Goal: Task Accomplishment & Management: Use online tool/utility

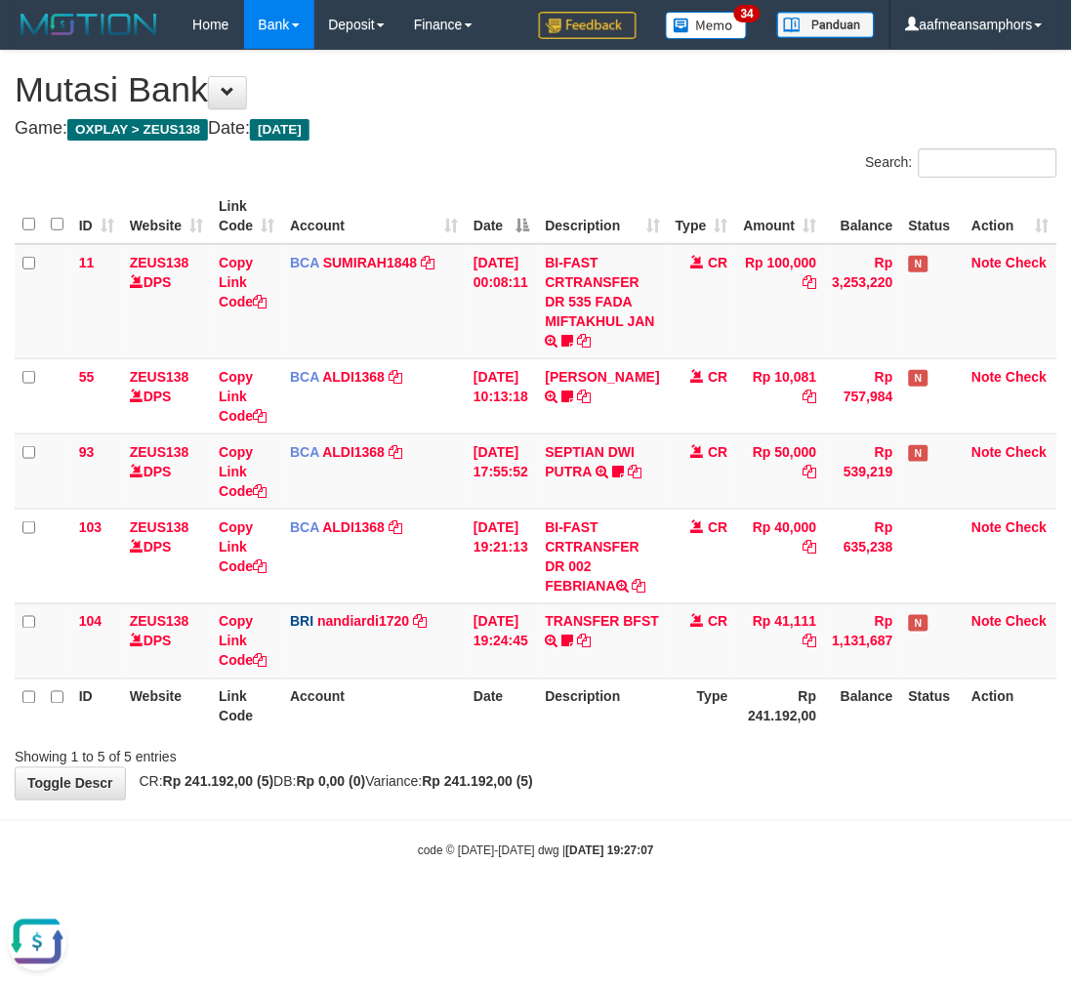
click at [775, 820] on body "Toggle navigation Home Bank Account List Load By Website Group [OXPLAY] ZEUS138…" at bounding box center [536, 454] width 1072 height 909
click at [753, 786] on div "**********" at bounding box center [536, 425] width 1072 height 749
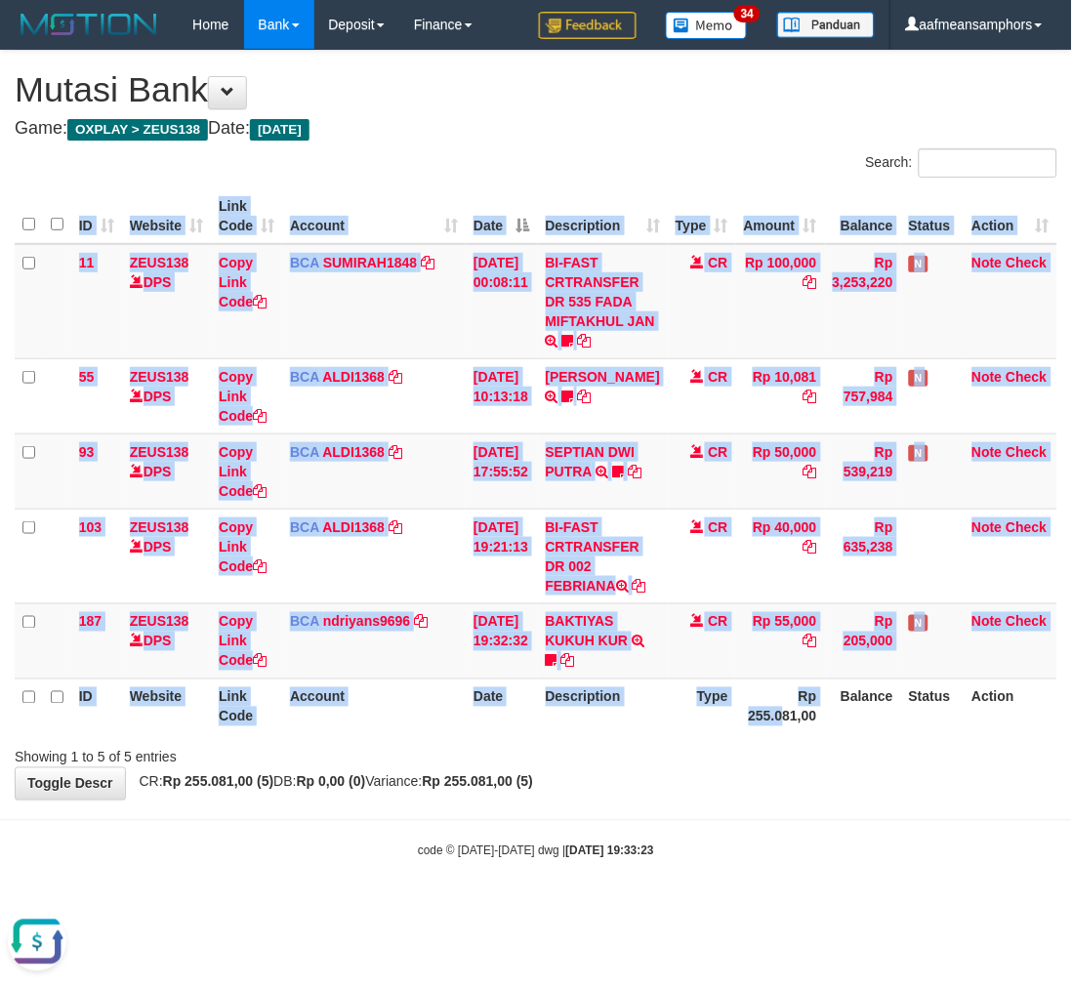
click at [749, 740] on div "ID Website Link Code Account Date Description Type Amount Balance Status Action…" at bounding box center [536, 462] width 1072 height 558
click at [736, 734] on th "Rp 255.081,00" at bounding box center [780, 707] width 89 height 56
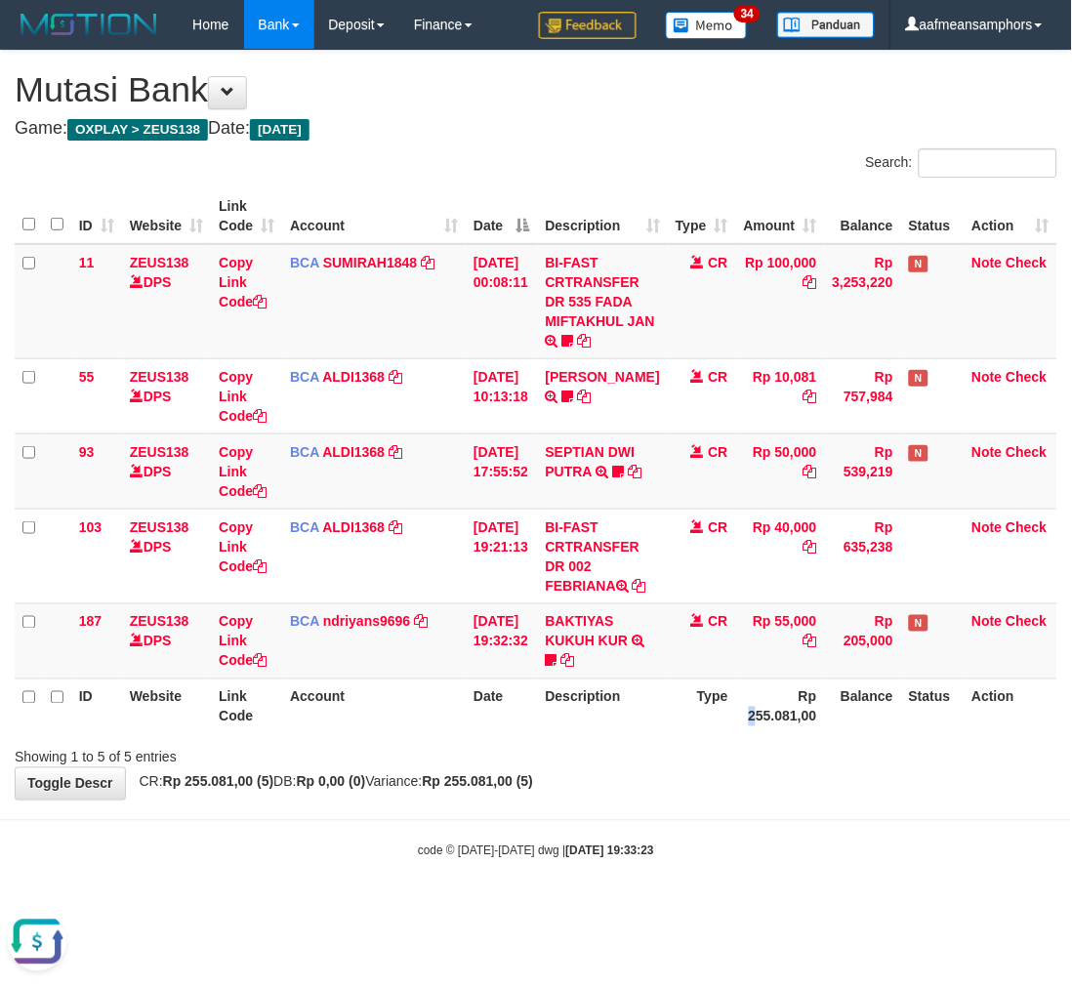
click at [739, 734] on th "Rp 255.081,00" at bounding box center [780, 707] width 89 height 56
click at [736, 729] on th "Rp 255.081,00" at bounding box center [780, 707] width 89 height 56
click at [749, 729] on th "Rp 255.081,00" at bounding box center [780, 707] width 89 height 56
click at [765, 714] on th "Rp 255.081,00" at bounding box center [780, 707] width 89 height 56
drag, startPoint x: 640, startPoint y: 791, endPoint x: 629, endPoint y: 795, distance: 11.4
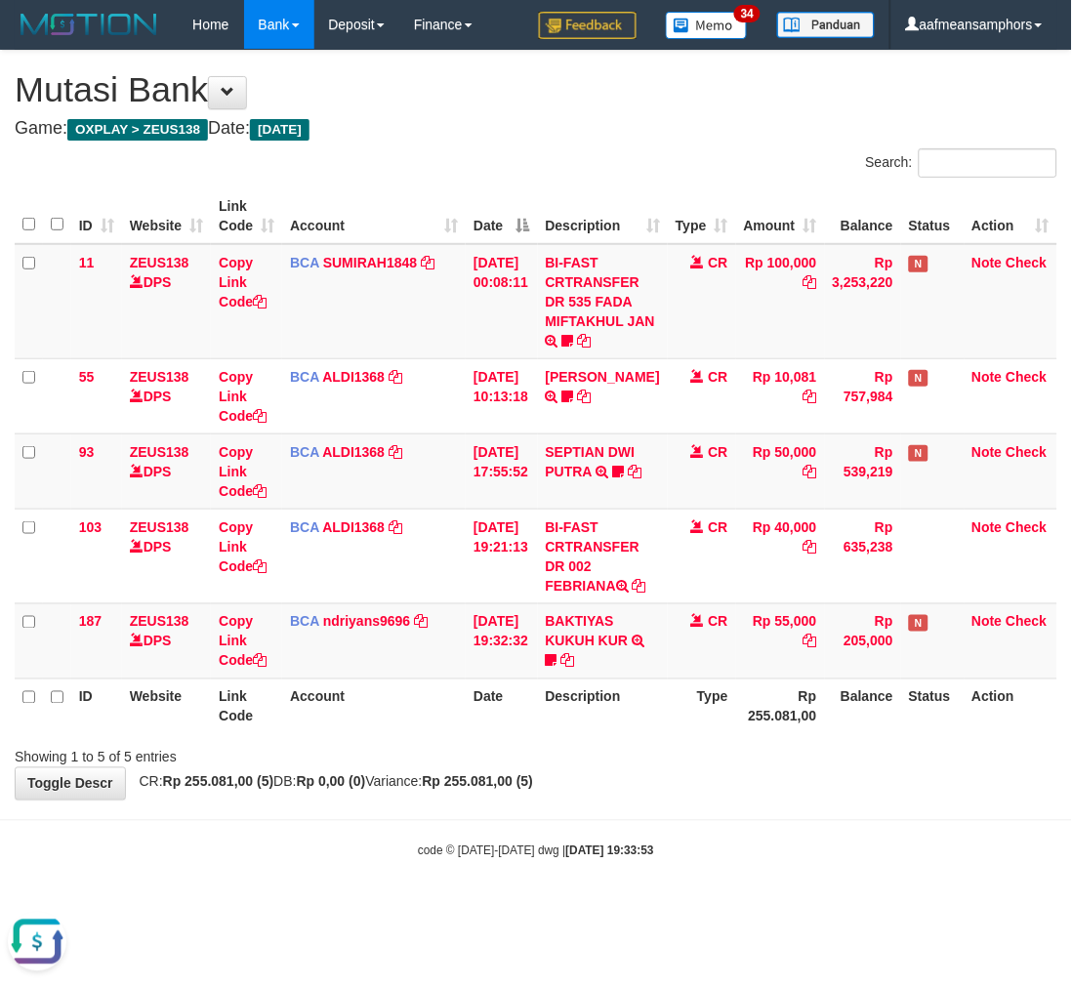
click at [630, 795] on div "**********" at bounding box center [536, 425] width 1072 height 749
click at [628, 768] on div "Showing 1 to 5 of 5 entries" at bounding box center [536, 753] width 1072 height 27
click at [633, 768] on div "Showing 1 to 5 of 5 entries" at bounding box center [536, 753] width 1072 height 27
click at [661, 798] on div "**********" at bounding box center [536, 425] width 1072 height 749
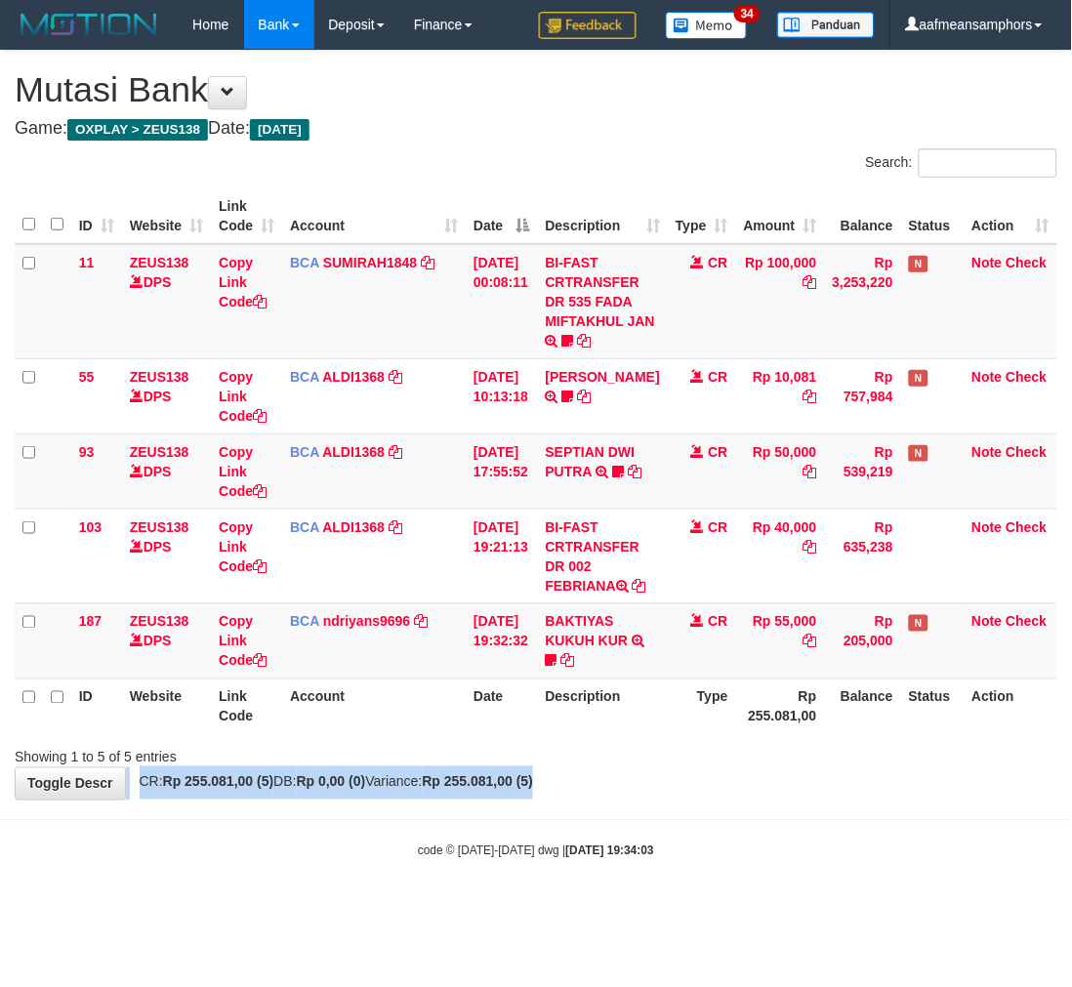
click at [654, 788] on div "**********" at bounding box center [536, 425] width 1072 height 749
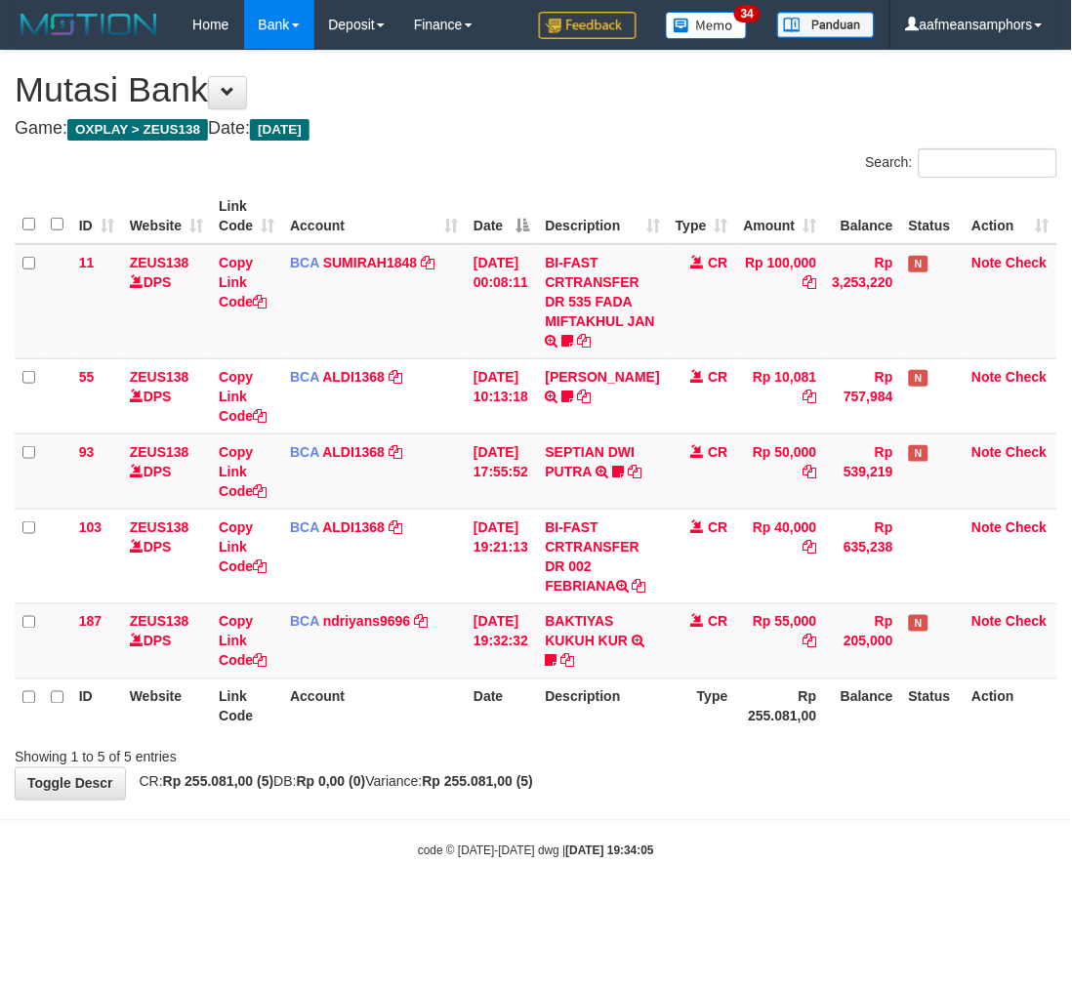
click at [651, 768] on div "Showing 1 to 5 of 5 entries" at bounding box center [536, 753] width 1072 height 27
click at [657, 760] on div "Search: ID Website Link Code Account Date Description Type Amount Balance Statu…" at bounding box center [536, 457] width 1043 height 619
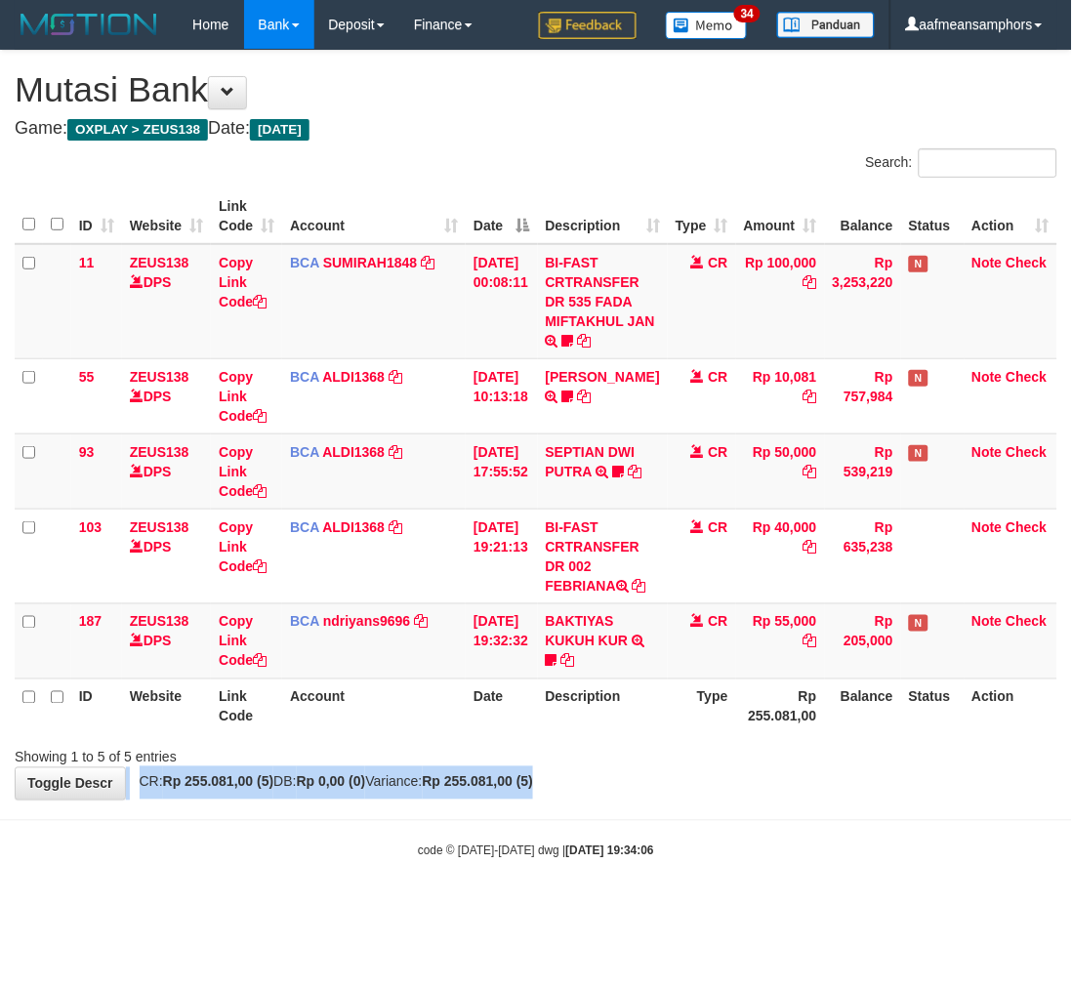
click at [750, 791] on div "**********" at bounding box center [536, 425] width 1072 height 749
click at [742, 768] on div "Showing 1 to 5 of 5 entries" at bounding box center [536, 753] width 1072 height 27
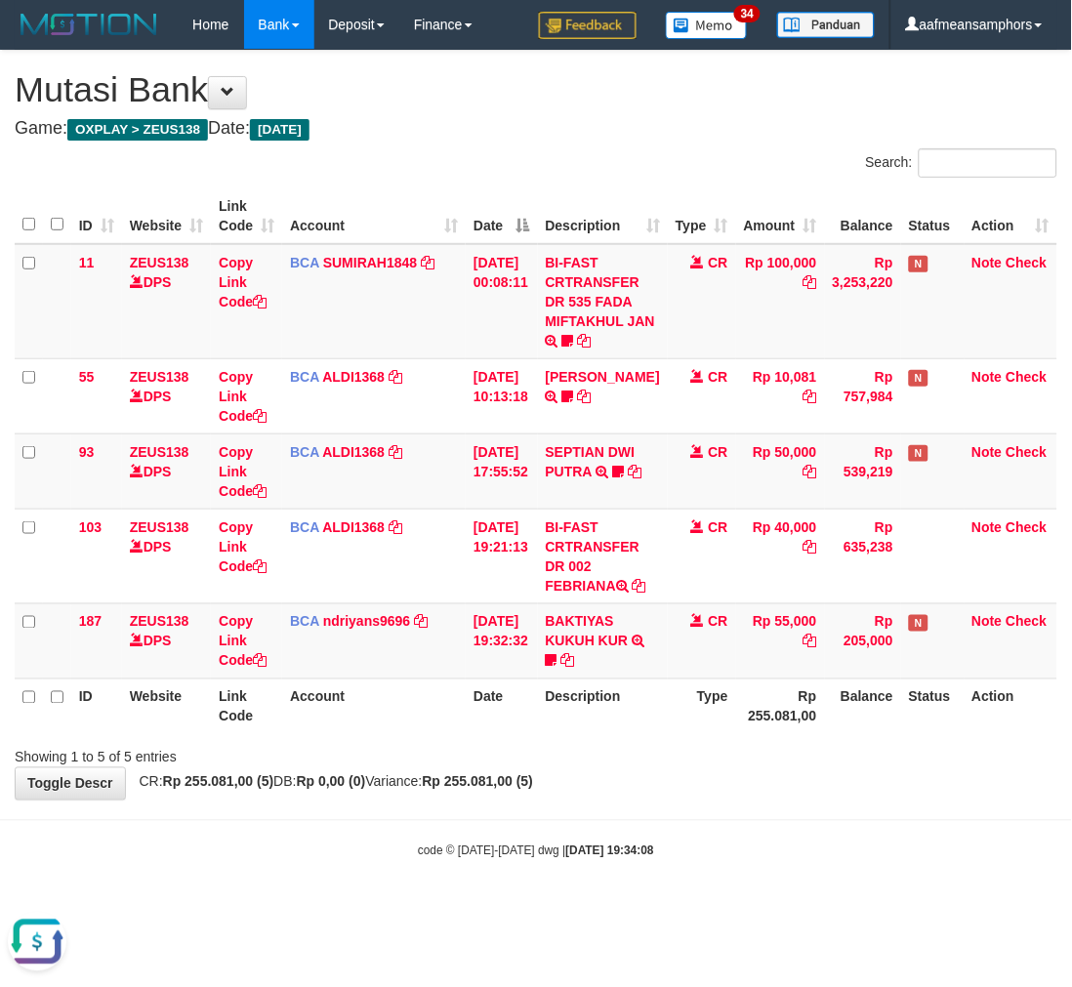
click at [736, 768] on div "Showing 1 to 5 of 5 entries" at bounding box center [536, 753] width 1072 height 27
drag, startPoint x: 0, startPoint y: 0, endPoint x: 734, endPoint y: 785, distance: 1075.1
click at [734, 785] on div "**********" at bounding box center [536, 425] width 1072 height 749
click at [732, 768] on div "Showing 1 to 5 of 5 entries" at bounding box center [536, 753] width 1072 height 27
click at [735, 768] on div "Showing 1 to 5 of 5 entries" at bounding box center [536, 753] width 1072 height 27
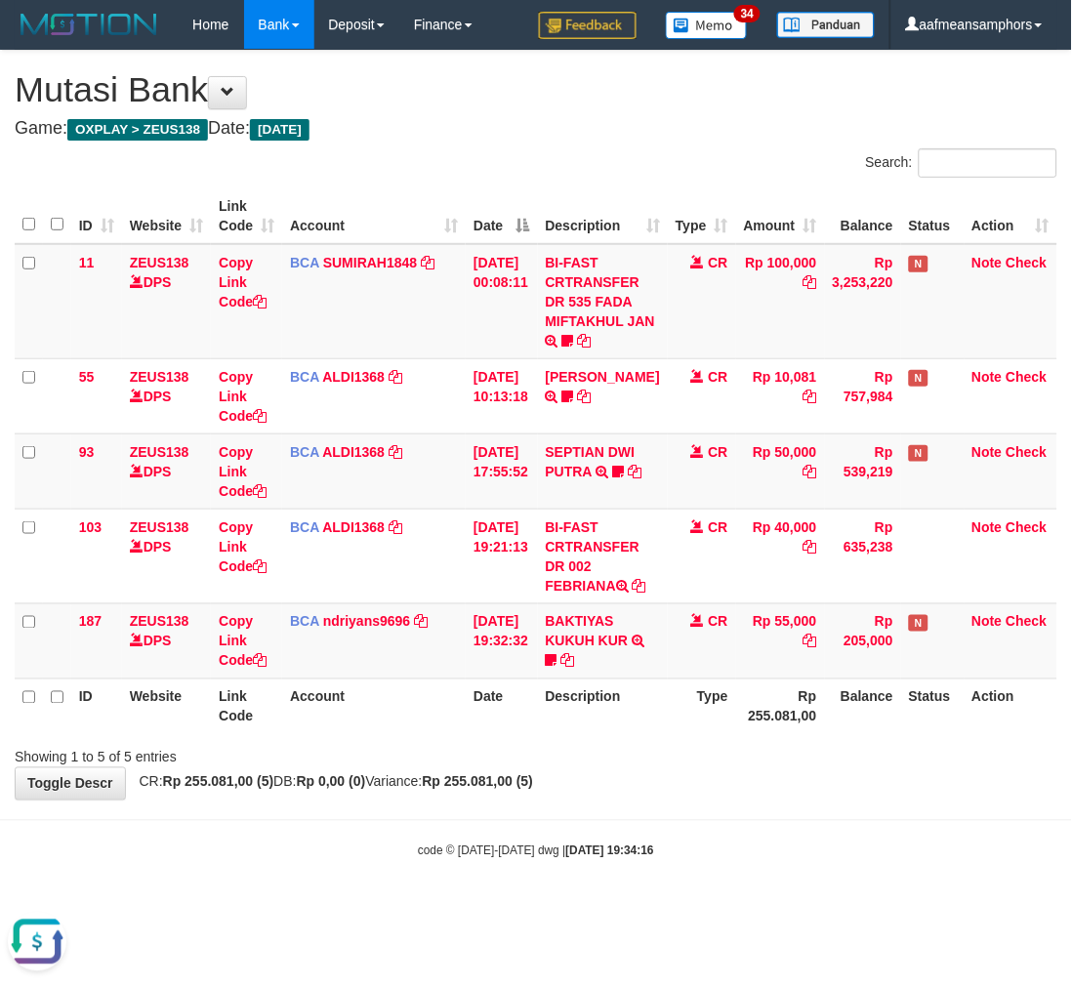
click at [734, 768] on div "Showing 1 to 5 of 5 entries" at bounding box center [536, 753] width 1072 height 27
click at [733, 767] on div "Showing 1 to 5 of 5 entries" at bounding box center [536, 753] width 1072 height 27
click at [716, 767] on div "Showing 1 to 5 of 5 entries" at bounding box center [536, 753] width 1072 height 27
click at [714, 768] on div "Showing 1 to 5 of 5 entries" at bounding box center [536, 753] width 1072 height 27
click at [709, 768] on div "Showing 1 to 5 of 5 entries" at bounding box center [536, 753] width 1072 height 27
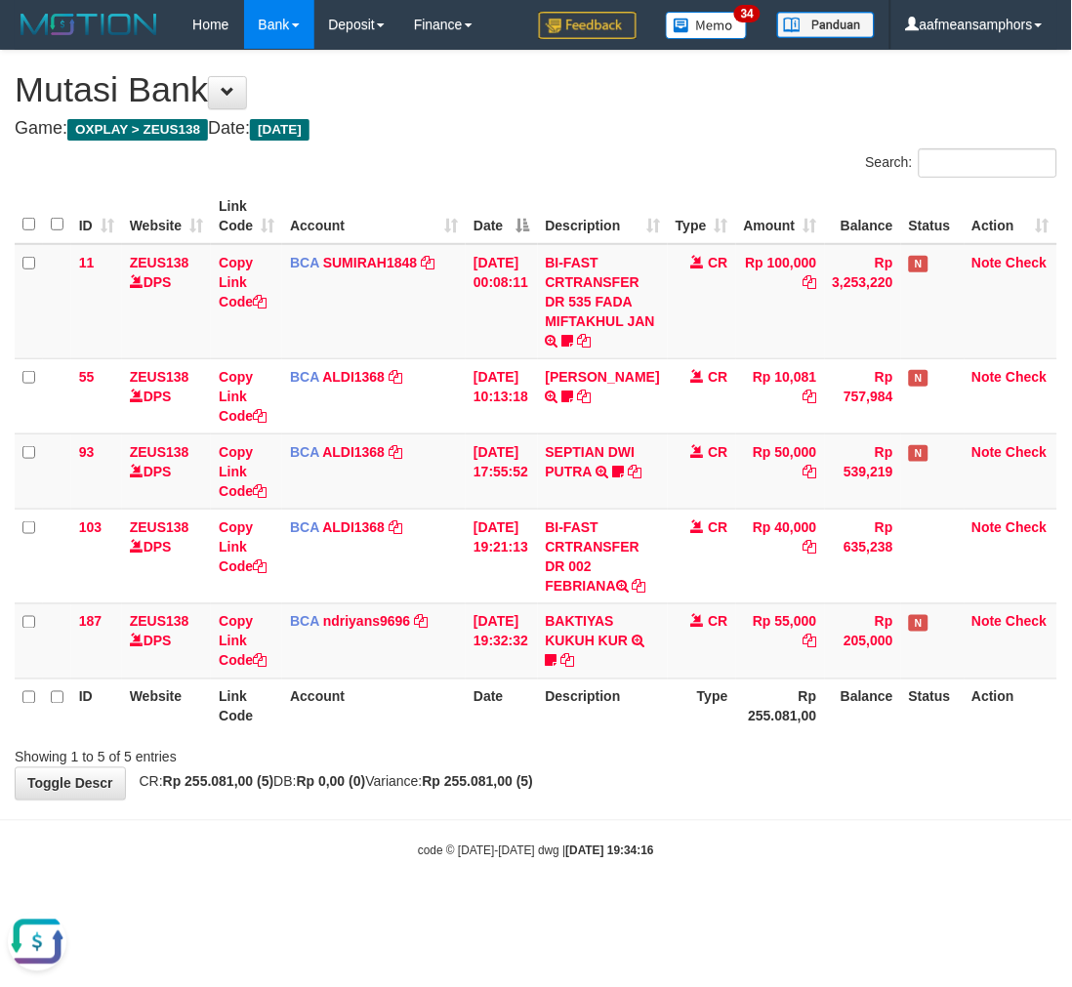
click at [707, 768] on div "Showing 1 to 5 of 5 entries" at bounding box center [536, 753] width 1072 height 27
click at [705, 768] on div "Showing 1 to 5 of 5 entries" at bounding box center [536, 753] width 1072 height 27
click at [704, 768] on div "Showing 1 to 5 of 5 entries" at bounding box center [536, 753] width 1072 height 27
click at [701, 768] on div "Showing 1 to 5 of 5 entries" at bounding box center [536, 753] width 1072 height 27
click at [691, 768] on div "Showing 1 to 5 of 5 entries" at bounding box center [536, 753] width 1072 height 27
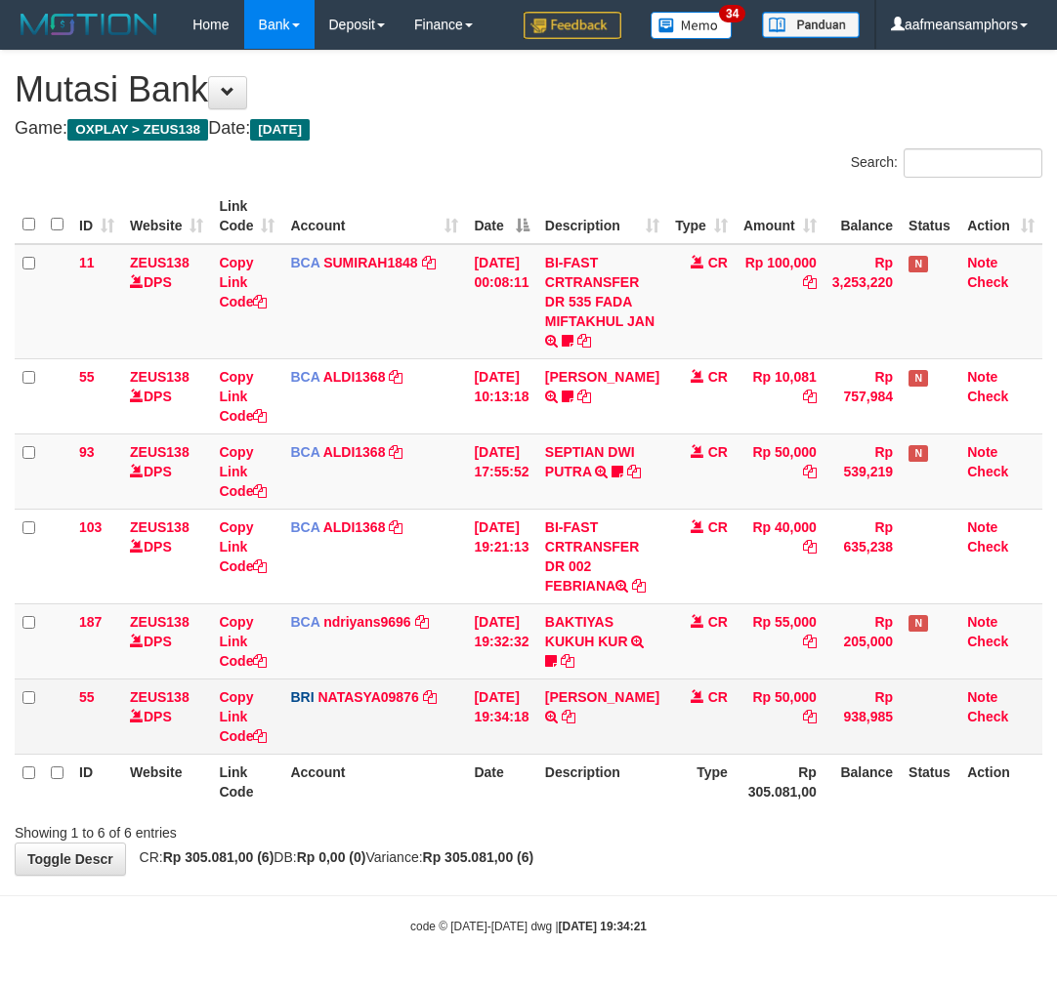
click at [693, 754] on td "CR" at bounding box center [701, 716] width 68 height 75
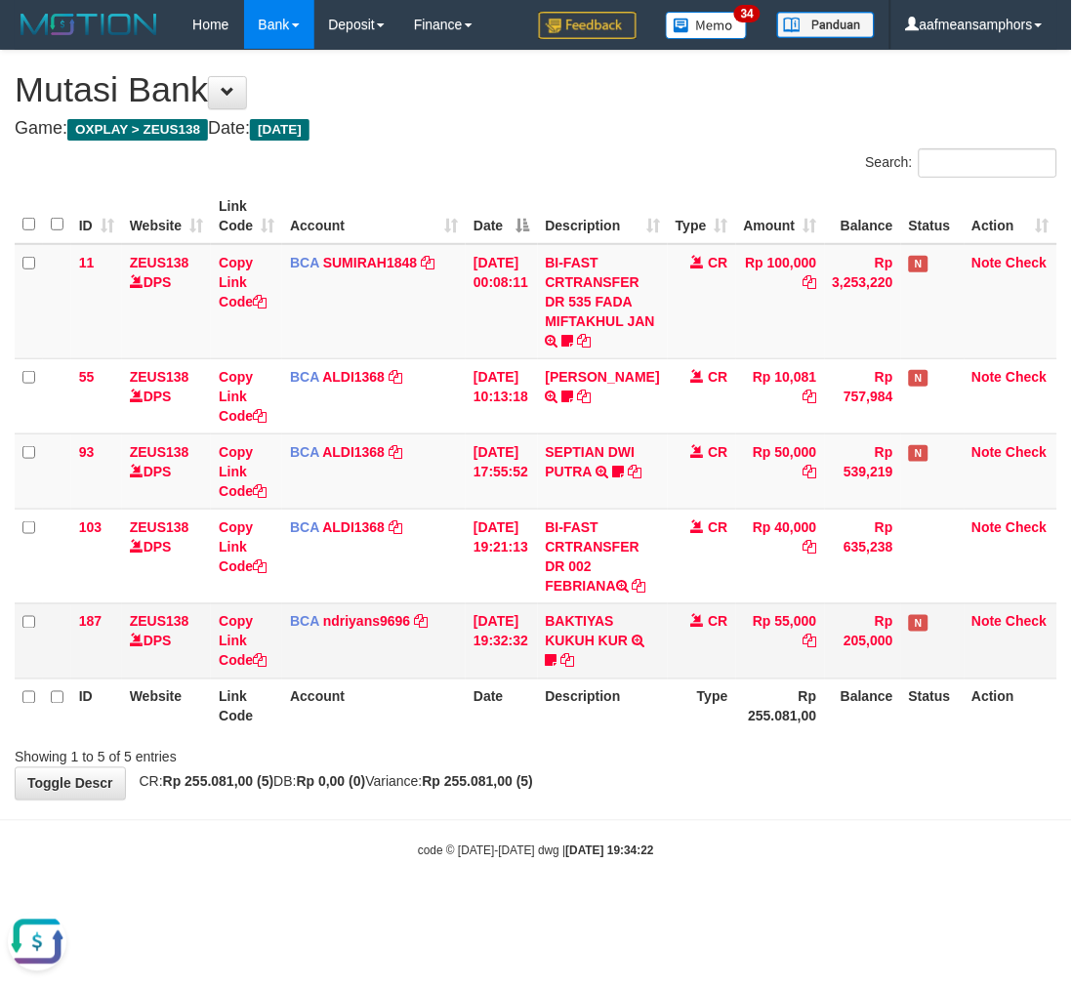
click at [558, 668] on icon at bounding box center [552, 661] width 12 height 14
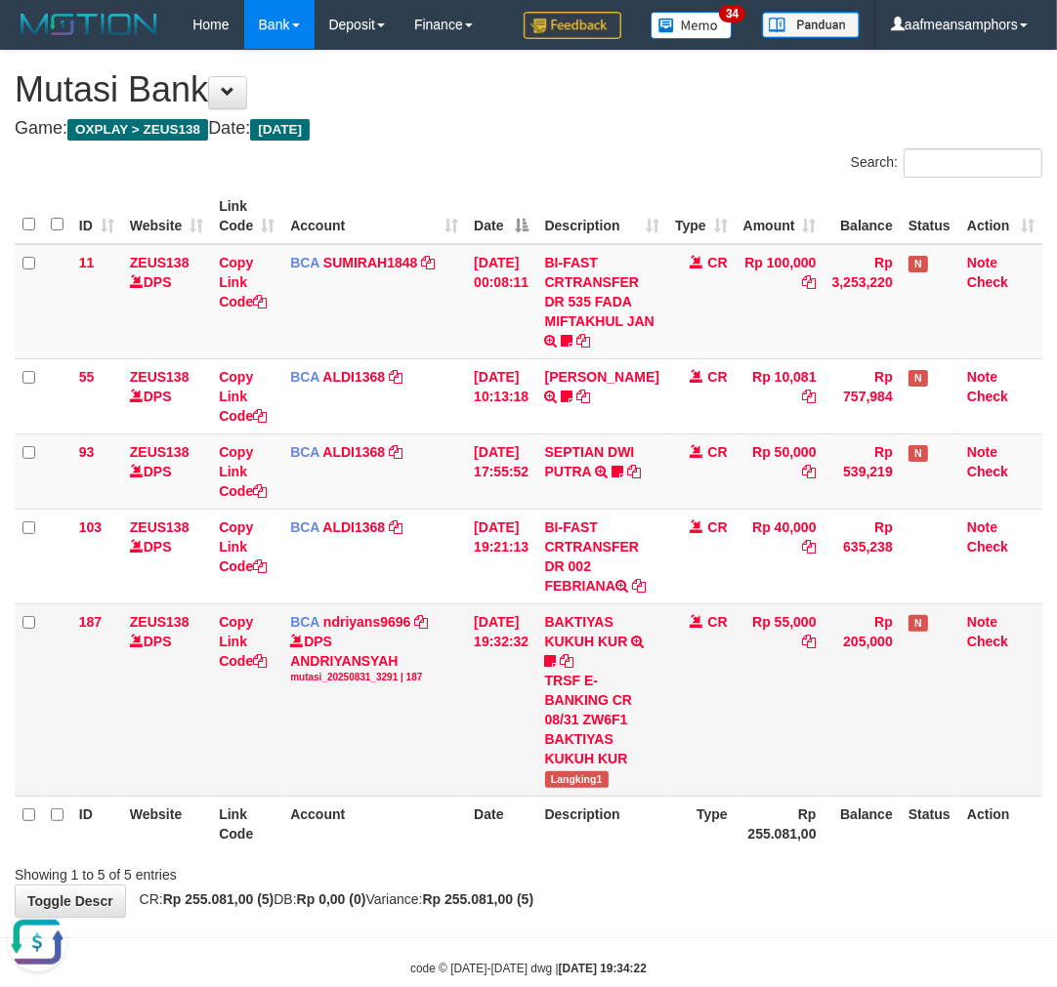
click at [586, 788] on span "Langking1" at bounding box center [576, 779] width 63 height 17
copy span "Langking1"
click at [758, 852] on th "Rp 255.081,00" at bounding box center [779, 824] width 89 height 56
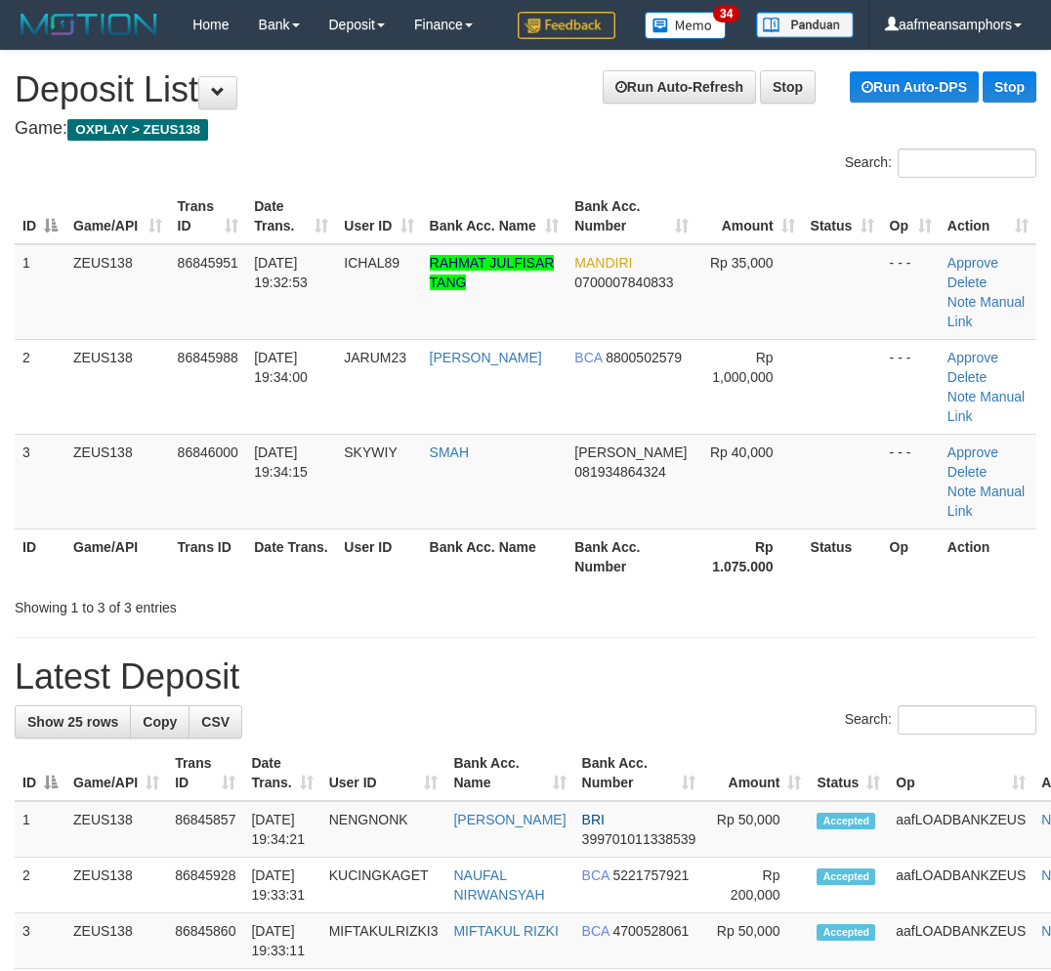
scroll to position [0, 1]
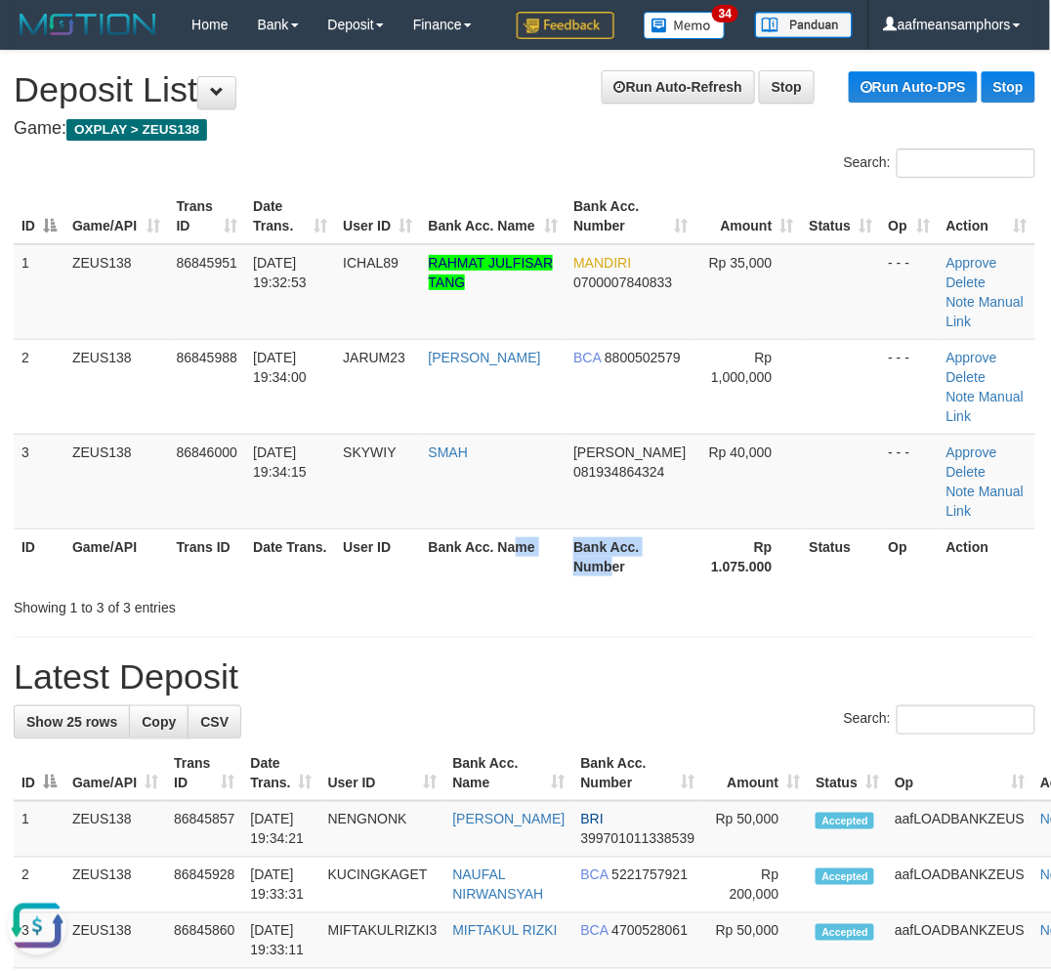
click at [606, 528] on tr "ID Game/API Trans ID Date Trans. User ID Bank Acc. Name Bank Acc. Number Rp 1.0…" at bounding box center [524, 556] width 1021 height 56
drag, startPoint x: 581, startPoint y: 586, endPoint x: 5, endPoint y: 764, distance: 603.0
drag, startPoint x: 607, startPoint y: 571, endPoint x: 493, endPoint y: 606, distance: 119.5
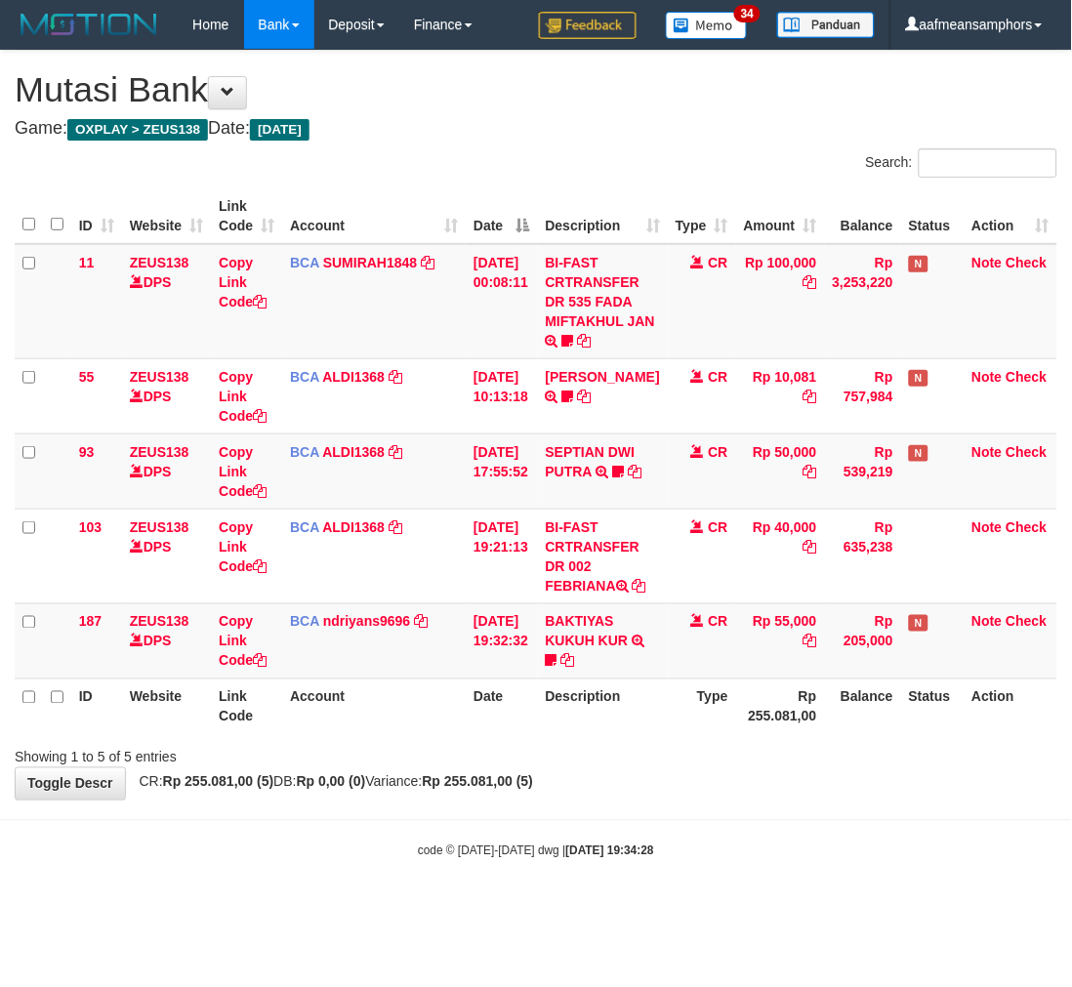
drag, startPoint x: 726, startPoint y: 861, endPoint x: 718, endPoint y: 841, distance: 21.9
click at [715, 864] on body "Toggle navigation Home Bank Account List Load By Website Group [OXPLAY] ZEUS138…" at bounding box center [536, 454] width 1072 height 909
click at [655, 845] on body "Toggle navigation Home Bank Account List Load By Website Group [OXPLAY] ZEUS138…" at bounding box center [536, 454] width 1072 height 909
click at [710, 843] on body "Toggle navigation Home Bank Account List Load By Website Group [OXPLAY] ZEUS138…" at bounding box center [536, 454] width 1072 height 909
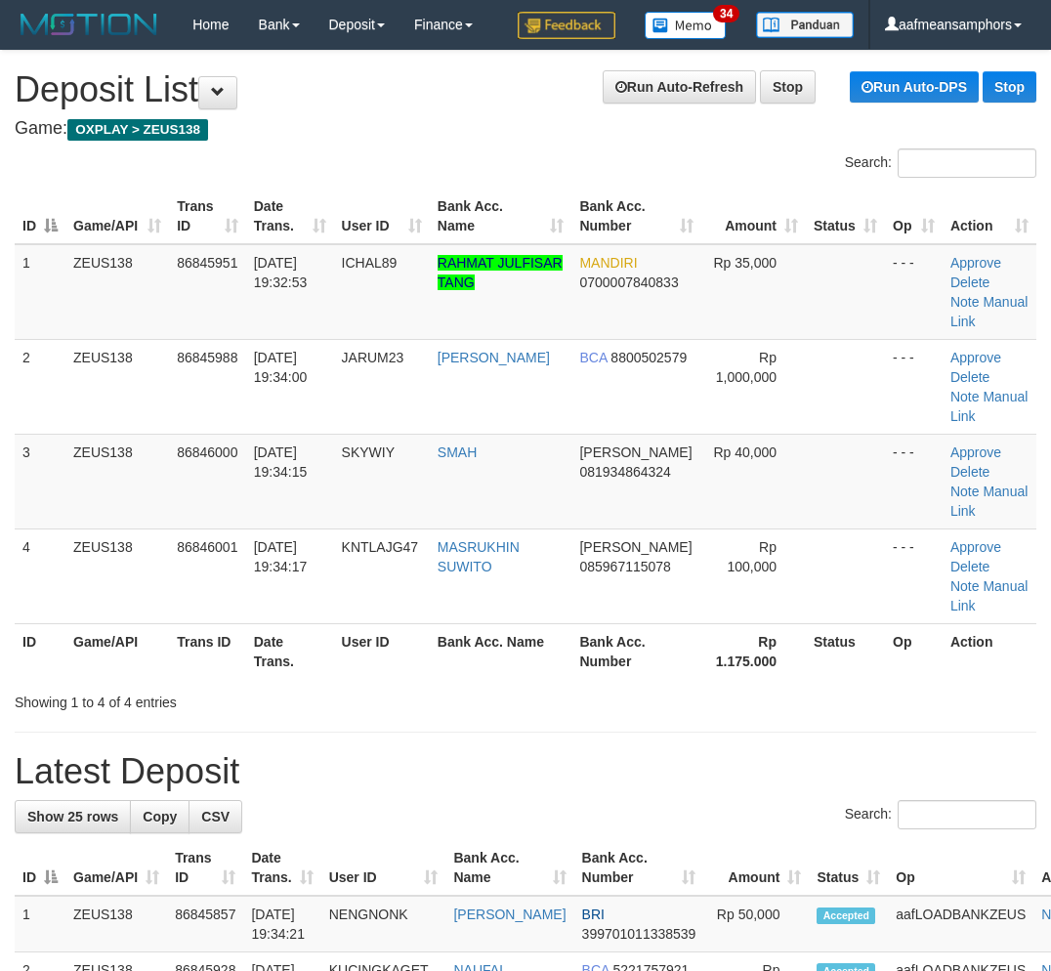
scroll to position [0, 1]
click at [611, 652] on th "Bank Acc. Number" at bounding box center [635, 651] width 130 height 56
drag, startPoint x: 502, startPoint y: 742, endPoint x: 211, endPoint y: 798, distance: 296.3
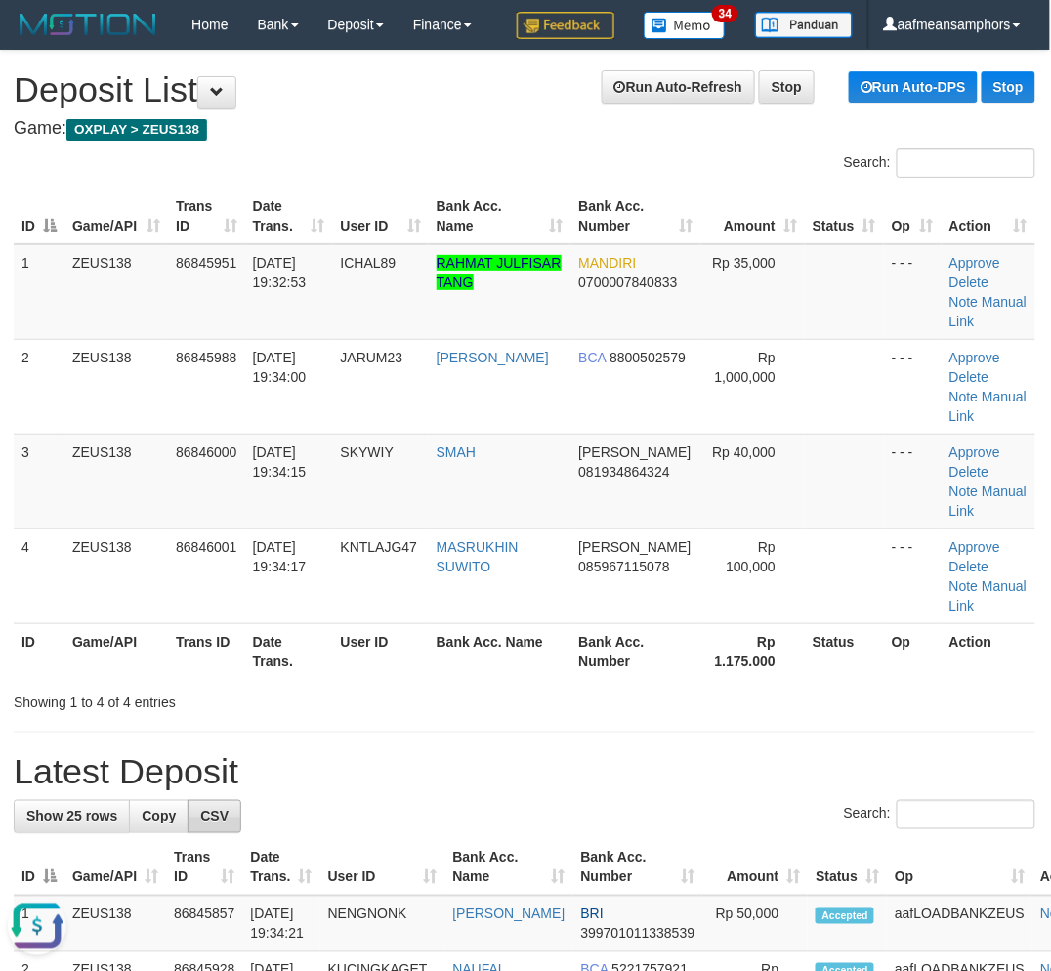
scroll to position [0, 0]
drag, startPoint x: 635, startPoint y: 762, endPoint x: 1, endPoint y: 827, distance: 637.1
click at [606, 763] on h1 "Latest Deposit" at bounding box center [524, 771] width 1021 height 39
drag, startPoint x: 628, startPoint y: 691, endPoint x: 284, endPoint y: 757, distance: 349.9
click at [623, 691] on div "Showing 1 to 4 of 4 entries" at bounding box center [524, 698] width 1051 height 27
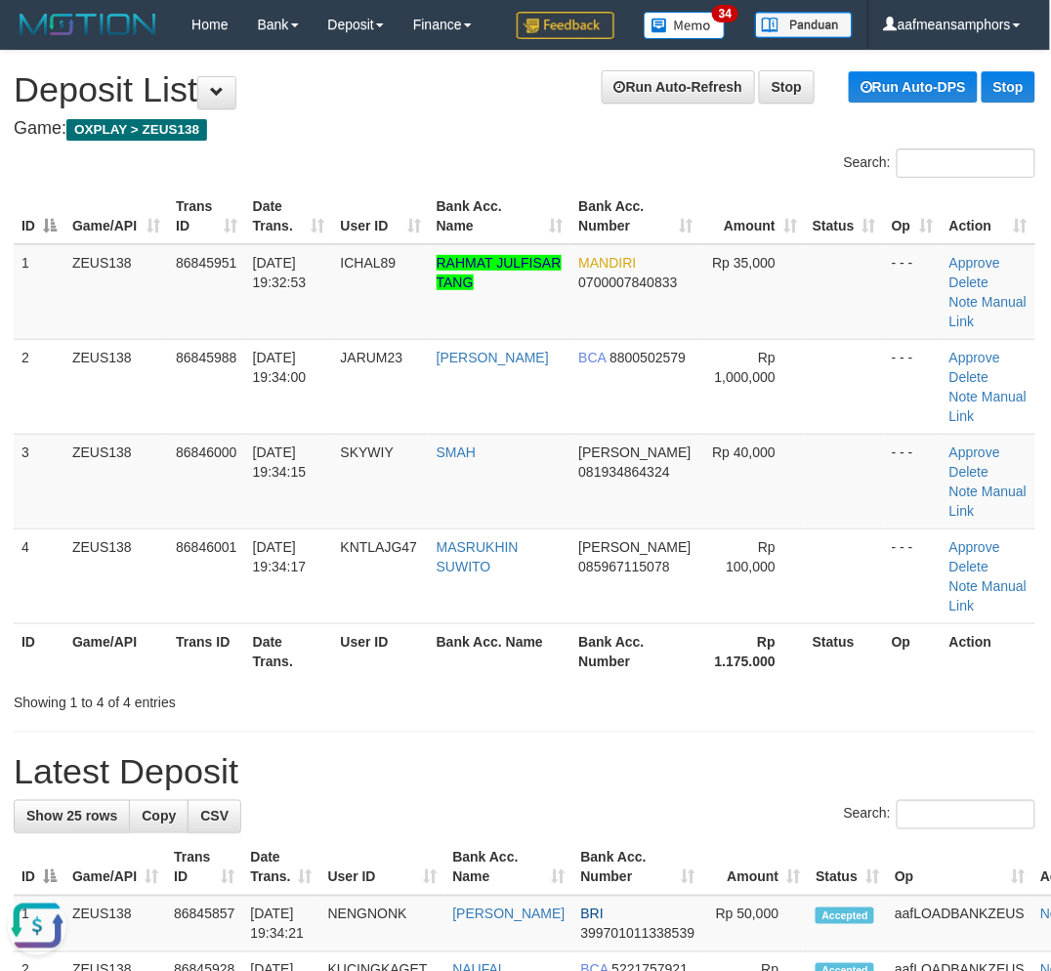
drag, startPoint x: 742, startPoint y: 684, endPoint x: 0, endPoint y: 769, distance: 747.0
click at [735, 685] on div at bounding box center [743, 685] width 613 height 1
click at [679, 689] on div "Showing 1 to 4 of 4 entries" at bounding box center [524, 698] width 1051 height 27
drag, startPoint x: 664, startPoint y: 684, endPoint x: 625, endPoint y: 691, distance: 39.8
click at [656, 686] on div "Showing 1 to 4 of 4 entries" at bounding box center [524, 698] width 1051 height 27
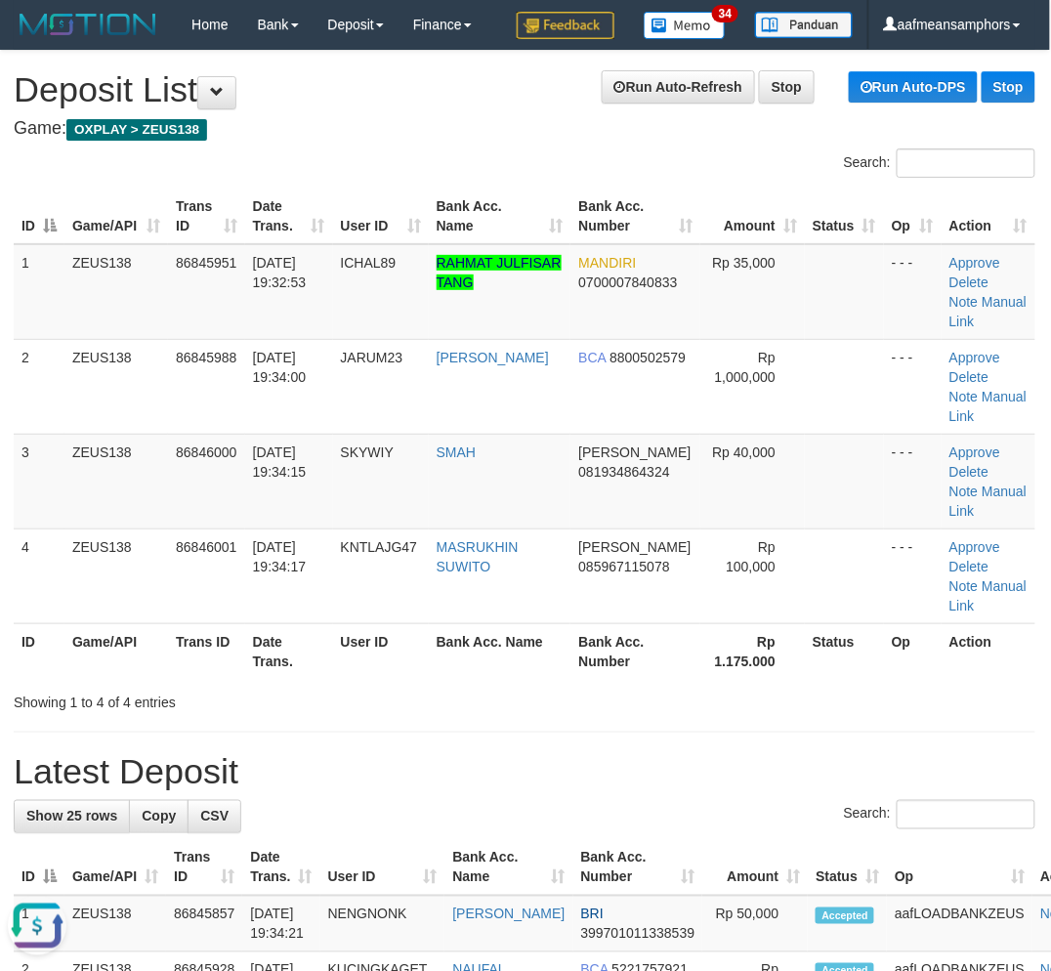
drag, startPoint x: 592, startPoint y: 704, endPoint x: 98, endPoint y: 736, distance: 495.2
click at [592, 703] on div "Showing 1 to 4 of 4 entries" at bounding box center [524, 698] width 1051 height 27
drag, startPoint x: 533, startPoint y: 715, endPoint x: 428, endPoint y: 729, distance: 106.3
click at [568, 706] on div "Showing 1 to 4 of 4 entries" at bounding box center [524, 698] width 1051 height 27
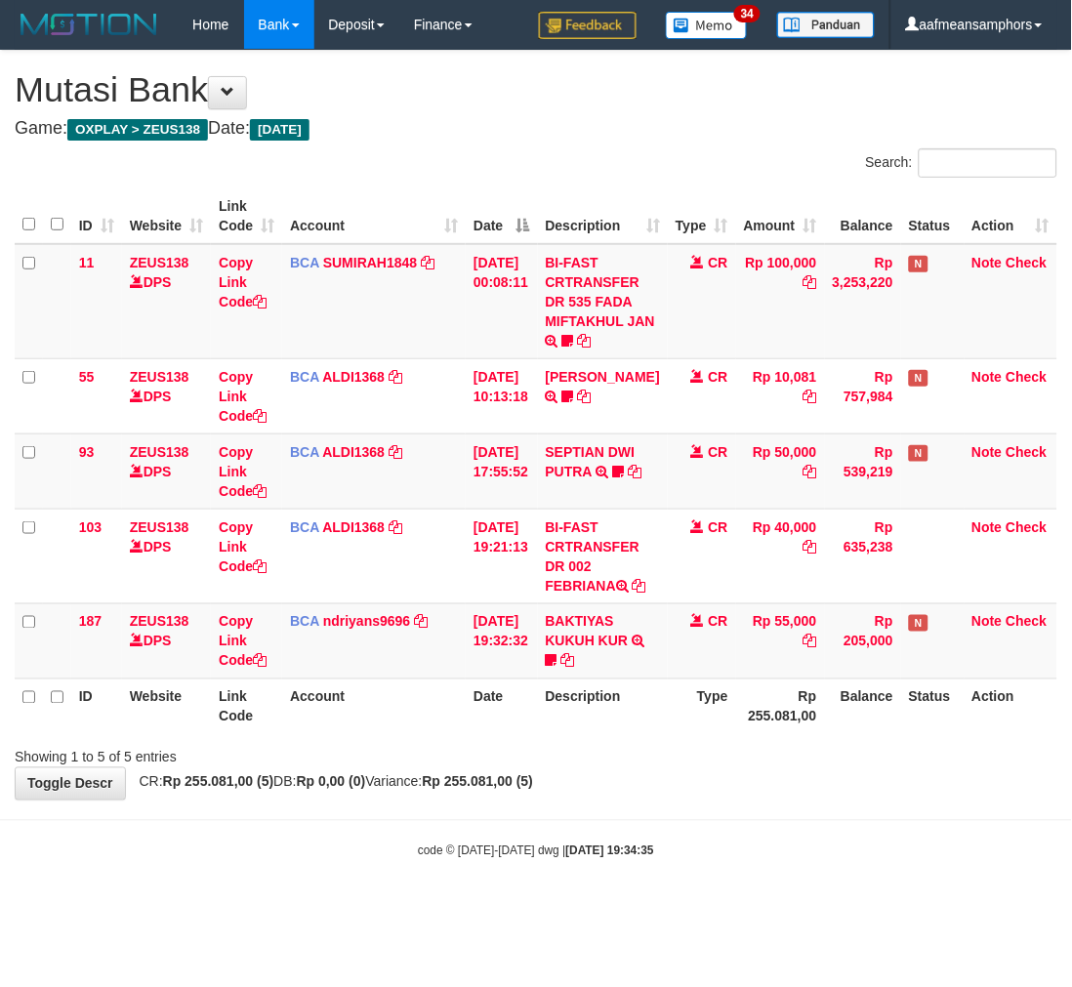
click at [808, 800] on div "**********" at bounding box center [536, 425] width 1072 height 749
click at [893, 768] on div "Showing 1 to 5 of 5 entries" at bounding box center [536, 753] width 1072 height 27
click at [854, 798] on div "**********" at bounding box center [536, 425] width 1072 height 749
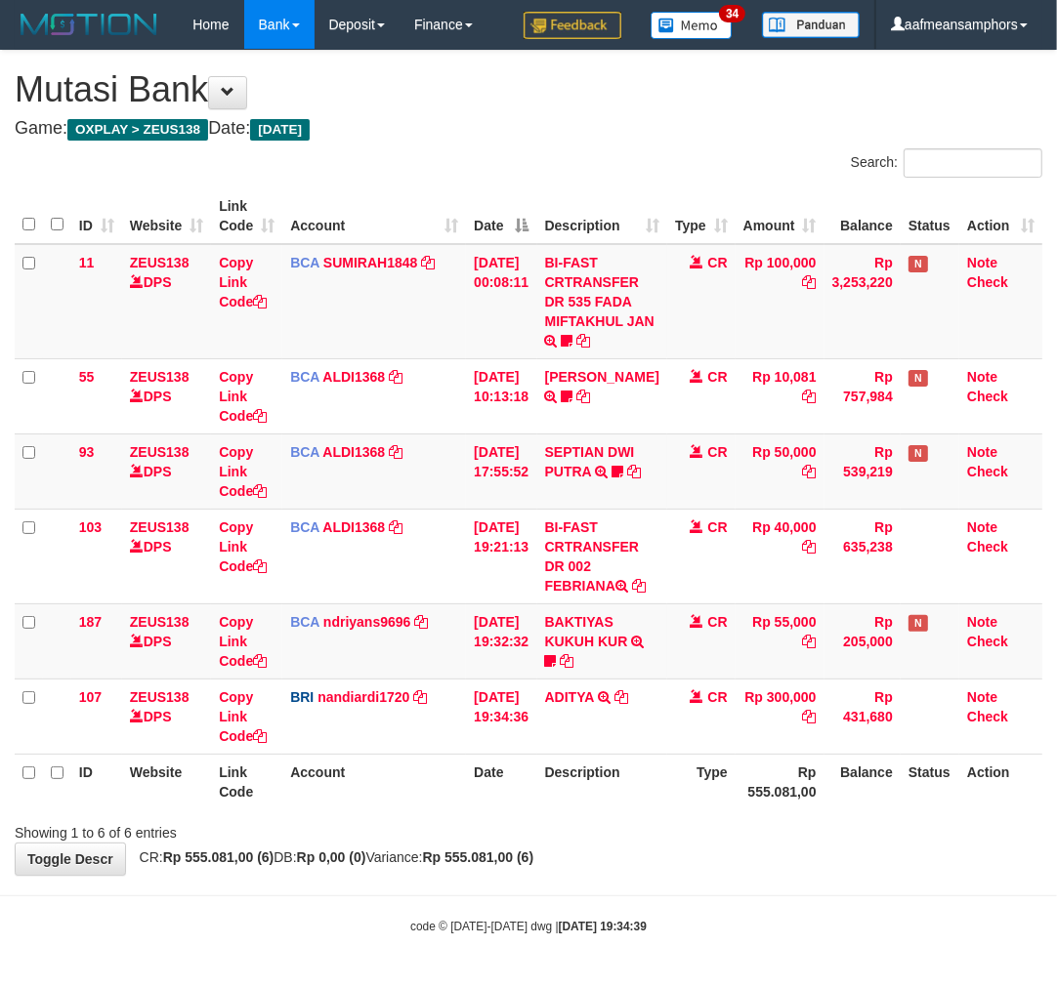
click at [732, 843] on div "Showing 1 to 6 of 6 entries" at bounding box center [528, 828] width 1057 height 27
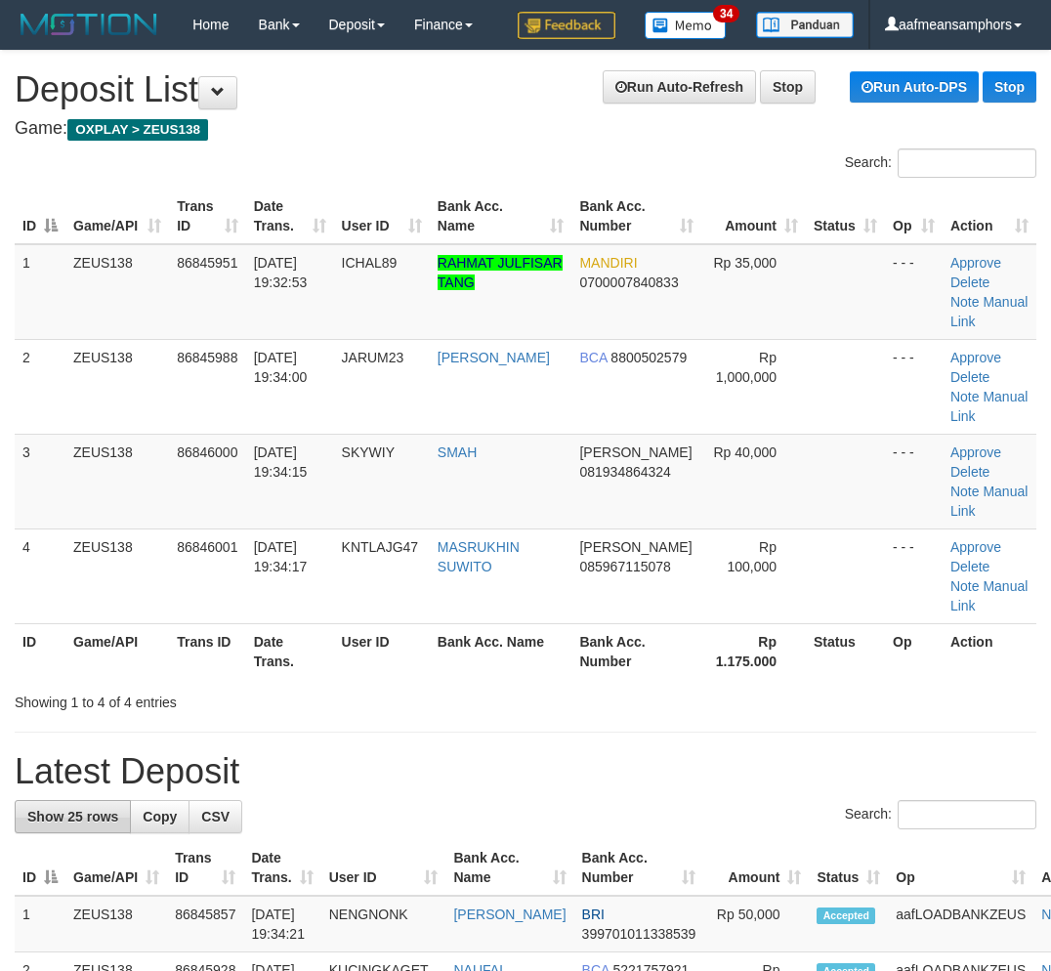
scroll to position [0, 1]
click at [329, 752] on h1 "Latest Deposit" at bounding box center [524, 771] width 1021 height 39
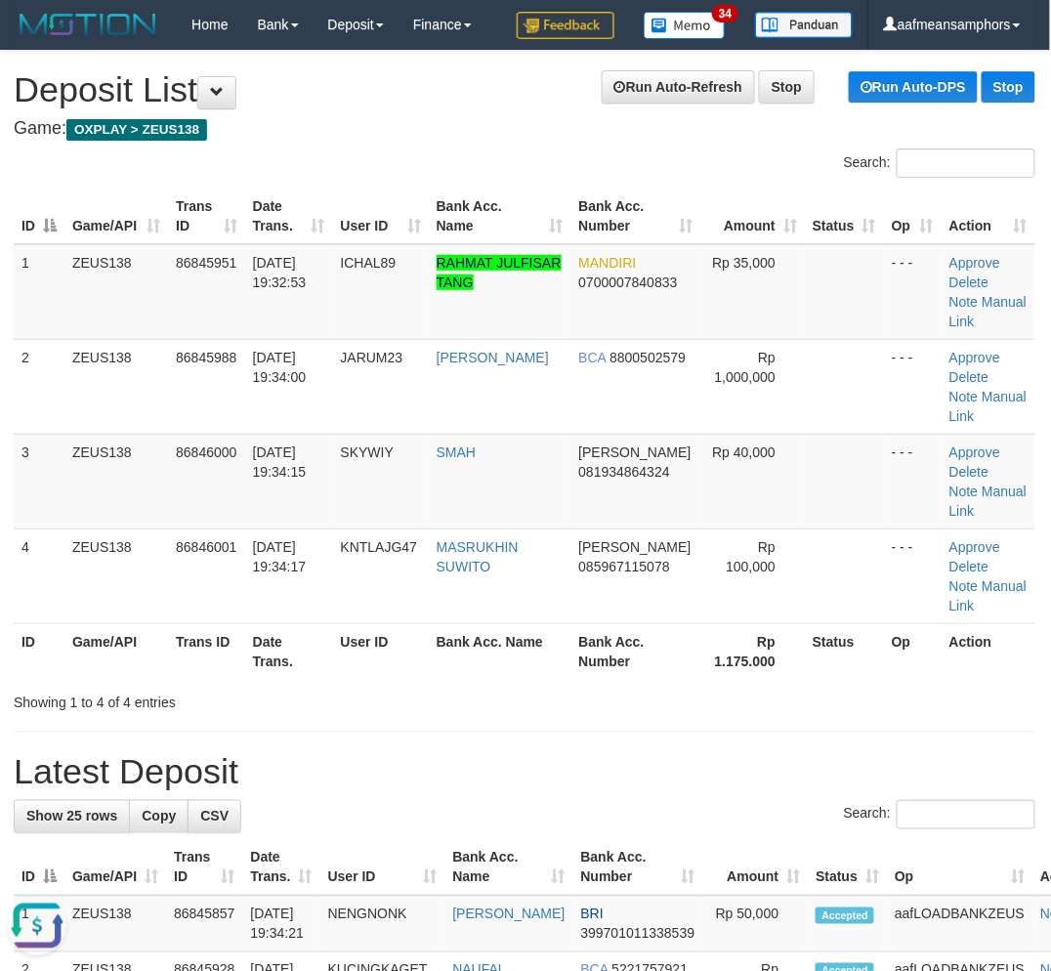
scroll to position [0, 0]
drag, startPoint x: 499, startPoint y: 774, endPoint x: 494, endPoint y: 760, distance: 15.4
click at [499, 769] on h1 "Latest Deposit" at bounding box center [524, 771] width 1021 height 39
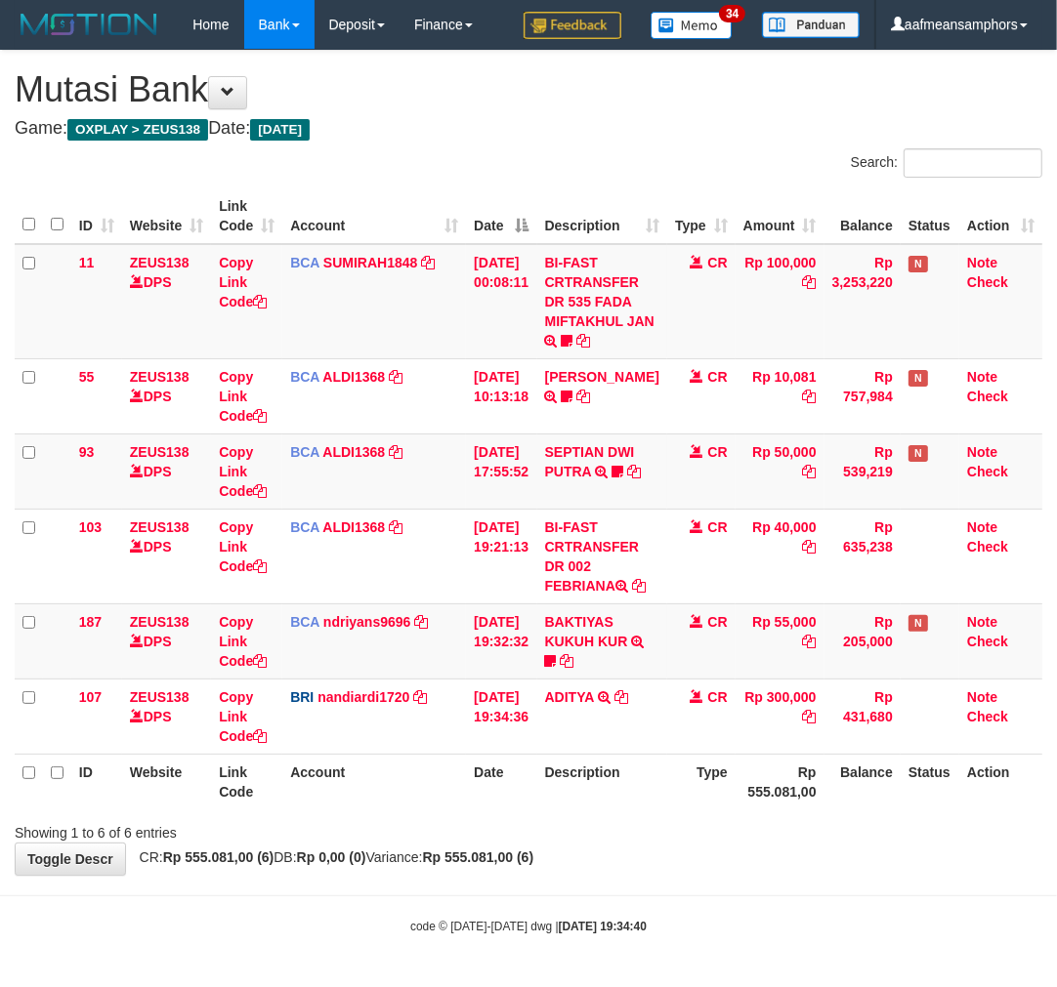
drag, startPoint x: 726, startPoint y: 880, endPoint x: 1067, endPoint y: 765, distance: 360.7
click at [723, 875] on div "**********" at bounding box center [528, 463] width 1057 height 824
click at [597, 843] on div "Showing 1 to 6 of 6 entries" at bounding box center [528, 828] width 1057 height 27
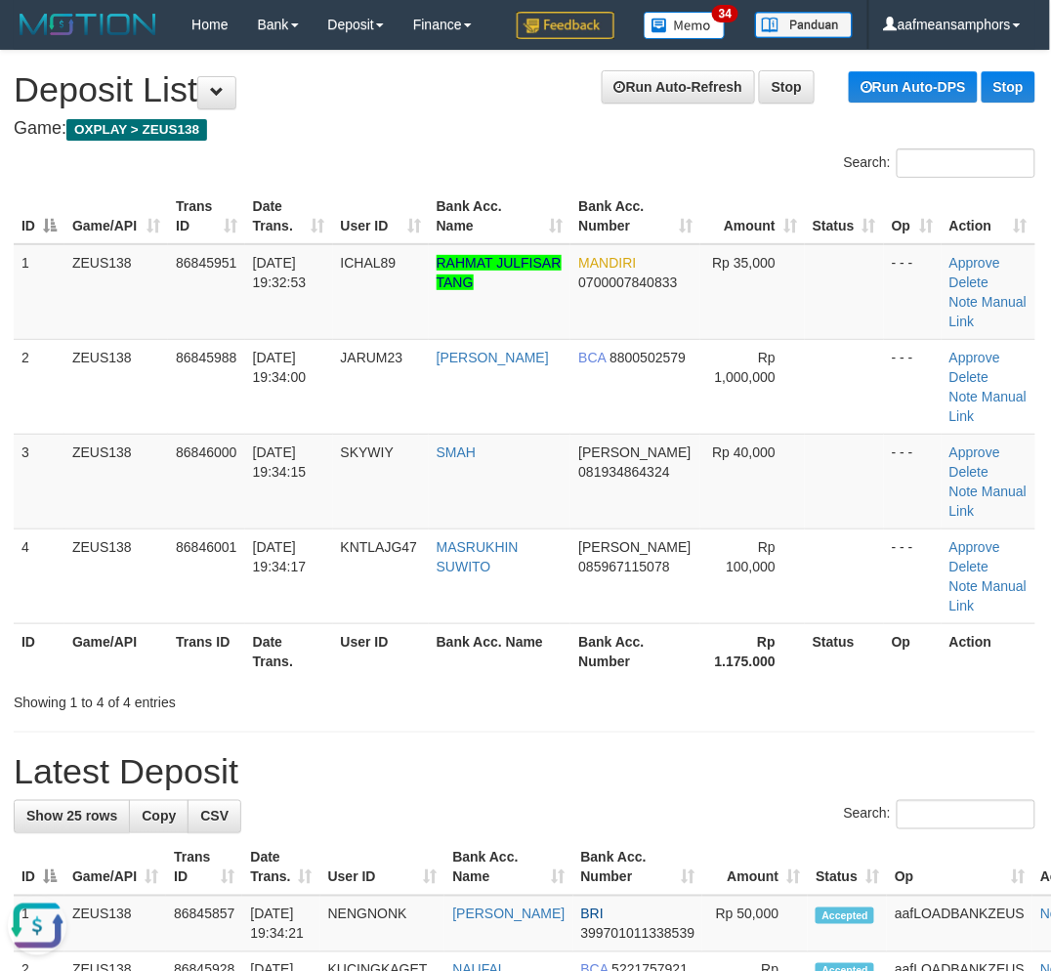
drag, startPoint x: 601, startPoint y: 698, endPoint x: 179, endPoint y: 786, distance: 430.9
click at [587, 703] on div "Showing 1 to 4 of 4 entries" at bounding box center [524, 698] width 1051 height 27
click at [729, 693] on div "Showing 1 to 4 of 4 entries" at bounding box center [524, 698] width 1051 height 27
drag, startPoint x: 623, startPoint y: 706, endPoint x: 3, endPoint y: 837, distance: 633.8
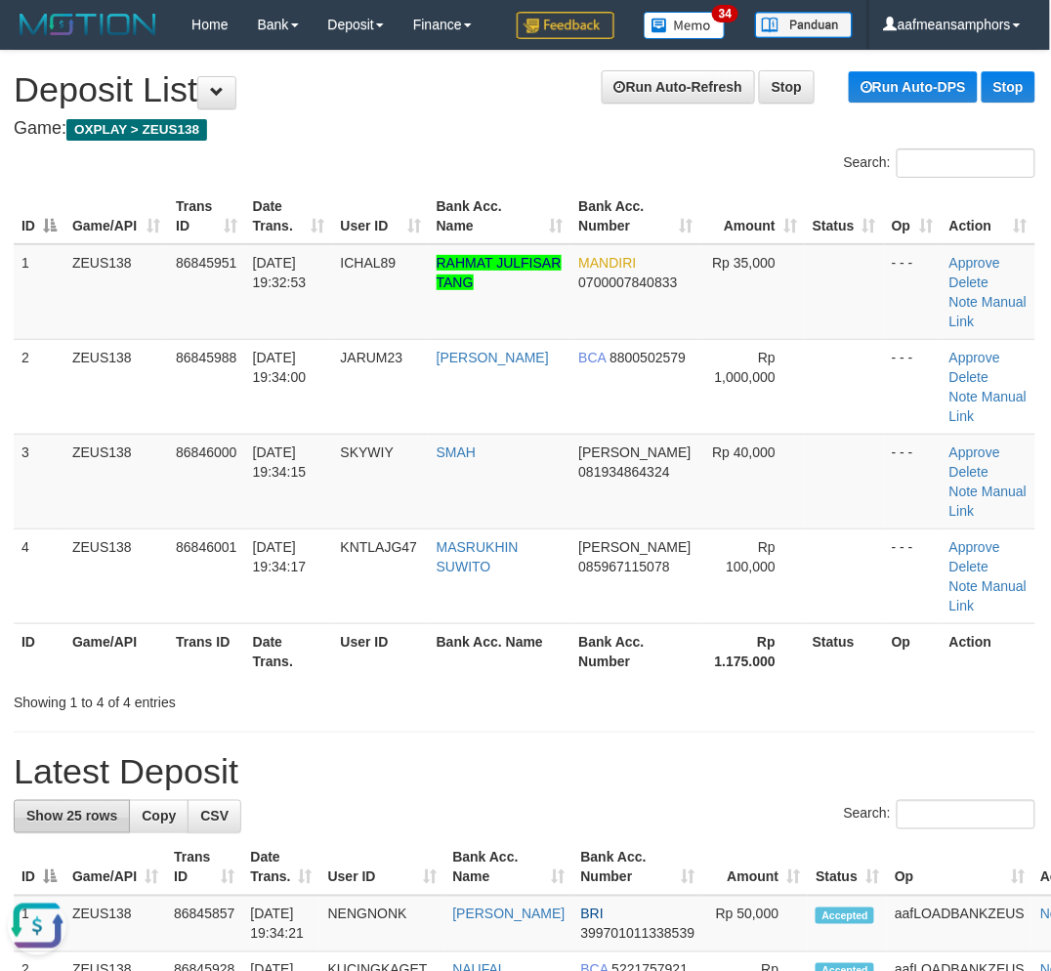
drag, startPoint x: 631, startPoint y: 734, endPoint x: 124, endPoint y: 817, distance: 513.6
drag, startPoint x: 506, startPoint y: 720, endPoint x: 34, endPoint y: 828, distance: 484.0
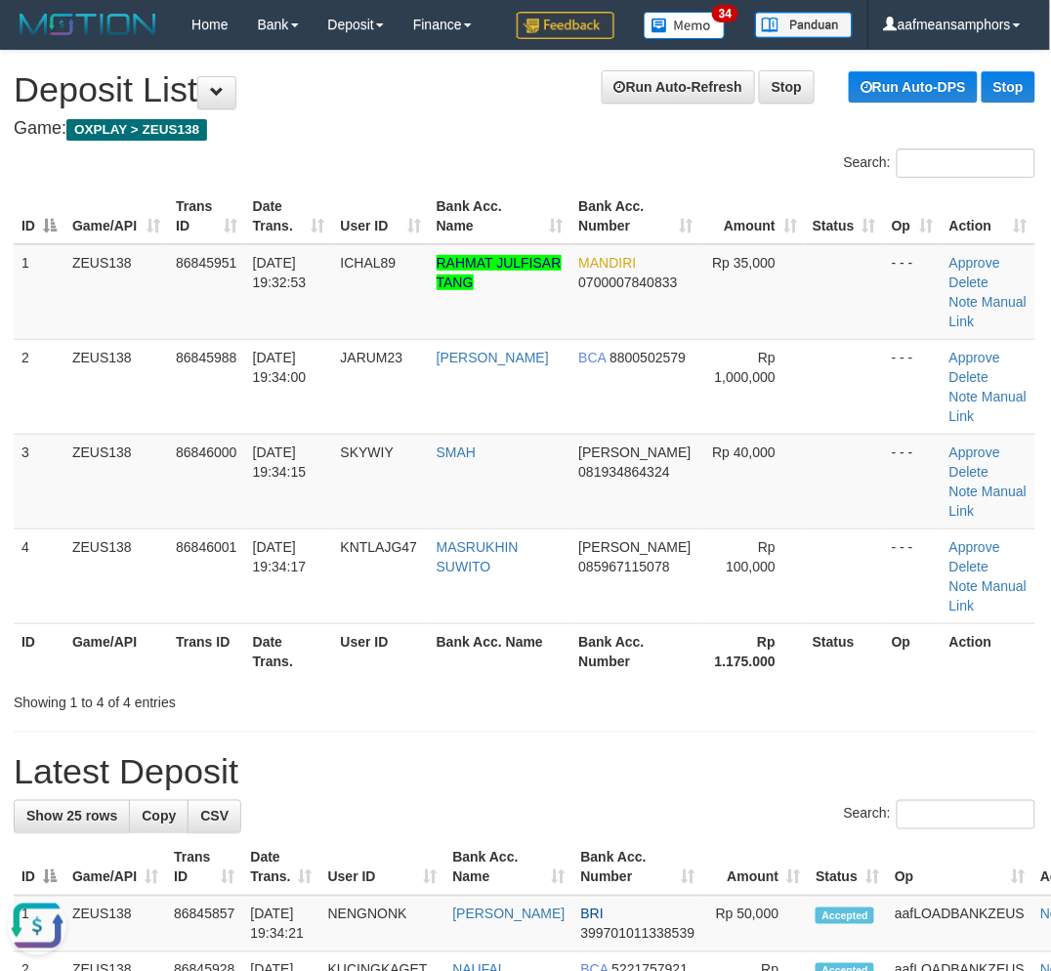
click at [650, 704] on div "Showing 1 to 4 of 4 entries" at bounding box center [524, 698] width 1051 height 27
drag, startPoint x: 562, startPoint y: 701, endPoint x: 4, endPoint y: 831, distance: 572.5
click at [562, 700] on div "Showing 1 to 4 of 4 entries" at bounding box center [524, 698] width 1051 height 27
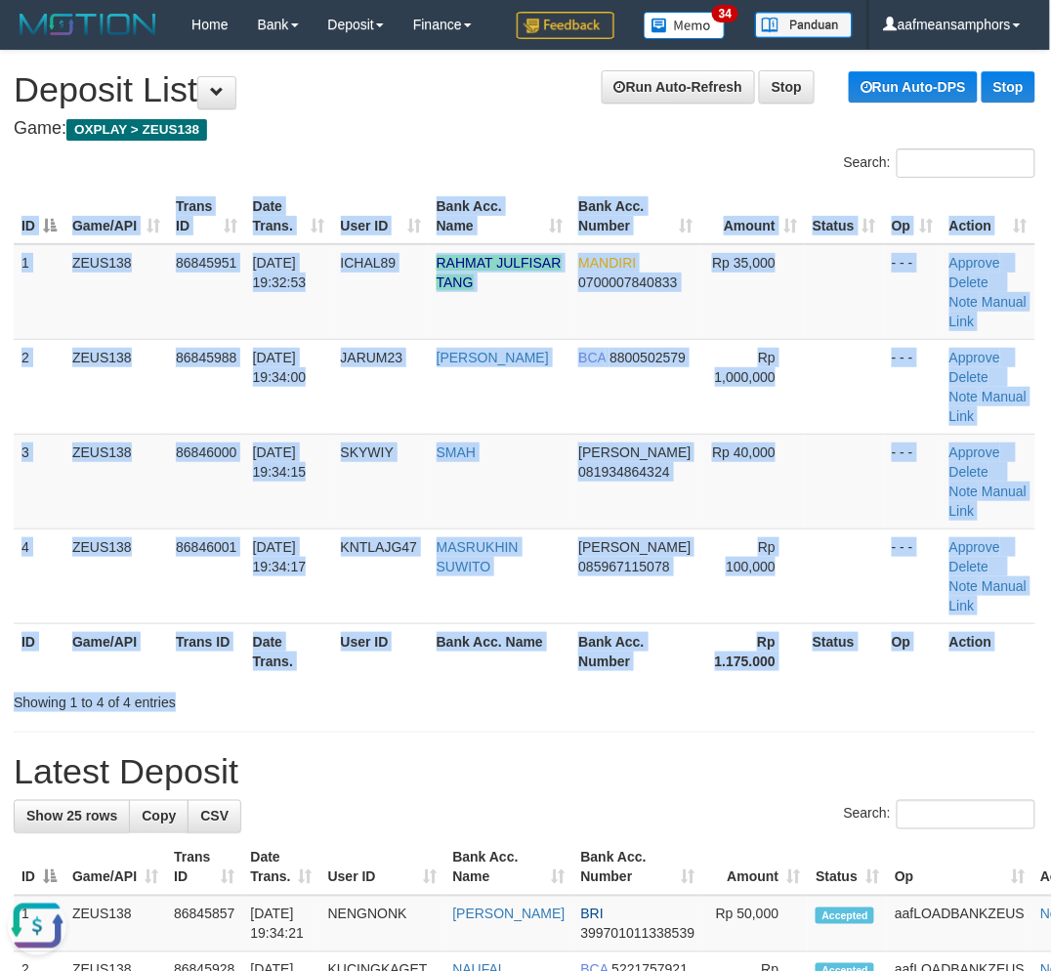
click at [488, 680] on div "Search: ID Game/API Trans ID Date Trans. User ID Bank Acc. Name Bank Acc. Numbe…" at bounding box center [524, 429] width 1021 height 563
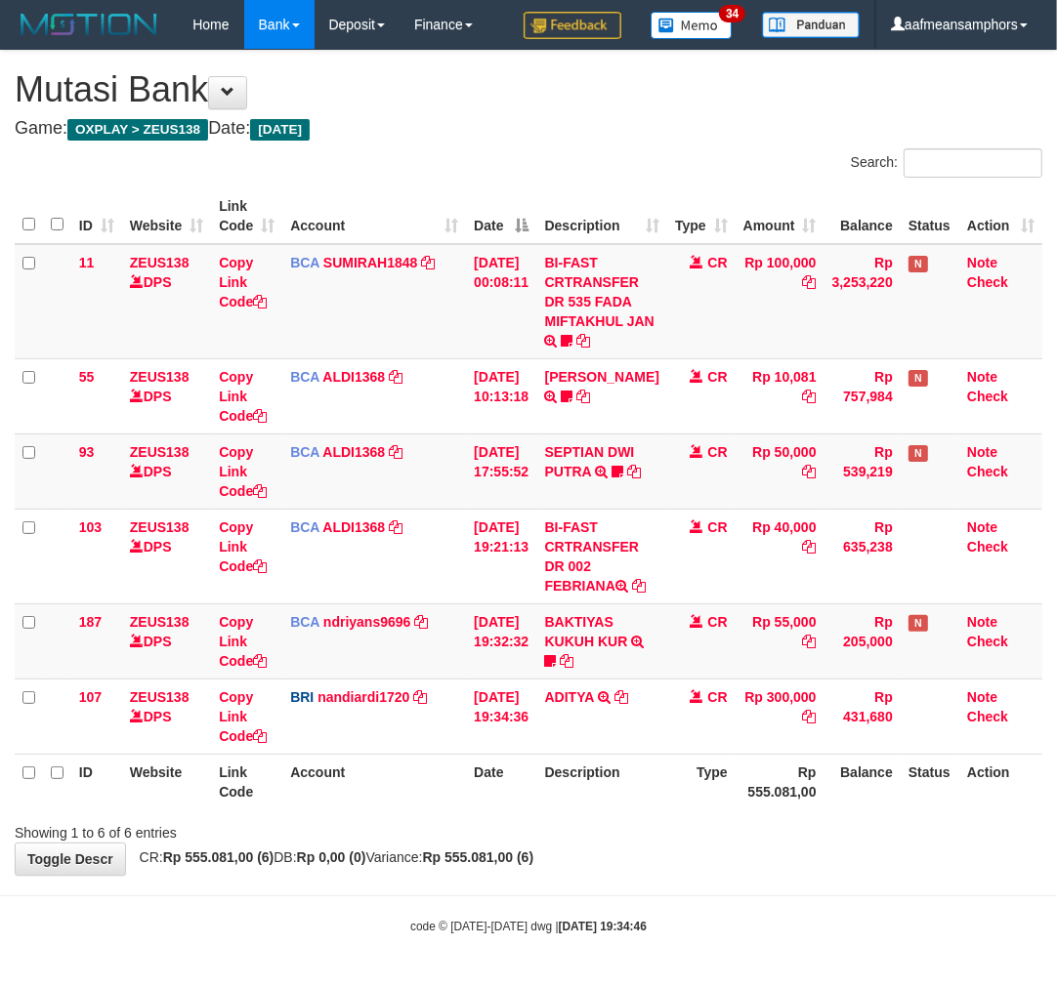
drag, startPoint x: 680, startPoint y: 867, endPoint x: 656, endPoint y: 871, distance: 23.8
click at [656, 871] on div "**********" at bounding box center [528, 463] width 1057 height 824
click at [481, 875] on div "**********" at bounding box center [528, 463] width 1057 height 824
click at [596, 912] on body "Toggle navigation Home Bank Account List Load By Website Group [OXPLAY] ZEUS138…" at bounding box center [528, 492] width 1057 height 984
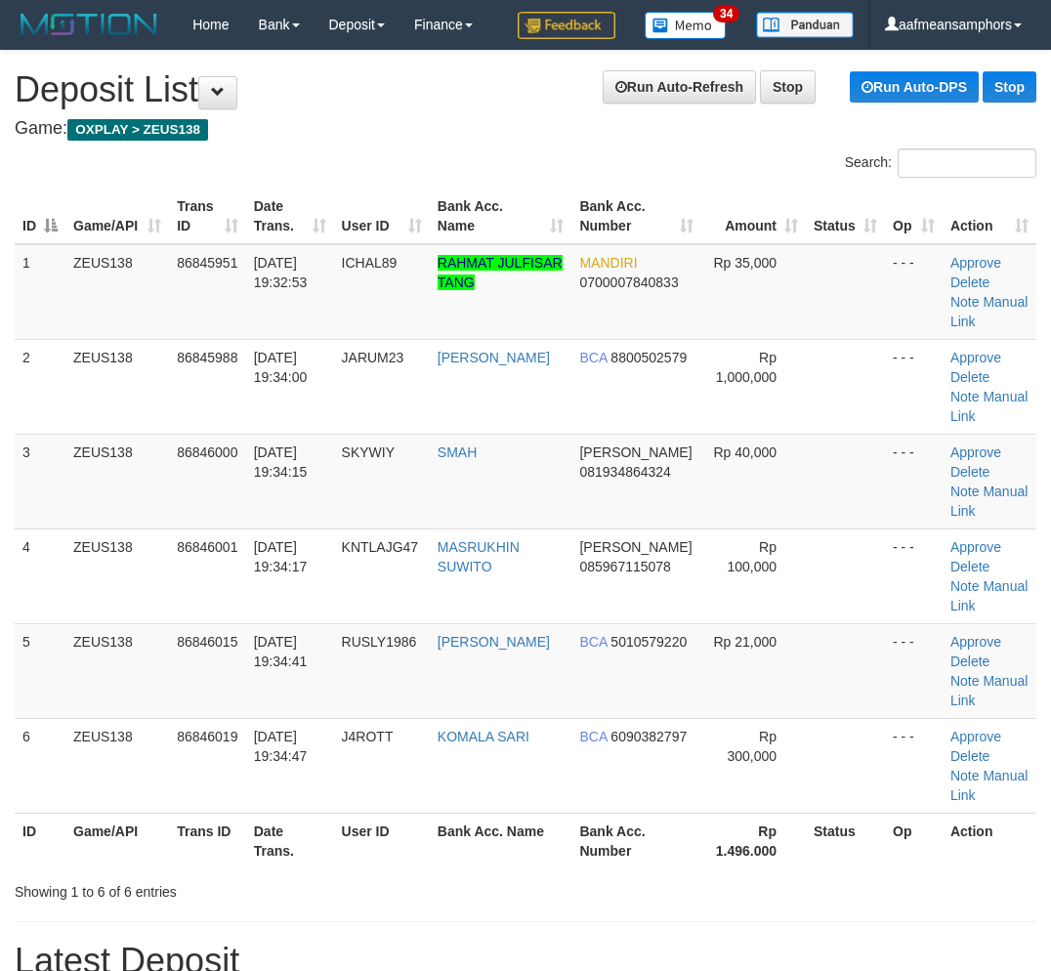
scroll to position [0, 1]
drag, startPoint x: 431, startPoint y: 834, endPoint x: 440, endPoint y: 825, distance: 13.1
click at [429, 834] on th "User ID" at bounding box center [381, 840] width 96 height 56
click at [447, 896] on div "Showing 1 to 6 of 6 entries" at bounding box center [524, 887] width 1051 height 27
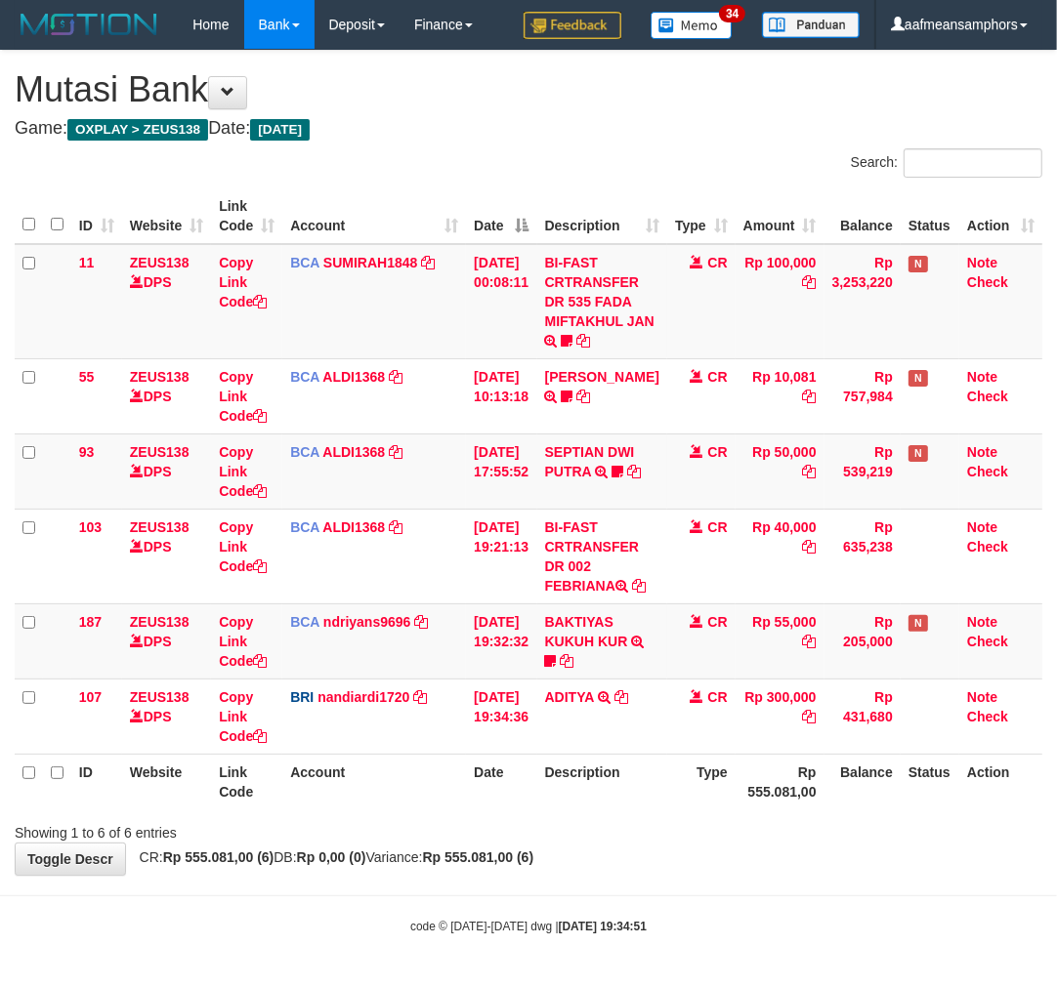
click at [710, 875] on div "**********" at bounding box center [528, 463] width 1057 height 824
click at [682, 869] on div "**********" at bounding box center [528, 463] width 1057 height 824
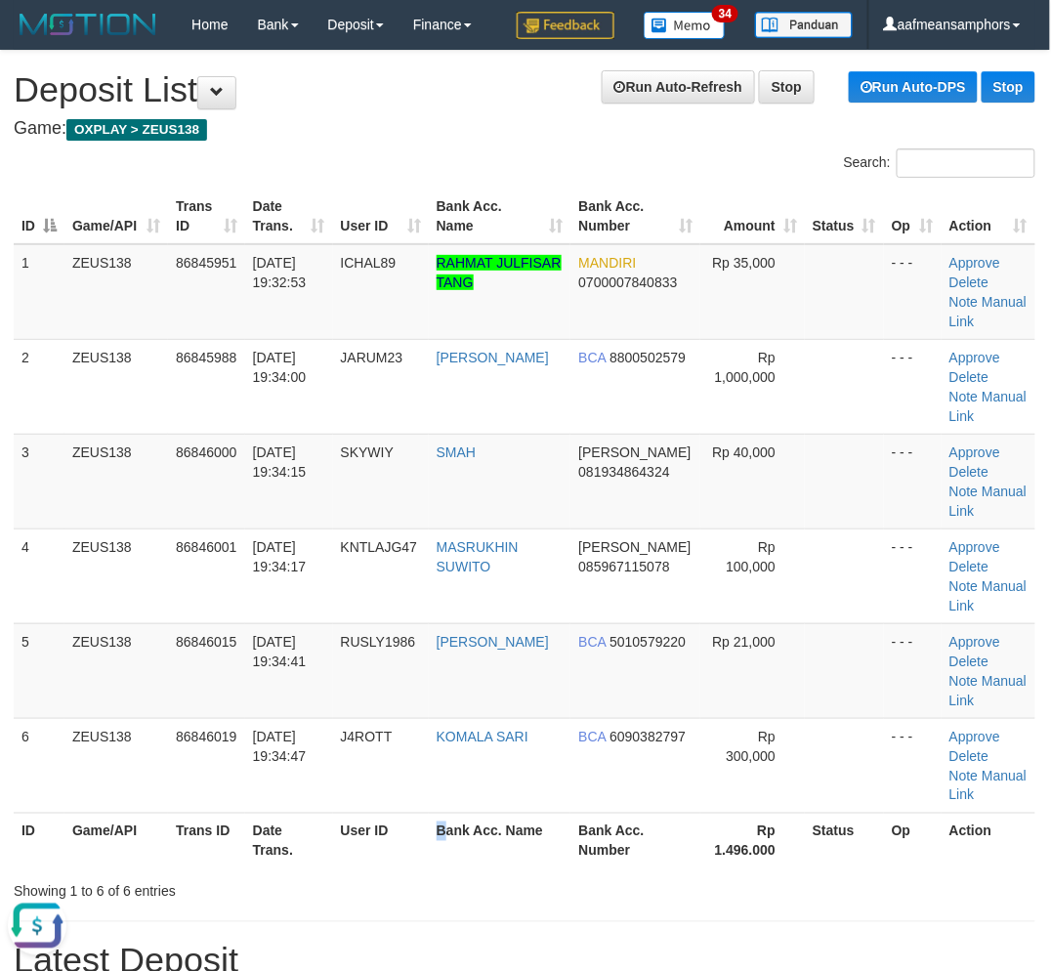
click at [450, 824] on th "Bank Acc. Name" at bounding box center [500, 840] width 143 height 56
click at [461, 812] on th "Bank Acc. Name" at bounding box center [500, 840] width 143 height 56
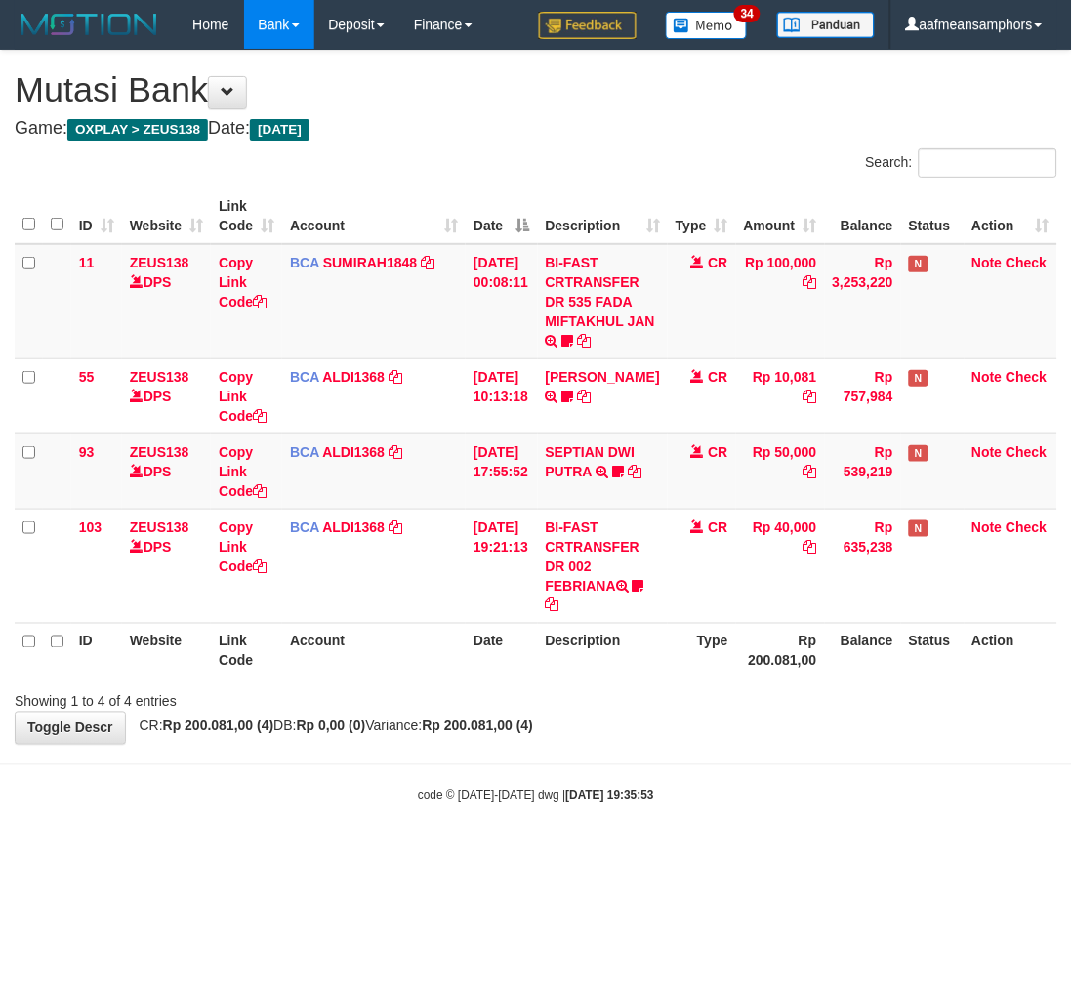
click at [677, 831] on body "Toggle navigation Home Bank Account List Load By Website Group [OXPLAY] ZEUS138…" at bounding box center [536, 427] width 1072 height 854
drag, startPoint x: 695, startPoint y: 831, endPoint x: 686, endPoint y: 834, distance: 10.2
click at [685, 834] on body "Toggle navigation Home Bank Account List Load By Website Group [OXPLAY] ZEUS138…" at bounding box center [536, 427] width 1072 height 854
drag, startPoint x: 686, startPoint y: 807, endPoint x: 688, endPoint y: 794, distance: 13.0
click at [685, 807] on body "Toggle navigation Home Bank Account List Load By Website Group [OXPLAY] ZEUS138…" at bounding box center [536, 427] width 1072 height 854
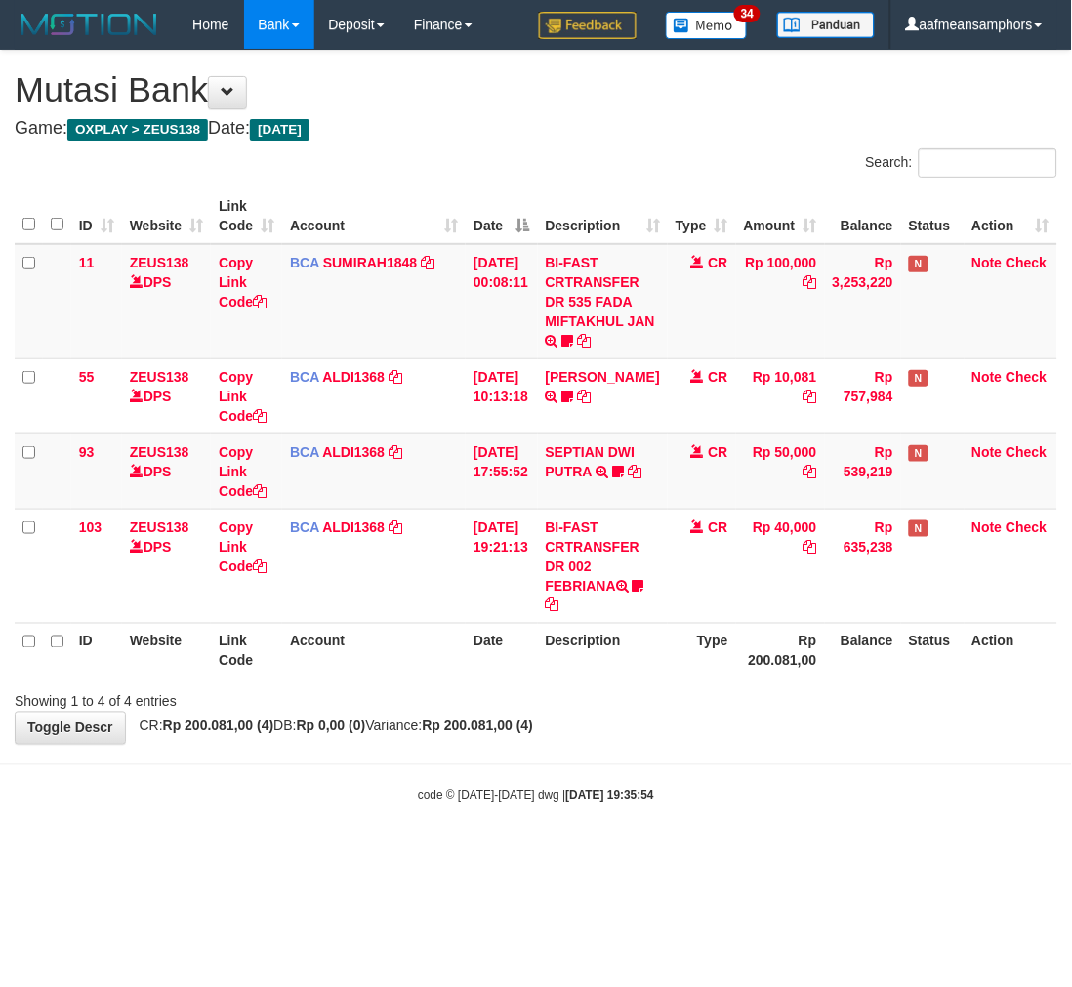
click at [685, 786] on div "code © 2012-2018 dwg | 2025/08/31 19:35:54" at bounding box center [536, 795] width 1072 height 20
click at [684, 784] on body "Toggle navigation Home Bank Account List Load By Website Group [OXPLAY] ZEUS138…" at bounding box center [536, 427] width 1072 height 854
click at [688, 774] on body "Toggle navigation Home Bank Account List Load By Website Group [OXPLAY] ZEUS138…" at bounding box center [536, 427] width 1072 height 854
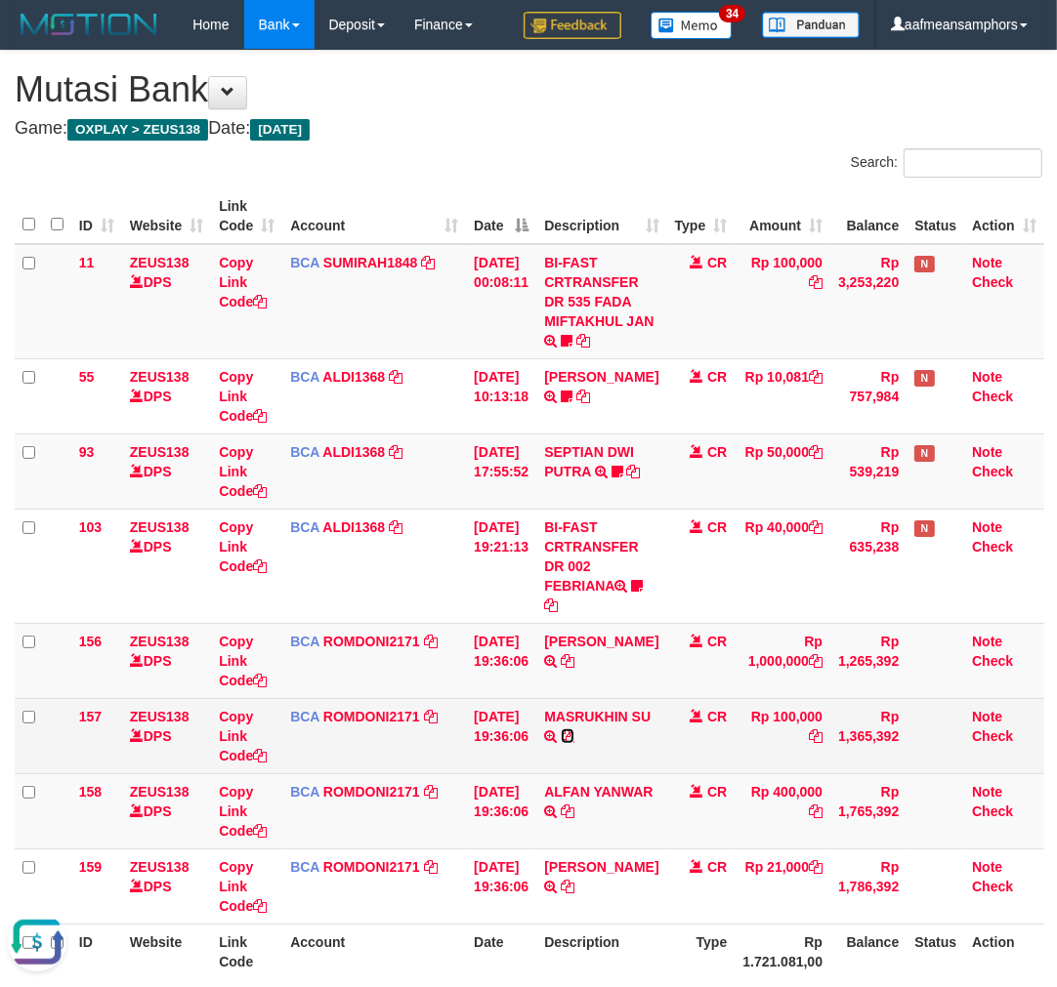
click at [574, 734] on icon at bounding box center [568, 736] width 14 height 14
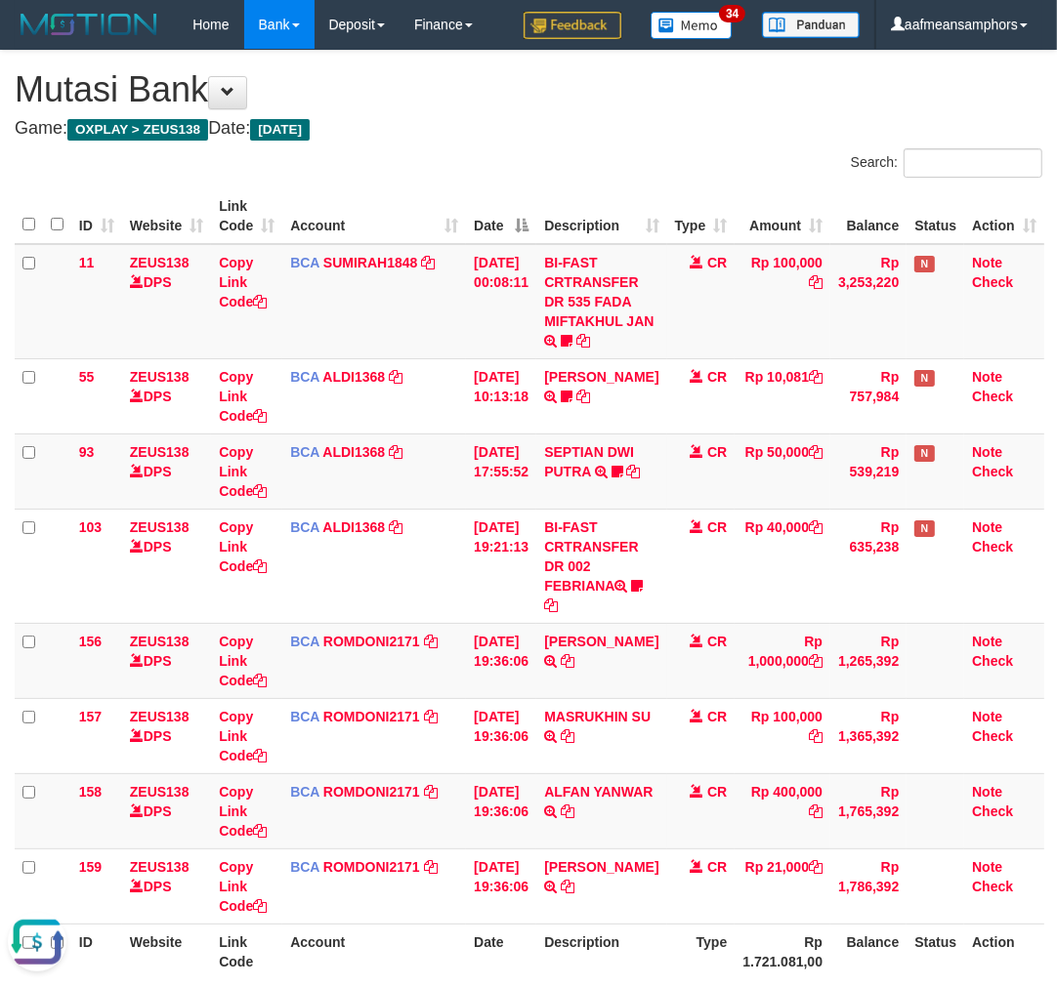
click at [615, 961] on th "Description" at bounding box center [601, 952] width 130 height 56
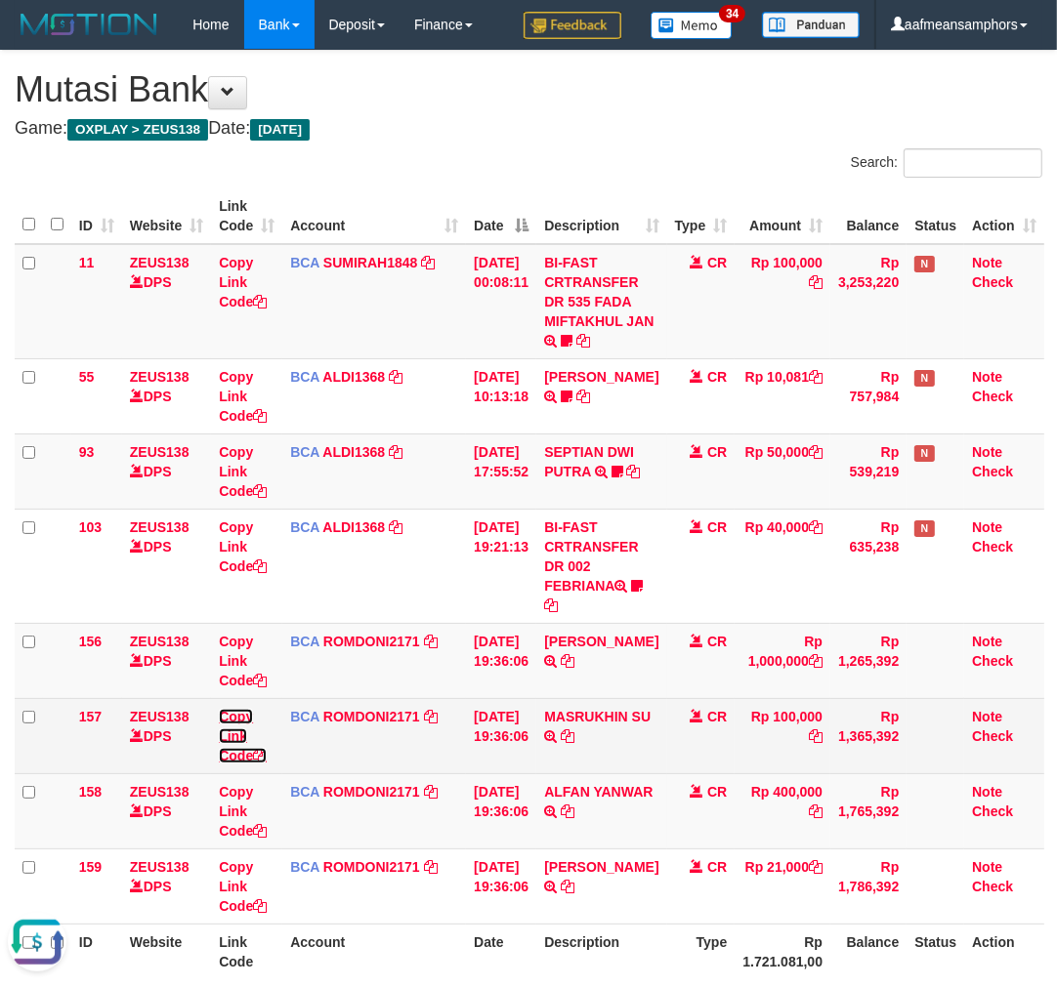
click at [228, 735] on link "Copy Link Code" at bounding box center [243, 736] width 48 height 55
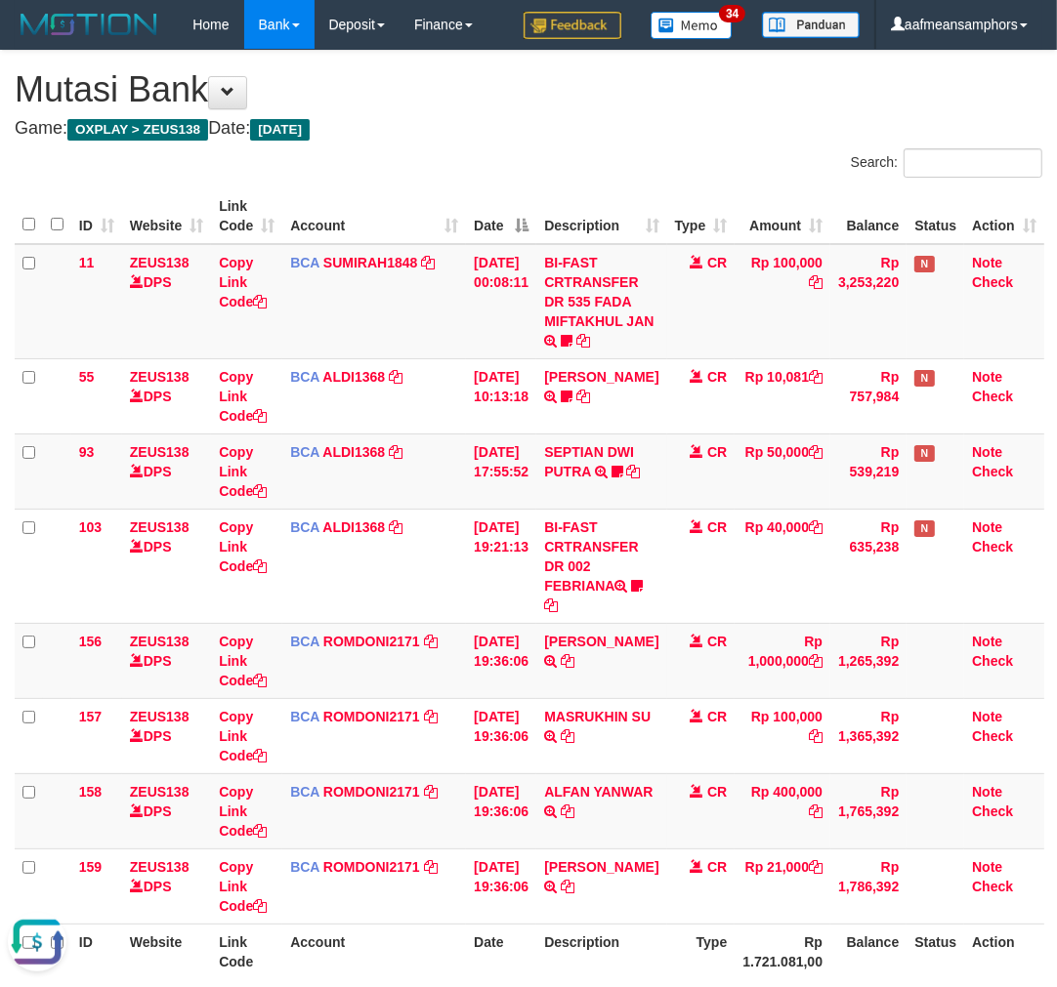
scroll to position [290, 0]
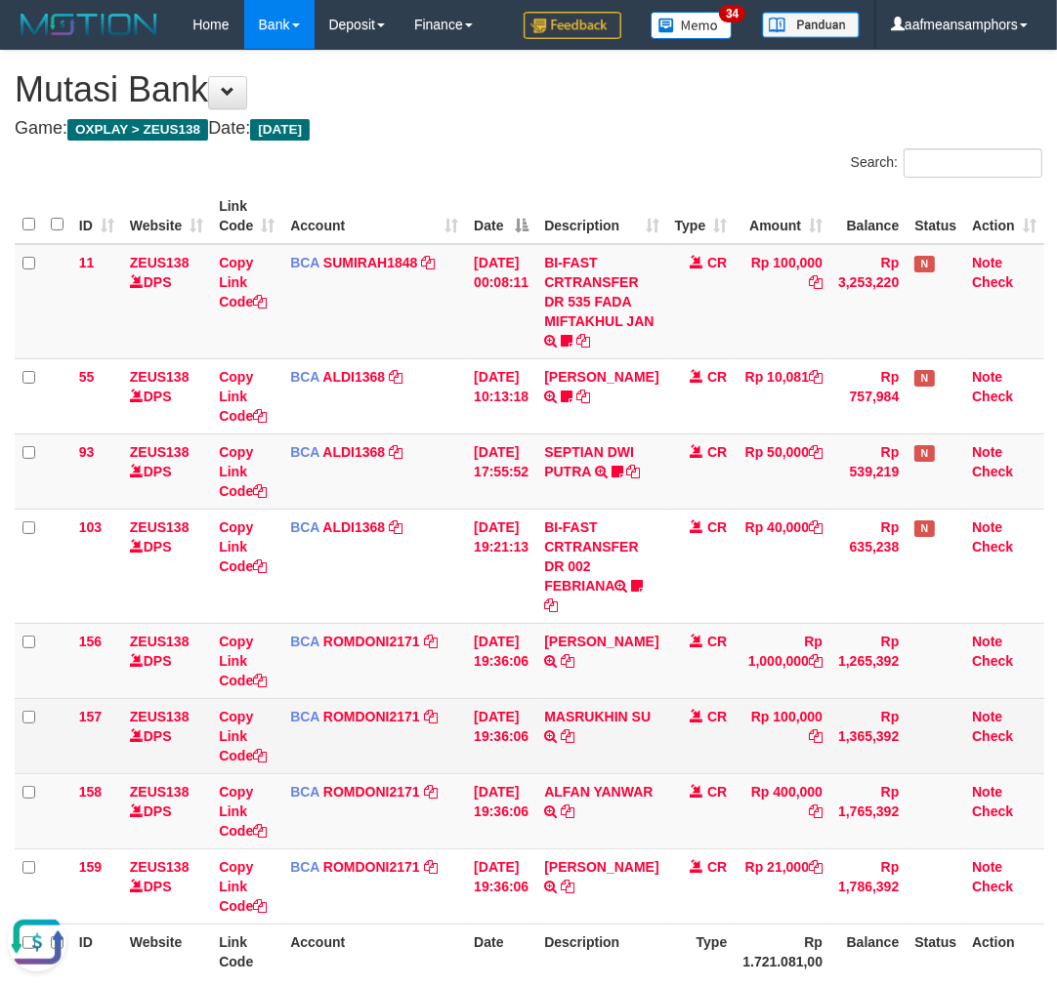
drag, startPoint x: 519, startPoint y: 750, endPoint x: 524, endPoint y: 738, distance: 13.1
click at [516, 752] on td "31/08/2025 19:36:06" at bounding box center [501, 735] width 70 height 75
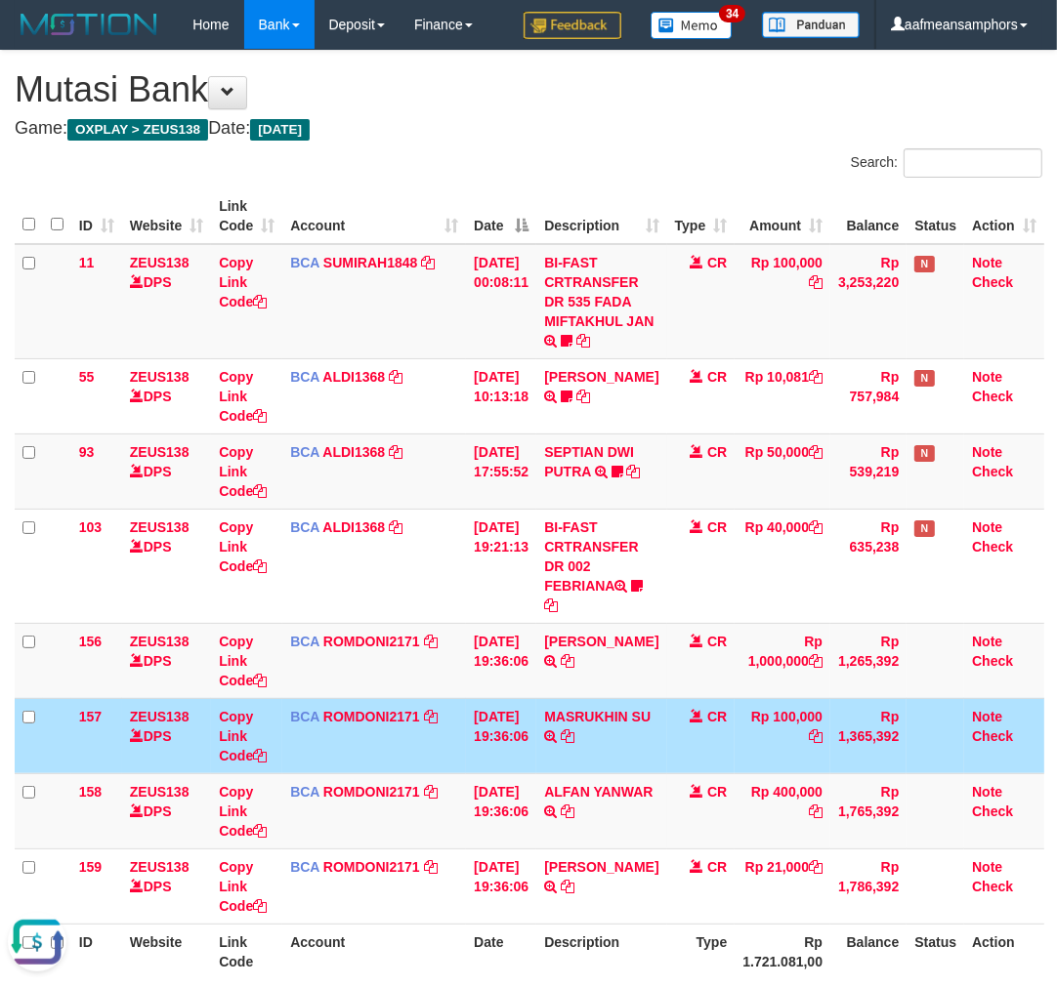
click at [520, 732] on td "31/08/2025 19:36:06" at bounding box center [501, 735] width 70 height 75
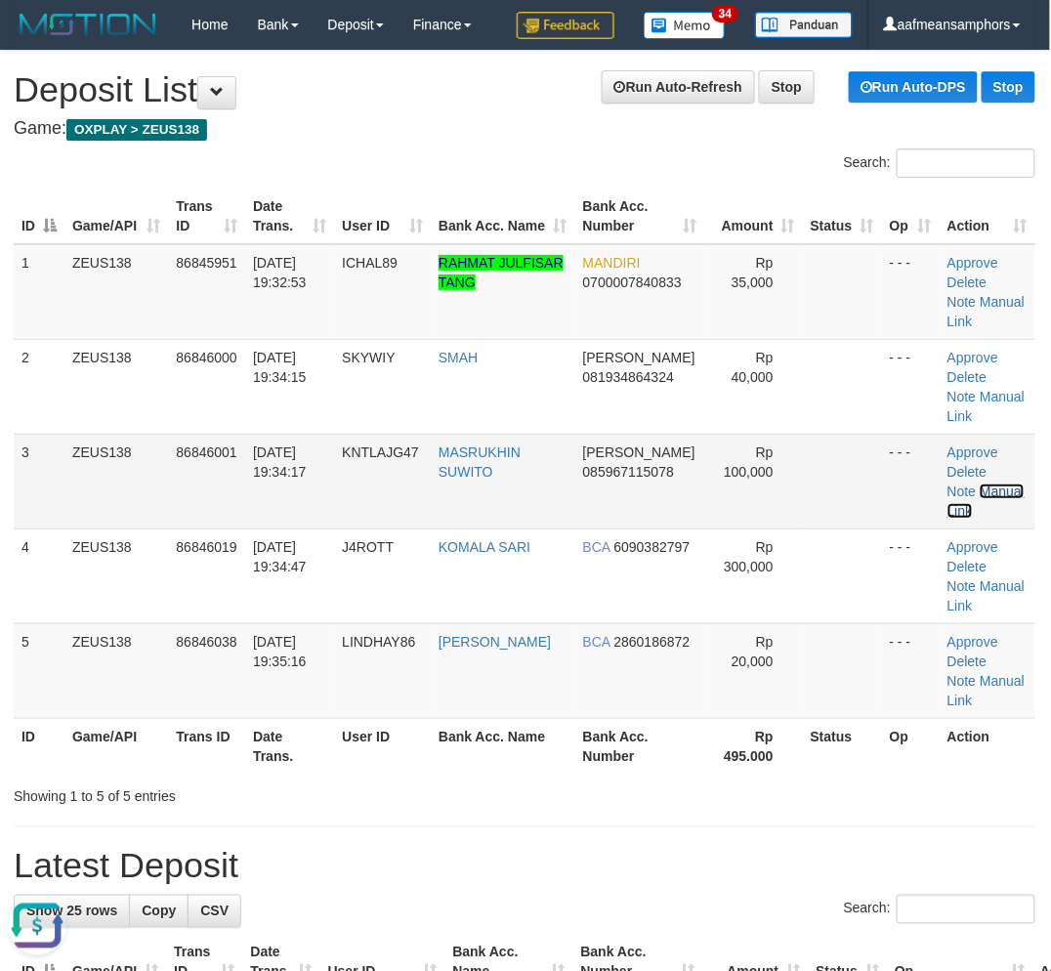
click at [994, 485] on link "Manual Link" at bounding box center [985, 500] width 77 height 35
click at [947, 483] on link "Manual Link" at bounding box center [985, 500] width 77 height 35
click at [991, 483] on link "Manual Link" at bounding box center [985, 500] width 77 height 35
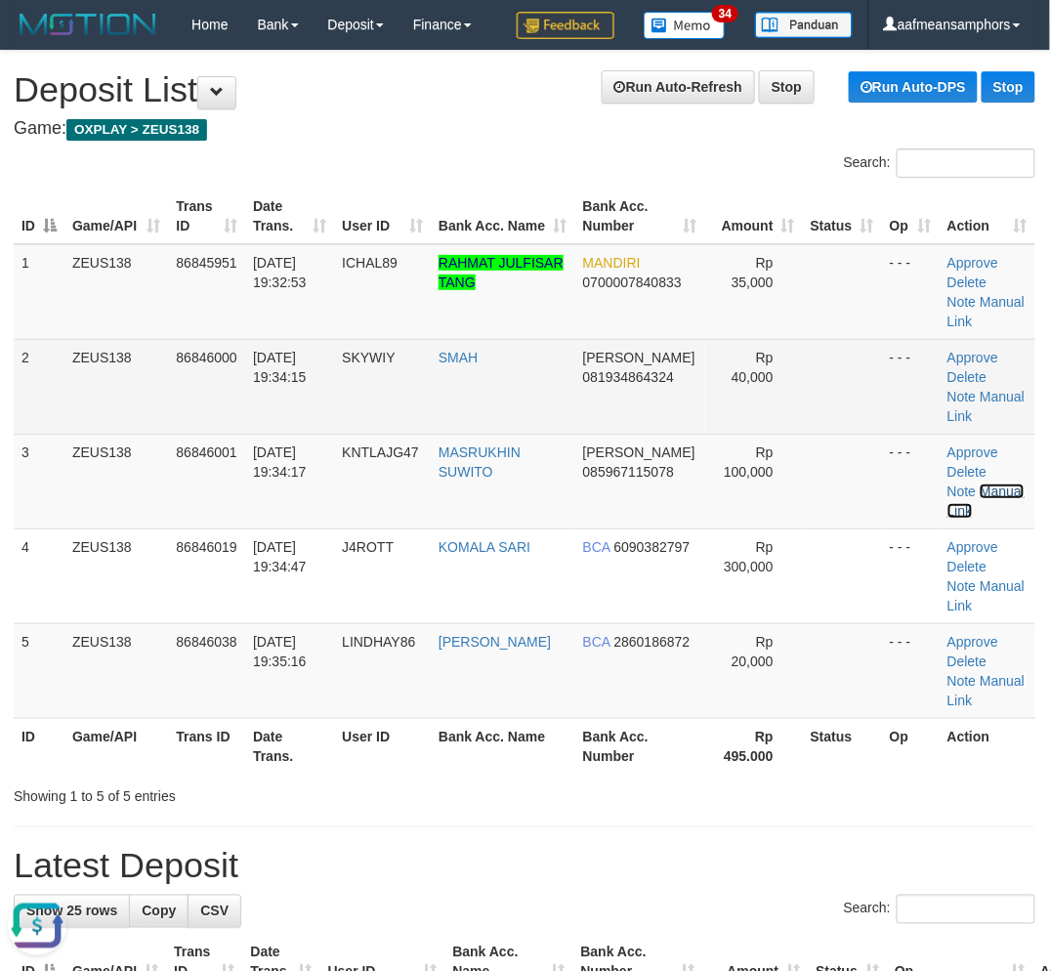
click at [947, 483] on link "Manual Link" at bounding box center [985, 500] width 77 height 35
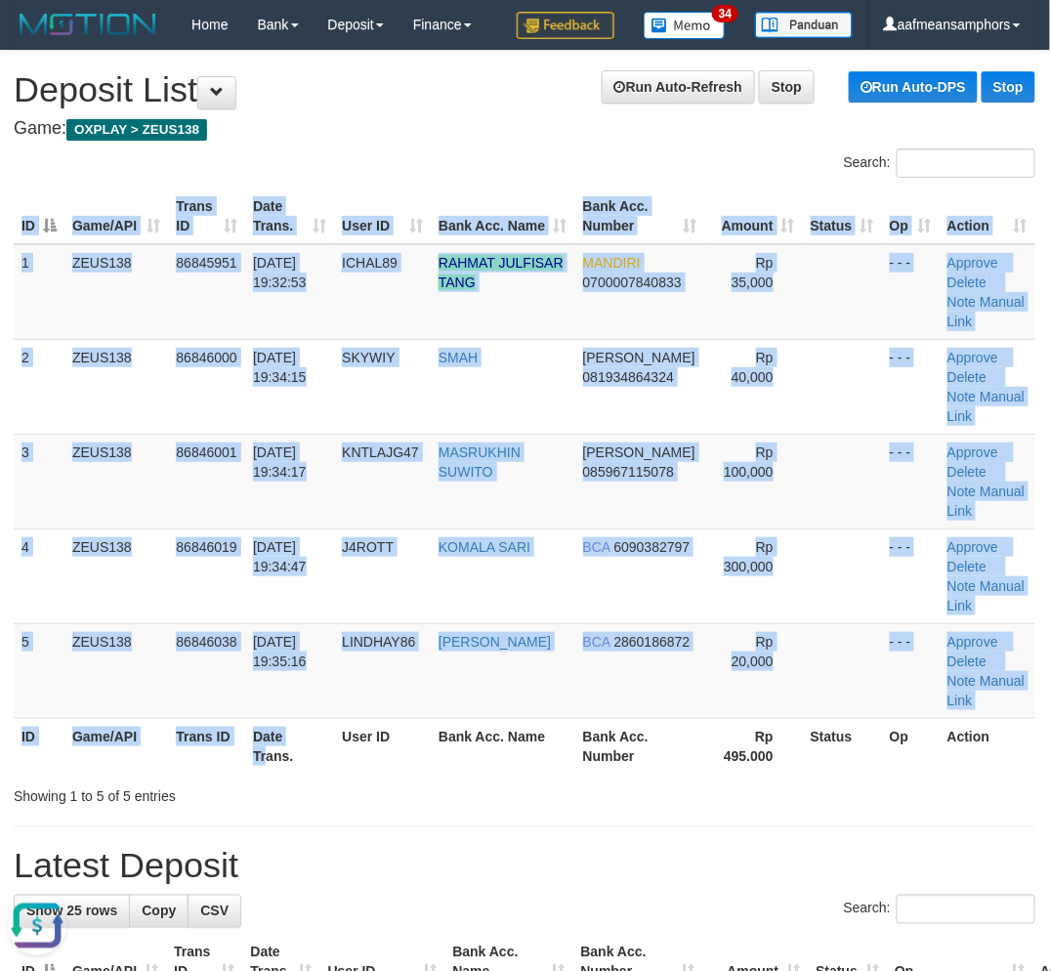
drag, startPoint x: 407, startPoint y: 775, endPoint x: 401, endPoint y: 764, distance: 13.1
click at [407, 771] on tr "ID Game/API Trans ID Date Trans. User ID Bank Acc. Name Bank Acc. Number Rp 495…" at bounding box center [524, 746] width 1021 height 56
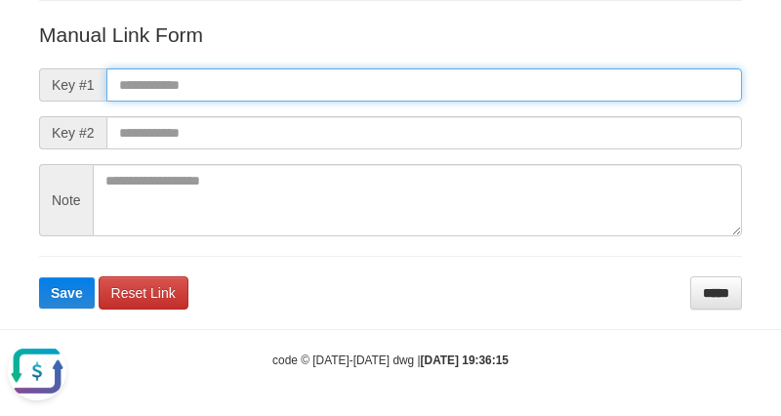
paste input "**********"
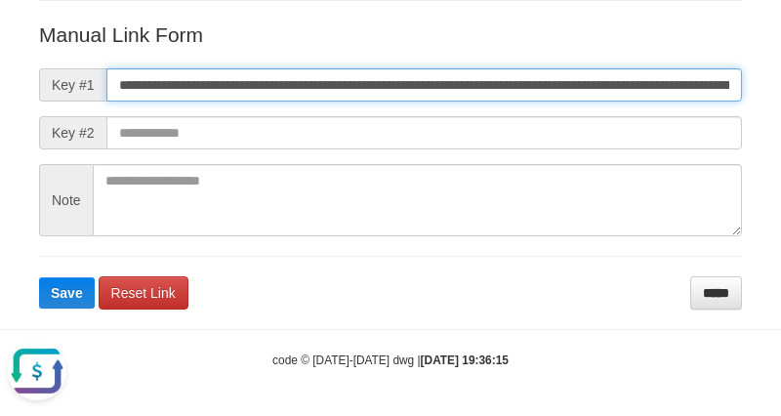
click at [542, 75] on input "**********" at bounding box center [424, 84] width 636 height 33
type input "**********"
click at [39, 277] on button "Save" at bounding box center [67, 292] width 56 height 31
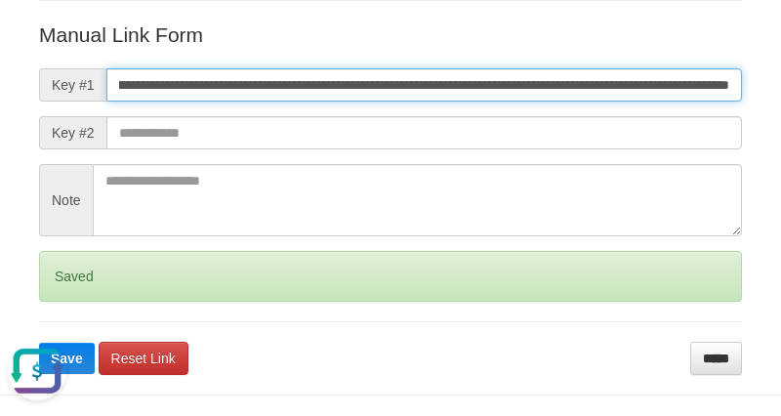
click at [39, 343] on button "Save" at bounding box center [67, 358] width 56 height 31
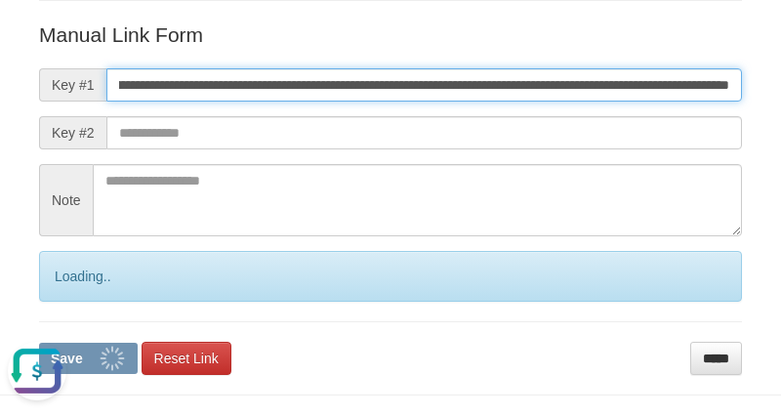
click at [39, 343] on button "Save" at bounding box center [88, 358] width 99 height 31
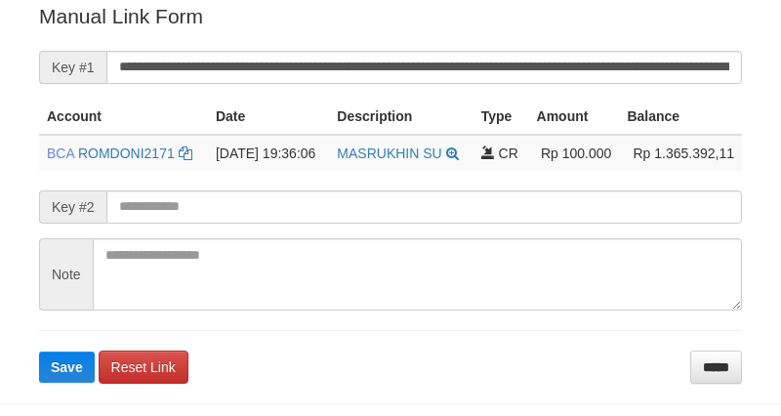
click at [504, 56] on input "**********" at bounding box center [424, 67] width 636 height 33
click at [39, 352] on button "Save" at bounding box center [67, 367] width 56 height 31
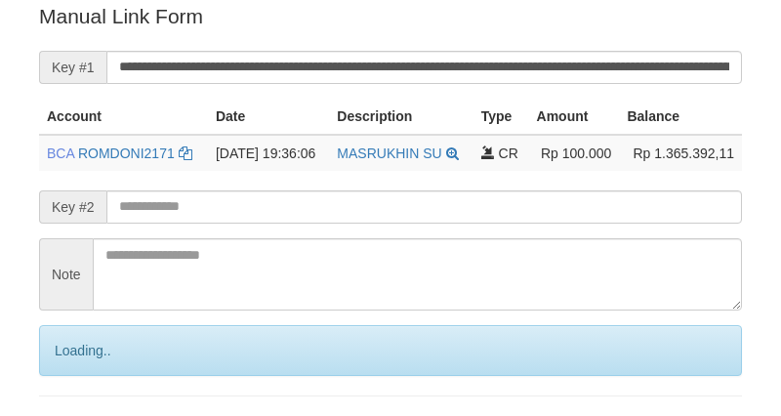
scroll to position [395, 0]
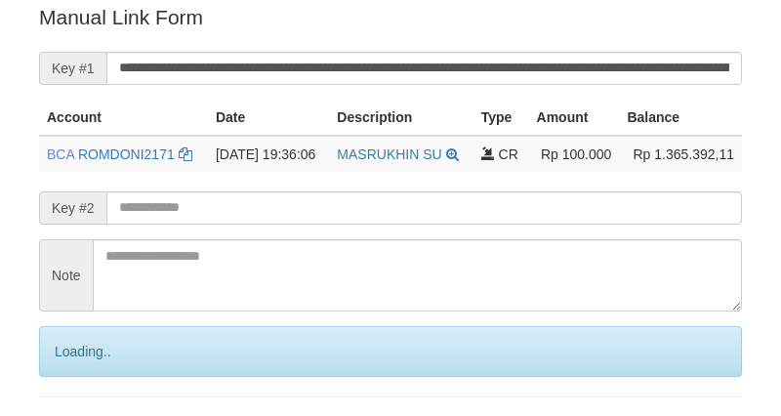
click at [504, 56] on input "**********" at bounding box center [424, 68] width 636 height 33
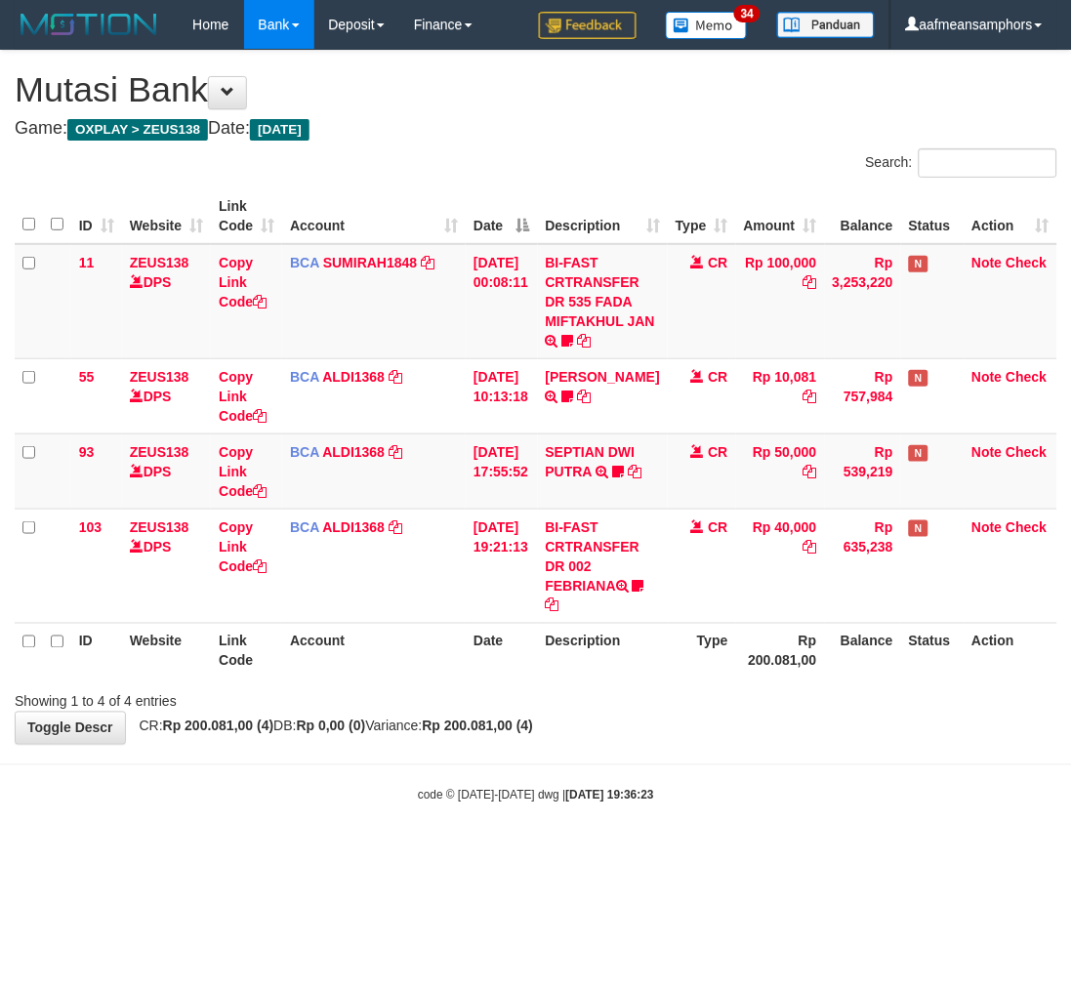
click at [724, 709] on div "Showing 1 to 4 of 4 entries" at bounding box center [536, 698] width 1072 height 27
click at [783, 708] on div "Showing 1 to 4 of 4 entries" at bounding box center [536, 698] width 1072 height 27
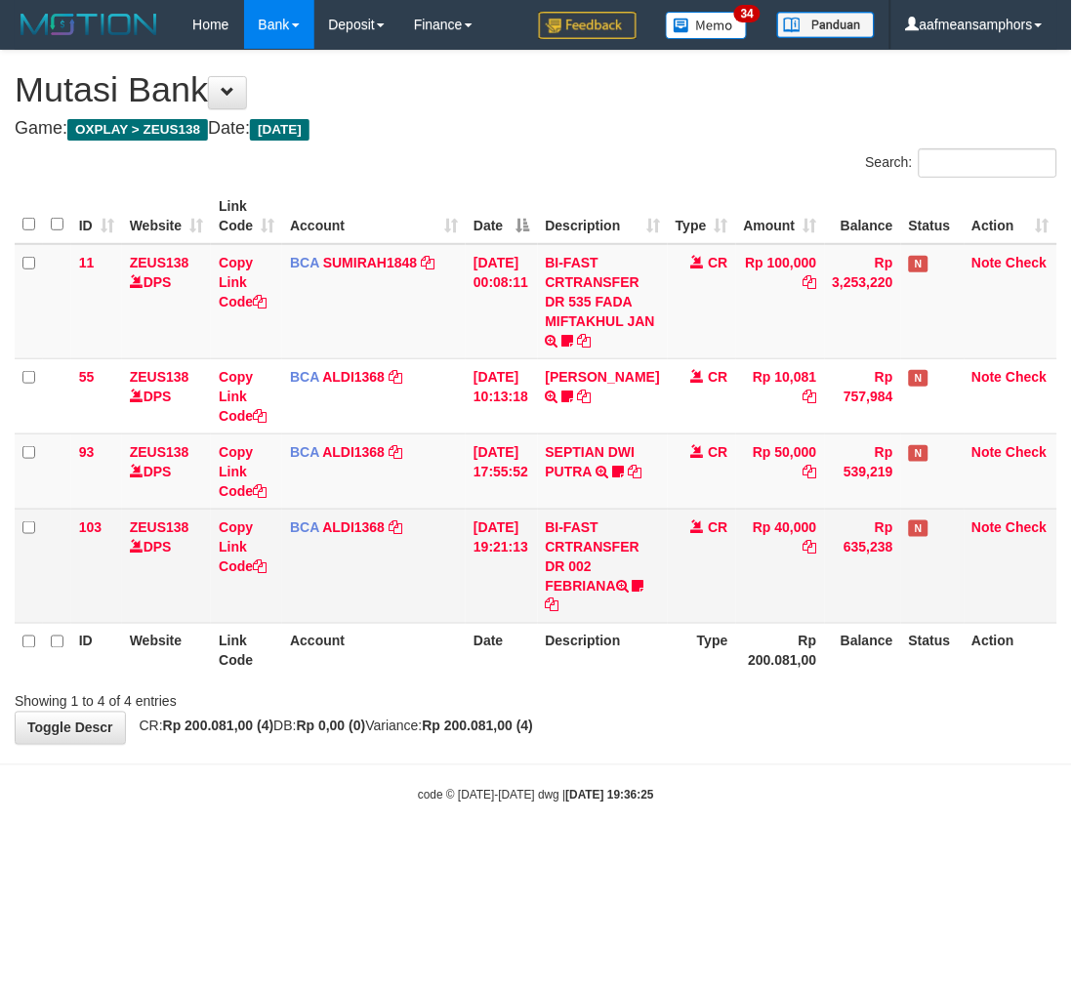
drag, startPoint x: 560, startPoint y: 601, endPoint x: 571, endPoint y: 606, distance: 13.1
click at [633, 593] on icon at bounding box center [639, 586] width 12 height 14
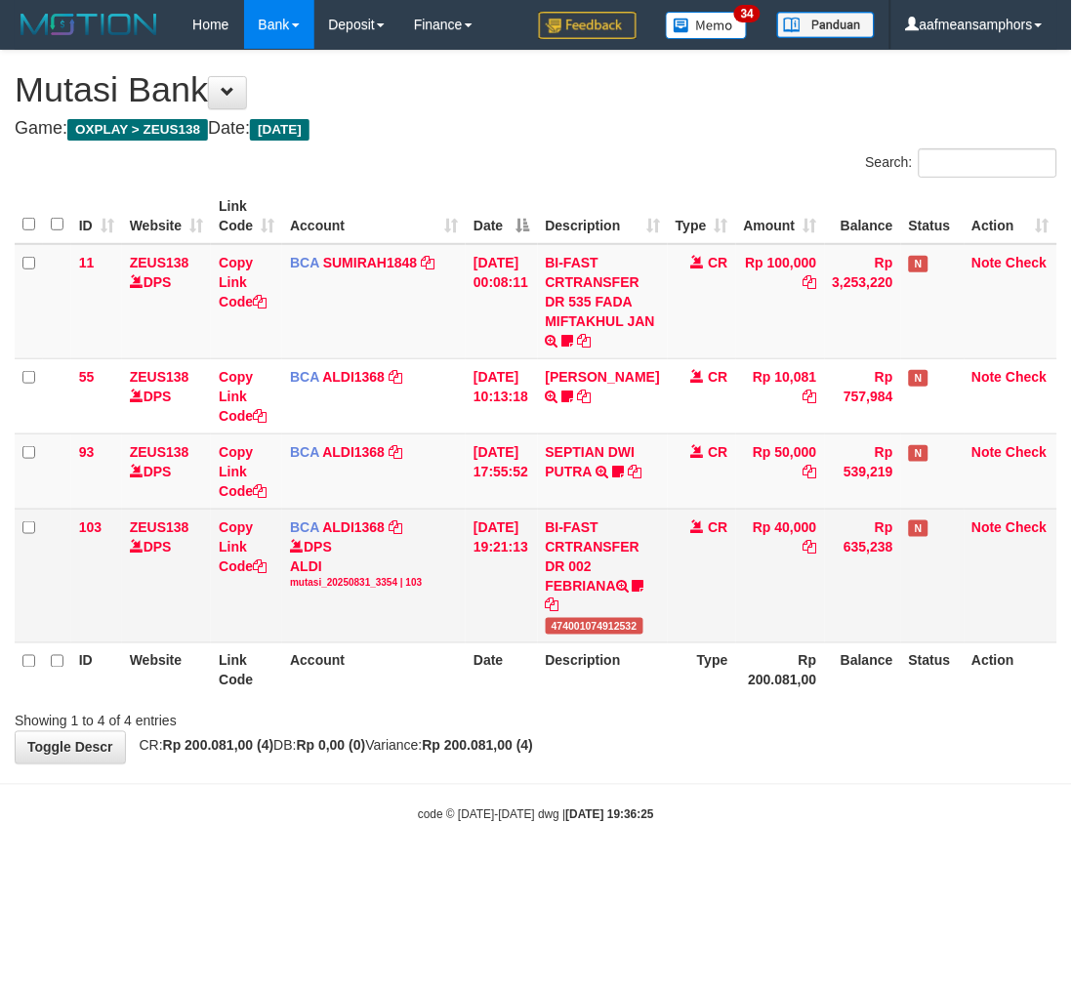
click at [600, 632] on td "BI-FAST CRTRANSFER DR 002 FEBRIANA 474001074912532" at bounding box center [603, 576] width 130 height 134
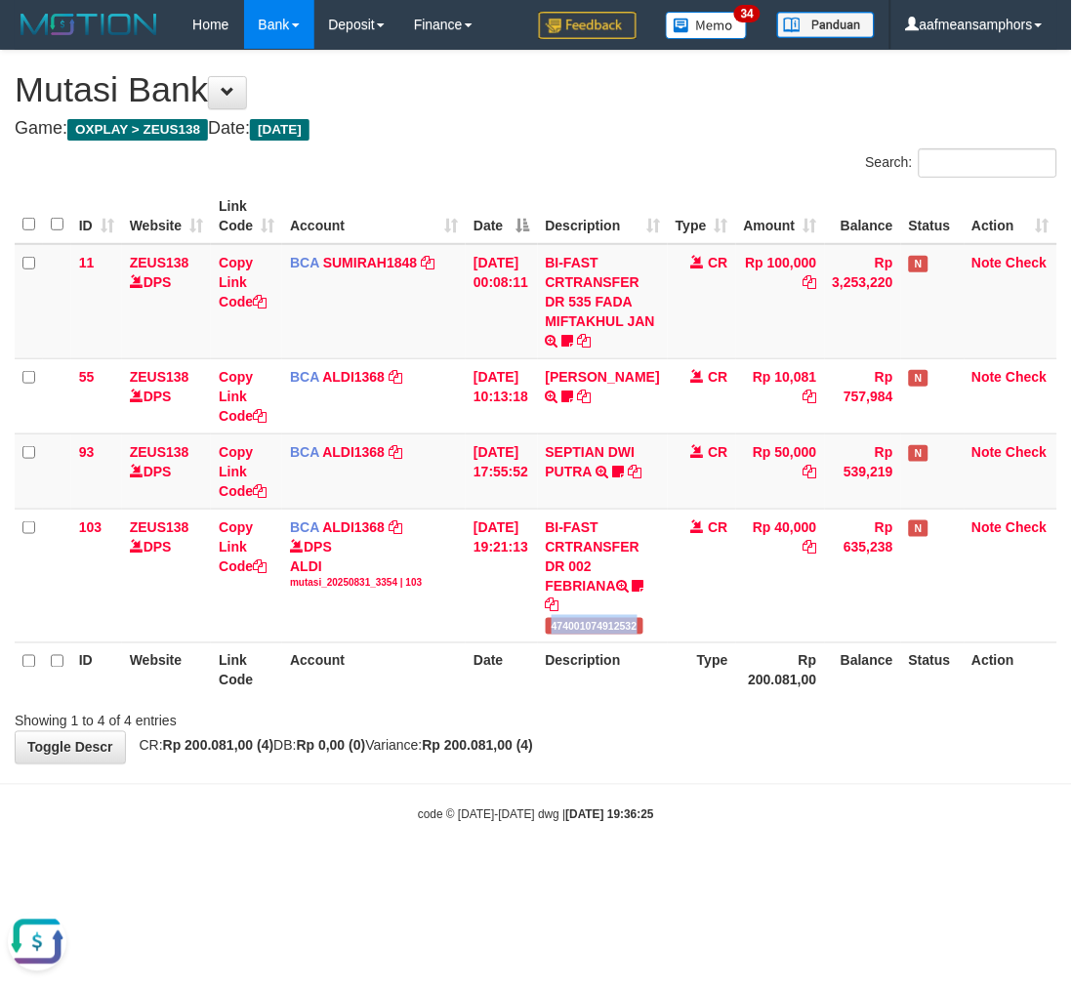
copy span "474001074912532"
click at [479, 873] on html "Toggle navigation Home Bank Account List Load By Website Group [OXPLAY] ZEUS138…" at bounding box center [536, 436] width 1072 height 873
click at [601, 845] on body "Toggle navigation Home Bank Account List Load By Website Group [OXPLAY] ZEUS138…" at bounding box center [536, 436] width 1072 height 873
drag, startPoint x: 567, startPoint y: 848, endPoint x: 842, endPoint y: 762, distance: 287.6
click at [566, 848] on body "Toggle navigation Home Bank Account List Load By Website Group [OXPLAY] ZEUS138…" at bounding box center [536, 436] width 1072 height 873
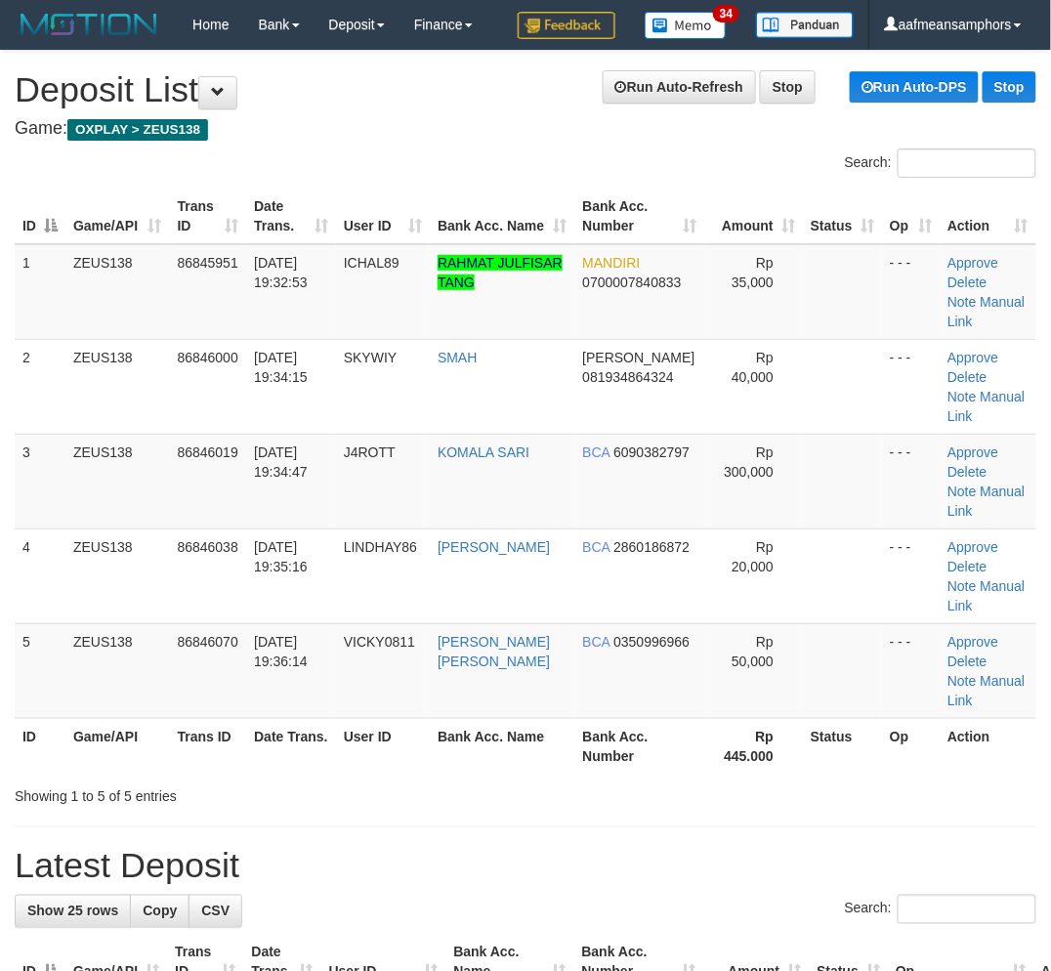
drag, startPoint x: 521, startPoint y: 727, endPoint x: 489, endPoint y: 737, distance: 33.0
click at [515, 826] on hr at bounding box center [525, 826] width 1021 height 1
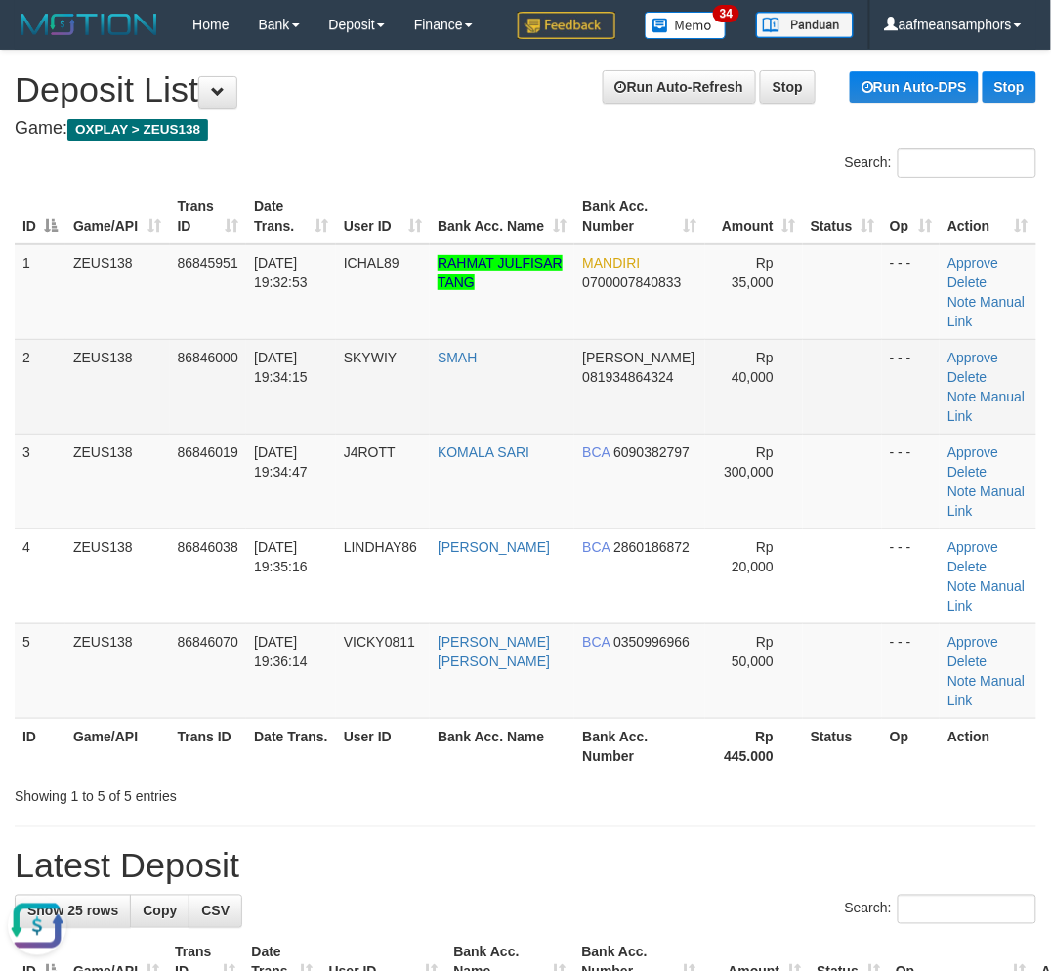
drag, startPoint x: 327, startPoint y: 189, endPoint x: 171, endPoint y: 329, distance: 209.6
click at [327, 189] on th "Date Trans." at bounding box center [291, 216] width 90 height 56
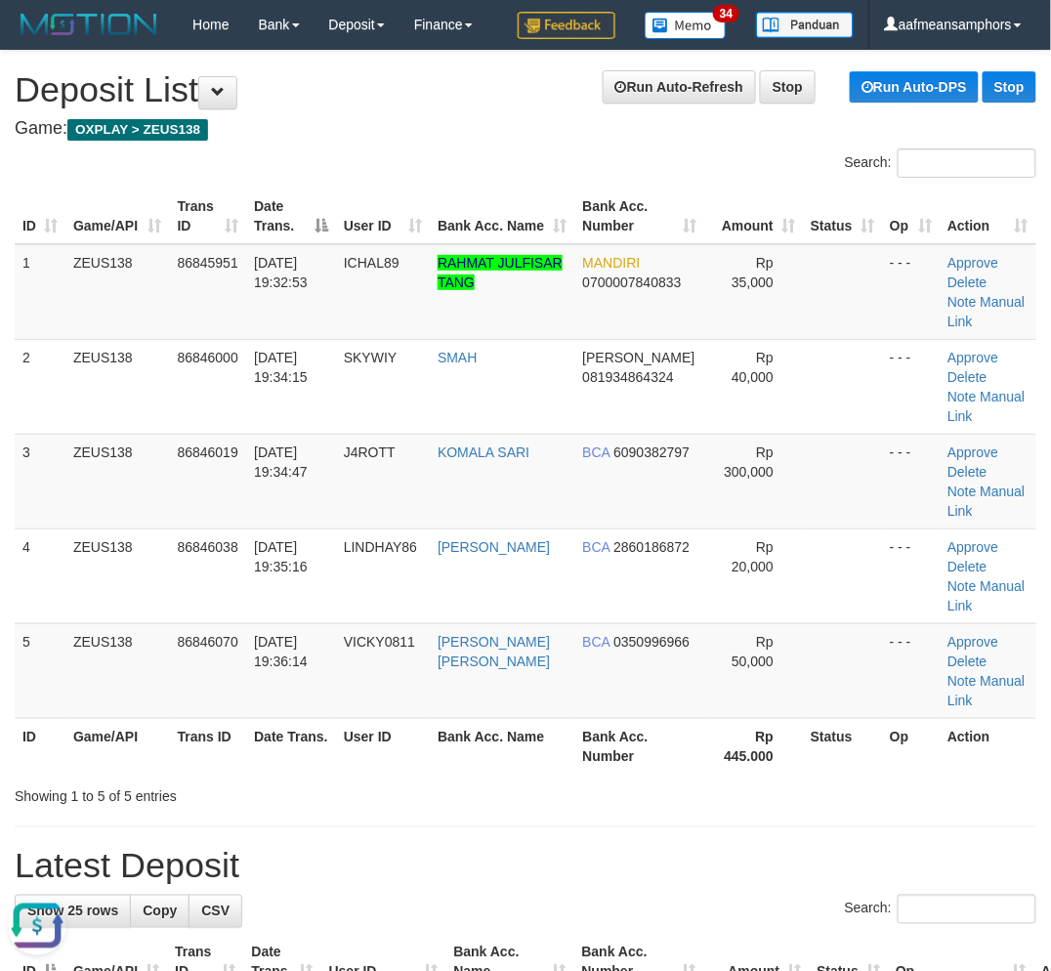
click at [327, 718] on th "Date Trans." at bounding box center [291, 746] width 90 height 56
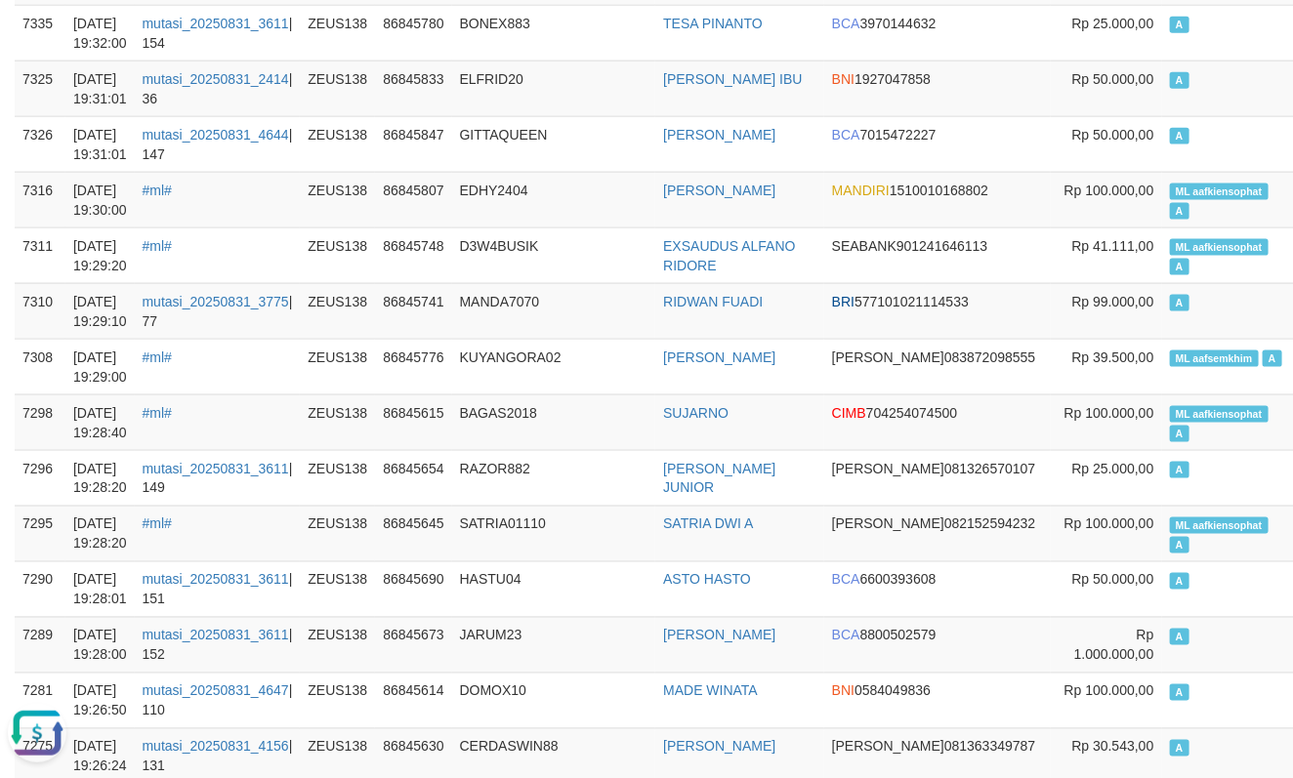
scroll to position [977, 0]
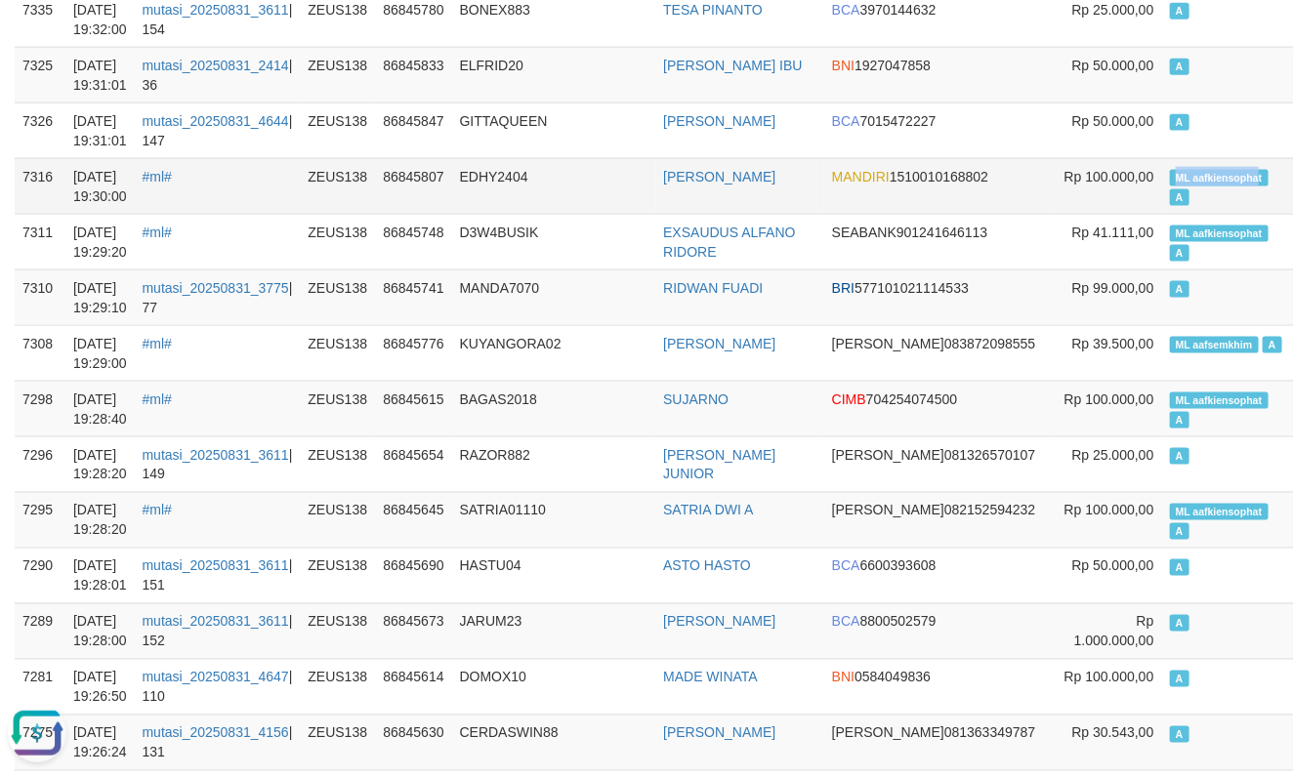
drag, startPoint x: 1082, startPoint y: 181, endPoint x: 1158, endPoint y: 182, distance: 76.2
click at [1170, 182] on span "ML aafkiensophat" at bounding box center [1219, 178] width 99 height 17
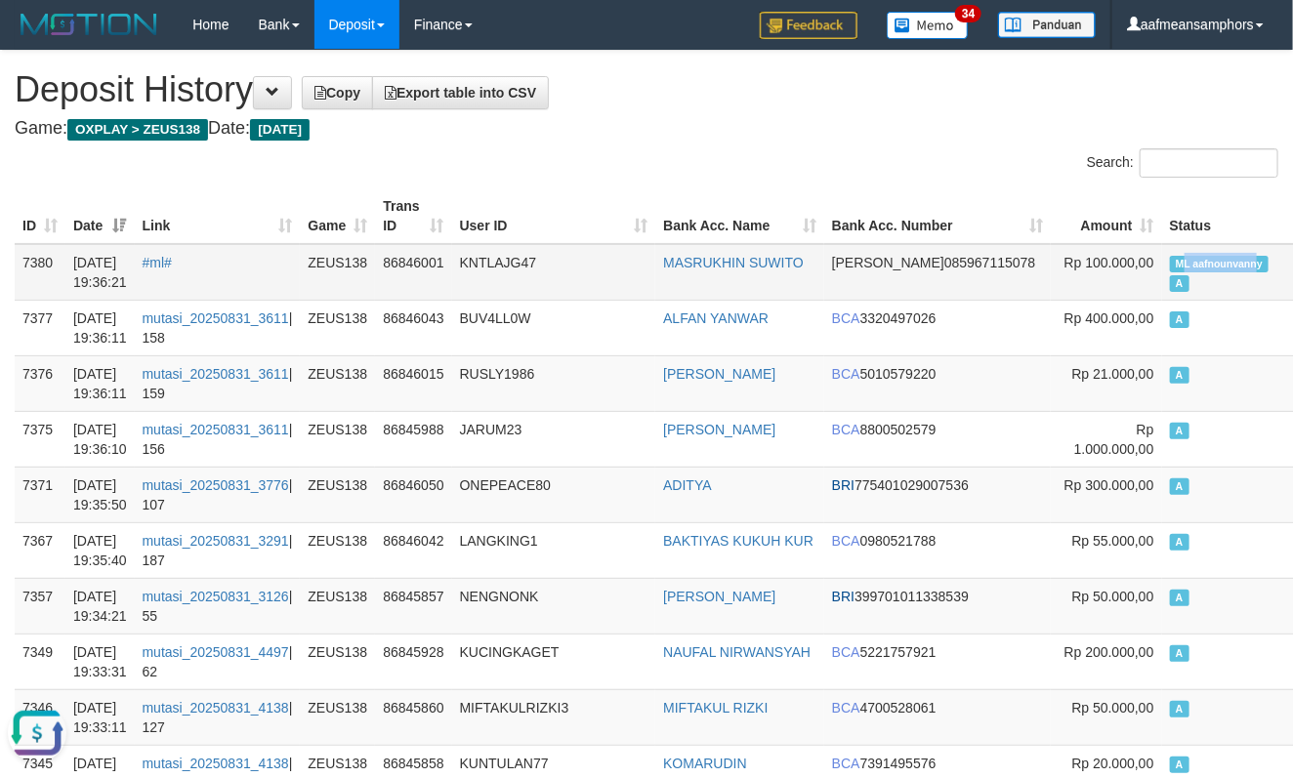
drag, startPoint x: 1133, startPoint y: 252, endPoint x: 1155, endPoint y: 257, distance: 23.0
click at [1170, 257] on span "ML aafnounvanny" at bounding box center [1220, 264] width 100 height 17
copy span "L aafnounvann"
click at [1162, 369] on td "A" at bounding box center [1230, 383] width 136 height 56
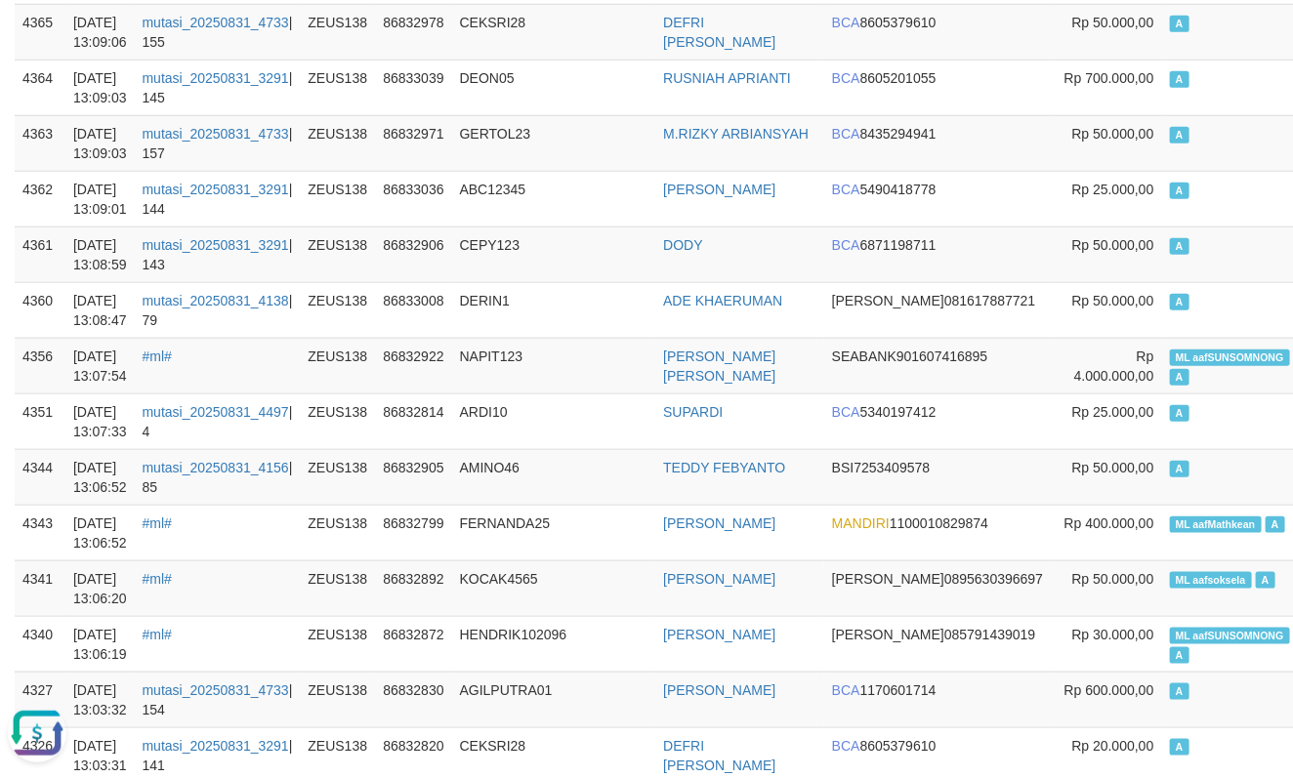
scroll to position [540, 0]
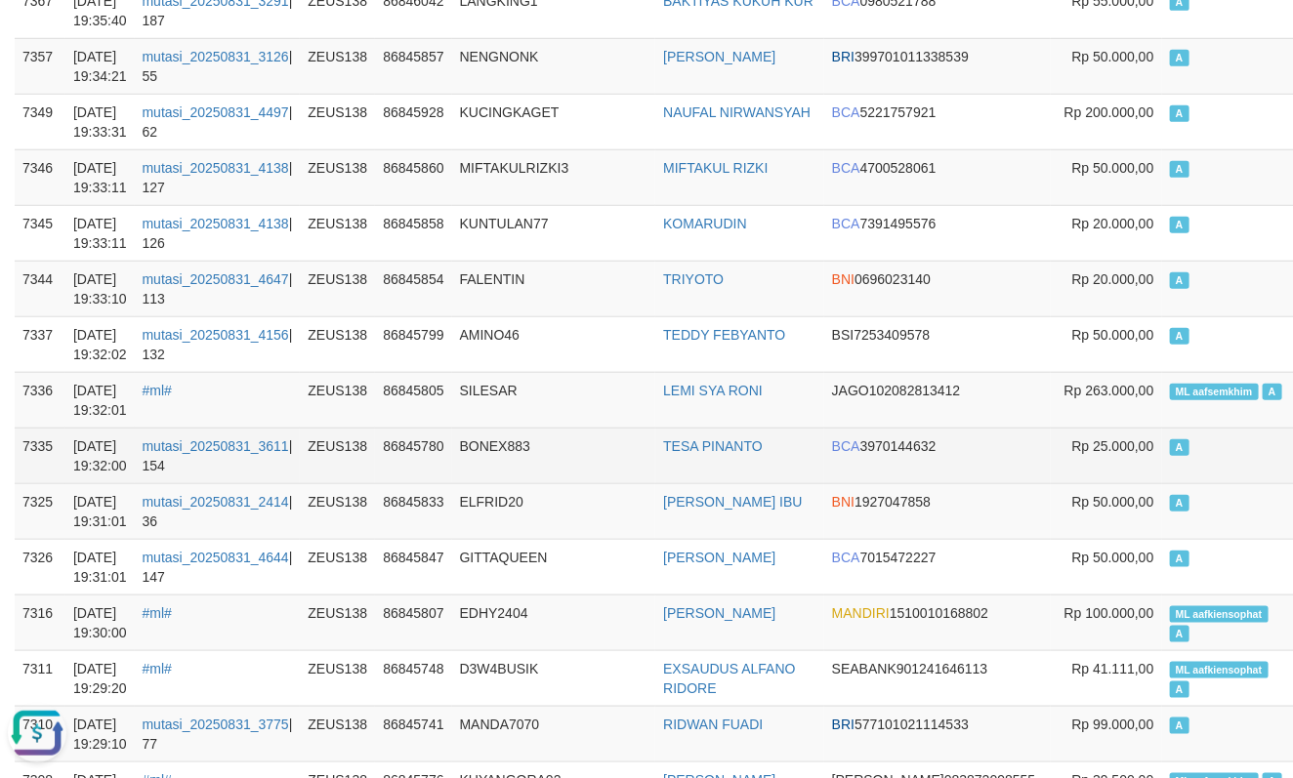
click at [500, 479] on td "BONEX883" at bounding box center [554, 456] width 204 height 56
click at [529, 439] on td "BONEX883" at bounding box center [554, 456] width 204 height 56
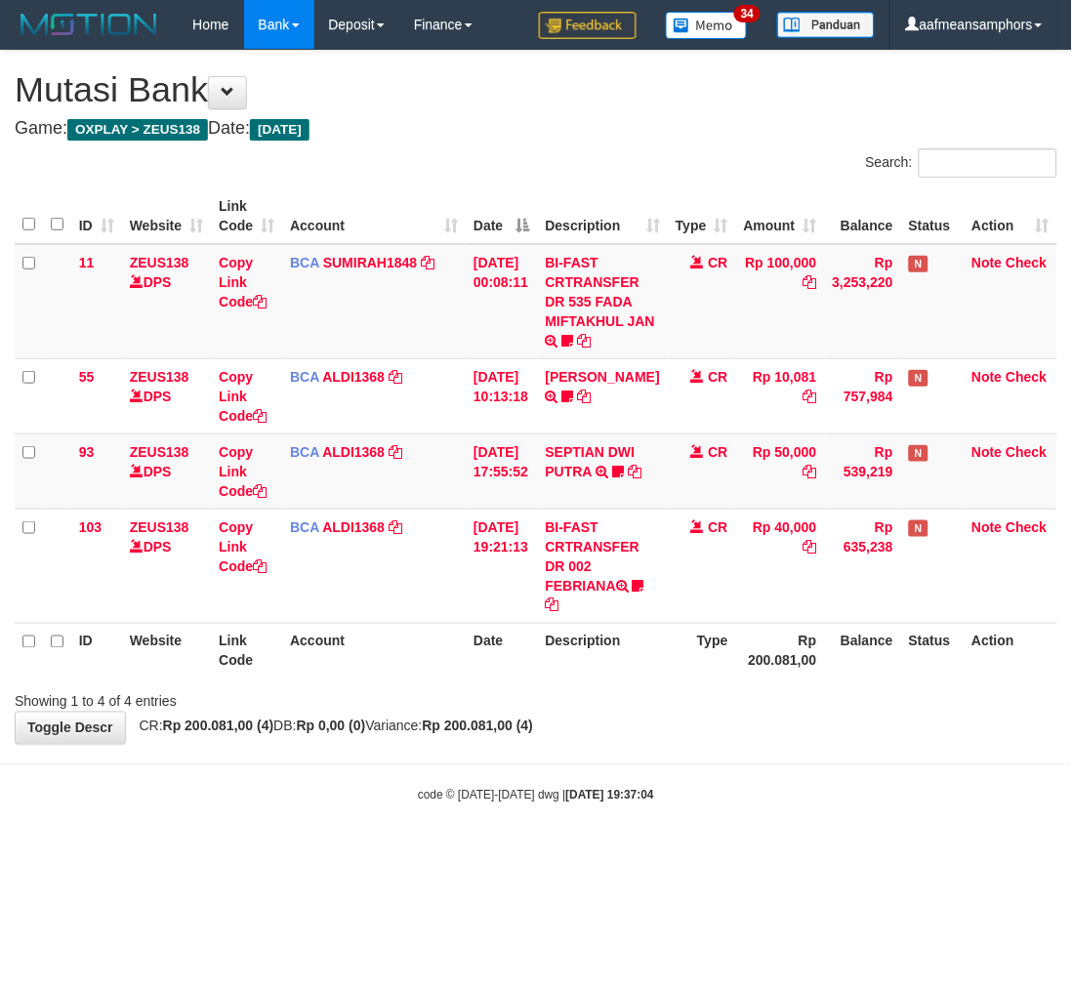
click at [405, 822] on body "Toggle navigation Home Bank Account List Load By Website Group [OXPLAY] ZEUS138…" at bounding box center [536, 427] width 1072 height 854
click at [398, 823] on body "Toggle navigation Home Bank Account List Load By Website Group [OXPLAY] ZEUS138…" at bounding box center [536, 427] width 1072 height 854
click at [386, 812] on body "Toggle navigation Home Bank Account List Load By Website Group [OXPLAY] ZEUS138…" at bounding box center [536, 427] width 1072 height 854
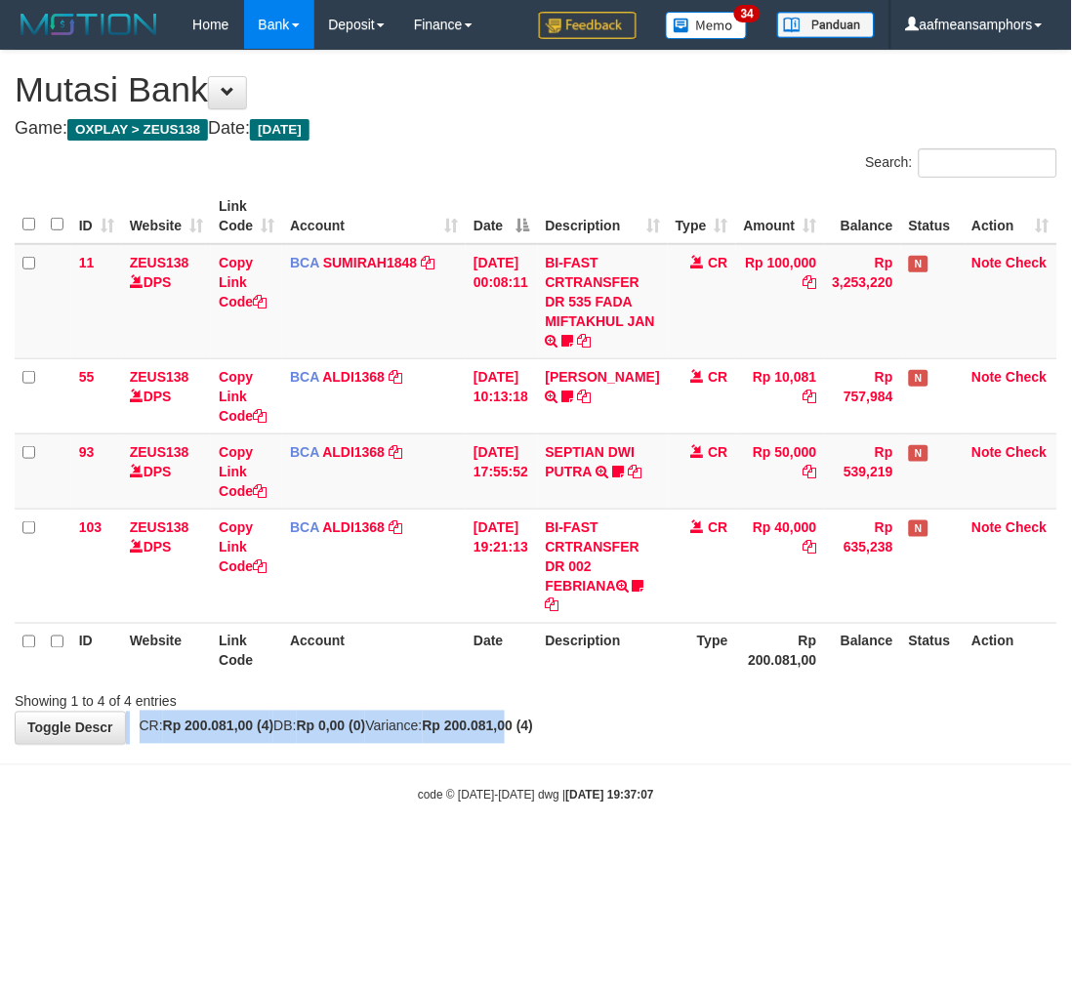
click at [555, 724] on div "**********" at bounding box center [536, 397] width 1072 height 693
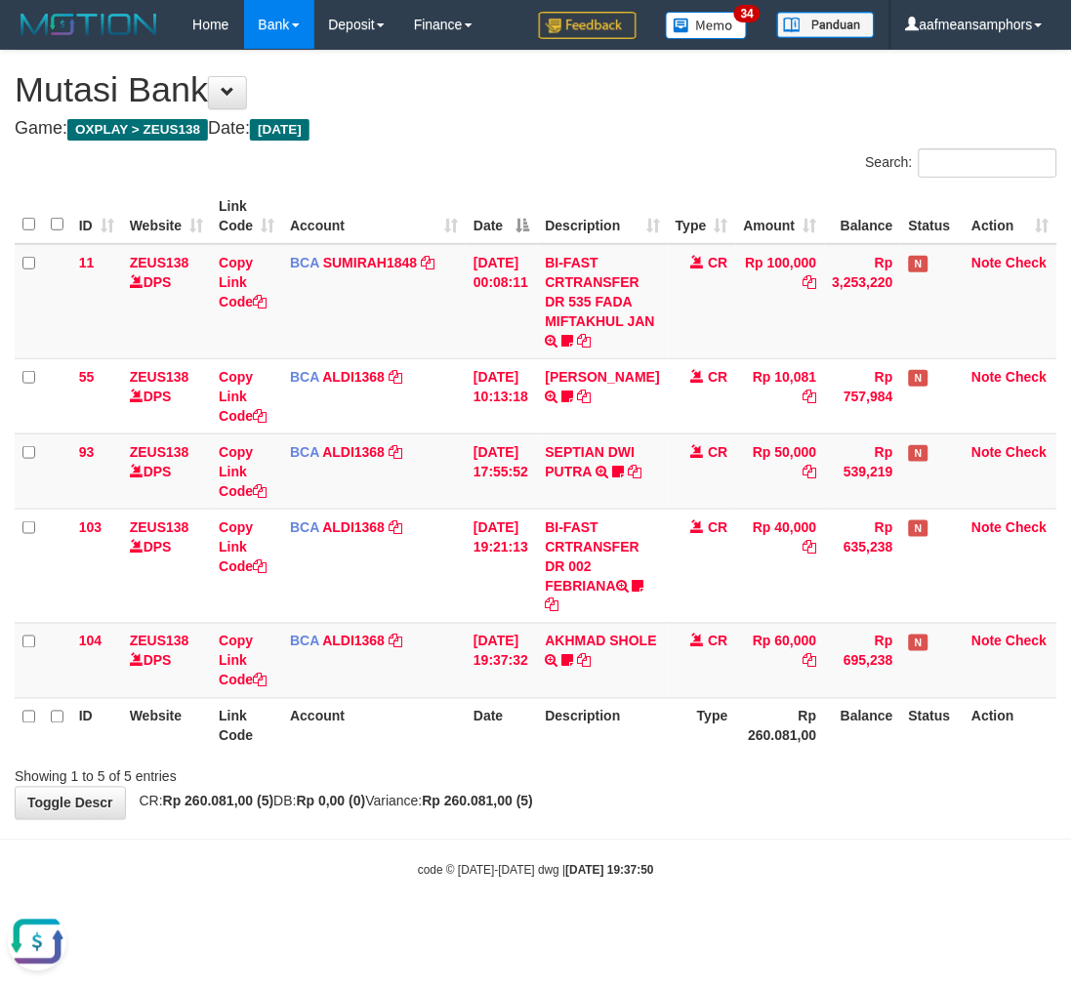
drag, startPoint x: 735, startPoint y: 796, endPoint x: 743, endPoint y: 782, distance: 15.7
click at [735, 795] on div "**********" at bounding box center [536, 435] width 1072 height 769
drag, startPoint x: 760, startPoint y: 770, endPoint x: 1068, endPoint y: 752, distance: 309.1
click at [757, 770] on div "Showing 1 to 5 of 5 entries" at bounding box center [536, 773] width 1072 height 27
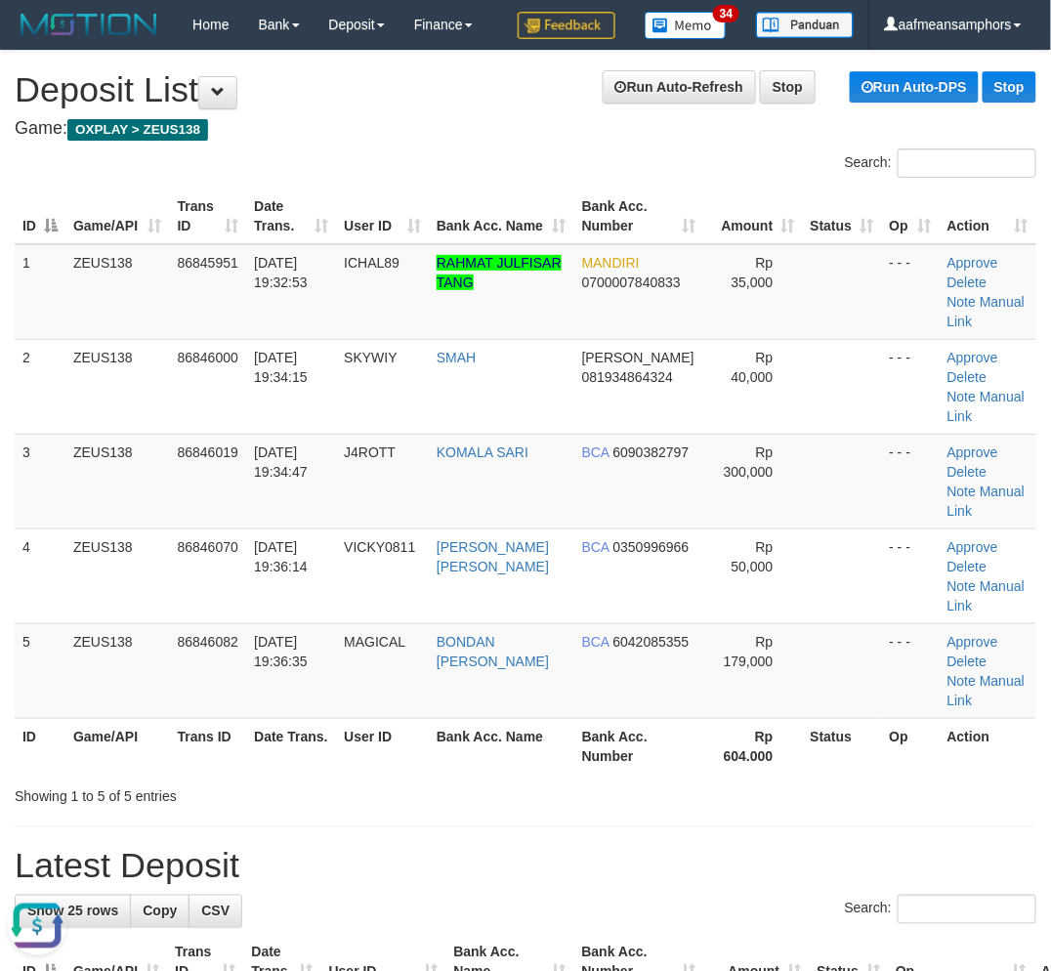
click at [508, 847] on h1 "Latest Deposit" at bounding box center [525, 866] width 1021 height 39
drag, startPoint x: 498, startPoint y: 762, endPoint x: 488, endPoint y: 748, distance: 16.8
click at [490, 847] on h1 "Latest Deposit" at bounding box center [525, 866] width 1021 height 39
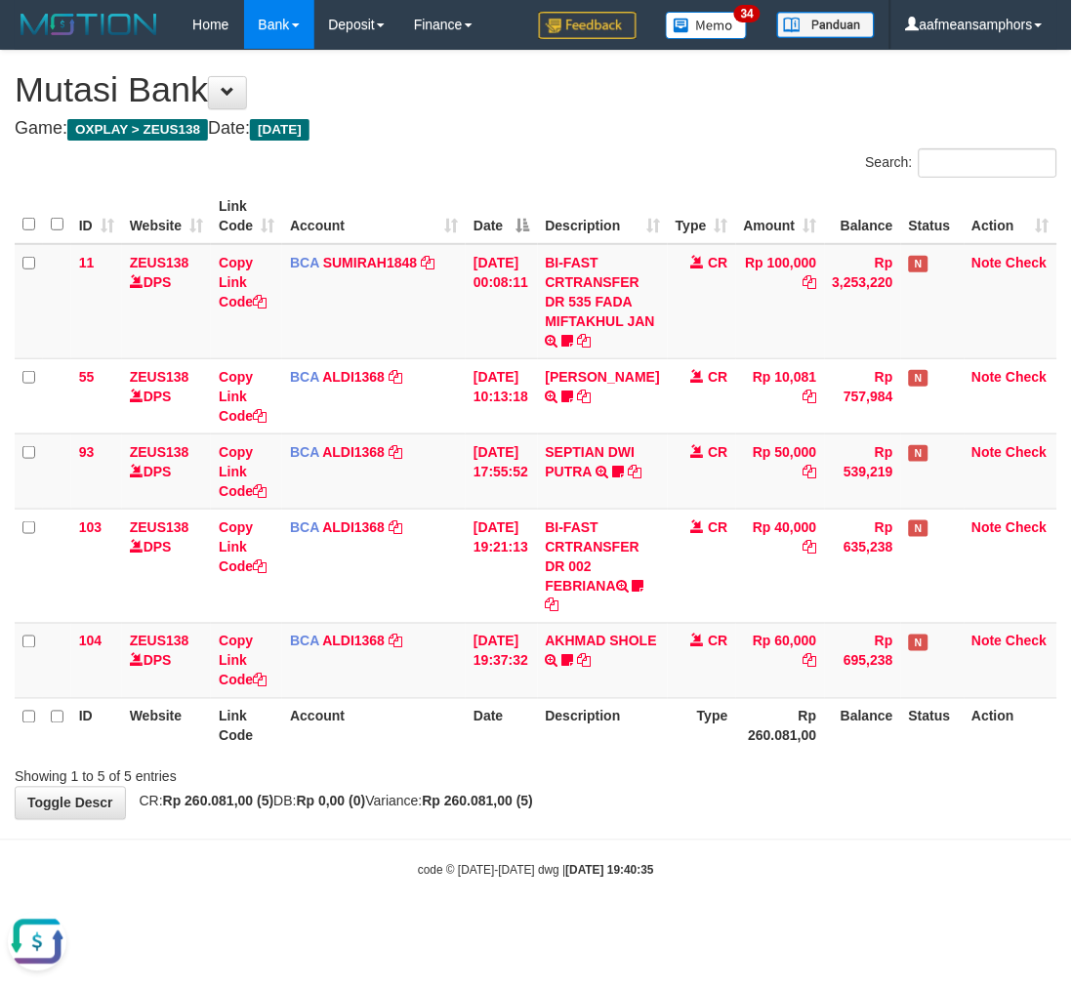
click at [679, 805] on div "**********" at bounding box center [536, 435] width 1072 height 769
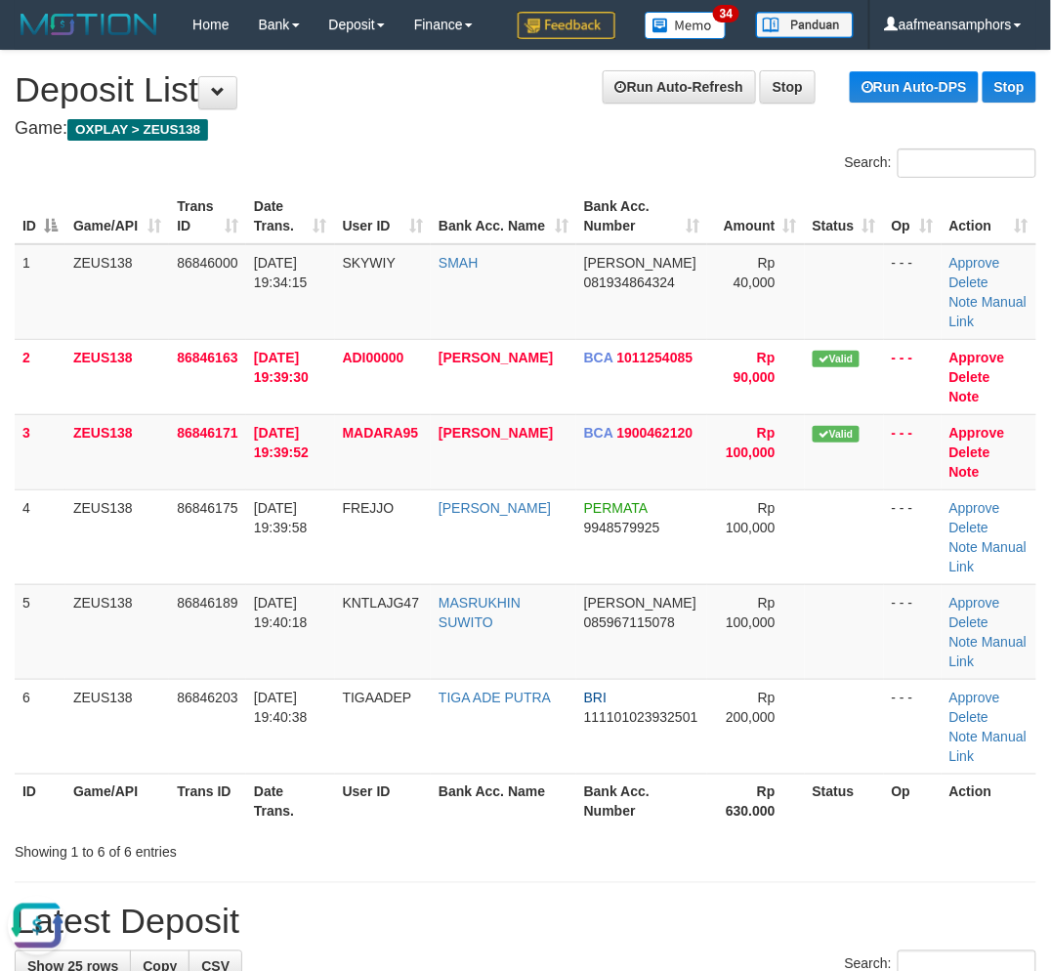
drag, startPoint x: 451, startPoint y: 870, endPoint x: 7, endPoint y: 870, distance: 444.3
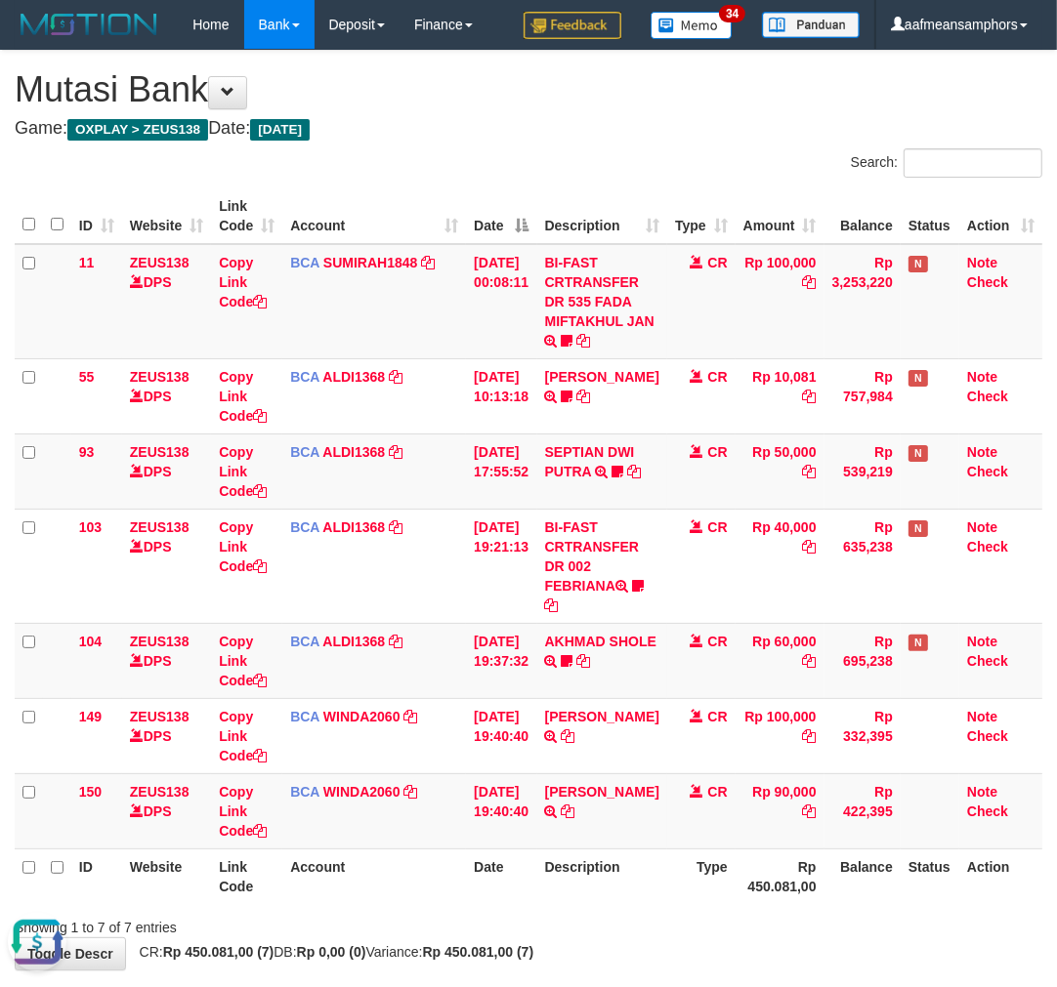
click at [657, 915] on div "Showing 1 to 7 of 7 entries" at bounding box center [528, 923] width 1057 height 27
click at [625, 862] on th "Description" at bounding box center [602, 877] width 130 height 56
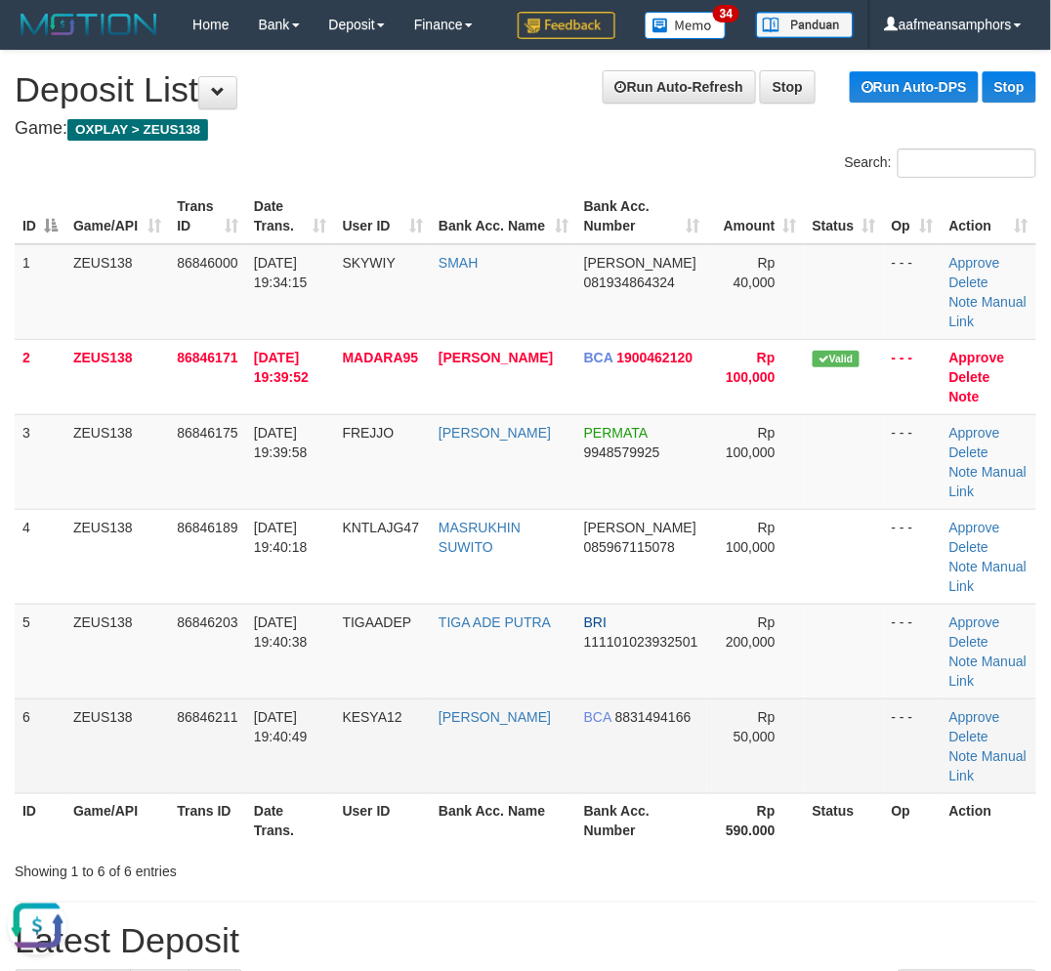
click at [492, 772] on td "ARI KURNIAWAN" at bounding box center [504, 745] width 146 height 95
click at [332, 778] on td "[DATE] 19:40:49" at bounding box center [290, 745] width 89 height 95
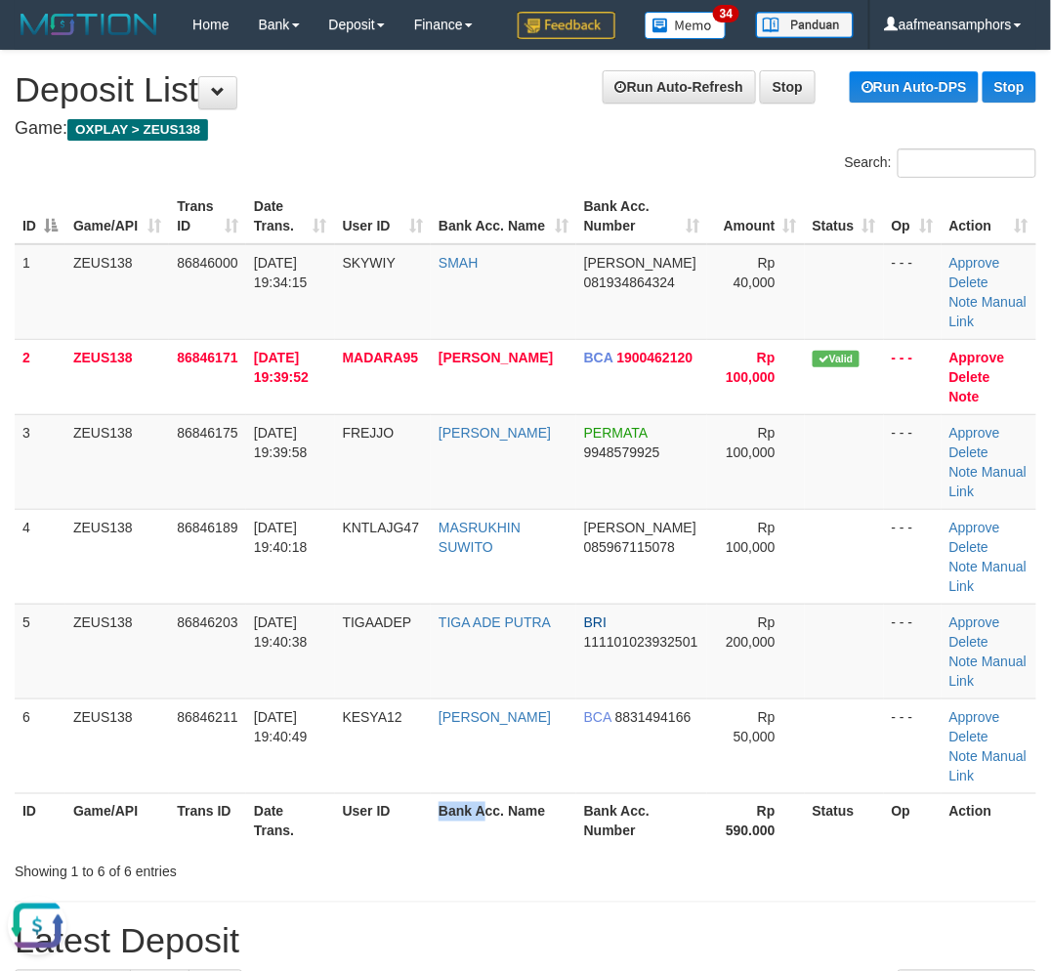
click at [494, 804] on th "Bank Acc. Name" at bounding box center [504, 821] width 146 height 56
drag, startPoint x: 344, startPoint y: 864, endPoint x: 349, endPoint y: 851, distance: 14.5
click at [347, 857] on div "Showing 1 to 6 of 6 entries" at bounding box center [219, 867] width 408 height 27
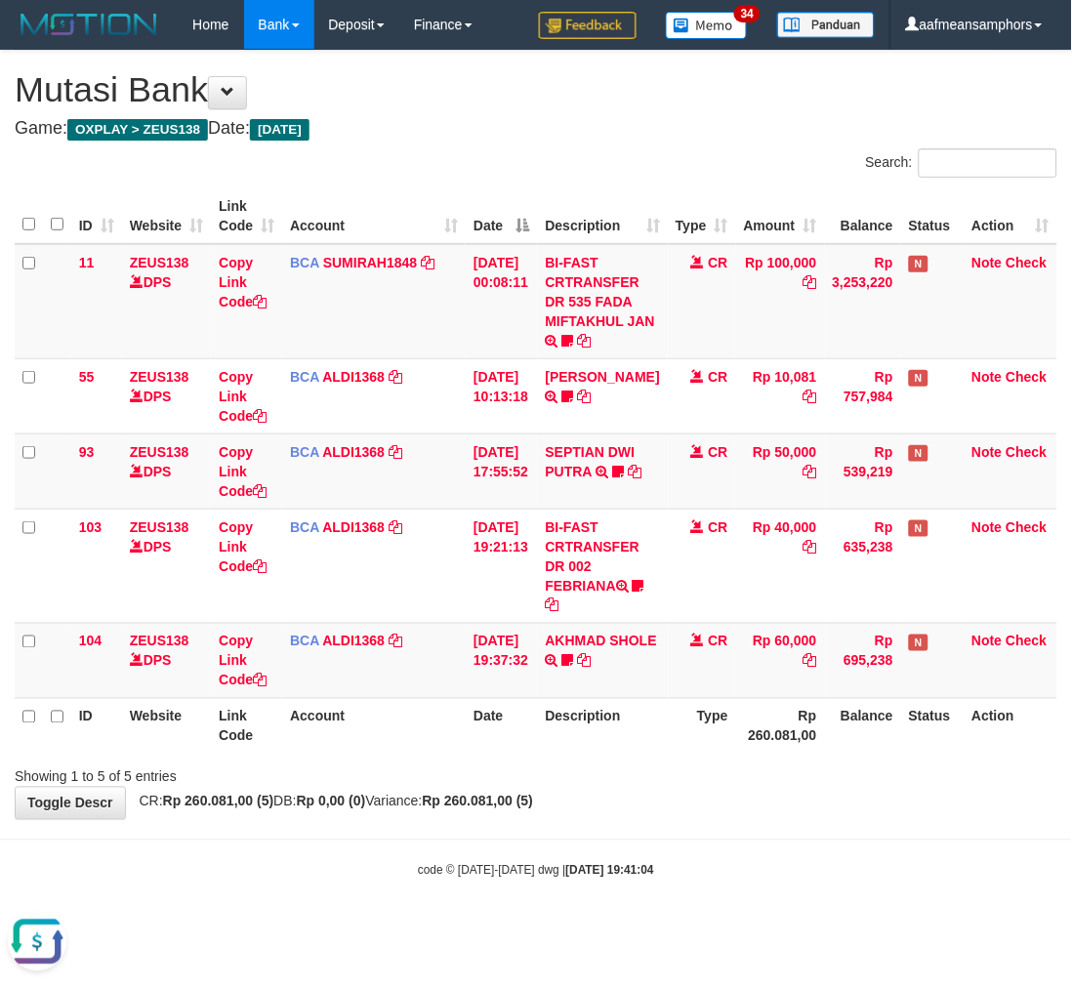
click at [711, 762] on div "Showing 1 to 5 of 5 entries" at bounding box center [536, 773] width 1072 height 27
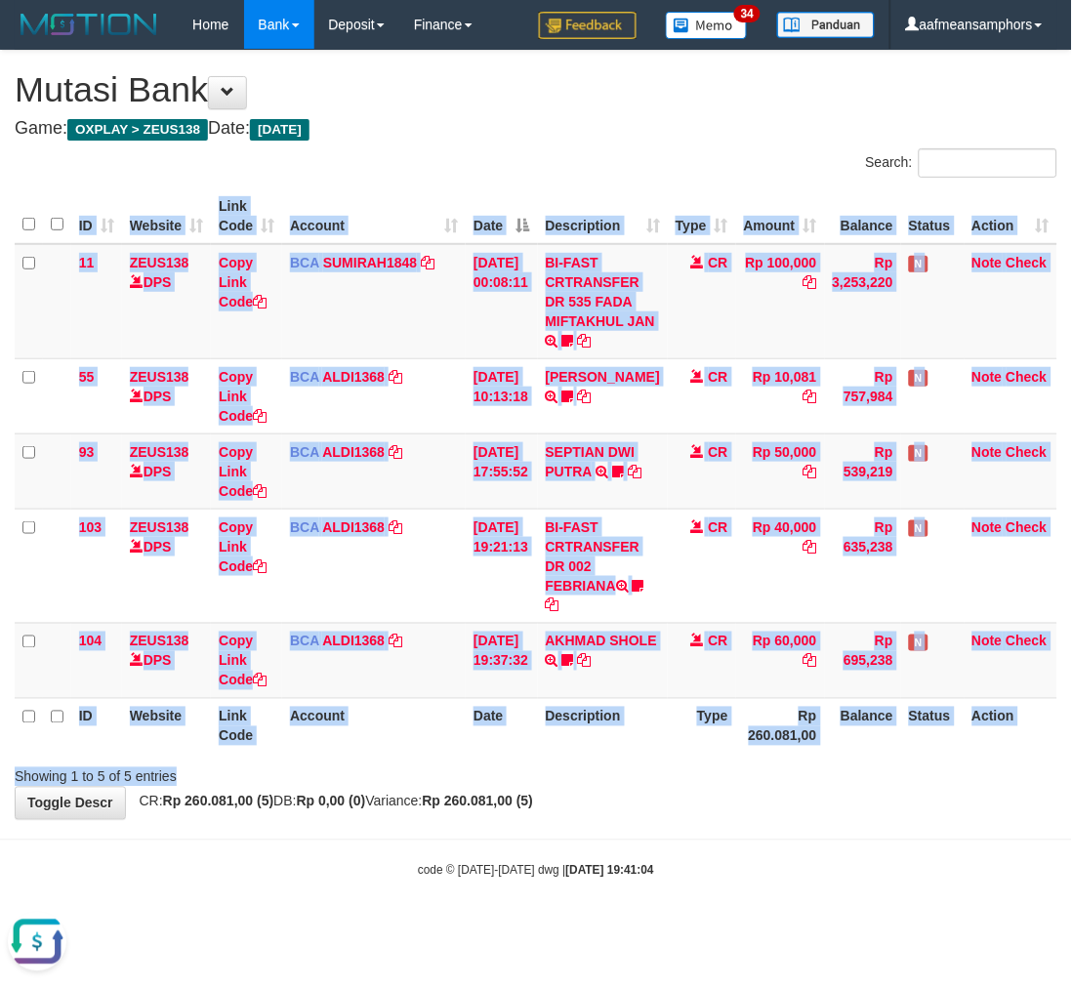
click at [734, 759] on div "Search: ID Website Link Code Account Date Description Type Amount Balance Statu…" at bounding box center [536, 467] width 1043 height 639
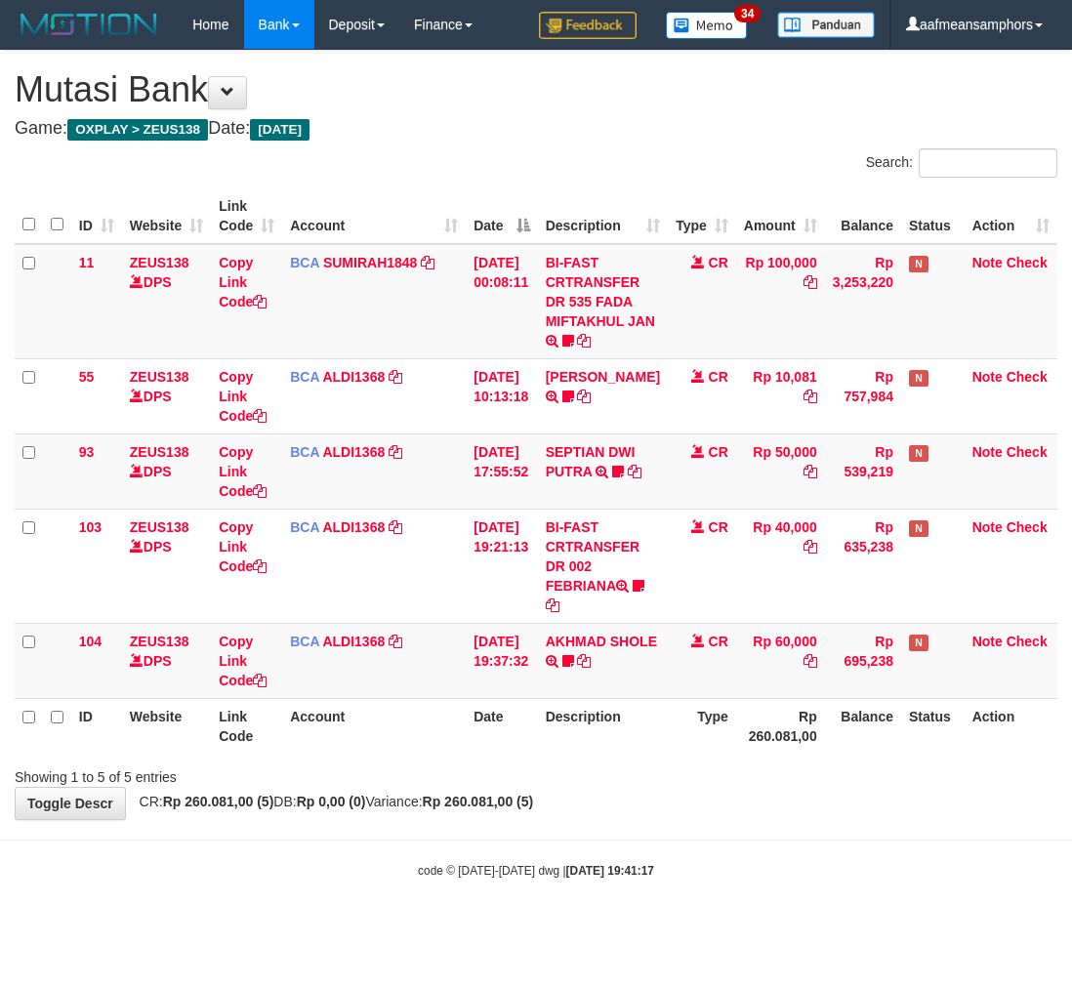
click at [562, 831] on body "Toggle navigation Home Bank Account List Load By Website Group [OXPLAY] ZEUS138…" at bounding box center [536, 464] width 1072 height 929
drag, startPoint x: 686, startPoint y: 820, endPoint x: 667, endPoint y: 821, distance: 18.6
click at [676, 822] on body "Toggle navigation Home Bank Account List Load By Website Group [OXPLAY] ZEUS138…" at bounding box center [536, 464] width 1072 height 929
click at [746, 842] on body "Toggle navigation Home Bank Account List Load By Website Group [OXPLAY] ZEUS138…" at bounding box center [536, 464] width 1072 height 929
click at [743, 842] on body "Toggle navigation Home Bank Account List Load By Website Group [OXPLAY] ZEUS138…" at bounding box center [536, 464] width 1072 height 929
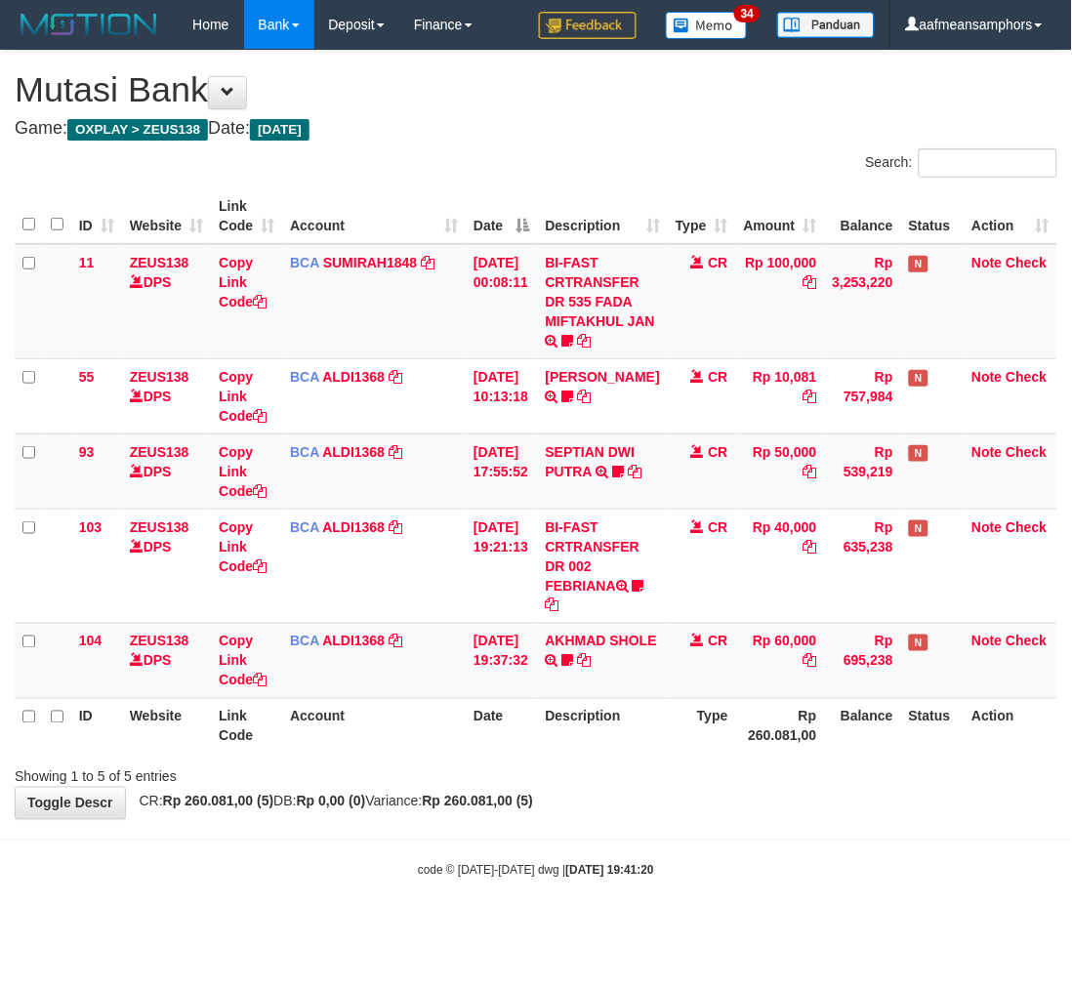
click at [690, 841] on body "Toggle navigation Home Bank Account List Load By Website Group [OXPLAY] ZEUS138…" at bounding box center [536, 464] width 1072 height 929
click at [680, 841] on body "Toggle navigation Home Bank Account List Load By Website Group [OXPLAY] ZEUS138…" at bounding box center [536, 464] width 1072 height 929
click at [671, 840] on hr at bounding box center [536, 840] width 1072 height 1
click at [675, 832] on body "Toggle navigation Home Bank Account List Load By Website Group [OXPLAY] ZEUS138…" at bounding box center [536, 464] width 1072 height 929
click at [674, 833] on body "Toggle navigation Home Bank Account List Load By Website Group [OXPLAY] ZEUS138…" at bounding box center [536, 464] width 1072 height 929
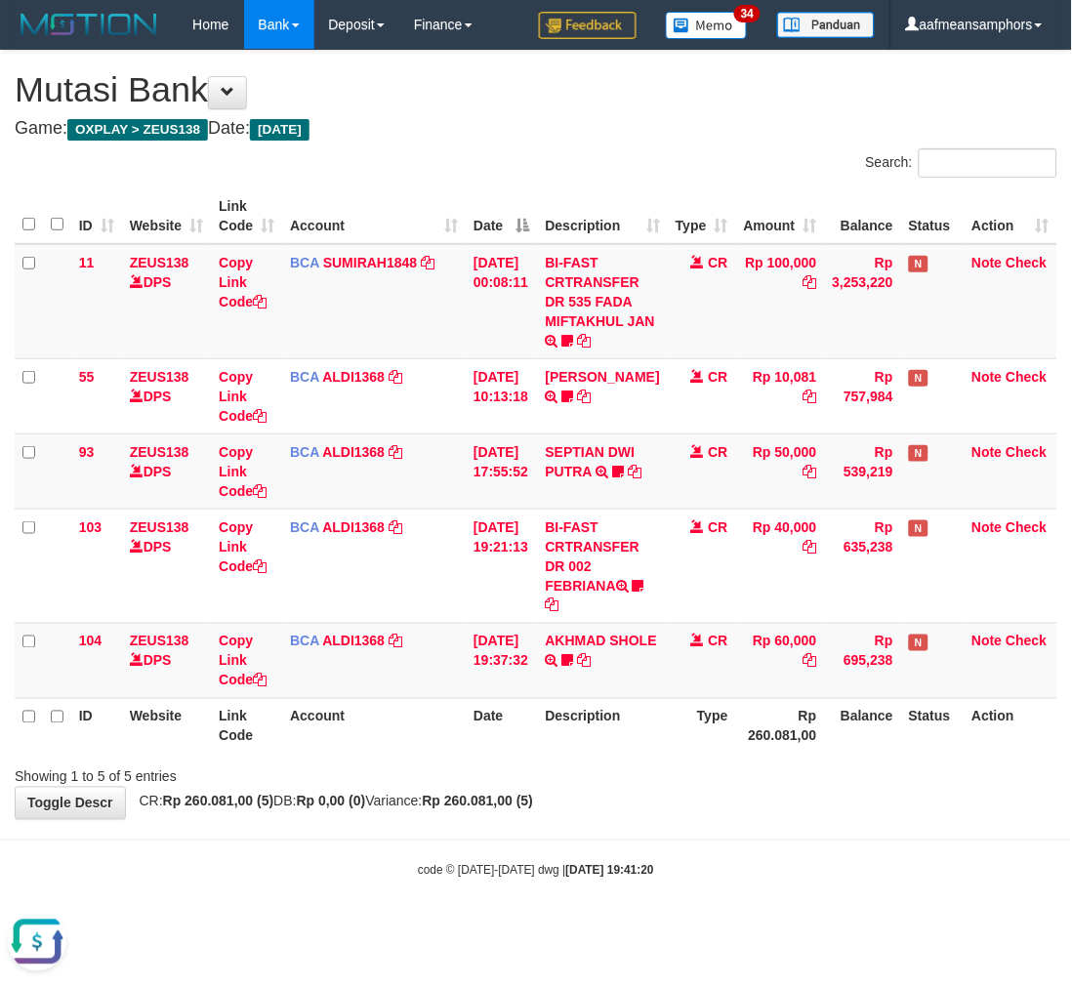
click at [659, 833] on body "Toggle navigation Home Bank Account List Load By Website Group [OXPLAY] ZEUS138…" at bounding box center [536, 464] width 1072 height 929
click at [658, 831] on body "Toggle navigation Home Bank Account List Load By Website Group [OXPLAY] ZEUS138…" at bounding box center [536, 464] width 1072 height 929
click at [650, 835] on body "Toggle navigation Home Bank Account List Load By Website Group [OXPLAY] ZEUS138…" at bounding box center [536, 464] width 1072 height 929
click at [654, 831] on body "Toggle navigation Home Bank Account List Load By Website Group [OXPLAY] ZEUS138…" at bounding box center [536, 464] width 1072 height 929
click at [654, 834] on body "Toggle navigation Home Bank Account List Load By Website Group [OXPLAY] ZEUS138…" at bounding box center [536, 464] width 1072 height 929
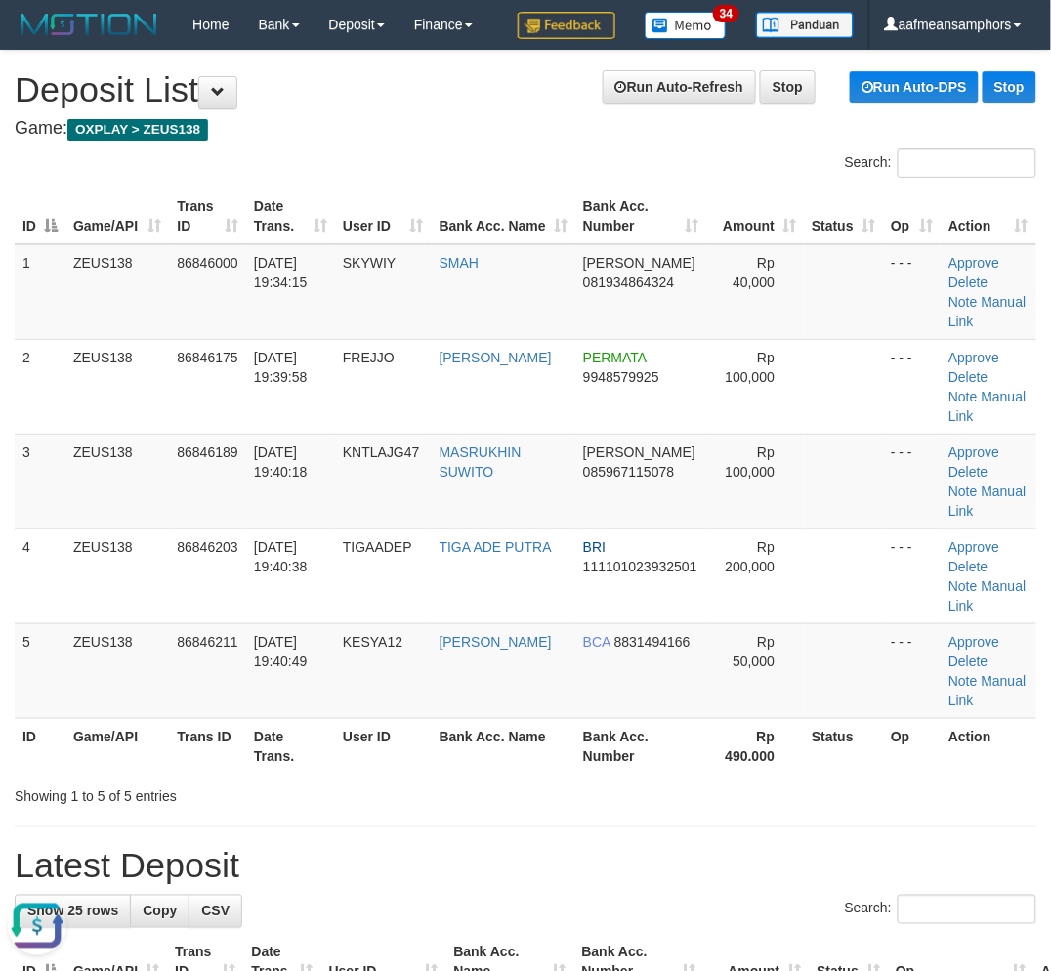
click at [880, 803] on div "Showing 1 to 5 of 5 entries" at bounding box center [525, 792] width 1051 height 27
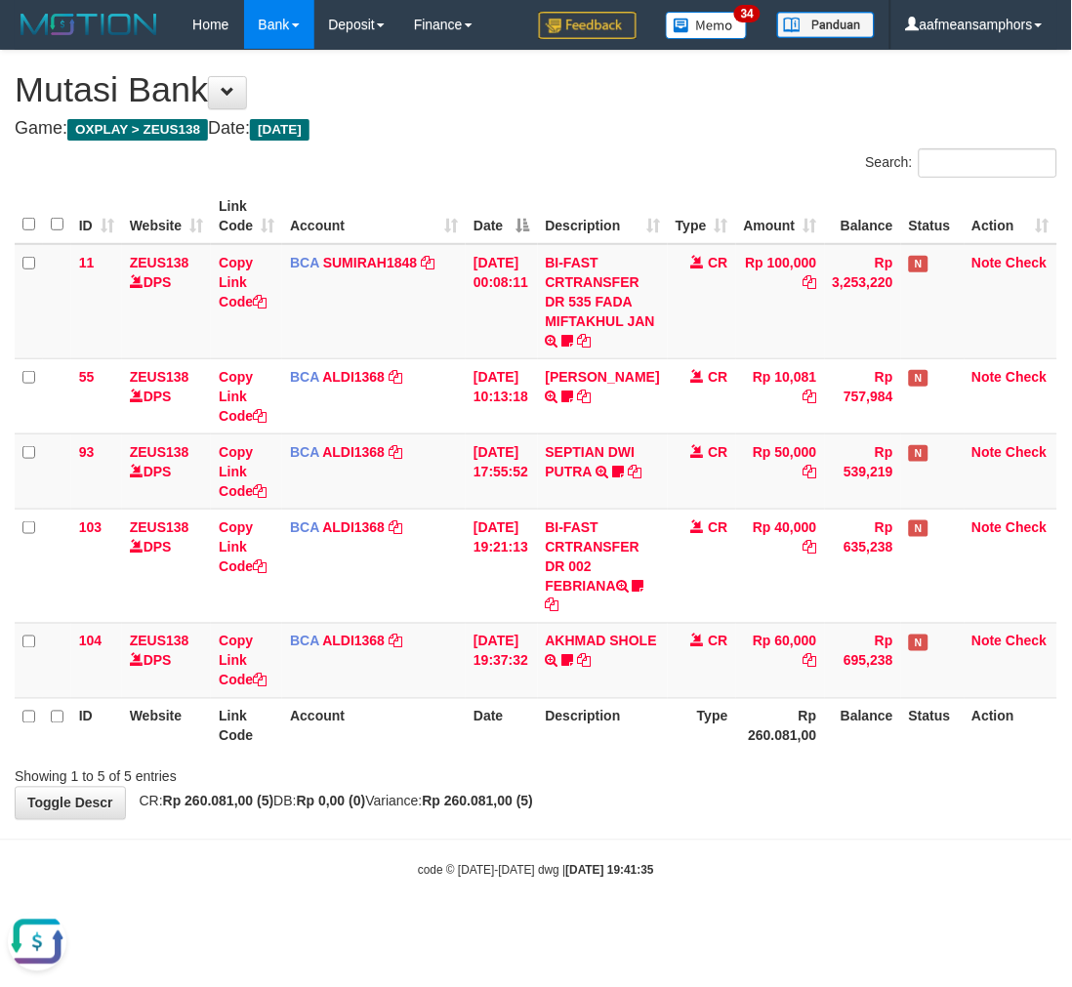
click at [647, 798] on div "**********" at bounding box center [536, 435] width 1072 height 769
click at [677, 782] on div "Showing 1 to 5 of 5 entries" at bounding box center [536, 773] width 1072 height 27
drag, startPoint x: 660, startPoint y: 769, endPoint x: 684, endPoint y: 764, distance: 23.9
click at [659, 769] on div "Showing 1 to 5 of 5 entries" at bounding box center [536, 773] width 1072 height 27
click at [660, 769] on div "Showing 1 to 5 of 5 entries" at bounding box center [536, 773] width 1072 height 27
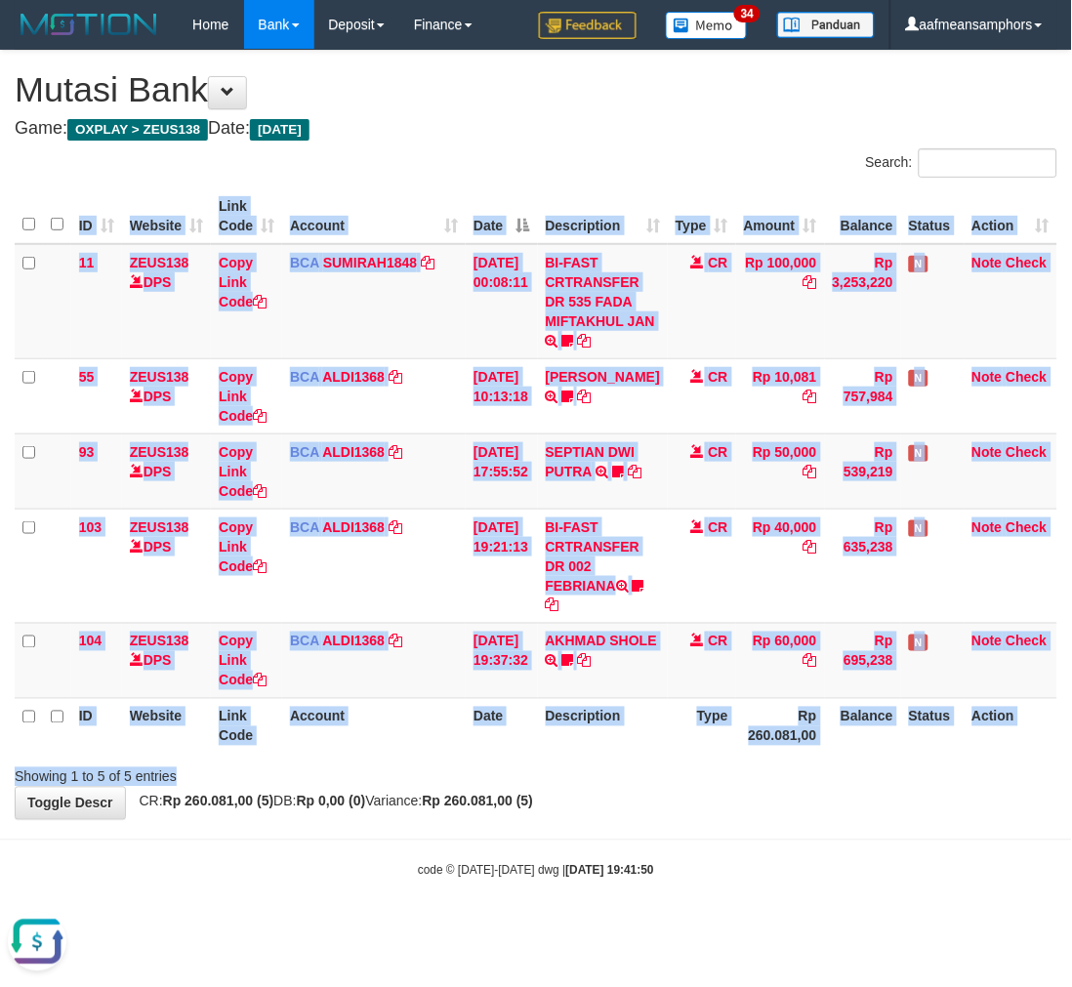
click at [658, 759] on div "Search: ID Website Link Code Account Date Description Type Amount Balance Statu…" at bounding box center [536, 467] width 1043 height 639
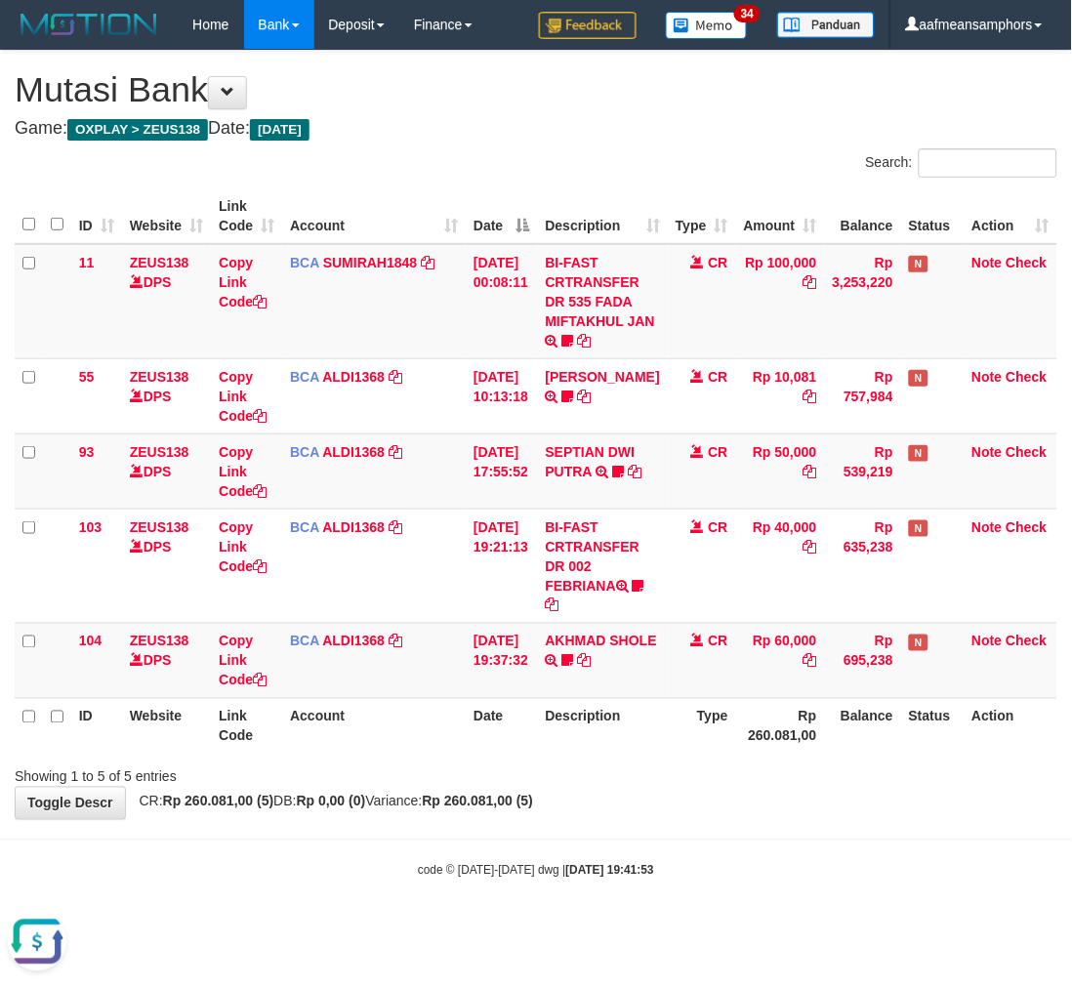
click at [646, 837] on body "Toggle navigation Home Bank Account List Load By Website Group [OXPLAY] ZEUS138…" at bounding box center [536, 464] width 1072 height 929
click at [626, 792] on div "**********" at bounding box center [536, 435] width 1072 height 769
click at [629, 794] on div "**********" at bounding box center [536, 435] width 1072 height 769
click at [628, 797] on div "**********" at bounding box center [536, 435] width 1072 height 769
click at [486, 857] on body "Toggle navigation Home Bank Account List Load By Website Group [OXPLAY] ZEUS138…" at bounding box center [536, 464] width 1072 height 929
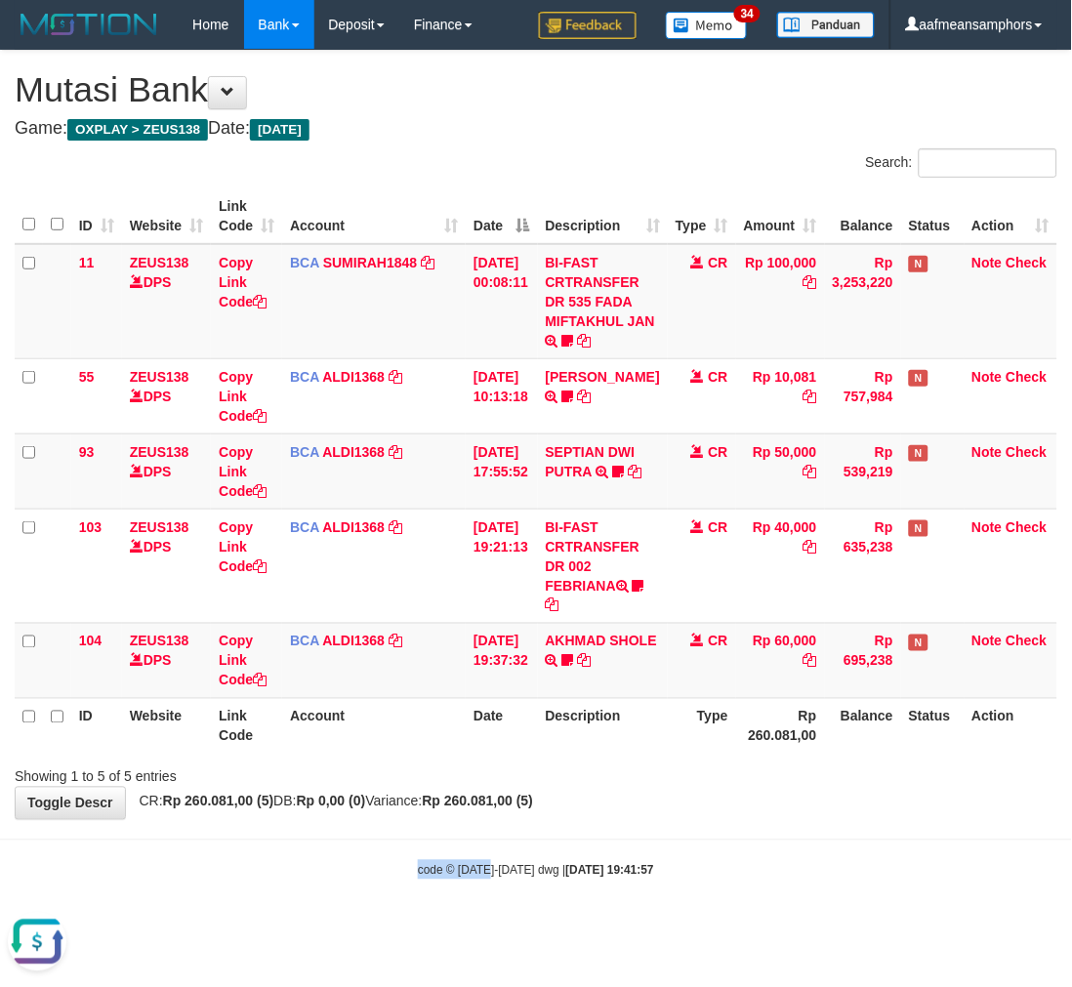
click at [483, 845] on body "Toggle navigation Home Bank Account List Load By Website Group [OXPLAY] ZEUS138…" at bounding box center [536, 464] width 1072 height 929
click at [826, 757] on div "ID Website Link Code Account Date Description Type Amount Balance Status Action…" at bounding box center [536, 471] width 1072 height 577
click at [825, 725] on th "Balance" at bounding box center [863, 726] width 76 height 56
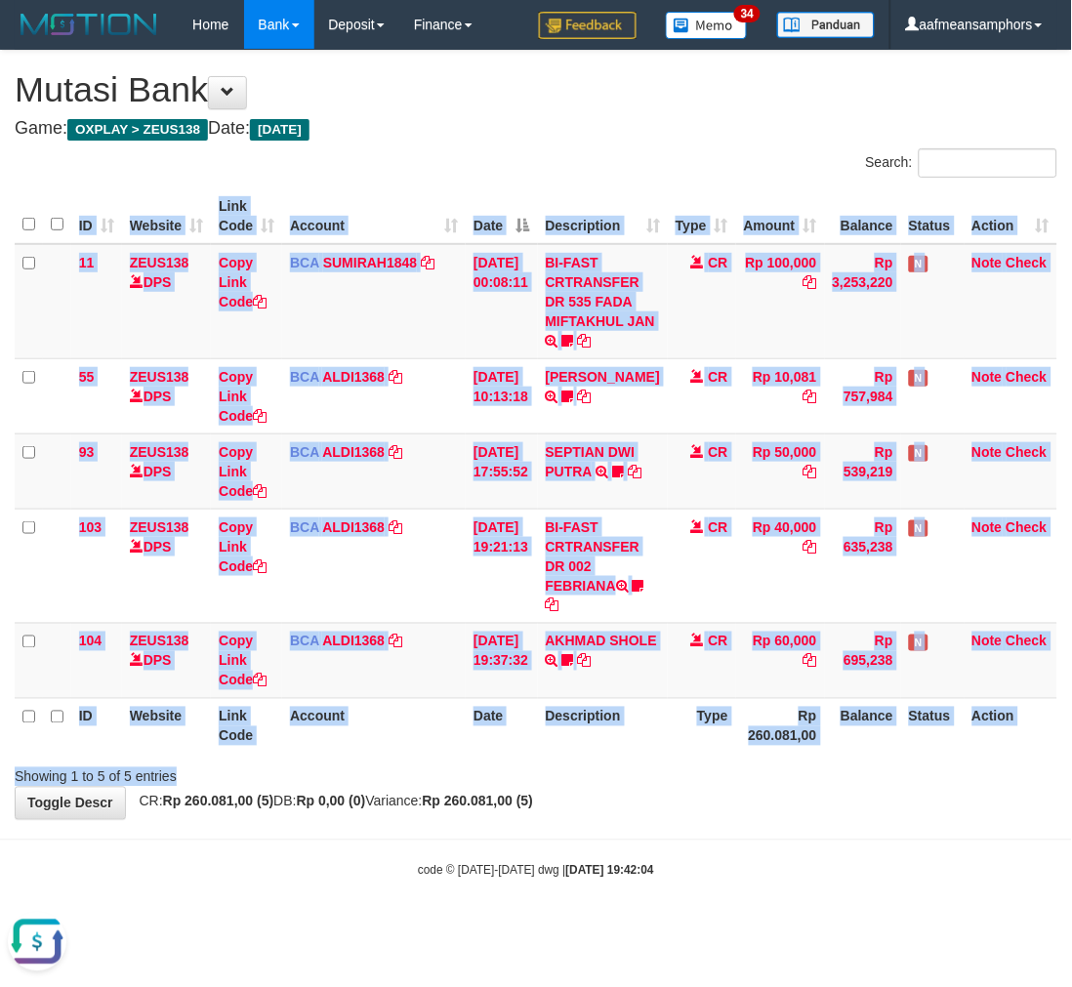
click at [747, 758] on div "Search: ID Website Link Code Account Date Description Type Amount Balance Statu…" at bounding box center [536, 467] width 1043 height 639
click at [747, 760] on div at bounding box center [760, 760] width 626 height 1
click at [760, 763] on div "Showing 1 to 5 of 5 entries" at bounding box center [536, 773] width 1072 height 27
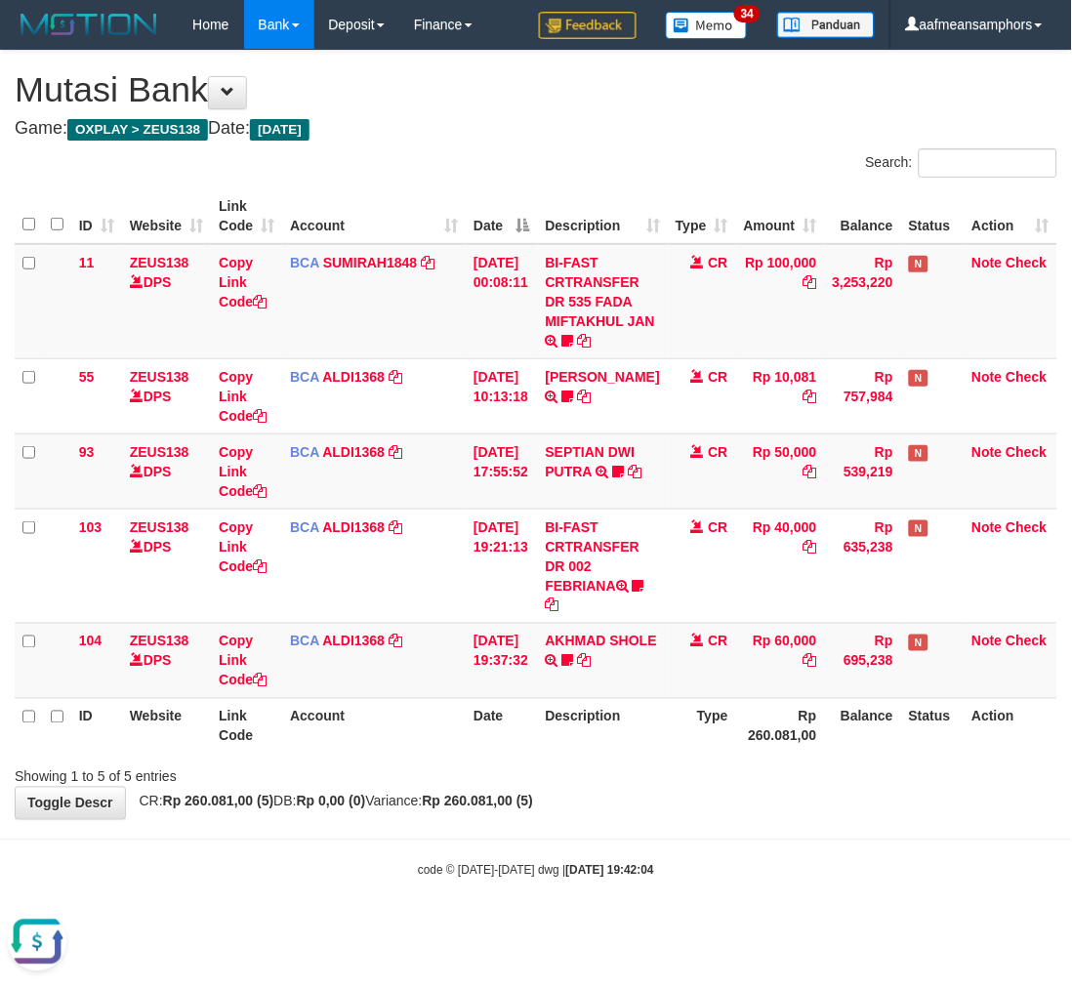
click at [757, 756] on div "ID Website Link Code Account Date Description Type Amount Balance Status Action…" at bounding box center [536, 471] width 1072 height 577
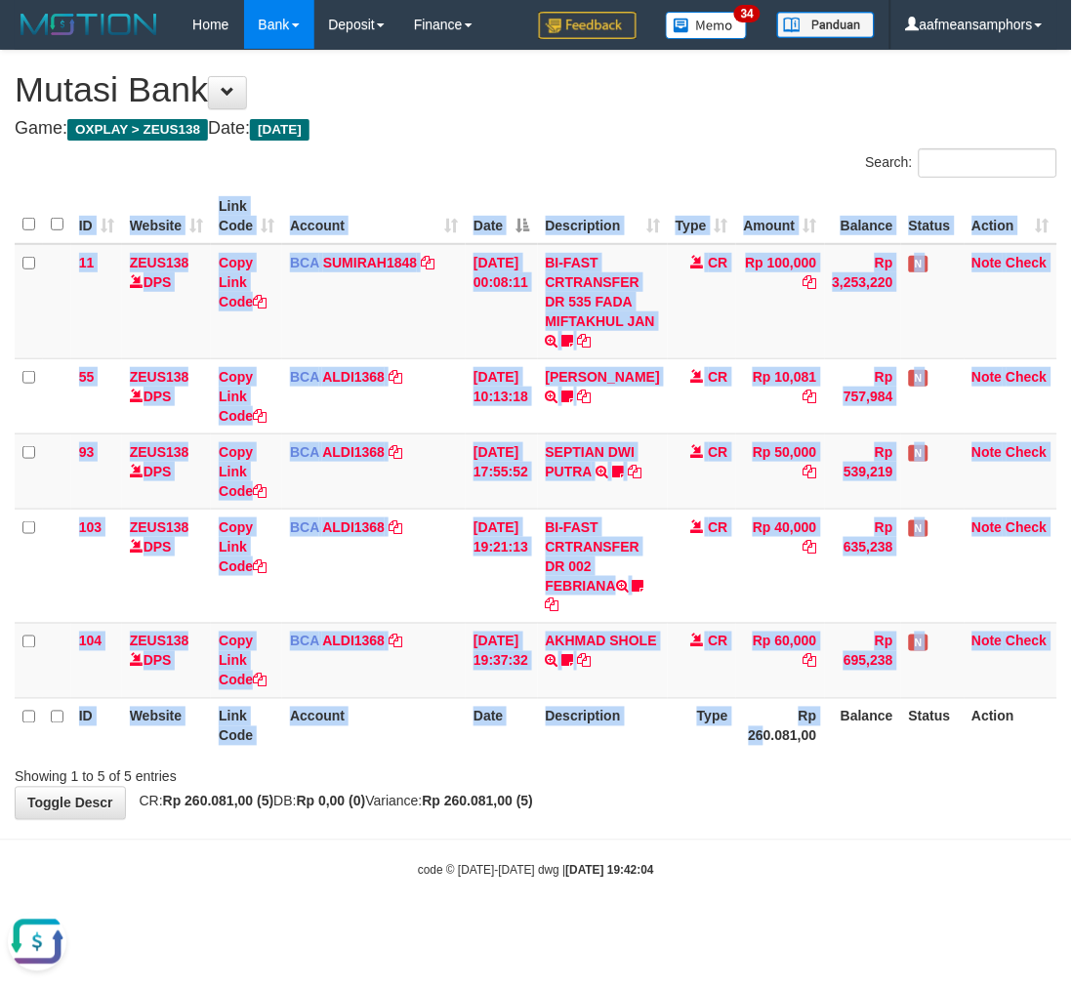
click at [750, 753] on div "ID Website Link Code Account Date Description Type Amount Balance Status Action…" at bounding box center [536, 471] width 1072 height 577
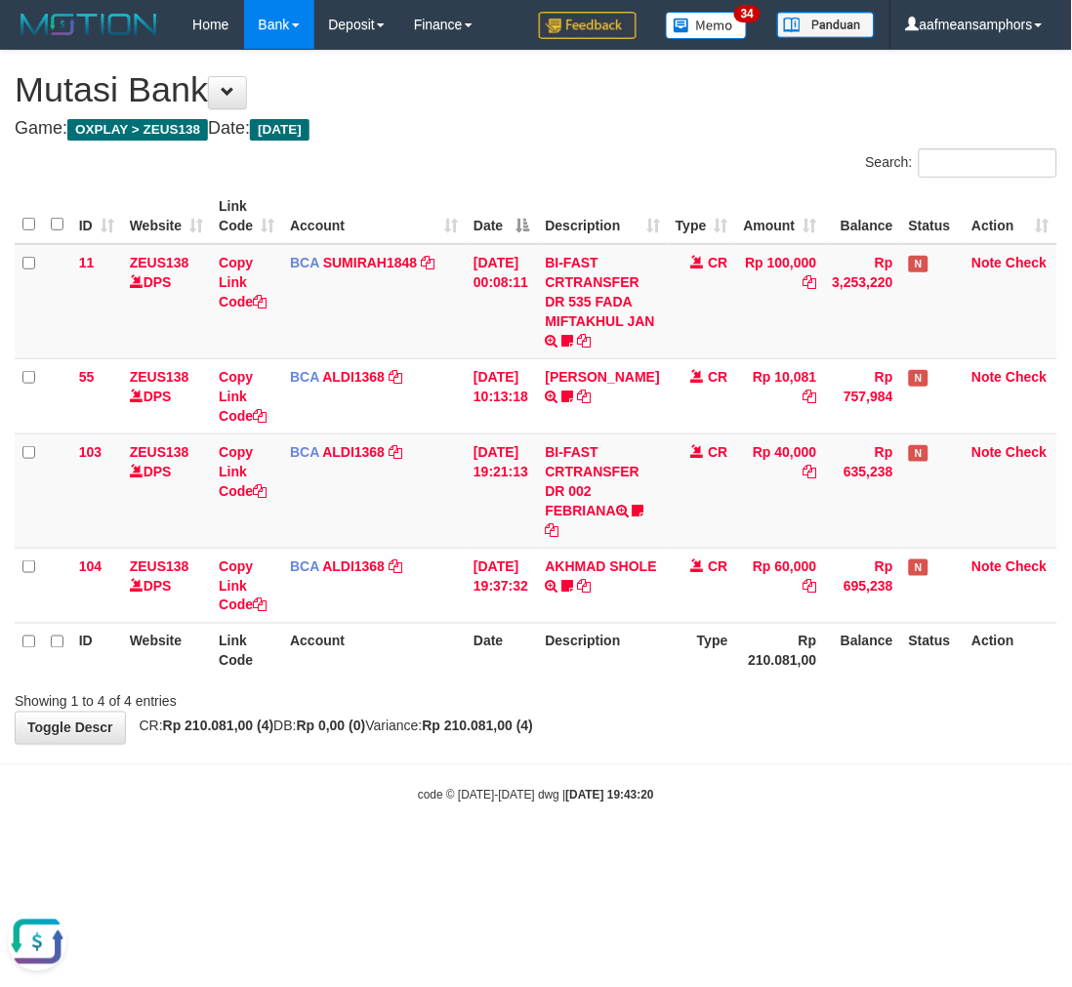
click at [697, 779] on body "Toggle navigation Home Bank Account List Load By Website Group [OXPLAY] ZEUS138…" at bounding box center [536, 427] width 1072 height 854
click at [684, 766] on body "Toggle navigation Home Bank Account List Load By Website Group [OXPLAY] ZEUS138…" at bounding box center [536, 427] width 1072 height 854
drag, startPoint x: 727, startPoint y: 715, endPoint x: 732, endPoint y: 705, distance: 11.4
click at [726, 715] on div "**********" at bounding box center [536, 397] width 1072 height 693
click at [736, 681] on div "ID Website Link Code Account Date Description Type Amount Balance Status Action…" at bounding box center [536, 434] width 1072 height 502
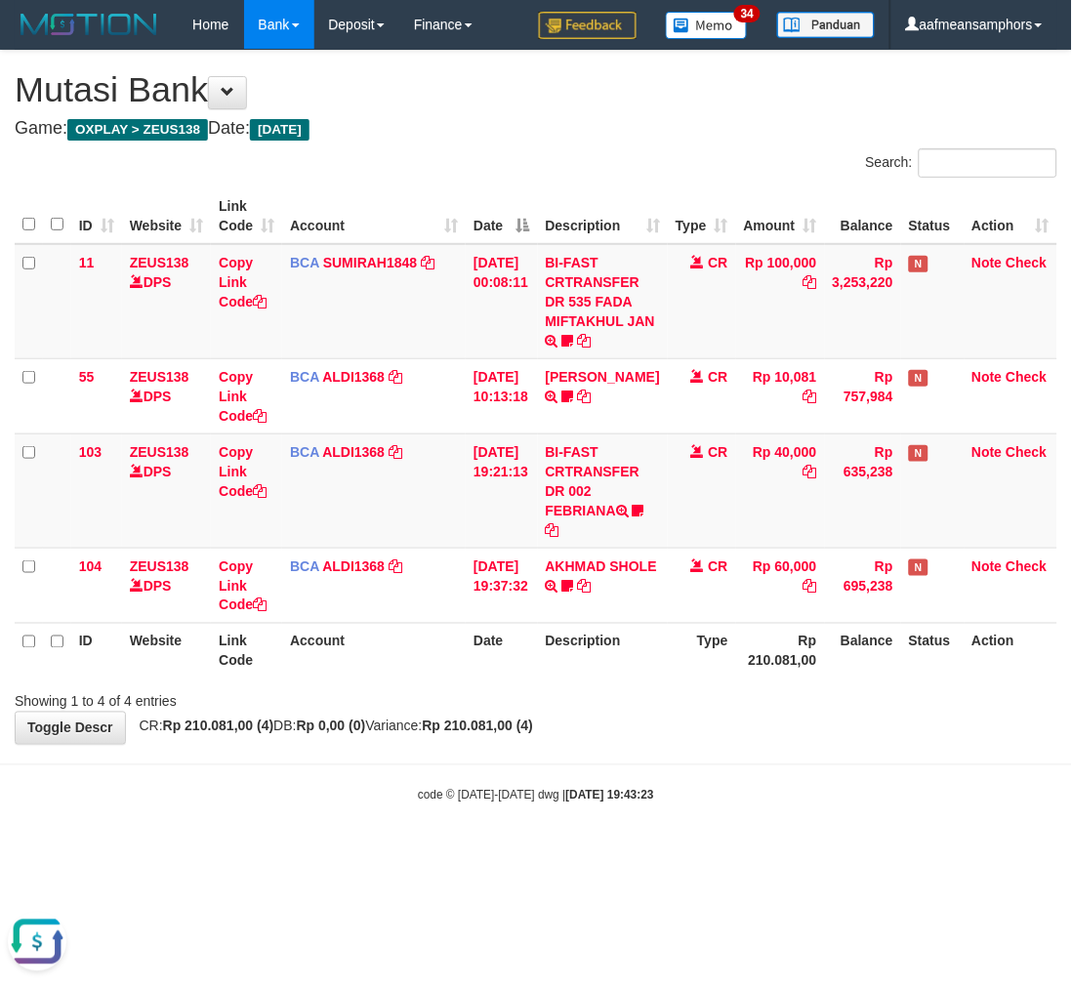
click at [710, 724] on div "**********" at bounding box center [536, 397] width 1072 height 693
click at [671, 706] on div "Showing 1 to 4 of 4 entries" at bounding box center [536, 698] width 1072 height 27
drag, startPoint x: 823, startPoint y: 806, endPoint x: 814, endPoint y: 814, distance: 12.4
click at [818, 812] on body "Toggle navigation Home Bank Account List Load By Website Group [OXPLAY] ZEUS138…" at bounding box center [536, 427] width 1072 height 854
click at [794, 798] on div "code © [DATE]-[DATE] dwg | [DATE] 19:43:30" at bounding box center [536, 795] width 1072 height 20
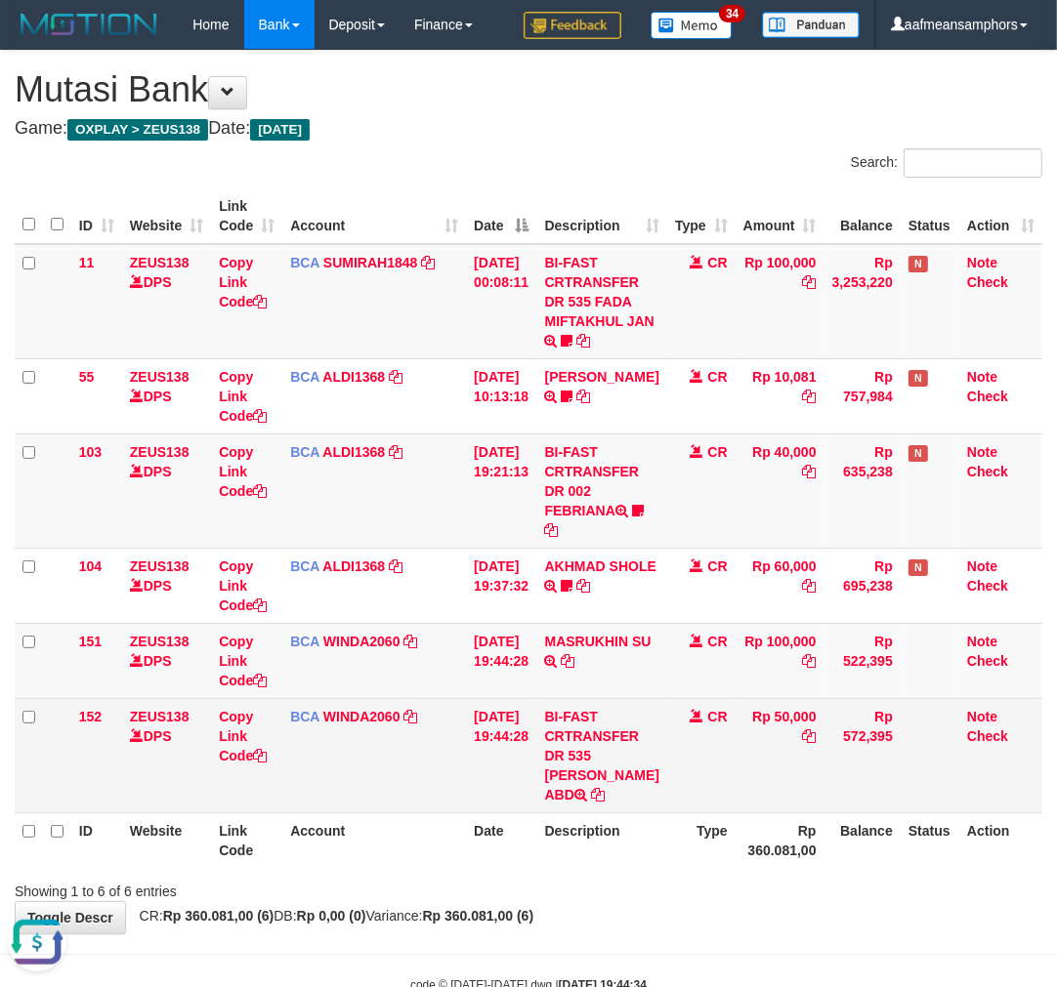
drag, startPoint x: 562, startPoint y: 776, endPoint x: 639, endPoint y: 792, distance: 78.7
click at [639, 792] on td "BI-FAST CRTRANSFER DR 535 MAULANA ZIDDAN ABD" at bounding box center [602, 755] width 130 height 114
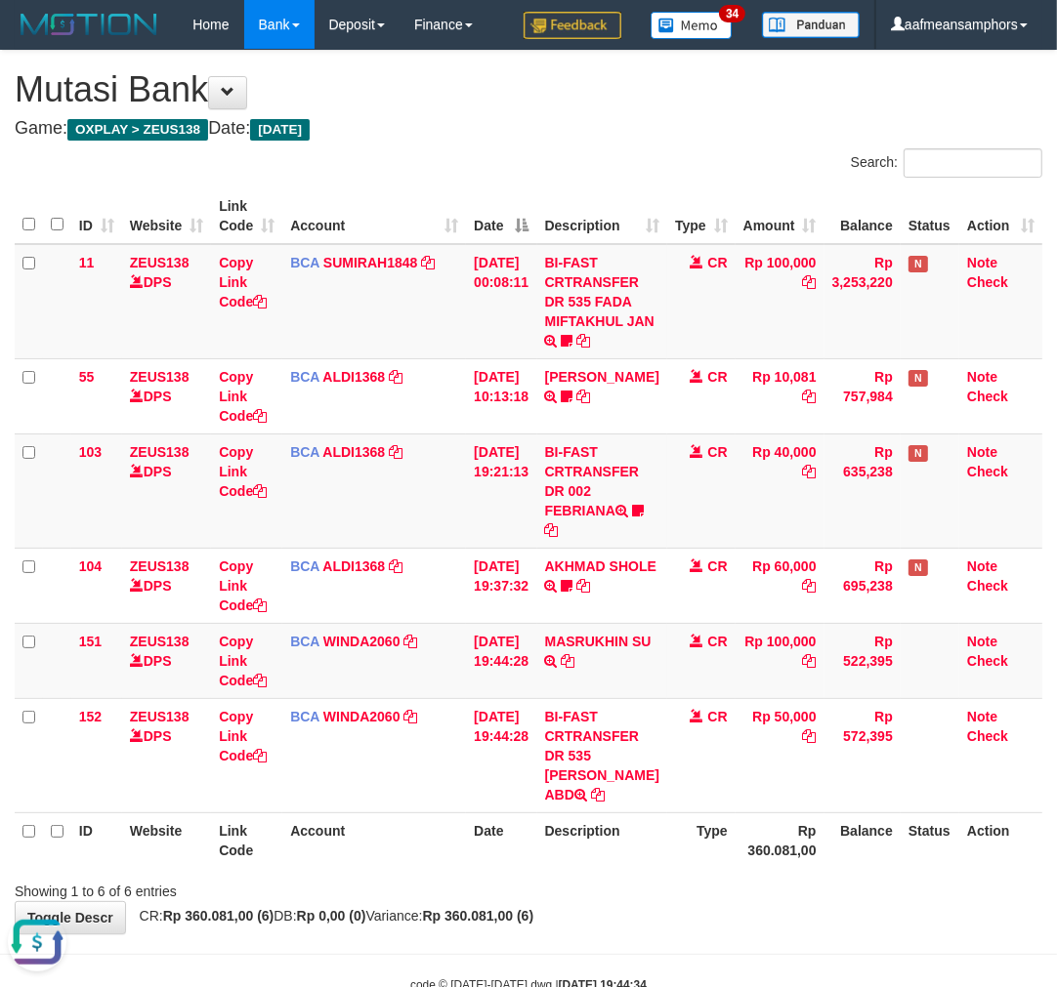
copy td "MAULANA ZIDDAN ABD"
drag, startPoint x: 234, startPoint y: 730, endPoint x: 359, endPoint y: 680, distance: 134.9
click at [232, 730] on link "Copy Link Code" at bounding box center [243, 736] width 48 height 55
copy td "MAULANA ZIDDAN ABD"
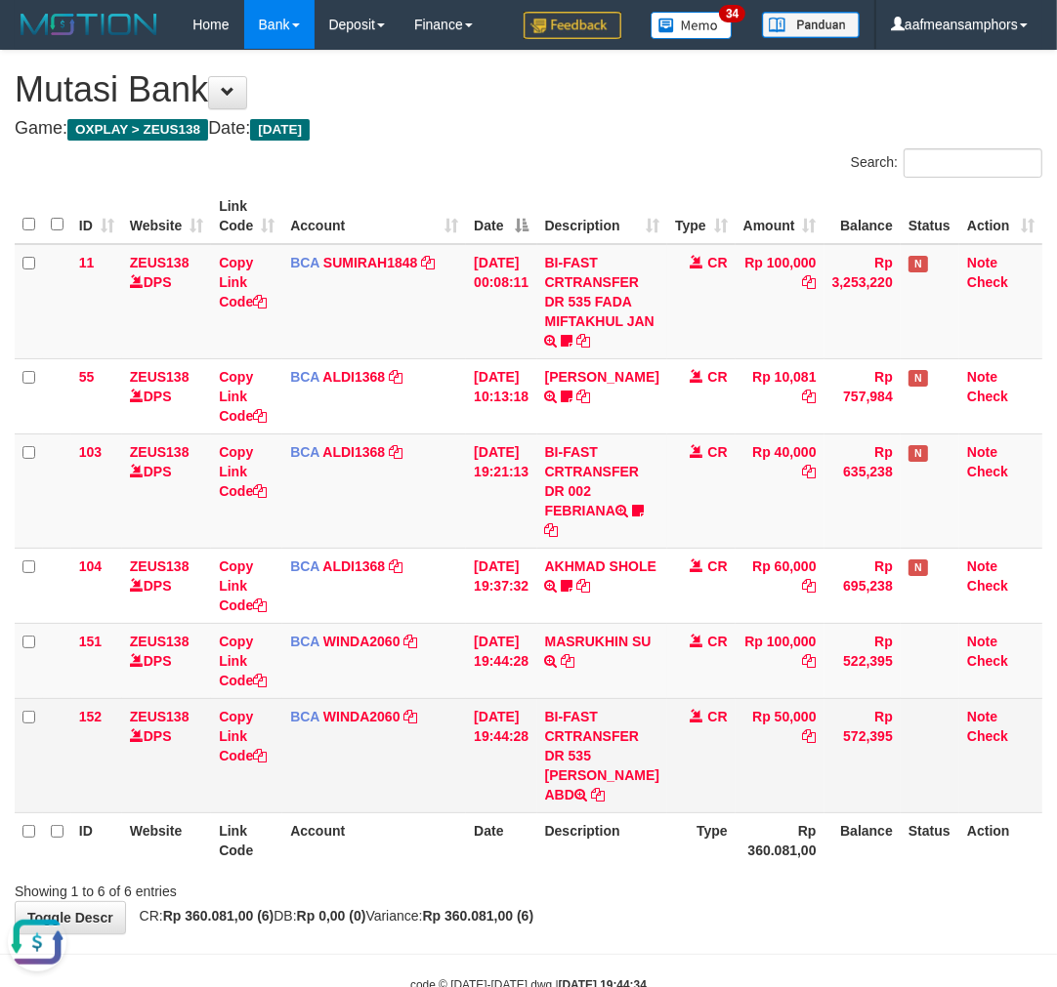
click at [603, 802] on td "BI-FAST CRTRANSFER DR 535 MAULANA ZIDDAN ABD" at bounding box center [602, 755] width 130 height 114
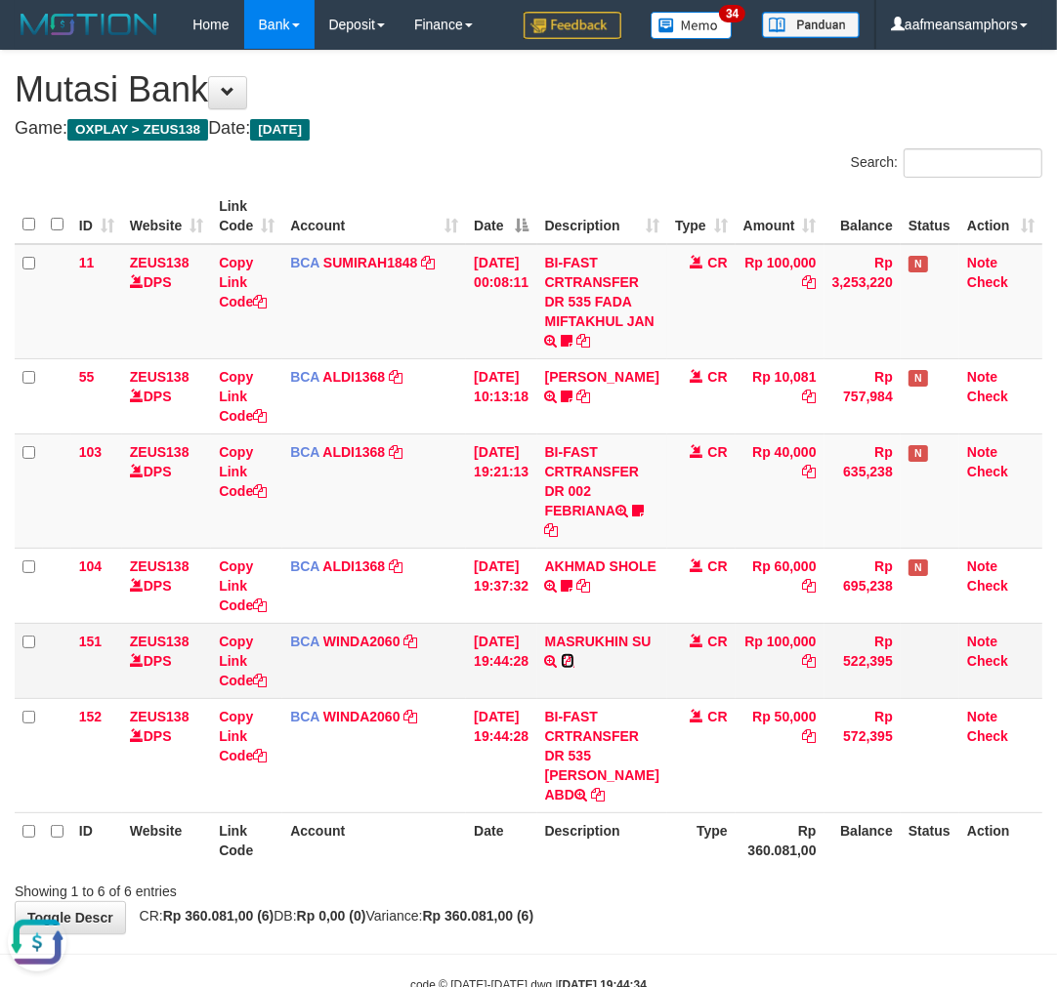
click at [574, 656] on icon at bounding box center [568, 661] width 14 height 14
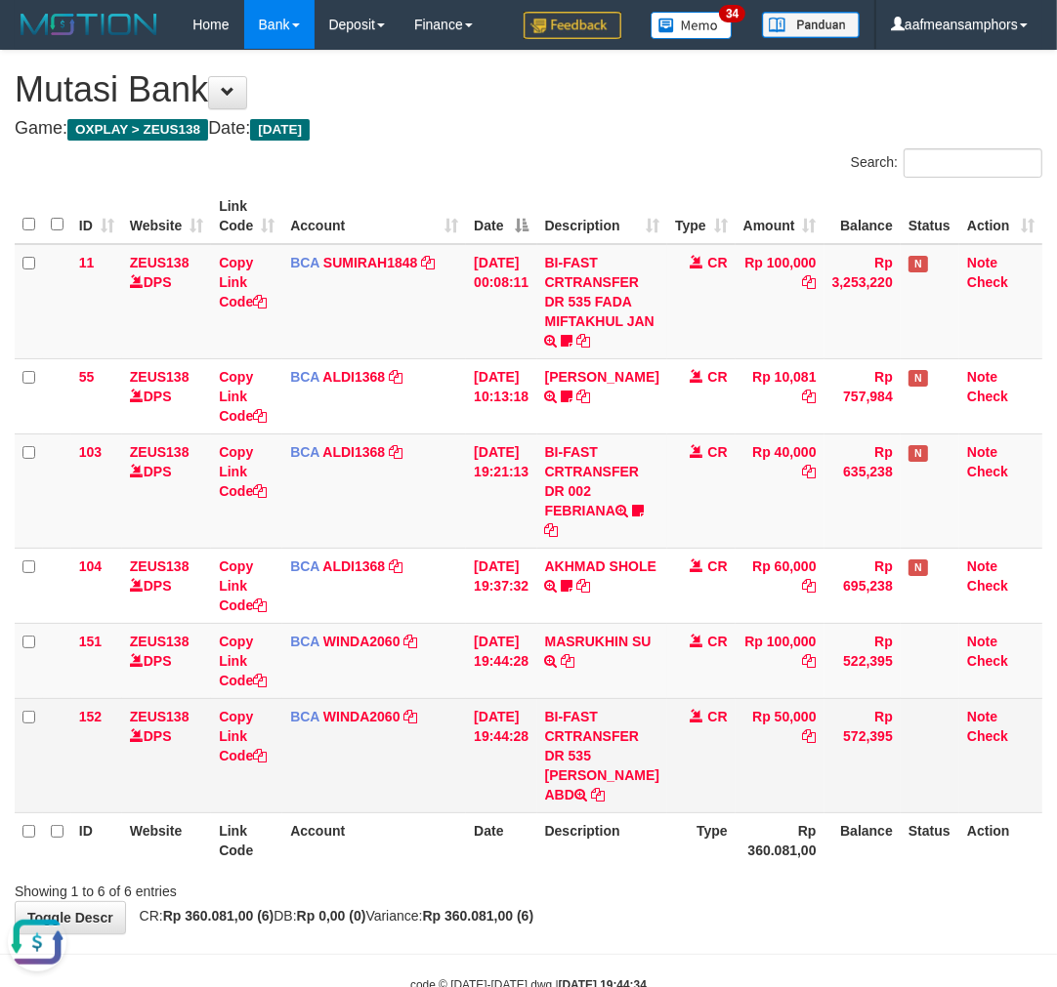
drag, startPoint x: 690, startPoint y: 896, endPoint x: 622, endPoint y: 748, distance: 163.4
click at [691, 896] on div "Showing 1 to 6 of 6 entries" at bounding box center [528, 887] width 1057 height 27
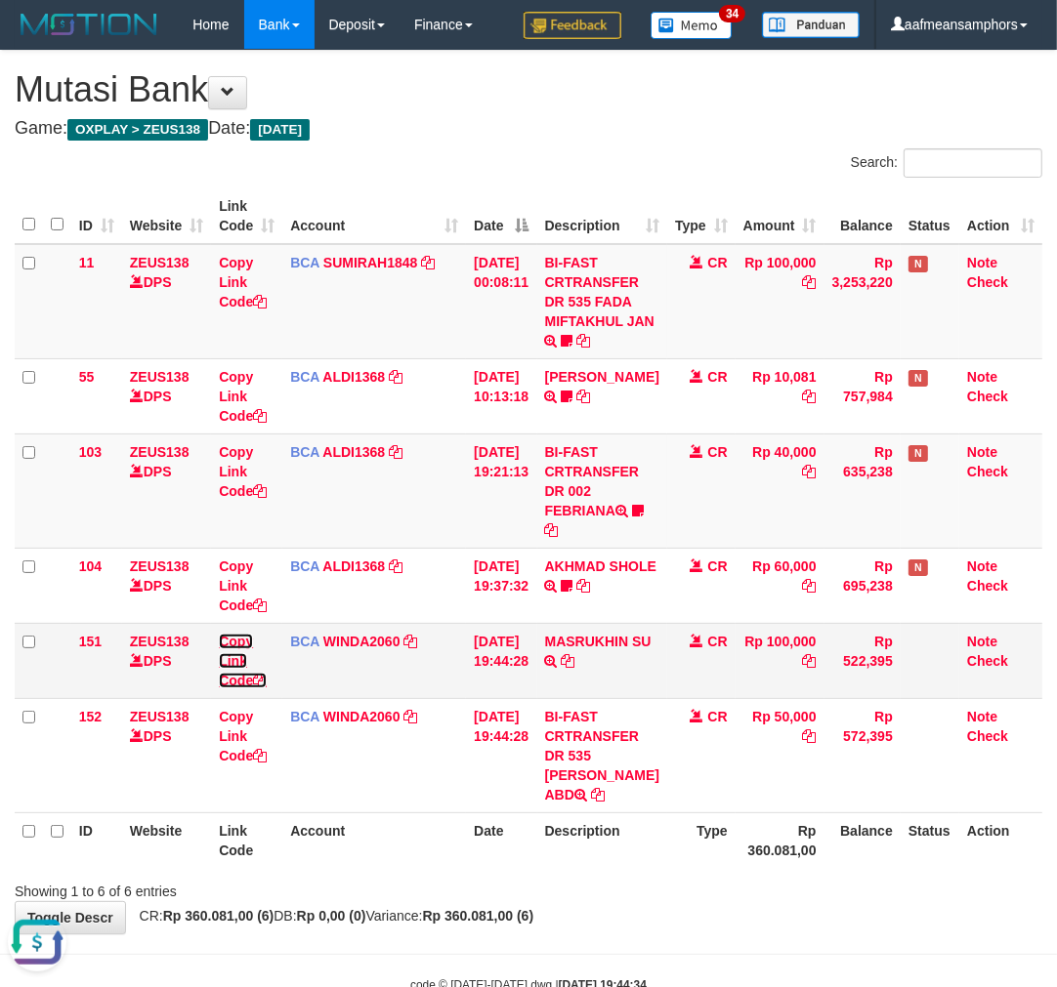
click at [235, 657] on link "Copy Link Code" at bounding box center [243, 661] width 48 height 55
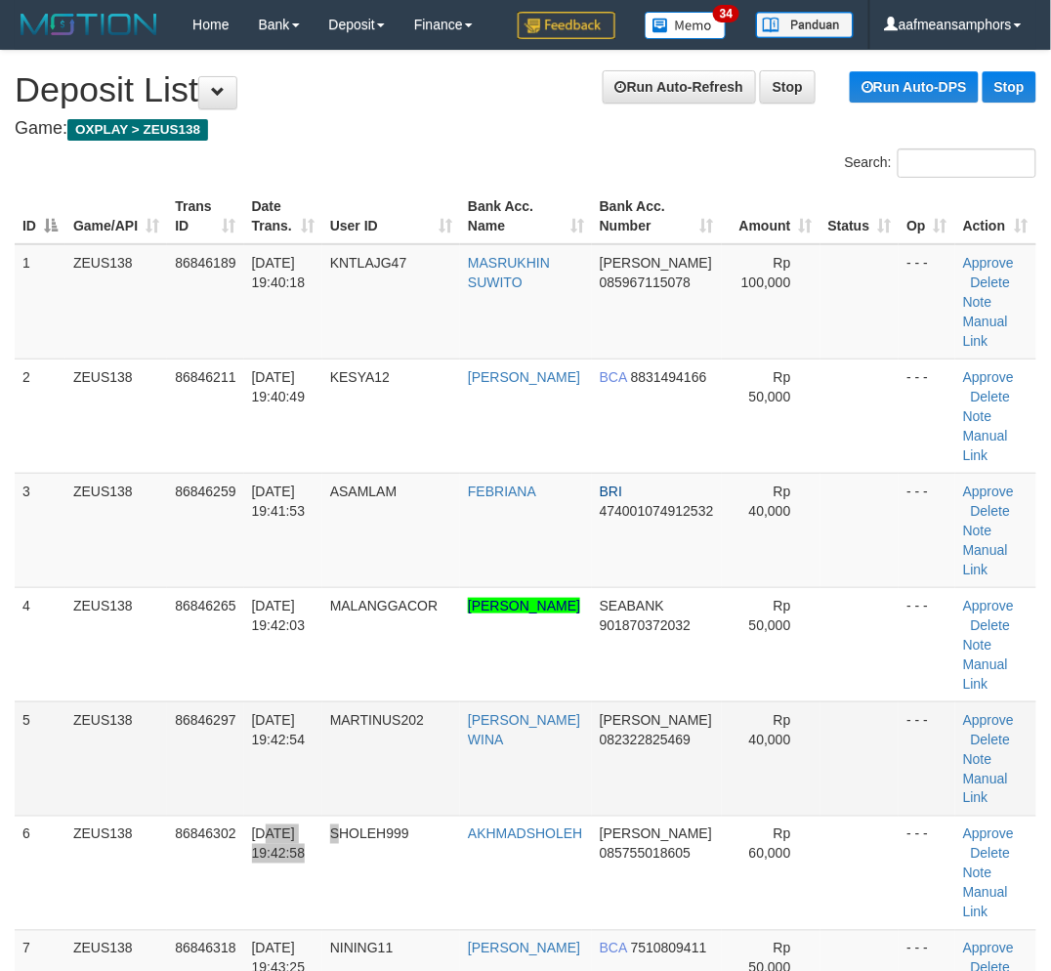
drag, startPoint x: 322, startPoint y: 835, endPoint x: 358, endPoint y: 811, distance: 43.6
click at [350, 833] on tr "6 ZEUS138 86846302 [DATE] 19:42:58 SHOLEH999 [GEOGRAPHIC_DATA] [PERSON_NAME] 08…" at bounding box center [525, 872] width 1021 height 114
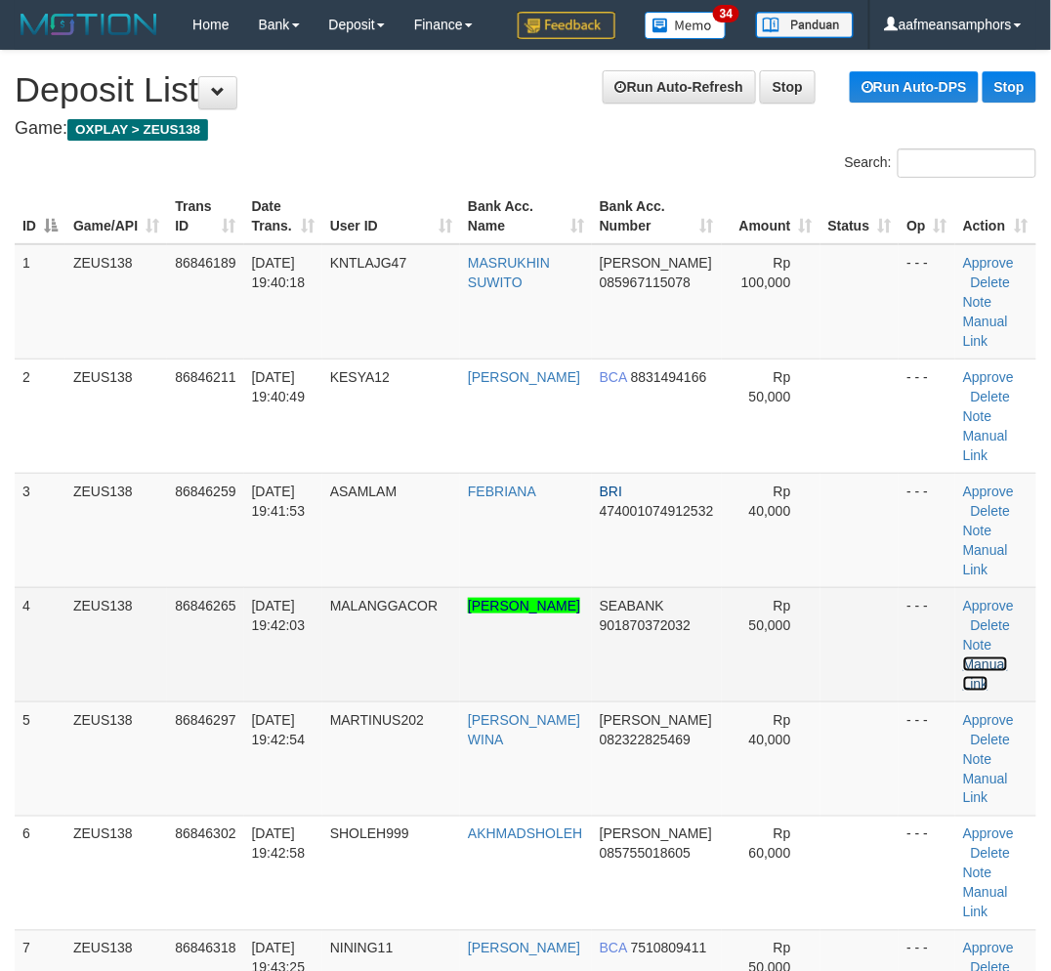
click at [986, 657] on link "Manual Link" at bounding box center [985, 673] width 45 height 35
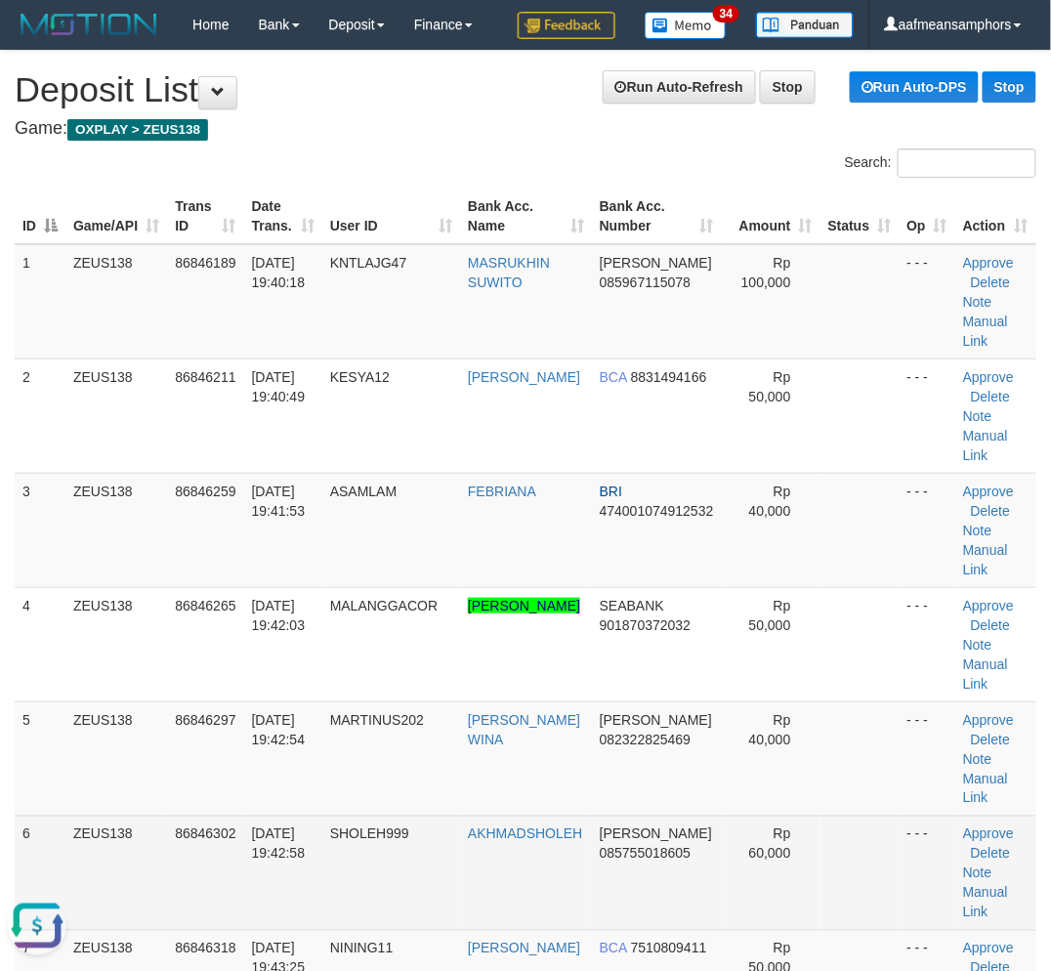
drag, startPoint x: 440, startPoint y: 930, endPoint x: 440, endPoint y: 837, distance: 92.8
click at [447, 930] on td "NINING11" at bounding box center [391, 987] width 138 height 114
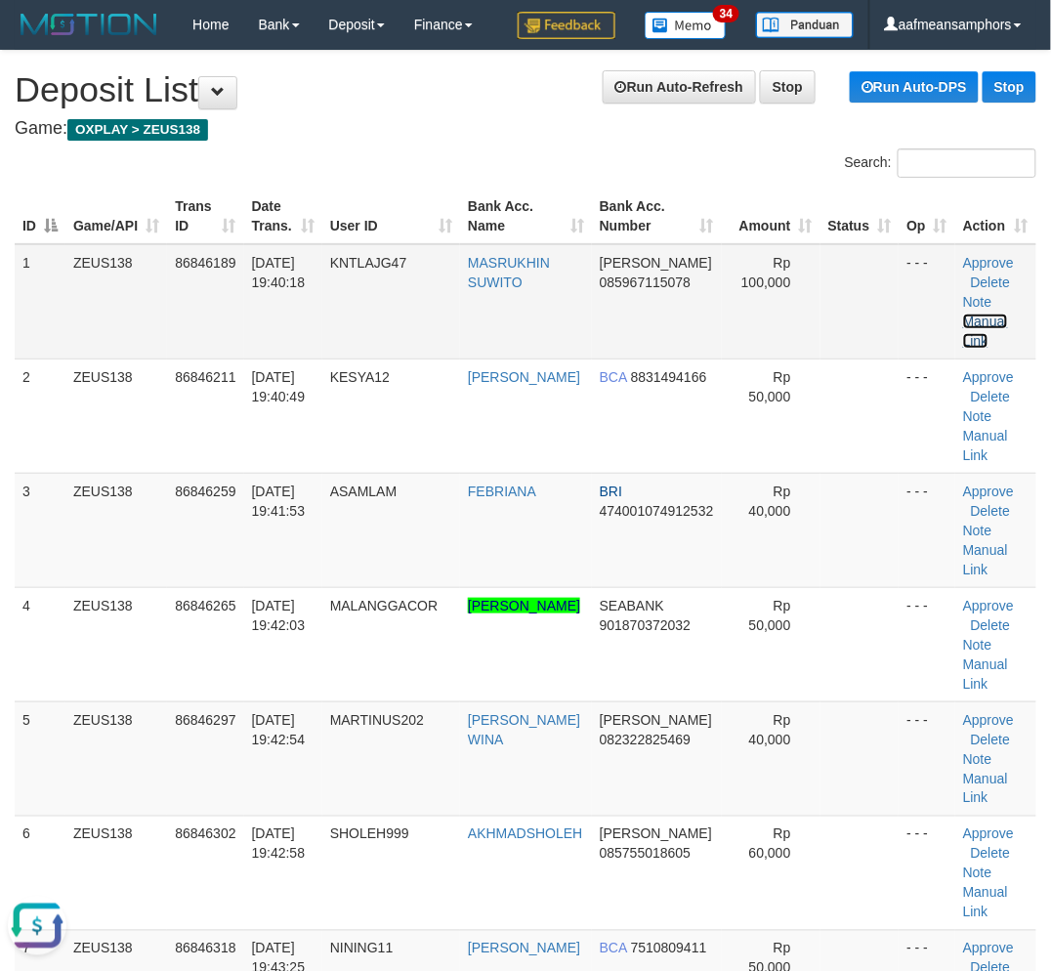
click at [992, 317] on link "Manual Link" at bounding box center [985, 330] width 45 height 35
click at [977, 317] on link "Manual Link" at bounding box center [985, 330] width 45 height 35
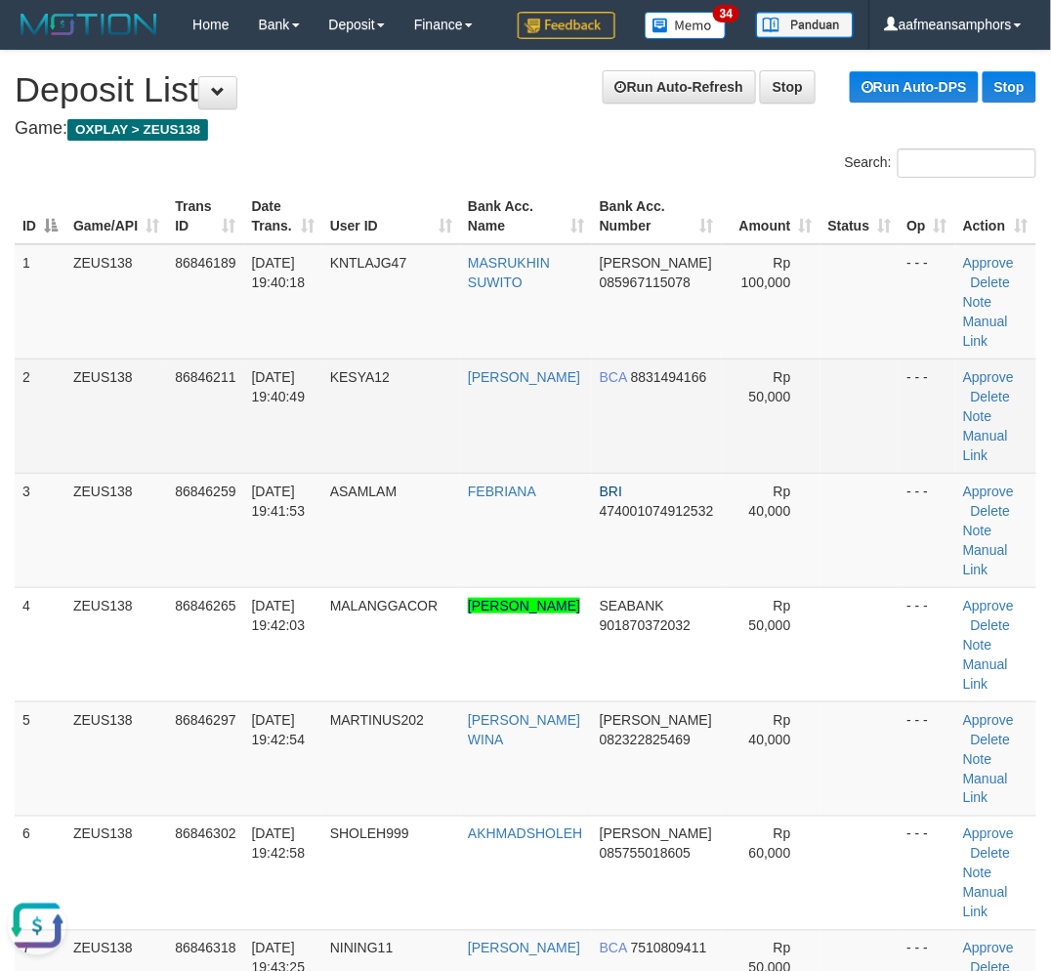
click at [381, 403] on td "KESYA12" at bounding box center [391, 415] width 138 height 114
drag, startPoint x: 381, startPoint y: 403, endPoint x: 251, endPoint y: 439, distance: 134.8
click at [383, 395] on td "KESYA12" at bounding box center [391, 415] width 138 height 114
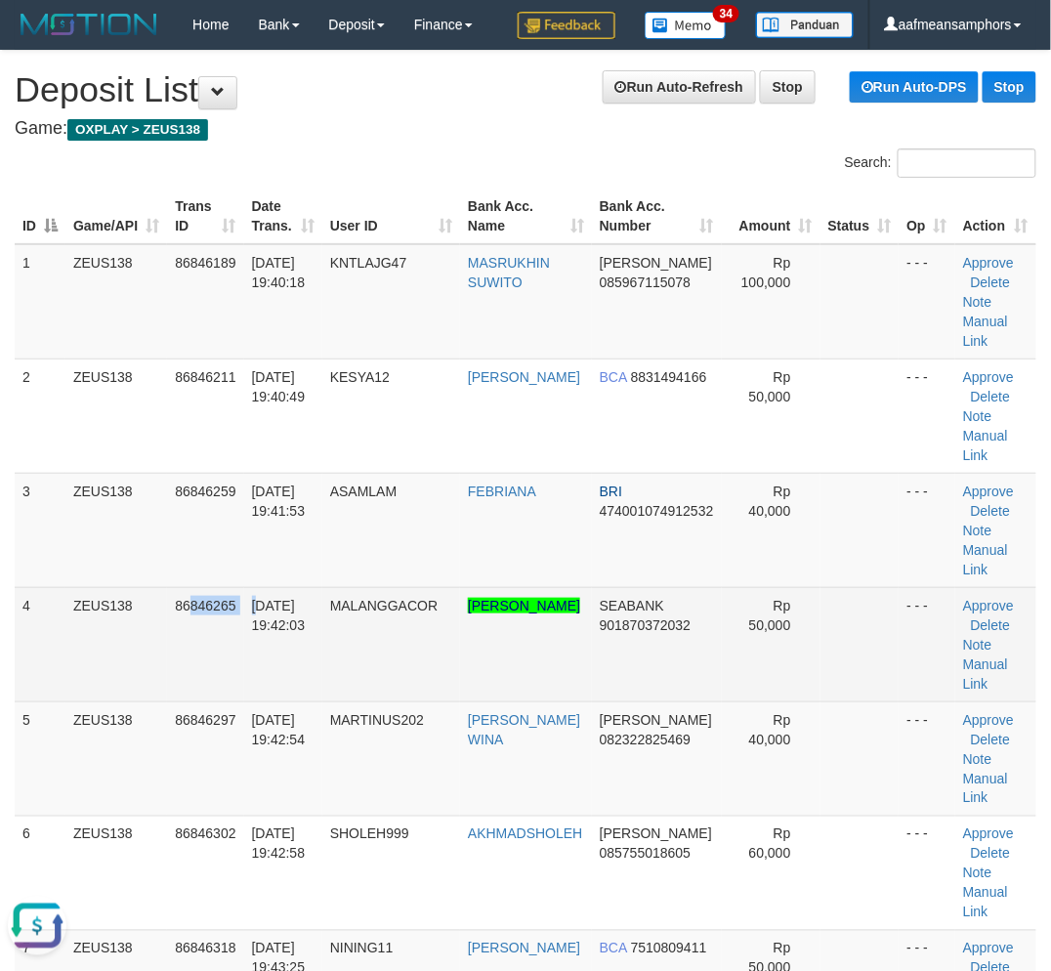
click at [257, 609] on tr "4 ZEUS138 86846265 31/08/2025 19:42:03 MALANGGACOR MAULANA ZIDDAN ABDILLAH SEAB…" at bounding box center [525, 644] width 1021 height 114
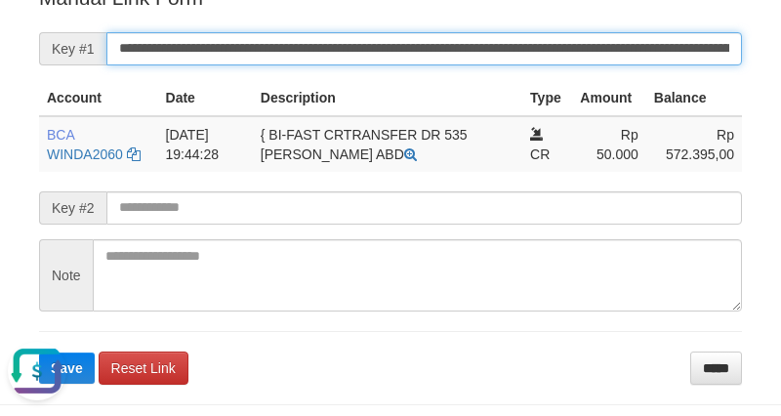
click at [520, 64] on input "**********" at bounding box center [424, 48] width 636 height 33
paste input "*"
type input "**********"
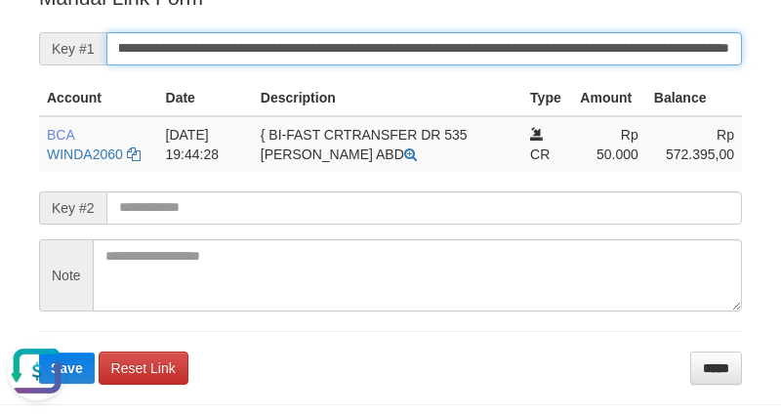
click at [39, 353] on button "Save" at bounding box center [67, 368] width 56 height 31
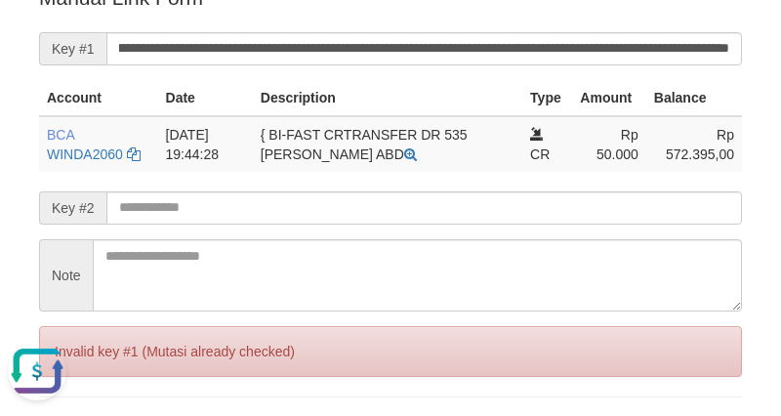
scroll to position [0, 0]
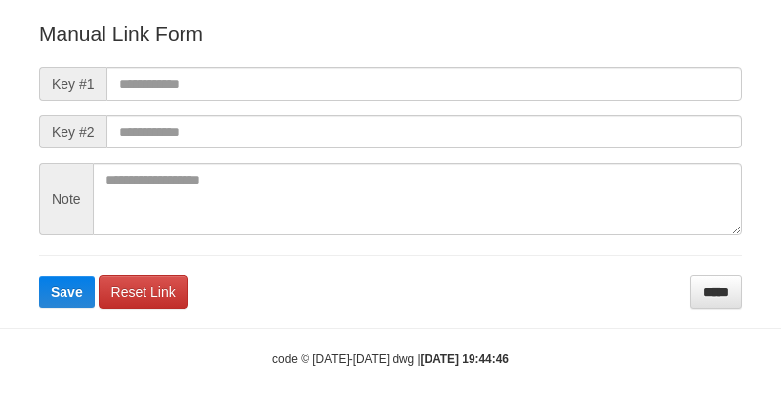
scroll to position [217, 0]
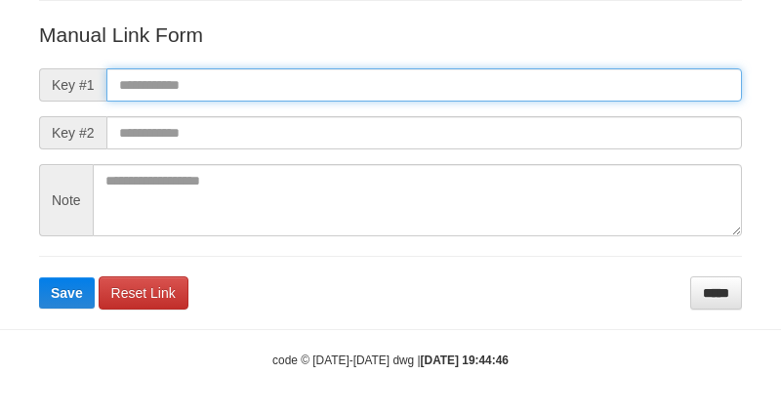
click at [593, 86] on input "text" at bounding box center [424, 84] width 636 height 33
paste input "**********"
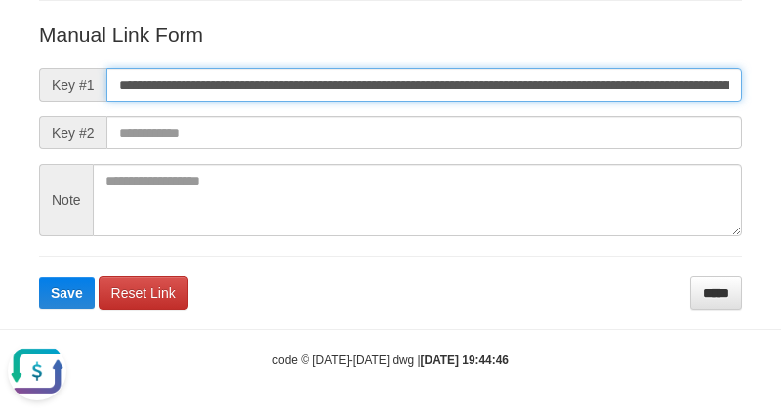
scroll to position [0, 1370]
type input "**********"
click at [39, 277] on button "Save" at bounding box center [67, 292] width 56 height 31
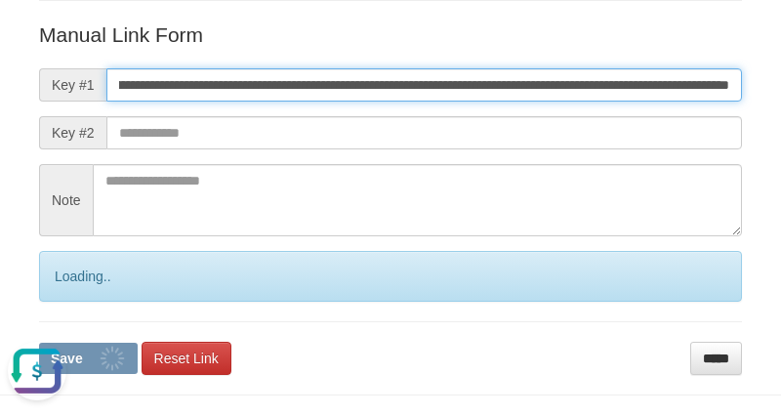
click at [39, 343] on button "Save" at bounding box center [88, 358] width 99 height 31
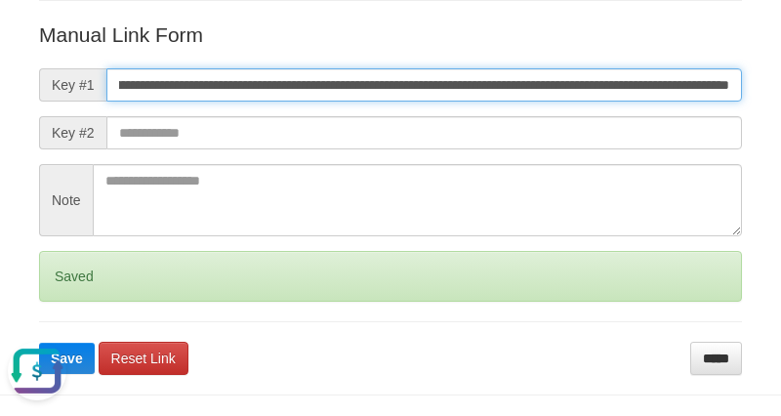
click at [39, 343] on button "Save" at bounding box center [67, 358] width 56 height 31
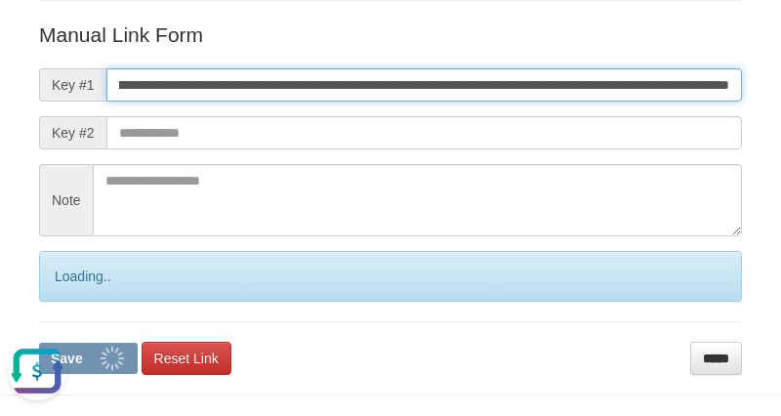
click at [39, 343] on button "Save" at bounding box center [88, 358] width 99 height 31
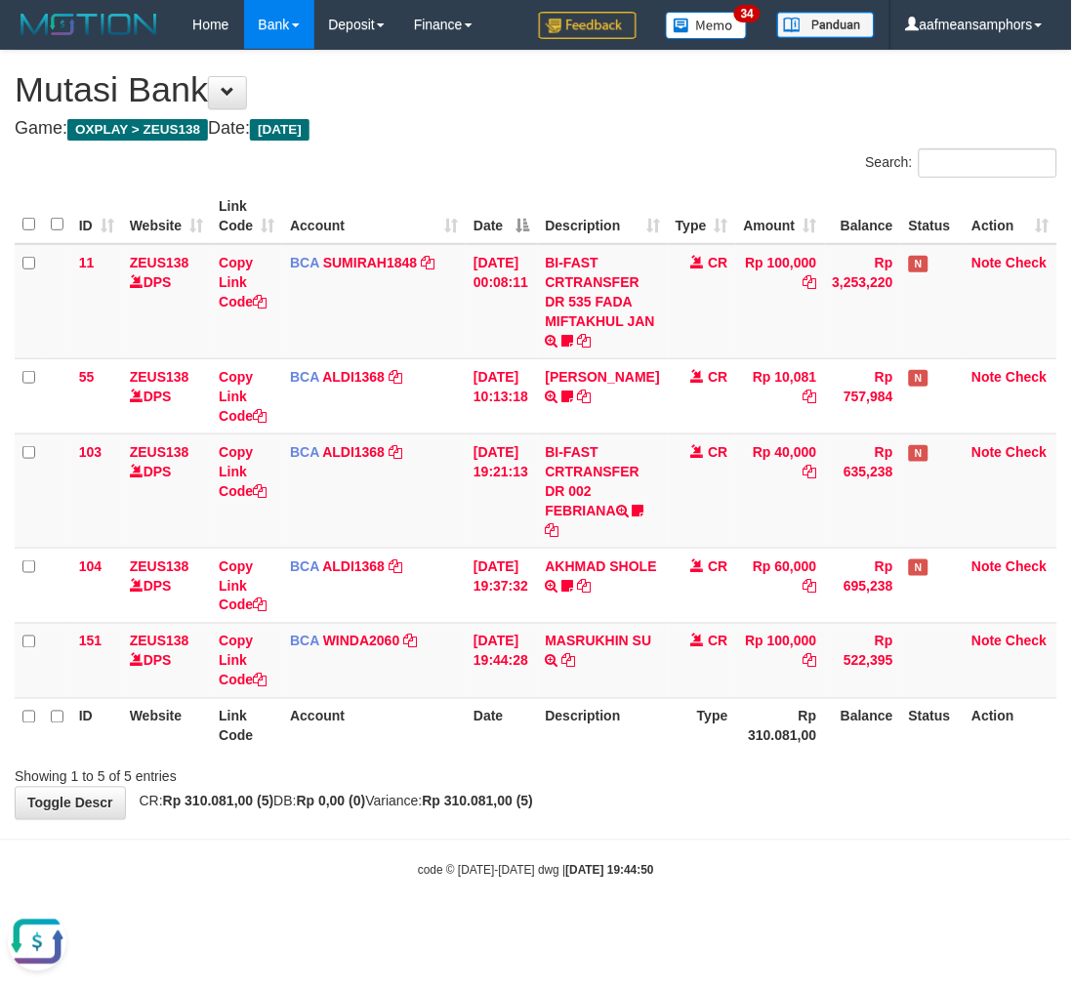
click at [715, 831] on body "Toggle navigation Home Bank Account List Load By Website Group [OXPLAY] ZEUS138…" at bounding box center [536, 464] width 1072 height 929
drag, startPoint x: 710, startPoint y: 831, endPoint x: 709, endPoint y: 821, distance: 9.8
click at [711, 830] on body "Toggle navigation Home Bank Account List Load By Website Group [OXPLAY] ZEUS138…" at bounding box center [536, 464] width 1072 height 929
drag, startPoint x: 709, startPoint y: 821, endPoint x: 1035, endPoint y: 876, distance: 330.7
click at [709, 820] on body "Toggle navigation Home Bank Account List Load By Website Group [OXPLAY] ZEUS138…" at bounding box center [536, 464] width 1072 height 929
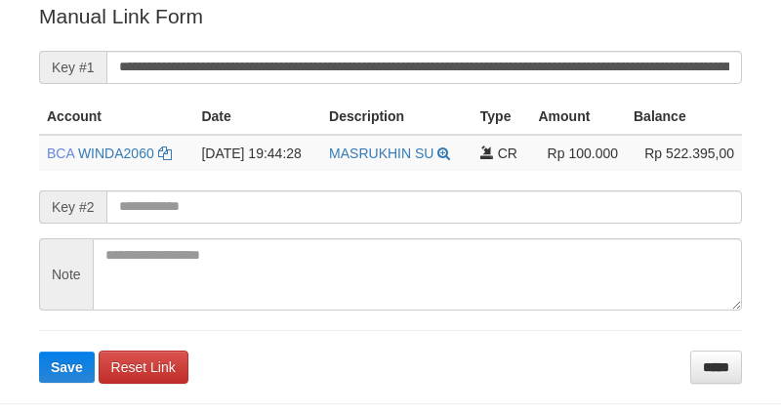
click at [405, 69] on input "**********" at bounding box center [424, 67] width 636 height 33
click at [39, 352] on button "Save" at bounding box center [67, 367] width 56 height 31
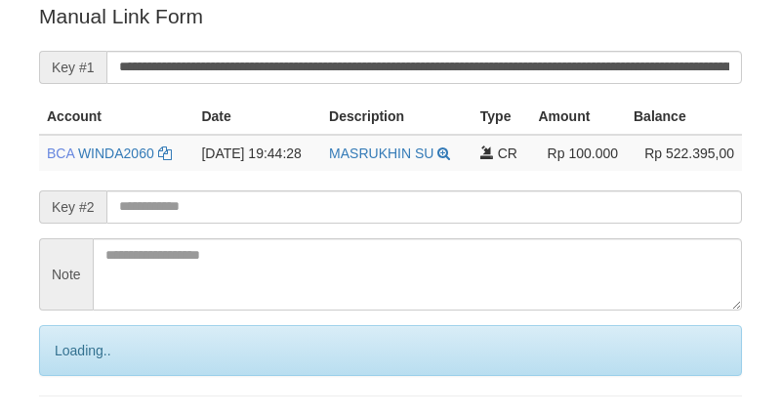
scroll to position [395, 0]
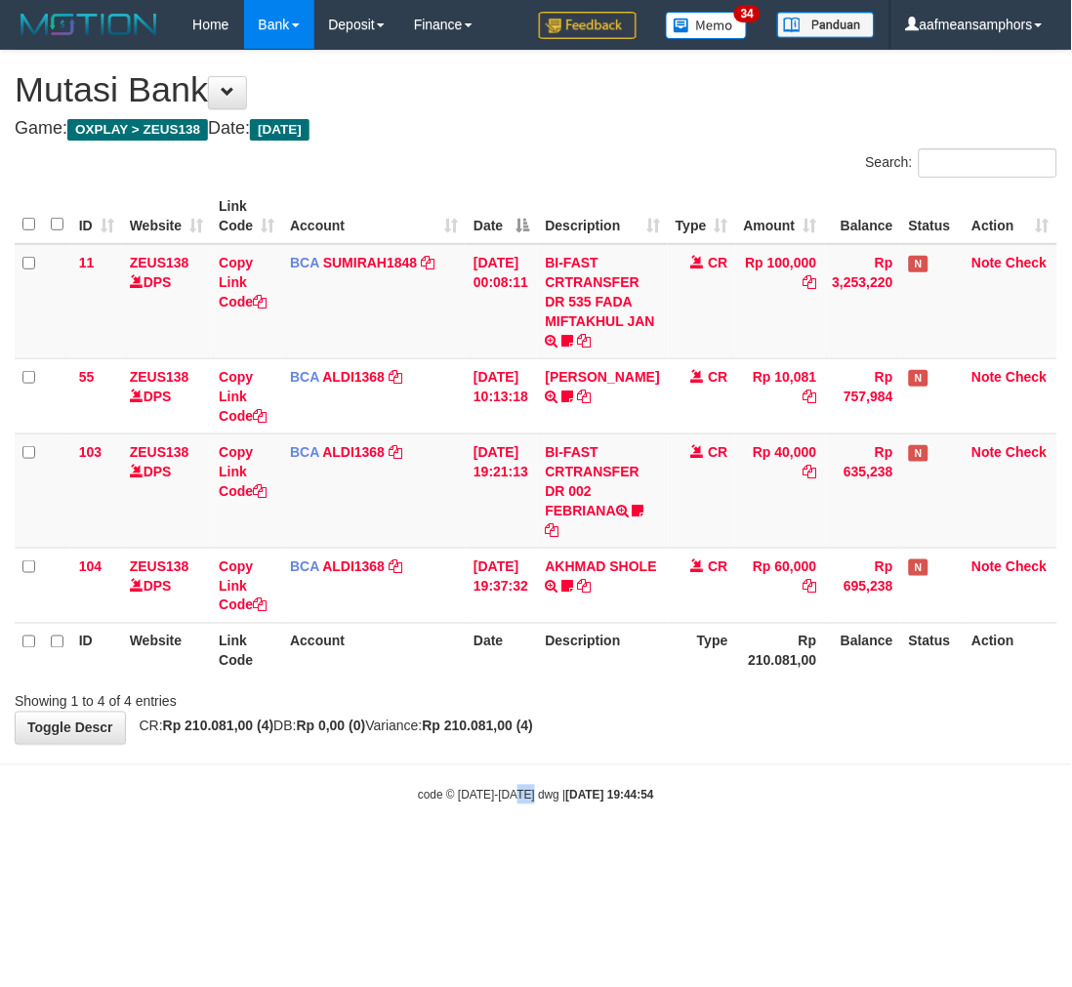
click at [511, 803] on body "Toggle navigation Home Bank Account List Load By Website Group [OXPLAY] ZEUS138…" at bounding box center [536, 427] width 1072 height 854
click at [578, 812] on body "Toggle navigation Home Bank Account List Load By Website Group [OXPLAY] ZEUS138…" at bounding box center [536, 427] width 1072 height 854
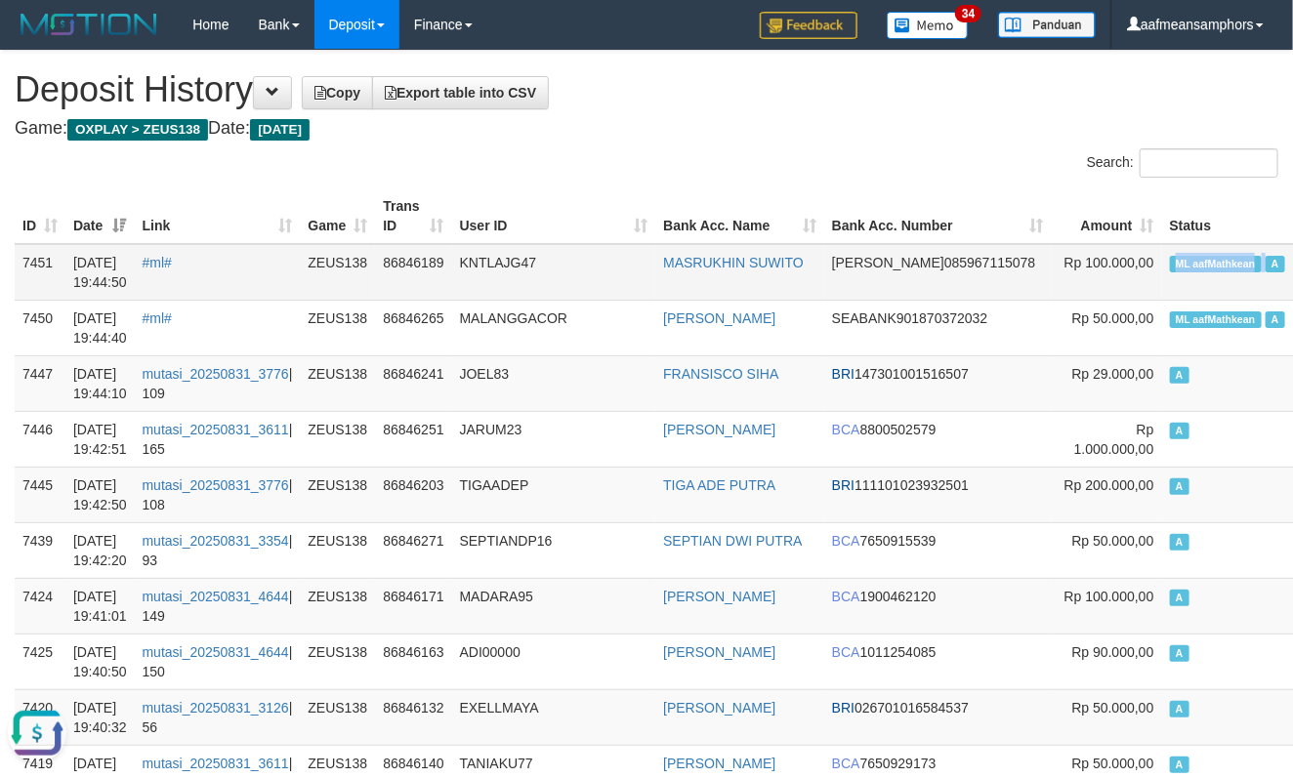
copy td "ML aafMathkean"
drag, startPoint x: 1079, startPoint y: 264, endPoint x: 1167, endPoint y: 261, distance: 87.9
click at [1167, 261] on td "ML aafMathkean A" at bounding box center [1230, 272] width 136 height 57
drag, startPoint x: 554, startPoint y: 218, endPoint x: 554, endPoint y: 206, distance: 11.7
click at [554, 217] on th "User ID" at bounding box center [554, 216] width 204 height 56
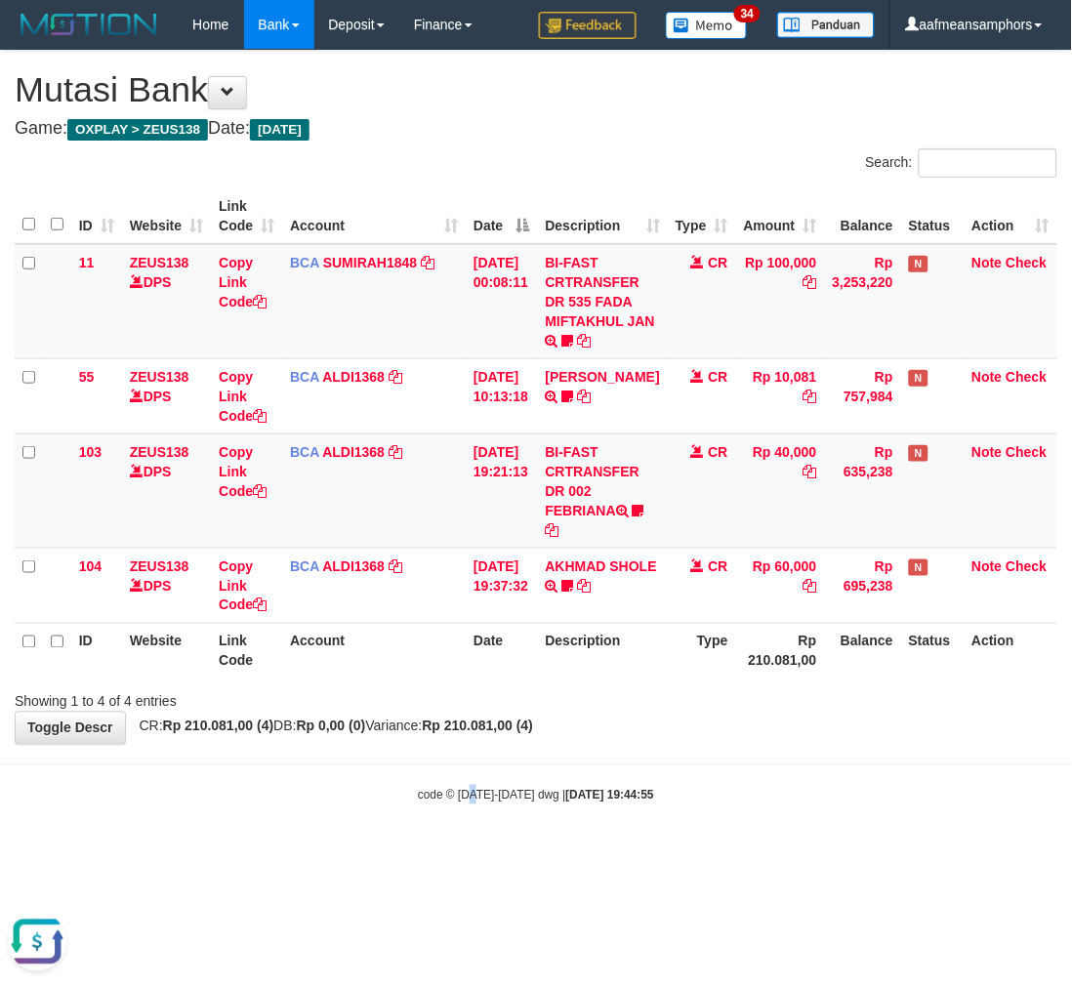
click at [467, 809] on body "Toggle navigation Home Bank Account List Load By Website Group [OXPLAY] ZEUS138…" at bounding box center [536, 427] width 1072 height 854
click at [466, 809] on body "Toggle navigation Home Bank Account List Load By Website Group [OXPLAY] ZEUS138…" at bounding box center [536, 427] width 1072 height 854
drag, startPoint x: 459, startPoint y: 809, endPoint x: 460, endPoint y: 799, distance: 9.8
click at [460, 805] on body "Toggle navigation Home Bank Account List Load By Website Group [OXPLAY] ZEUS138…" at bounding box center [536, 427] width 1072 height 854
click at [591, 846] on body "Toggle navigation Home Bank Account List Load By Website Group [OXPLAY] ZEUS138…" at bounding box center [536, 427] width 1072 height 854
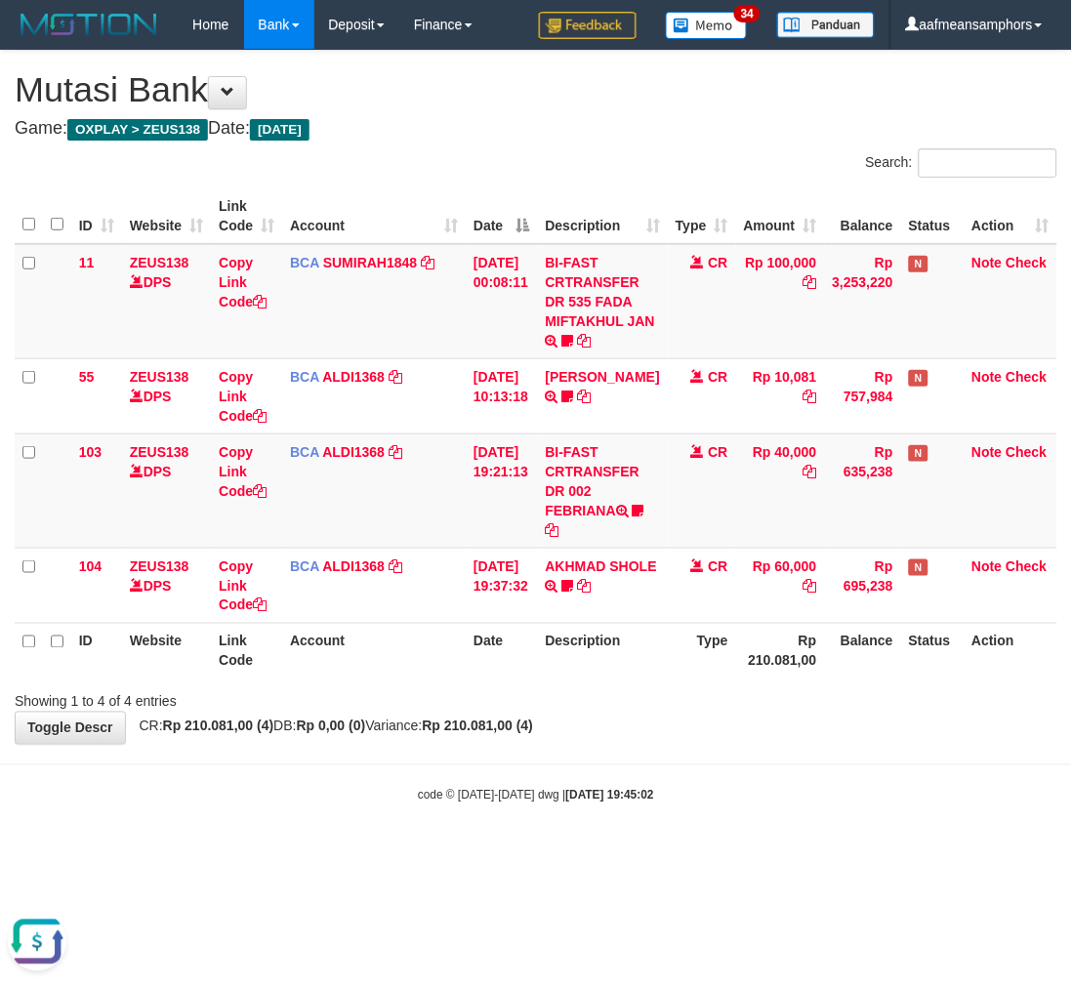
click at [588, 846] on body "Toggle navigation Home Bank Account List Load By Website Group [OXPLAY] ZEUS138…" at bounding box center [536, 427] width 1072 height 854
click at [576, 844] on body "Toggle navigation Home Bank Account List Load By Website Group [OXPLAY] ZEUS138…" at bounding box center [536, 427] width 1072 height 854
drag, startPoint x: 661, startPoint y: 700, endPoint x: 677, endPoint y: 695, distance: 16.4
click at [676, 697] on div "Showing 1 to 4 of 4 entries" at bounding box center [536, 698] width 1072 height 27
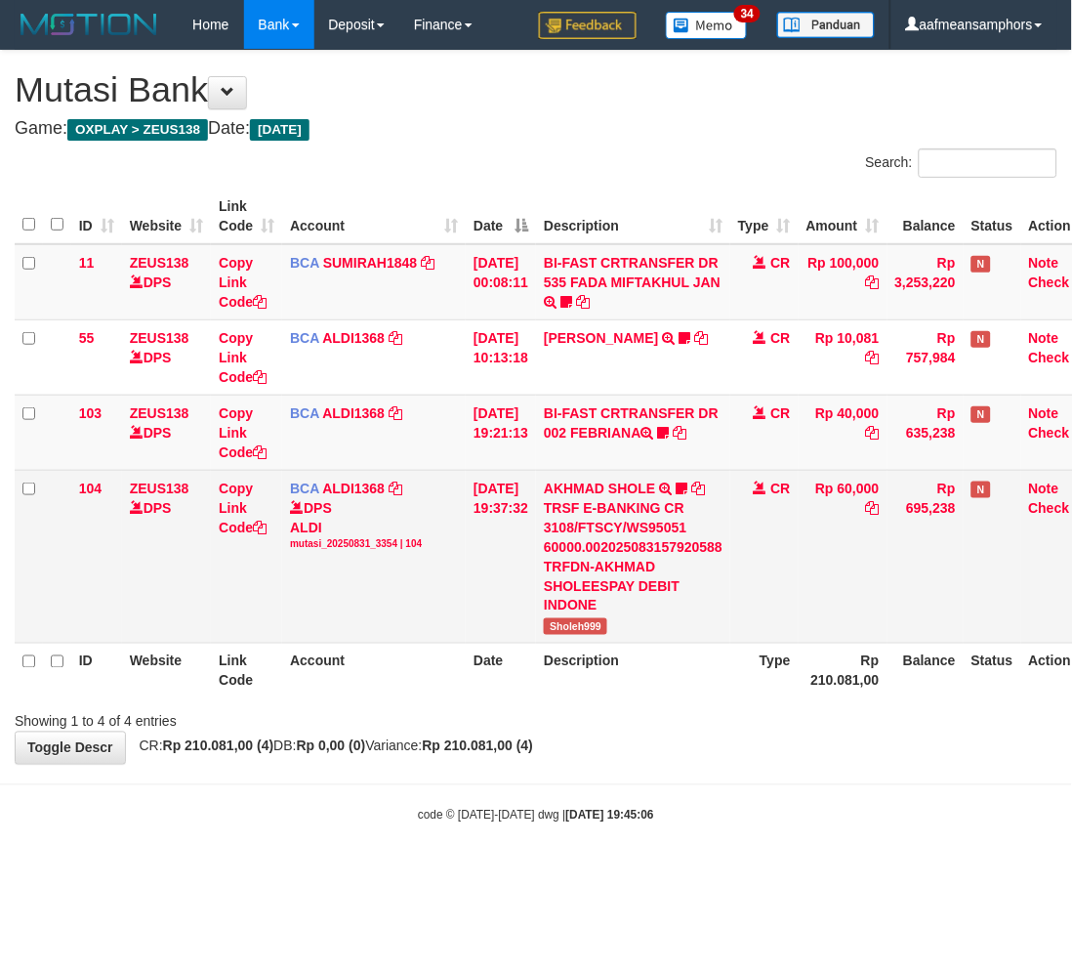
click at [578, 626] on span "Sholeh999" at bounding box center [575, 626] width 63 height 17
copy span "Sholeh999"
click at [578, 626] on span "Sholeh999" at bounding box center [575, 626] width 63 height 17
click at [231, 504] on link "Copy Link Code" at bounding box center [243, 507] width 48 height 55
copy span "Sholeh999"
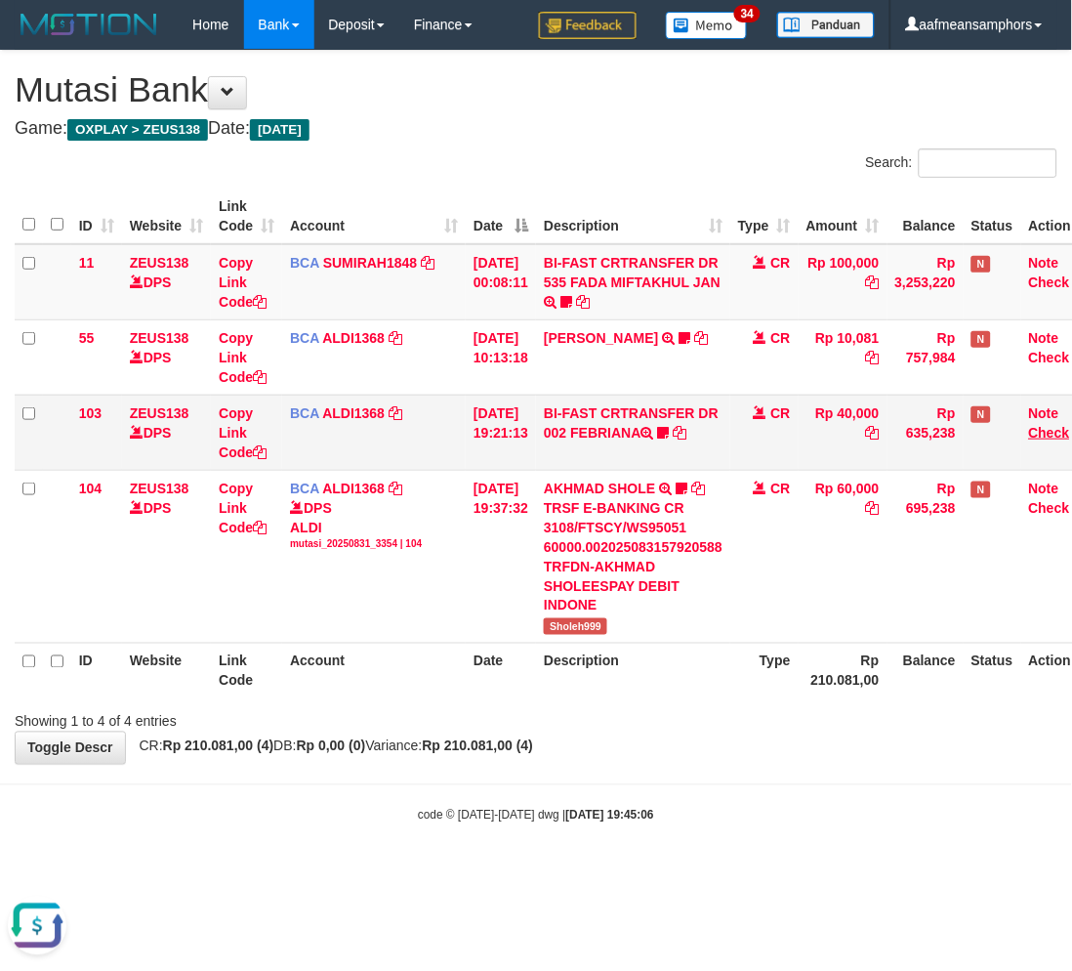
scroll to position [290, 0]
drag, startPoint x: 784, startPoint y: 864, endPoint x: 869, endPoint y: 754, distance: 139.3
click at [785, 860] on body "Toggle navigation Home Bank Account List Load By Website Group [OXPLAY] ZEUS138…" at bounding box center [536, 436] width 1072 height 873
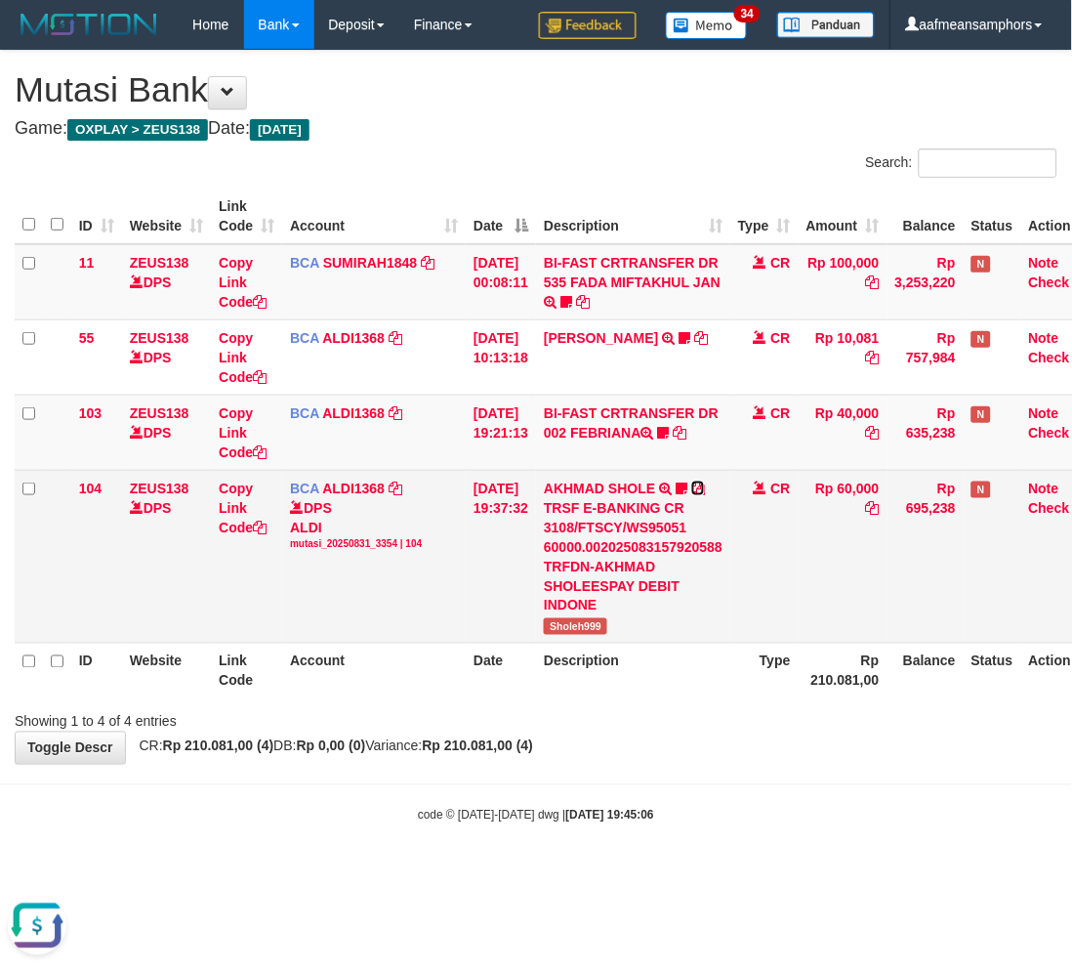
drag, startPoint x: 711, startPoint y: 485, endPoint x: 735, endPoint y: 504, distance: 30.7
click at [705, 485] on icon at bounding box center [698, 488] width 14 height 14
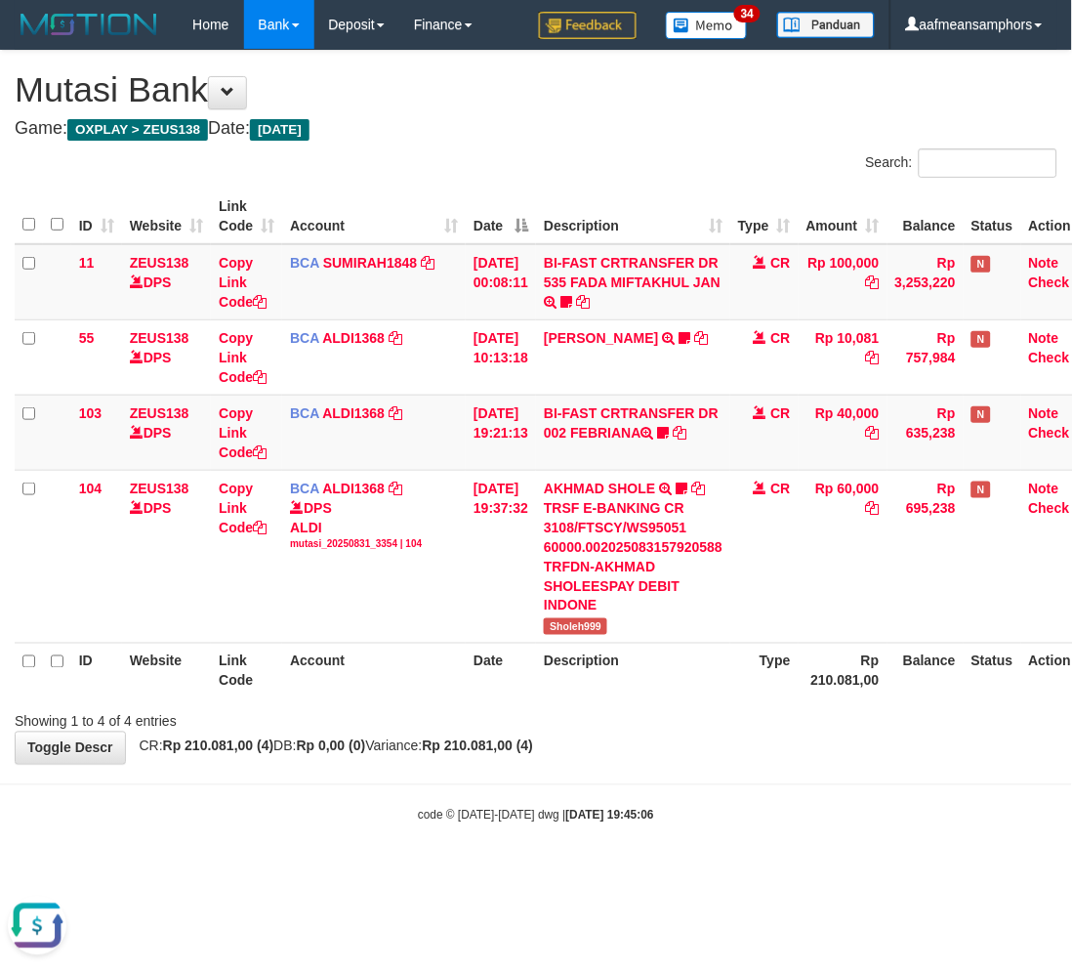
click at [808, 745] on div "**********" at bounding box center [536, 407] width 1072 height 713
click at [760, 720] on div "Showing 1 to 4 of 4 entries" at bounding box center [536, 717] width 1072 height 27
click at [759, 720] on div "Showing 1 to 4 of 4 entries" at bounding box center [536, 717] width 1072 height 27
drag, startPoint x: 525, startPoint y: 786, endPoint x: 807, endPoint y: 723, distance: 288.3
click at [528, 787] on body "Toggle navigation Home Bank Account List Load By Website Group [OXPLAY] ZEUS138…" at bounding box center [536, 436] width 1072 height 873
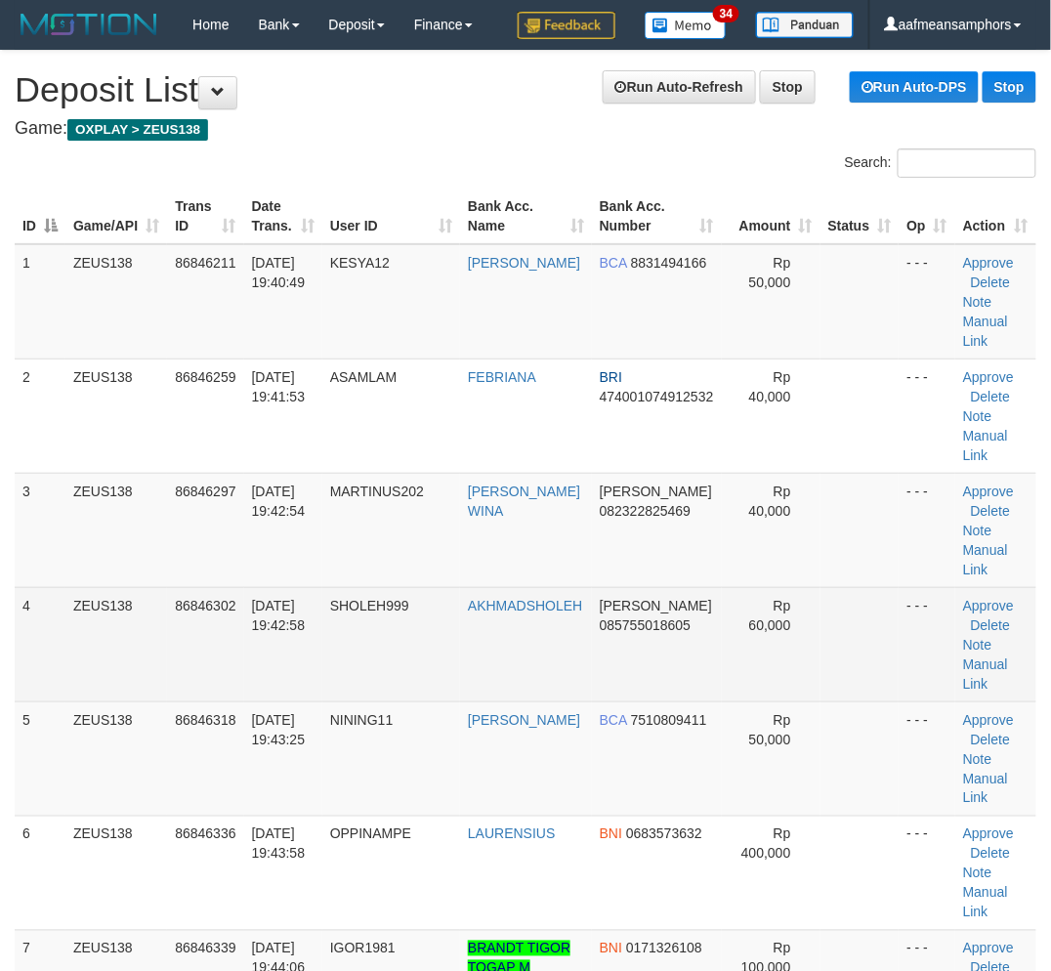
click at [377, 688] on tr "4 ZEUS138 86846302 [DATE] 19:42:58 SHOLEH999 [GEOGRAPHIC_DATA] [PERSON_NAME] 08…" at bounding box center [525, 644] width 1021 height 114
click at [999, 659] on link "Manual Link" at bounding box center [985, 673] width 45 height 35
drag, startPoint x: 986, startPoint y: 666, endPoint x: 744, endPoint y: 603, distance: 250.4
click at [986, 666] on link "Manual Link" at bounding box center [985, 673] width 45 height 35
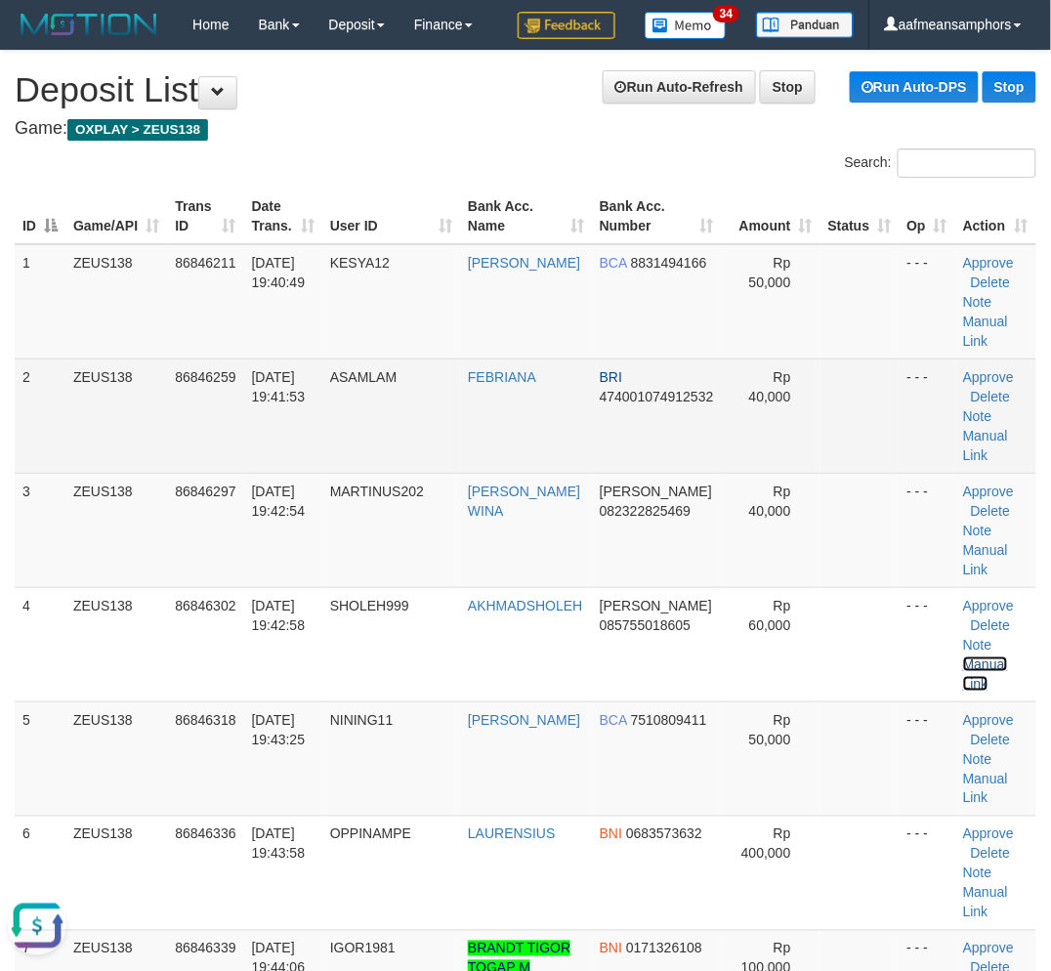
click at [963, 656] on link "Manual Link" at bounding box center [985, 673] width 45 height 35
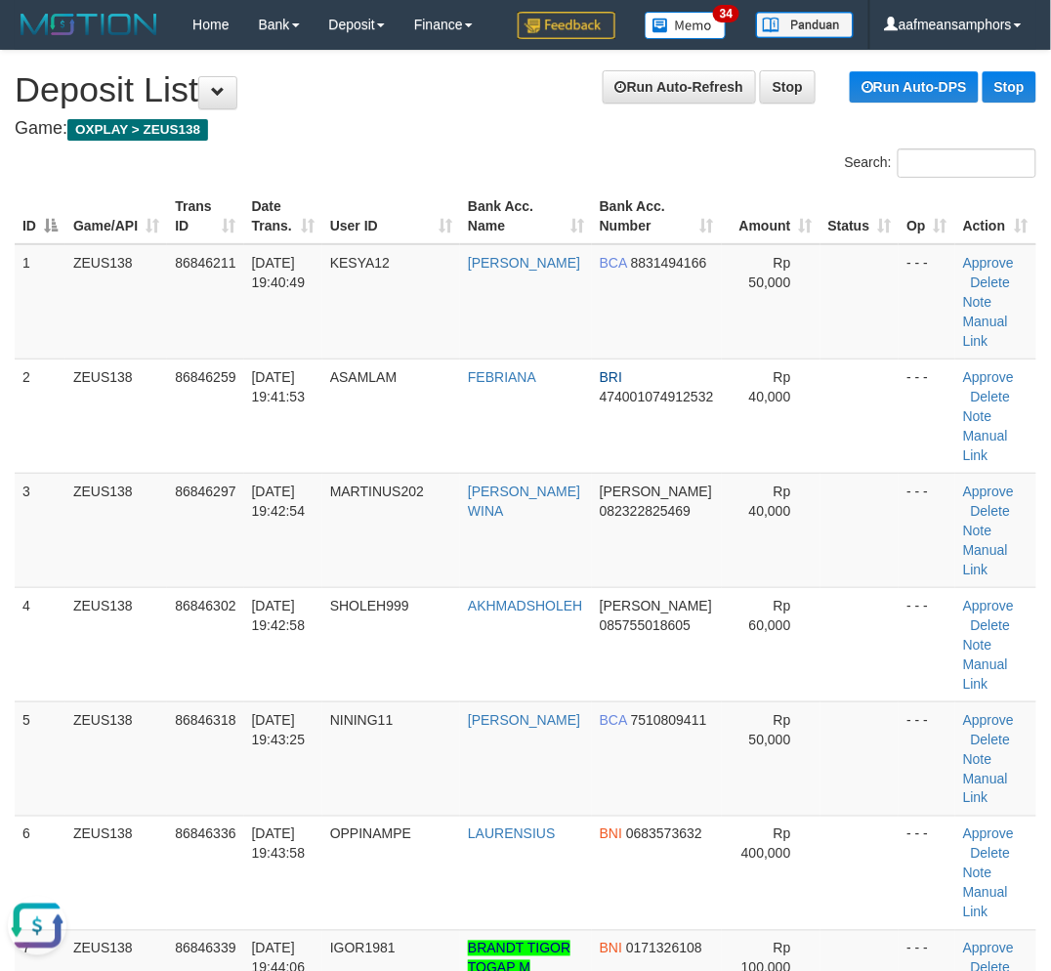
drag, startPoint x: 309, startPoint y: 895, endPoint x: 488, endPoint y: 216, distance: 703.0
click at [313, 876] on td "31/08/2025 19:43:58" at bounding box center [283, 872] width 78 height 114
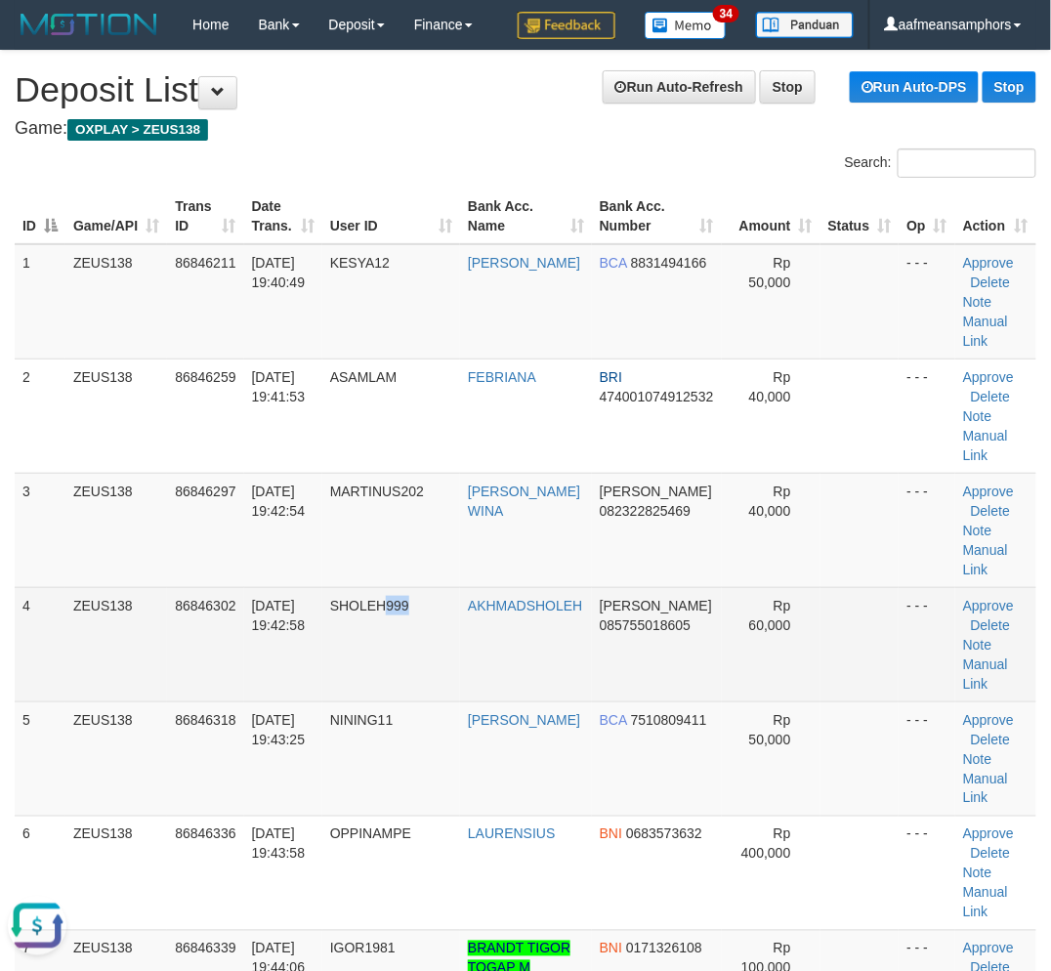
click at [418, 661] on td "SHOLEH999" at bounding box center [391, 644] width 138 height 114
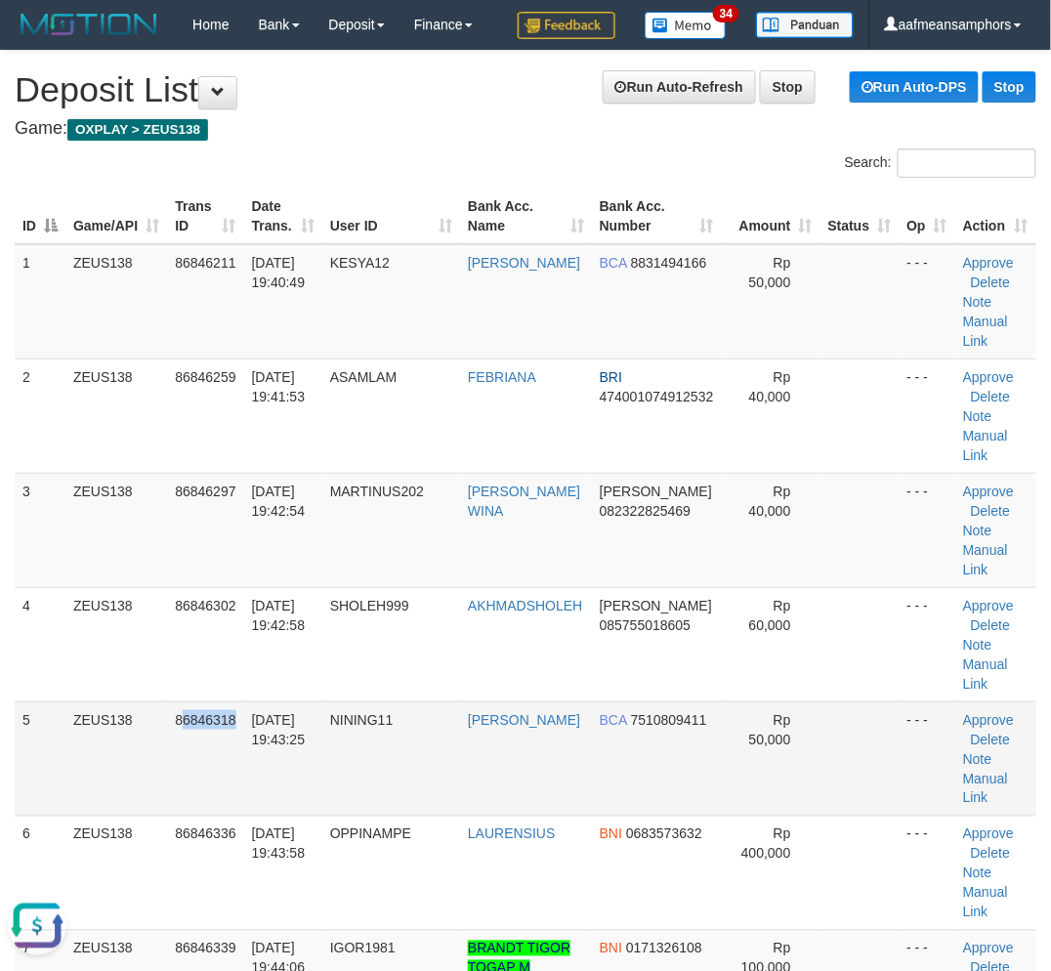
click at [241, 708] on td "86846318" at bounding box center [205, 758] width 76 height 114
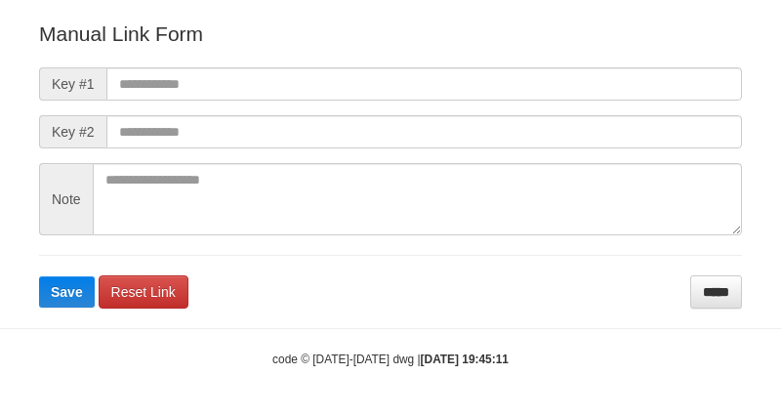
scroll to position [217, 0]
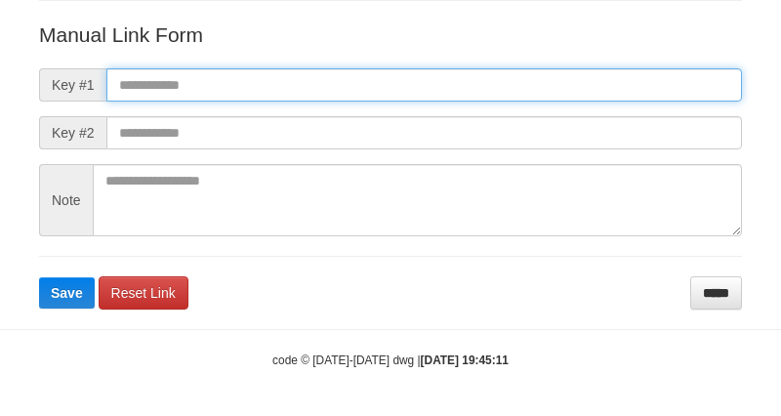
paste input "**********"
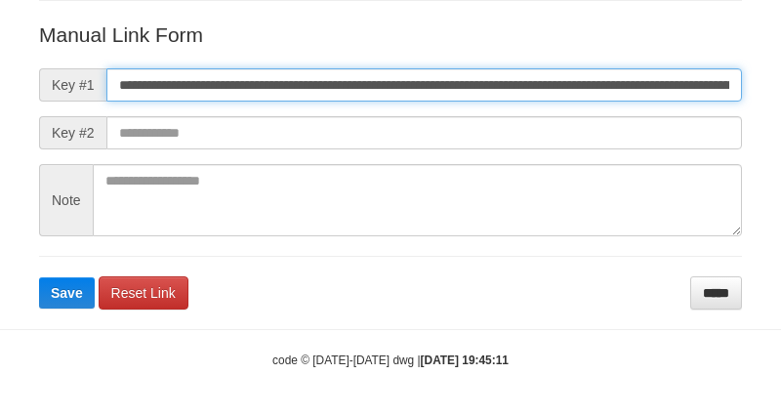
click at [522, 85] on input "**********" at bounding box center [424, 84] width 636 height 33
type input "**********"
click at [39, 277] on button "Save" at bounding box center [67, 292] width 56 height 31
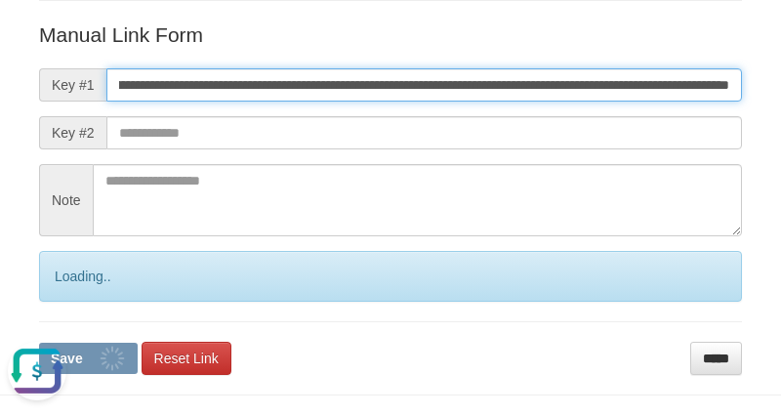
click at [39, 343] on button "Save" at bounding box center [88, 358] width 99 height 31
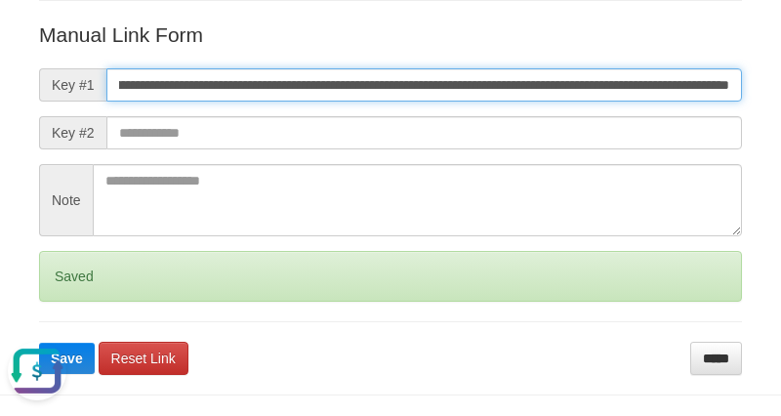
click at [39, 343] on button "Save" at bounding box center [67, 358] width 56 height 31
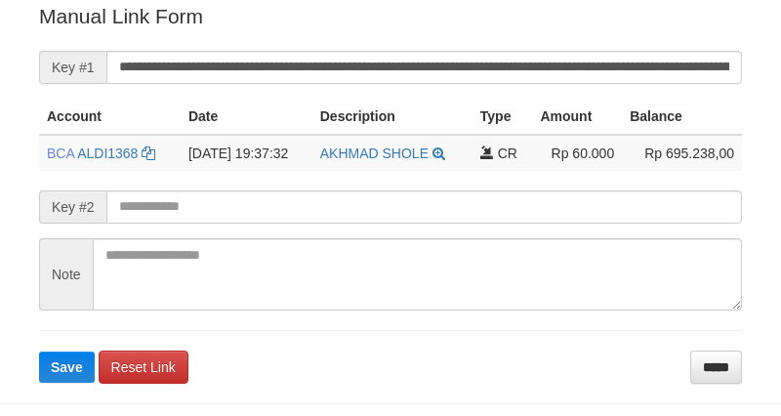
click at [39, 352] on button "Save" at bounding box center [67, 367] width 56 height 31
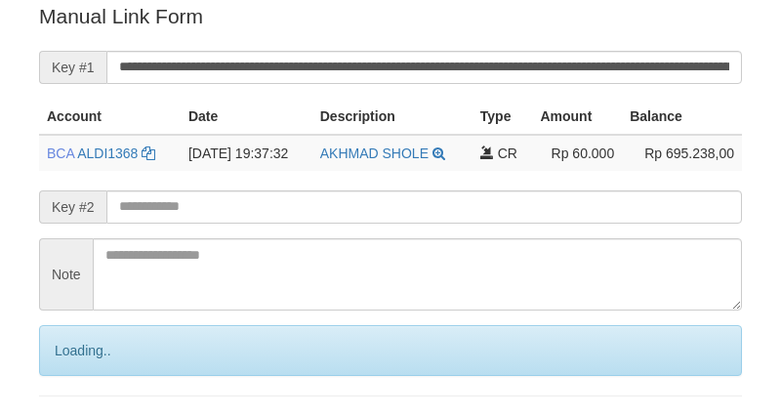
scroll to position [395, 0]
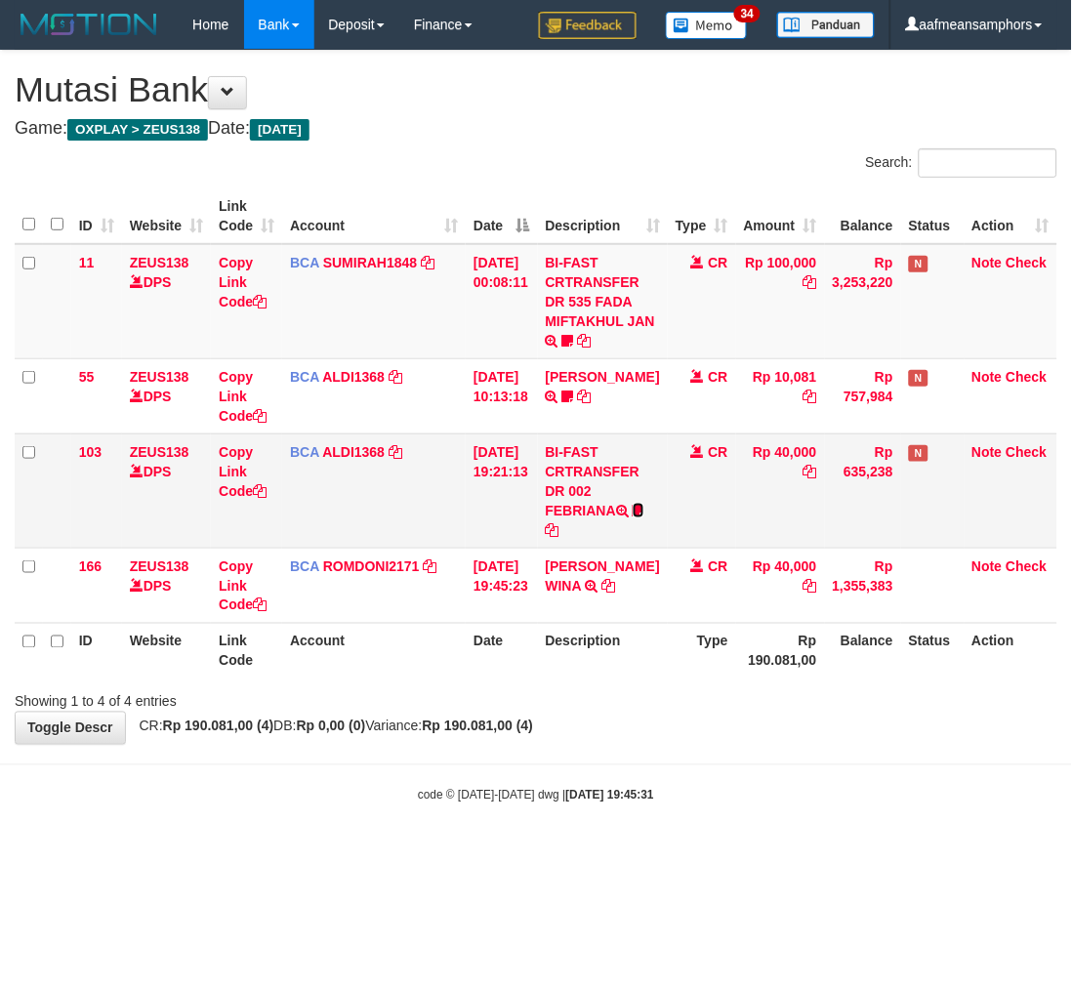
click at [633, 518] on icon at bounding box center [639, 511] width 12 height 14
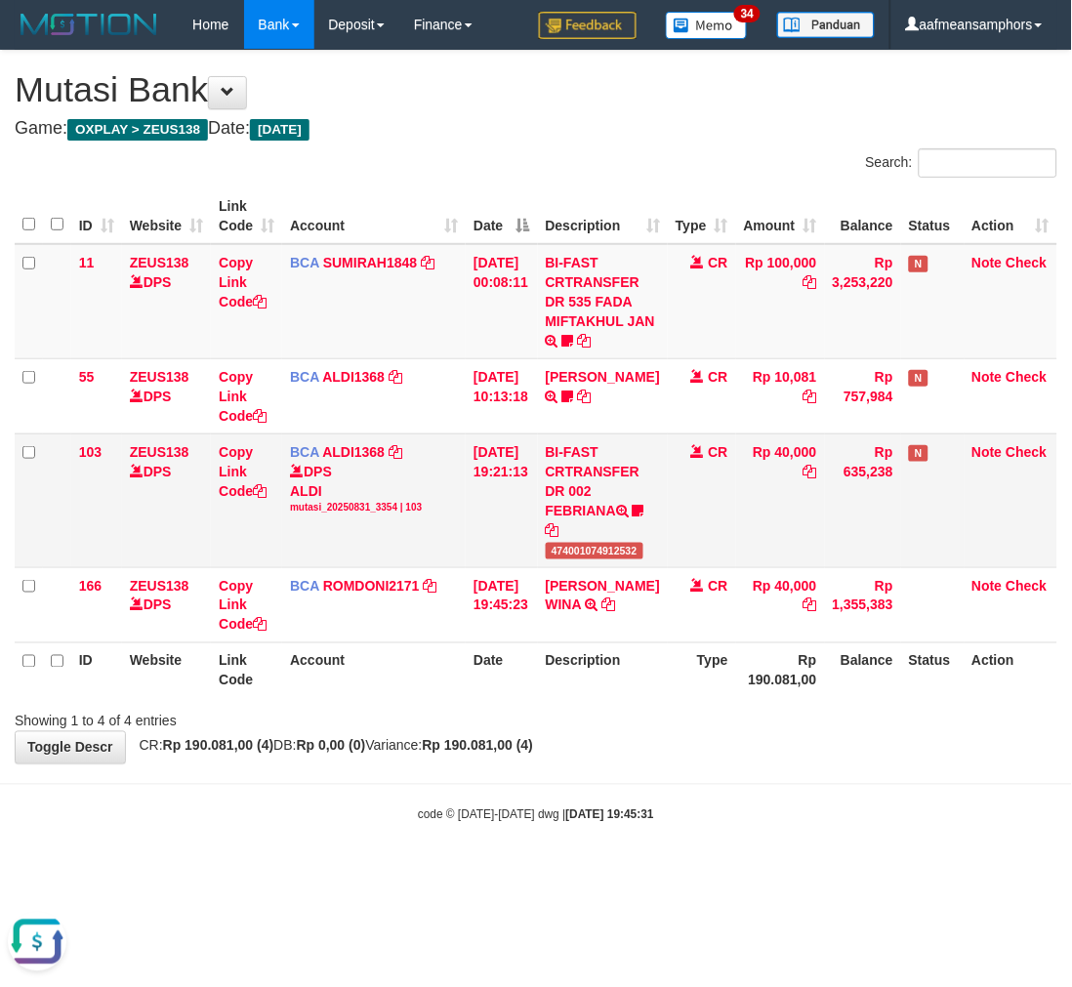
click at [578, 544] on span "474001074912532" at bounding box center [595, 551] width 98 height 17
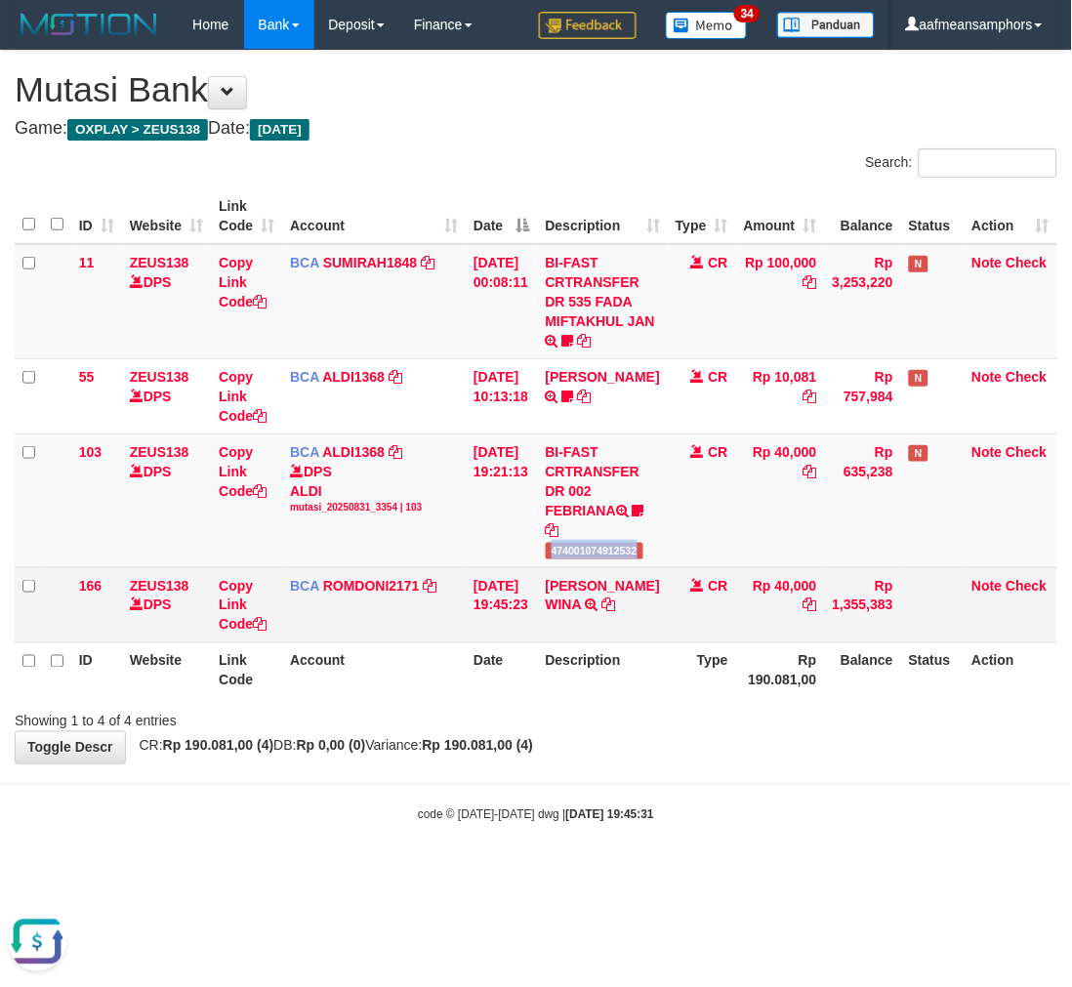
copy span "474001074912532"
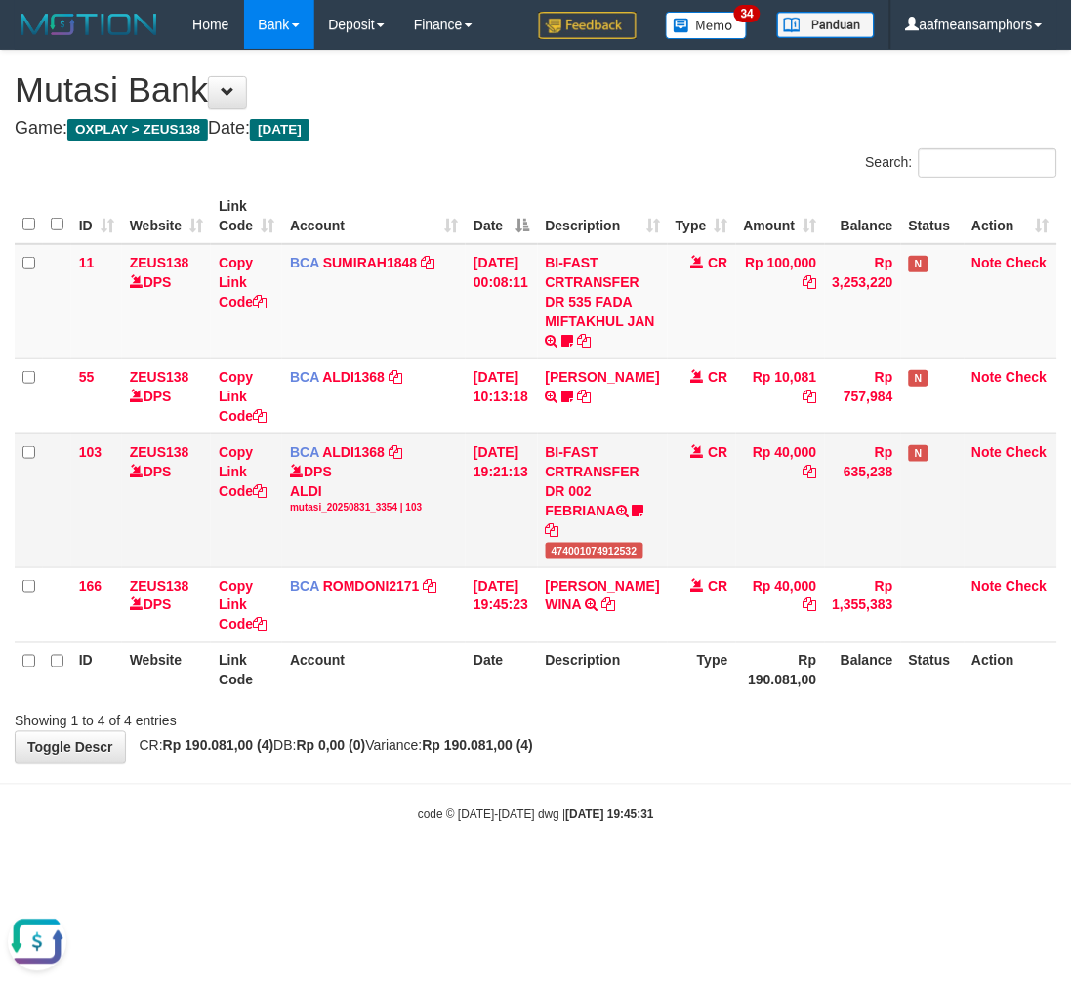
click at [602, 513] on td "BI-FAST CRTRANSFER DR 002 FEBRIANA 474001074912532" at bounding box center [603, 501] width 130 height 134
copy td "FEBRIANA"
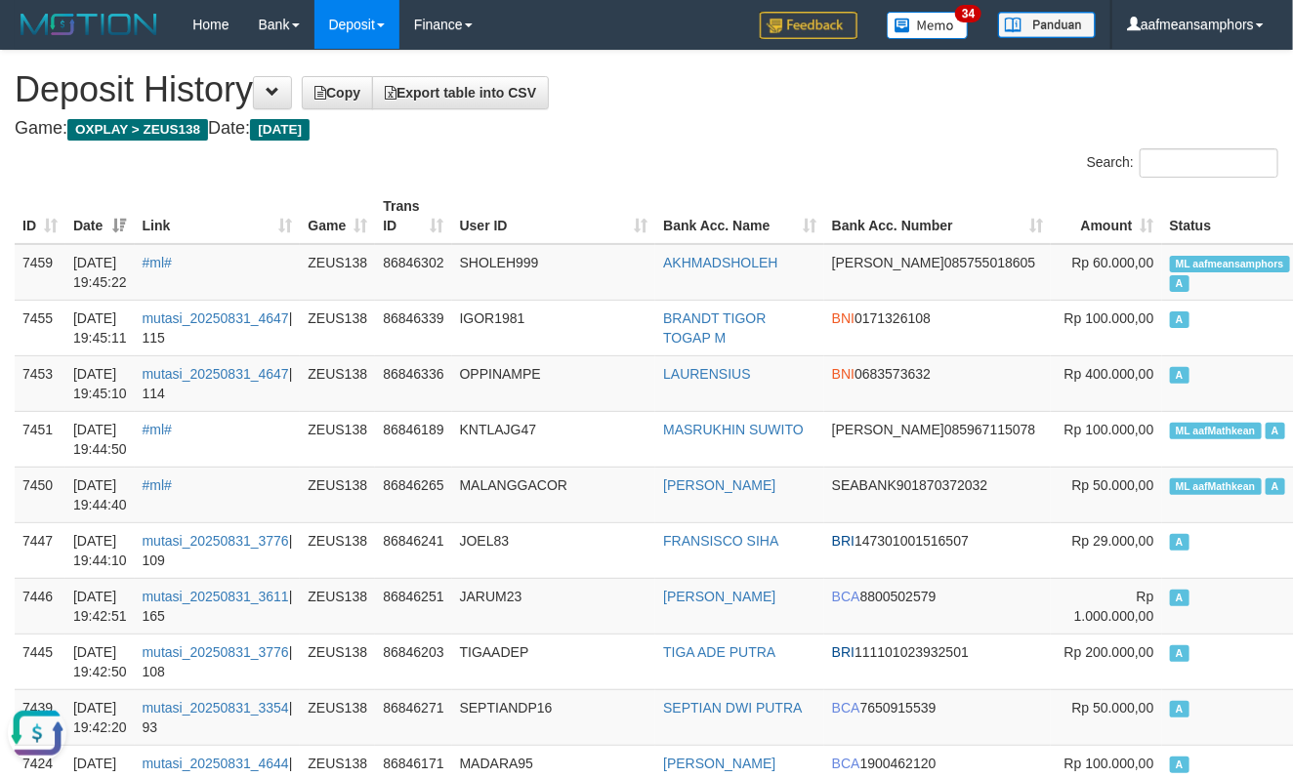
click at [496, 195] on th "User ID" at bounding box center [554, 216] width 204 height 56
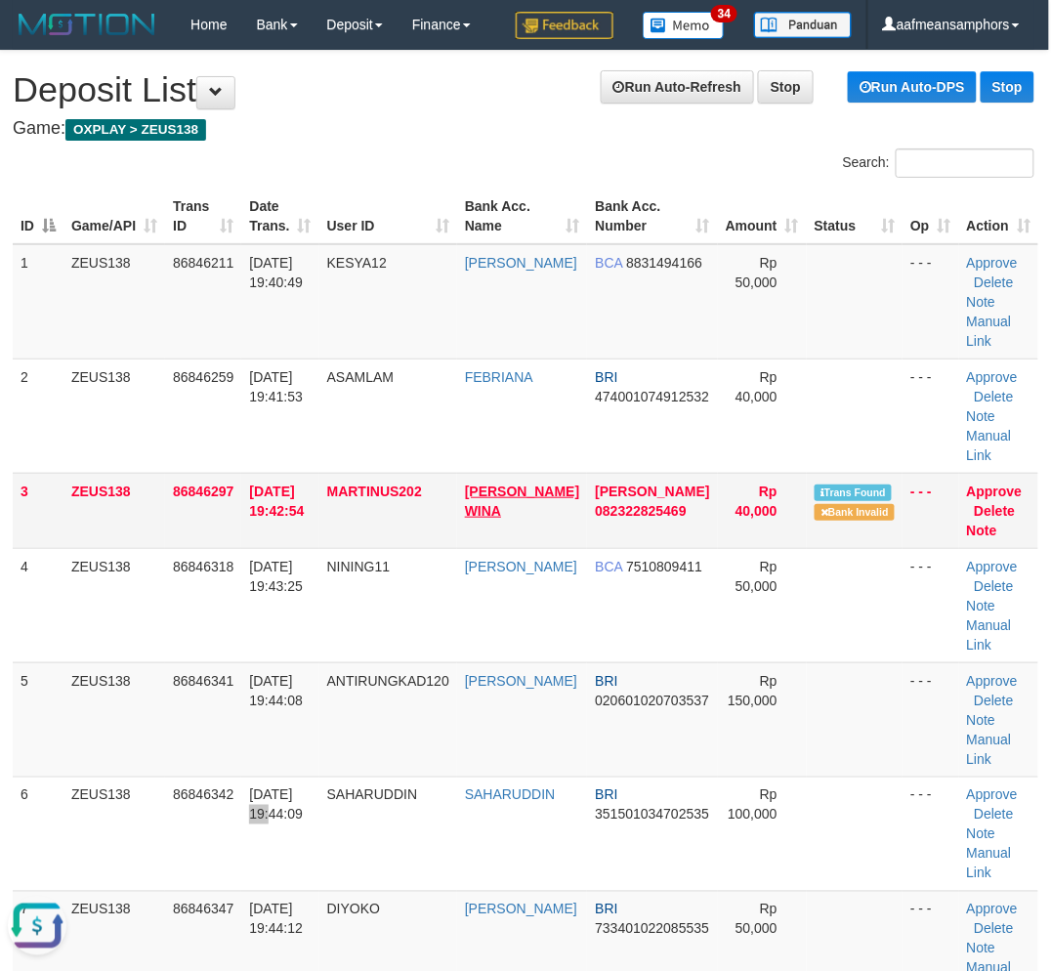
drag, startPoint x: 319, startPoint y: 803, endPoint x: 498, endPoint y: 503, distance: 349.0
click at [318, 796] on td "31/08/2025 19:44:09" at bounding box center [279, 833] width 77 height 114
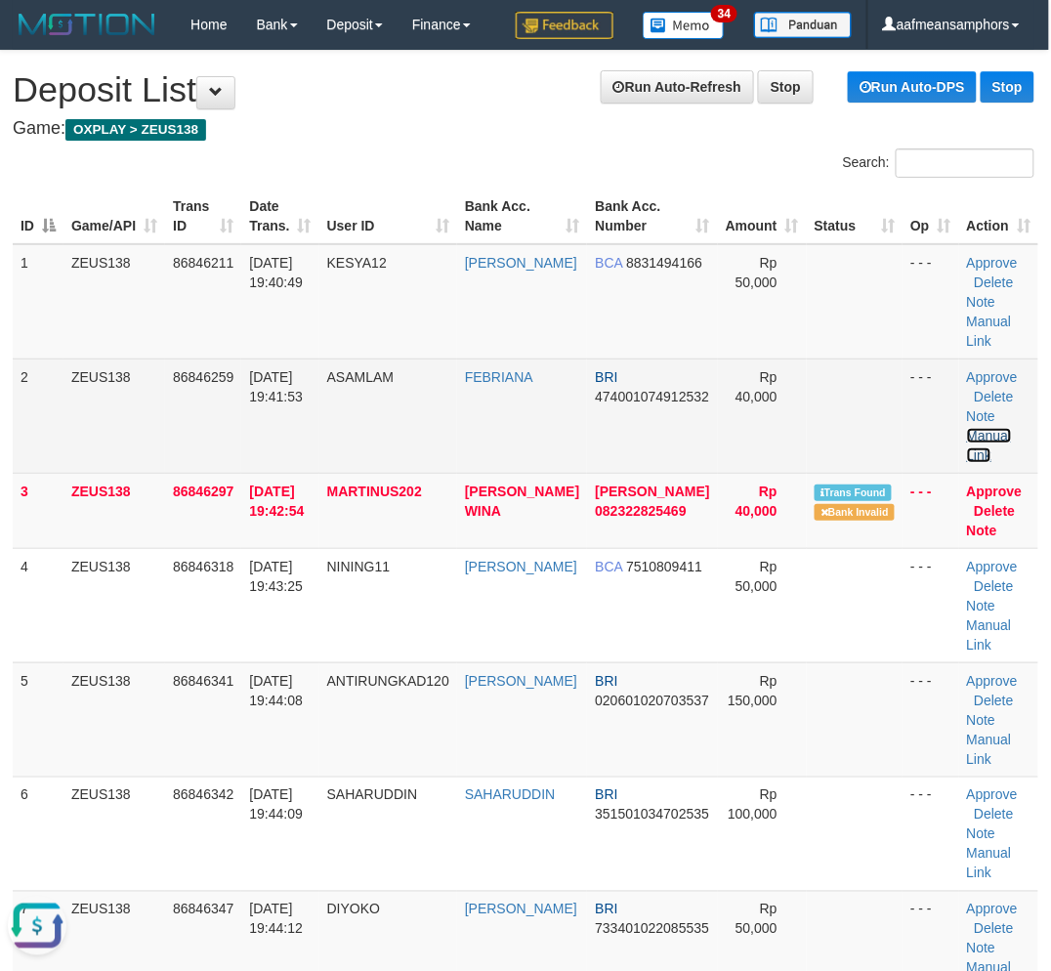
click at [980, 433] on link "Manual Link" at bounding box center [989, 445] width 45 height 35
click at [973, 431] on link "Manual Link" at bounding box center [989, 445] width 45 height 35
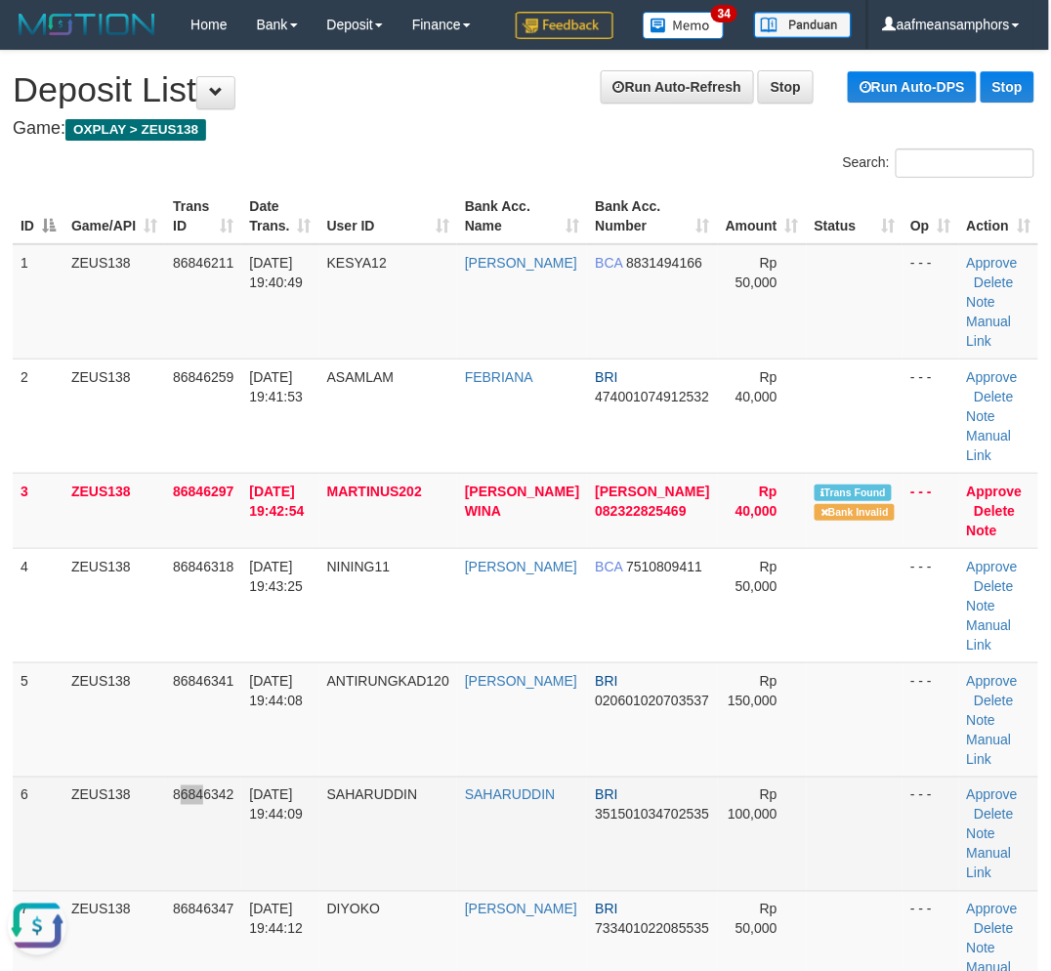
click at [205, 884] on td "86846342" at bounding box center [203, 833] width 76 height 114
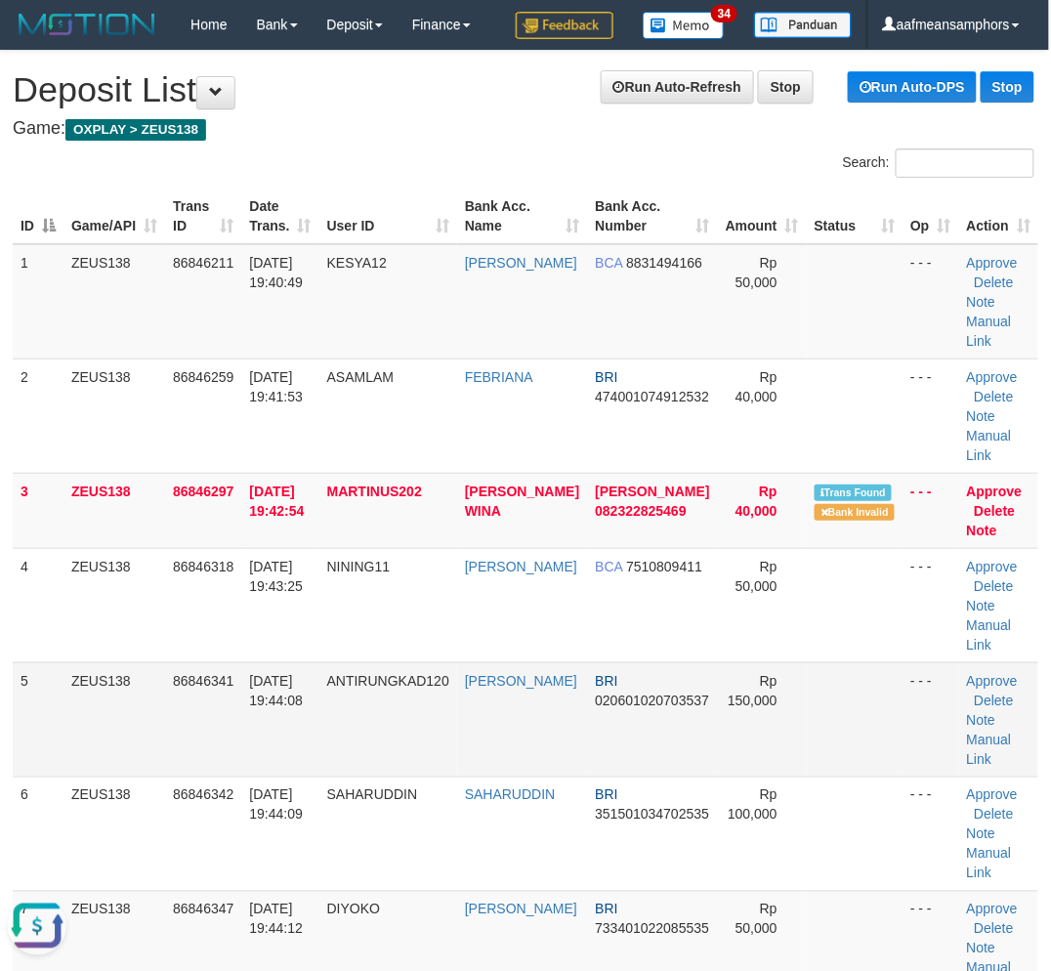
click at [309, 747] on tr "5 ZEUS138 86846341 31/08/2025 19:44:08 ANTIRUNGKAD120 AHMAD PAUJI BRI 020601020…" at bounding box center [525, 719] width 1025 height 114
drag, startPoint x: 336, startPoint y: 746, endPoint x: 124, endPoint y: 752, distance: 212.0
click at [336, 745] on tr "5 ZEUS138 86846341 31/08/2025 19:44:08 ANTIRUNGKAD120 AHMAD PAUJI BRI 020601020…" at bounding box center [525, 719] width 1025 height 114
click at [550, 714] on tr "5 ZEUS138 86846341 31/08/2025 19:44:08 ANTIRUNGKAD120 AHMAD PAUJI BRI 020601020…" at bounding box center [525, 719] width 1025 height 114
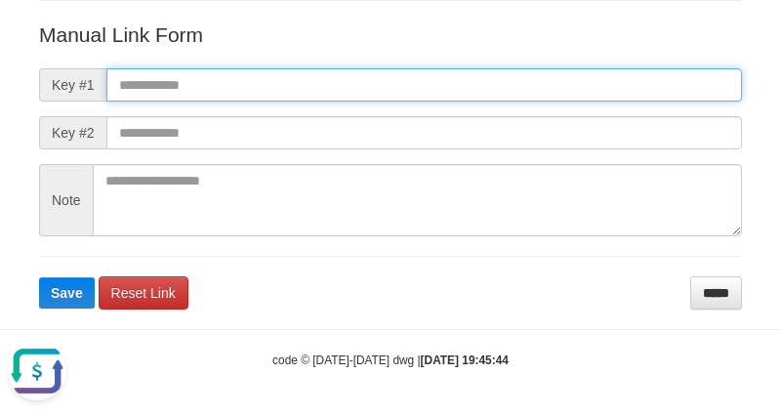
click at [529, 90] on input "text" at bounding box center [424, 84] width 636 height 33
paste input "**********"
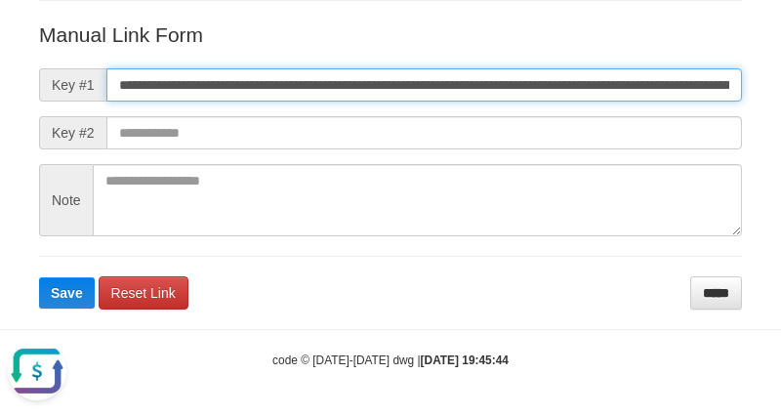
scroll to position [0, 1346]
type input "**********"
click at [39, 277] on button "Save" at bounding box center [67, 292] width 56 height 31
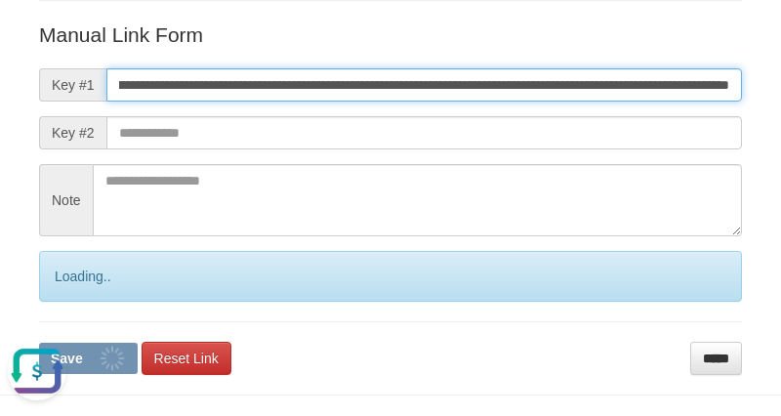
click at [39, 343] on button "Save" at bounding box center [88, 358] width 99 height 31
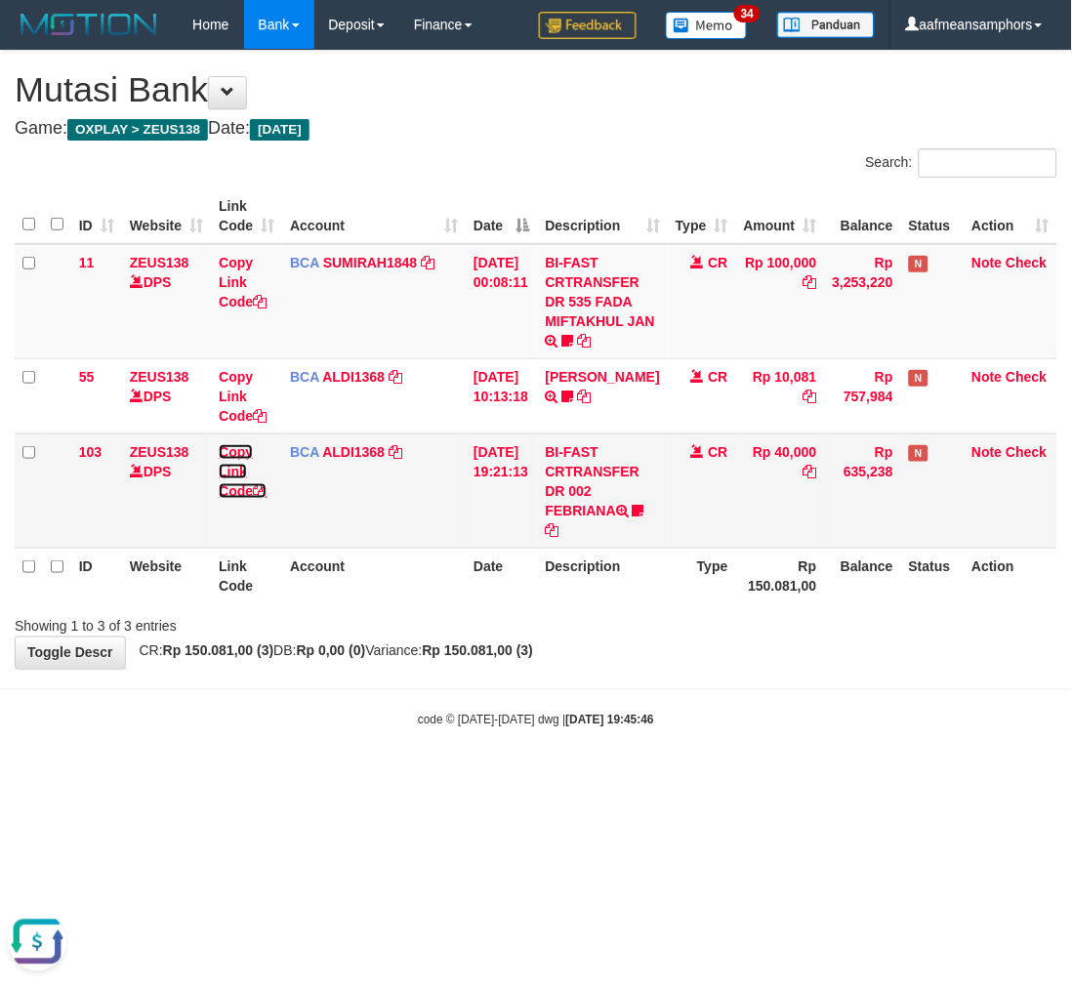
click at [221, 471] on link "Copy Link Code" at bounding box center [243, 471] width 48 height 55
drag, startPoint x: 521, startPoint y: 750, endPoint x: 604, endPoint y: 570, distance: 197.9
click at [521, 749] on body "Toggle navigation Home Bank Account List Load By Website Group [OXPLAY] ZEUS138…" at bounding box center [536, 389] width 1072 height 778
click at [582, 515] on td "BI-FAST CRTRANSFER DR 002 FEBRIANA 474001074912532" at bounding box center [603, 491] width 130 height 114
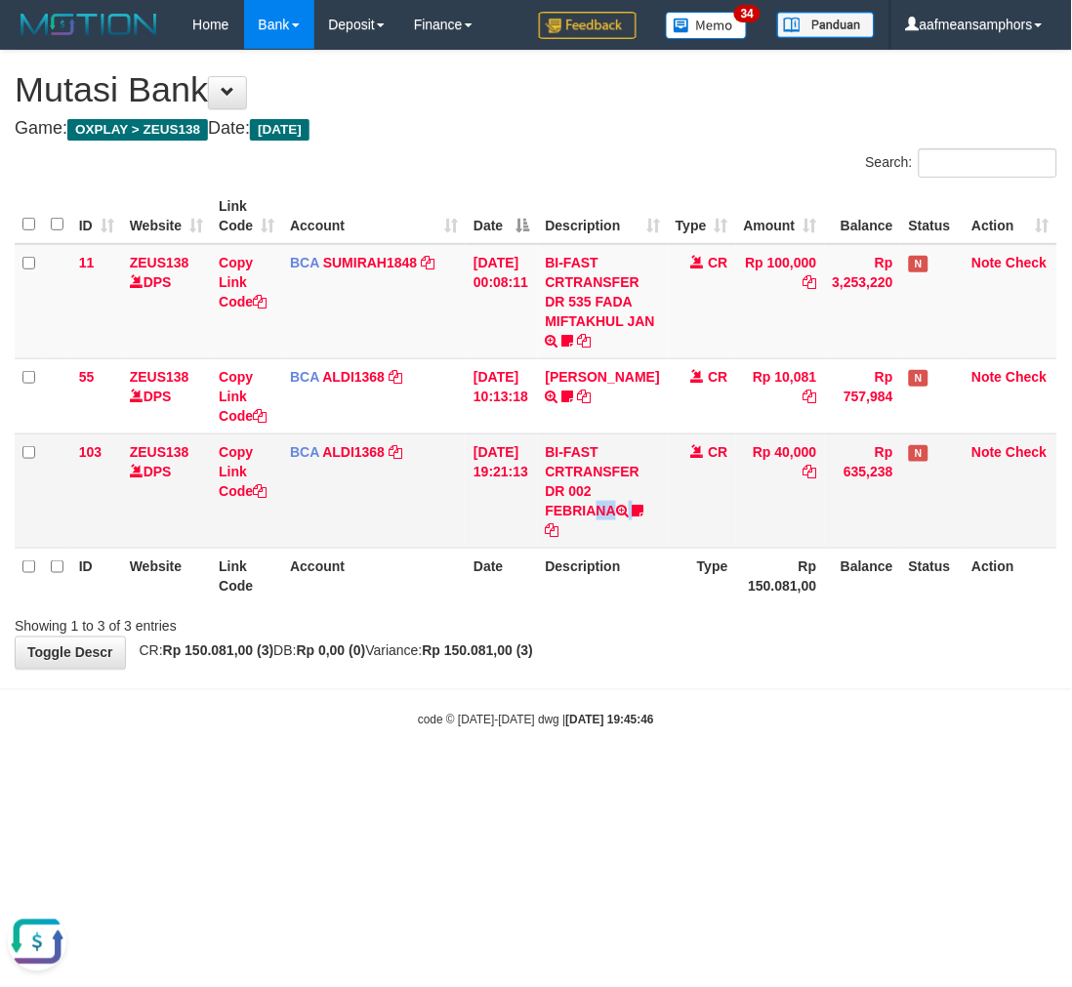
click at [582, 515] on td "BI-FAST CRTRANSFER DR 002 FEBRIANA 474001074912532" at bounding box center [603, 491] width 130 height 114
copy td "FEBRIANA"
click at [598, 508] on td "BI-FAST CRTRANSFER DR 002 FEBRIANA 474001074912532" at bounding box center [603, 491] width 130 height 114
click at [564, 535] on td "BI-FAST CRTRANSFER DR 002 FEBRIANA 474001074912532" at bounding box center [603, 491] width 130 height 114
click at [633, 518] on icon at bounding box center [639, 511] width 12 height 14
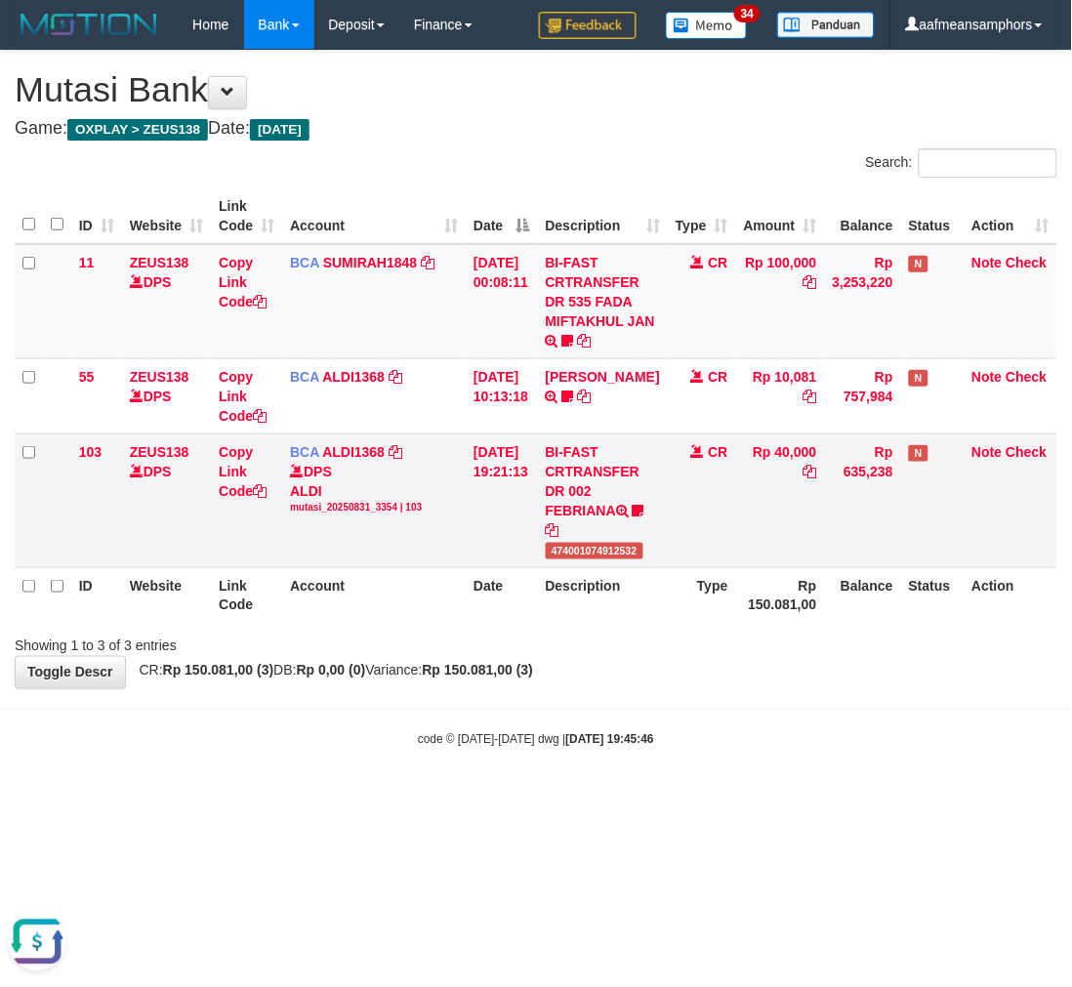
click at [601, 544] on span "474001074912532" at bounding box center [595, 551] width 98 height 17
copy span "474001074912532"
click at [601, 544] on span "474001074912532" at bounding box center [595, 551] width 98 height 17
drag, startPoint x: 668, startPoint y: 783, endPoint x: 680, endPoint y: 765, distance: 21.9
click at [666, 783] on body "Toggle navigation Home Bank Account List Load By Website Group [OXPLAY] ZEUS138…" at bounding box center [536, 399] width 1072 height 798
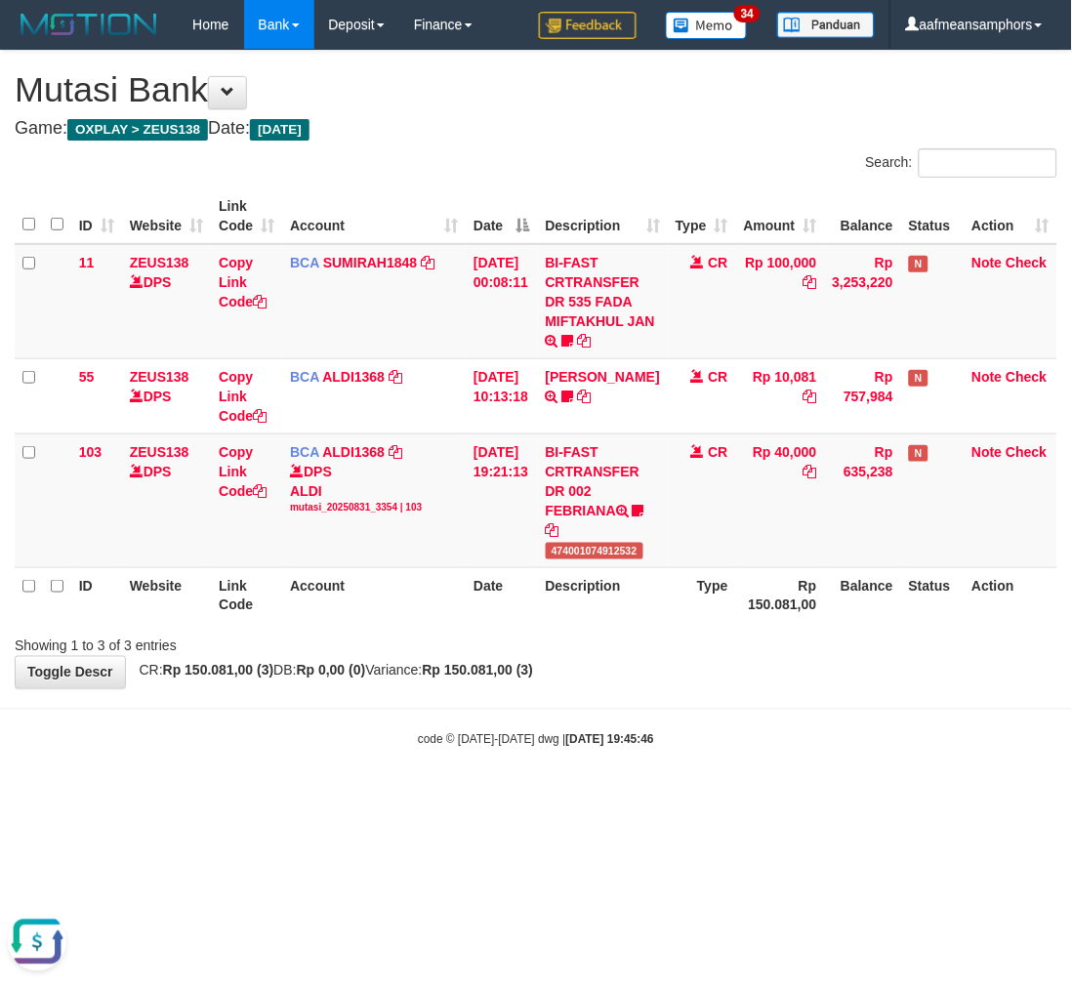
click at [657, 767] on body "Toggle navigation Home Bank Account List Load By Website Group [OXPLAY] ZEUS138…" at bounding box center [536, 399] width 1072 height 798
click at [655, 767] on body "Toggle navigation Home Bank Account List Load By Website Group [OXPLAY] ZEUS138…" at bounding box center [536, 399] width 1072 height 798
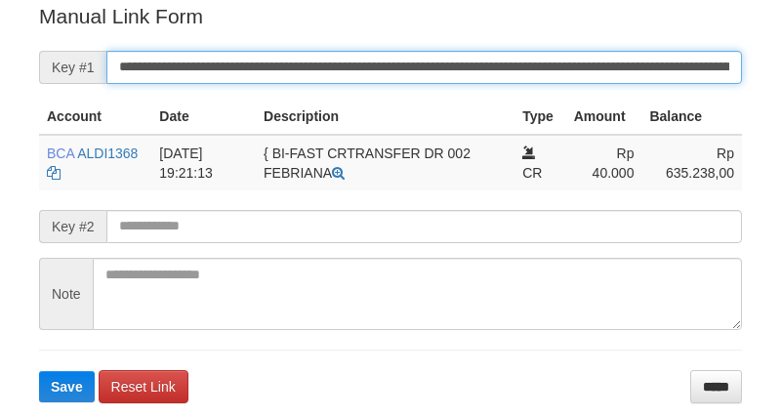
click at [395, 68] on input "**********" at bounding box center [424, 67] width 636 height 33
click at [39, 371] on button "Save" at bounding box center [67, 386] width 56 height 31
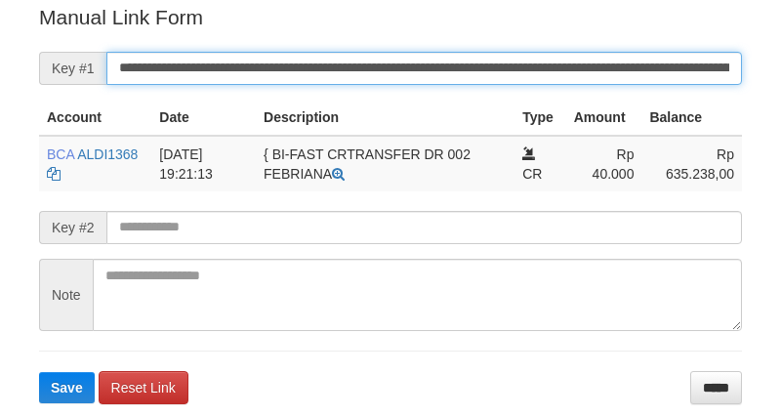
click at [395, 68] on input "**********" at bounding box center [424, 68] width 636 height 33
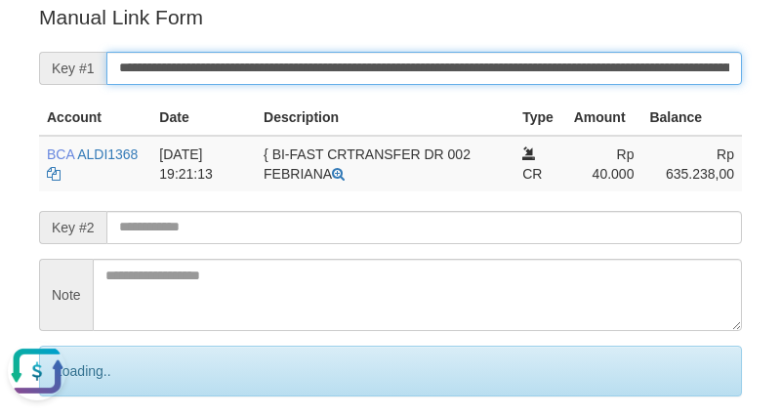
scroll to position [0, 0]
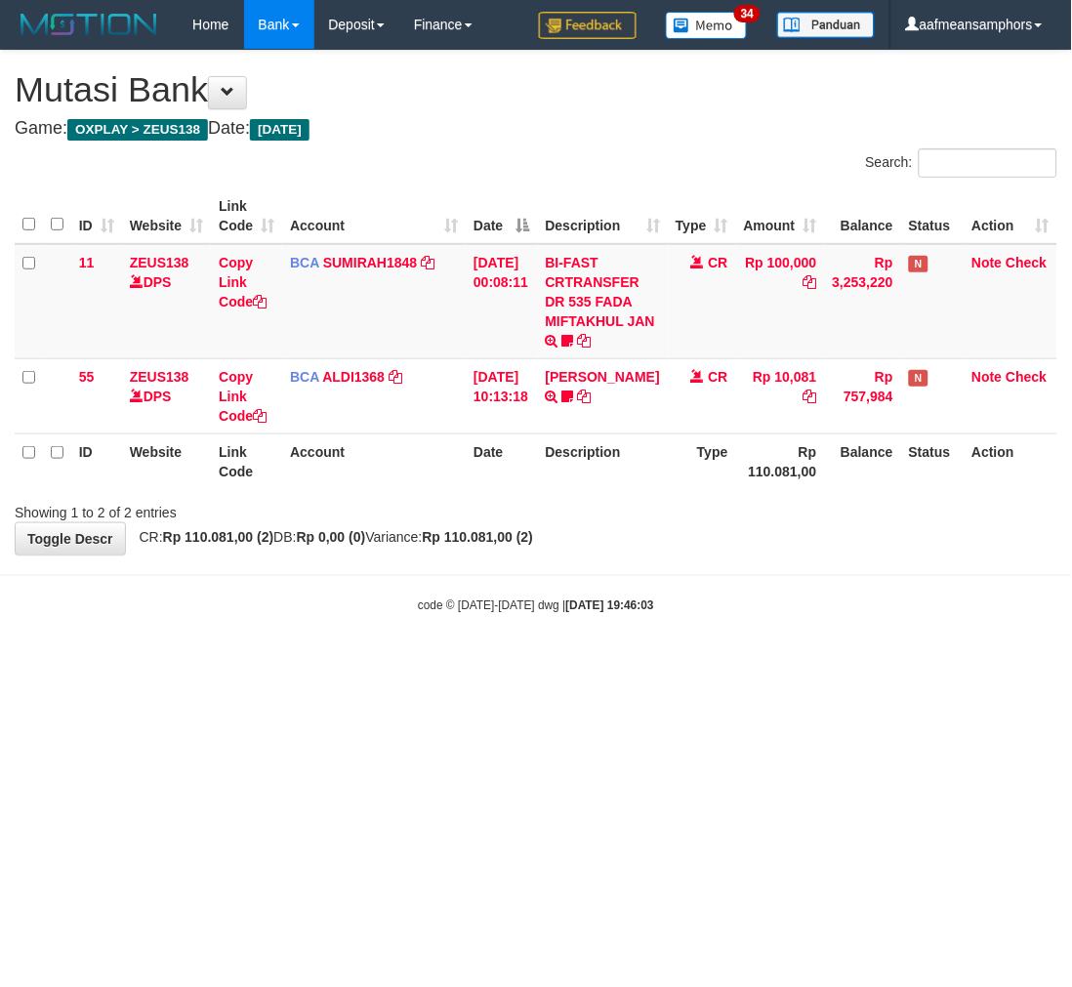
click at [735, 664] on html "Toggle navigation Home Bank Account List Load By Website Group [OXPLAY] ZEUS138…" at bounding box center [536, 332] width 1072 height 664
drag, startPoint x: 738, startPoint y: 713, endPoint x: 1071, endPoint y: 687, distance: 334.0
click at [739, 664] on html "Toggle navigation Home Bank Account List Load By Website Group [OXPLAY] ZEUS138…" at bounding box center [536, 332] width 1072 height 664
click at [660, 664] on html "Toggle navigation Home Bank Account List Load By Website Group [OXPLAY] ZEUS138…" at bounding box center [536, 332] width 1072 height 664
drag, startPoint x: 676, startPoint y: 691, endPoint x: 661, endPoint y: 691, distance: 14.6
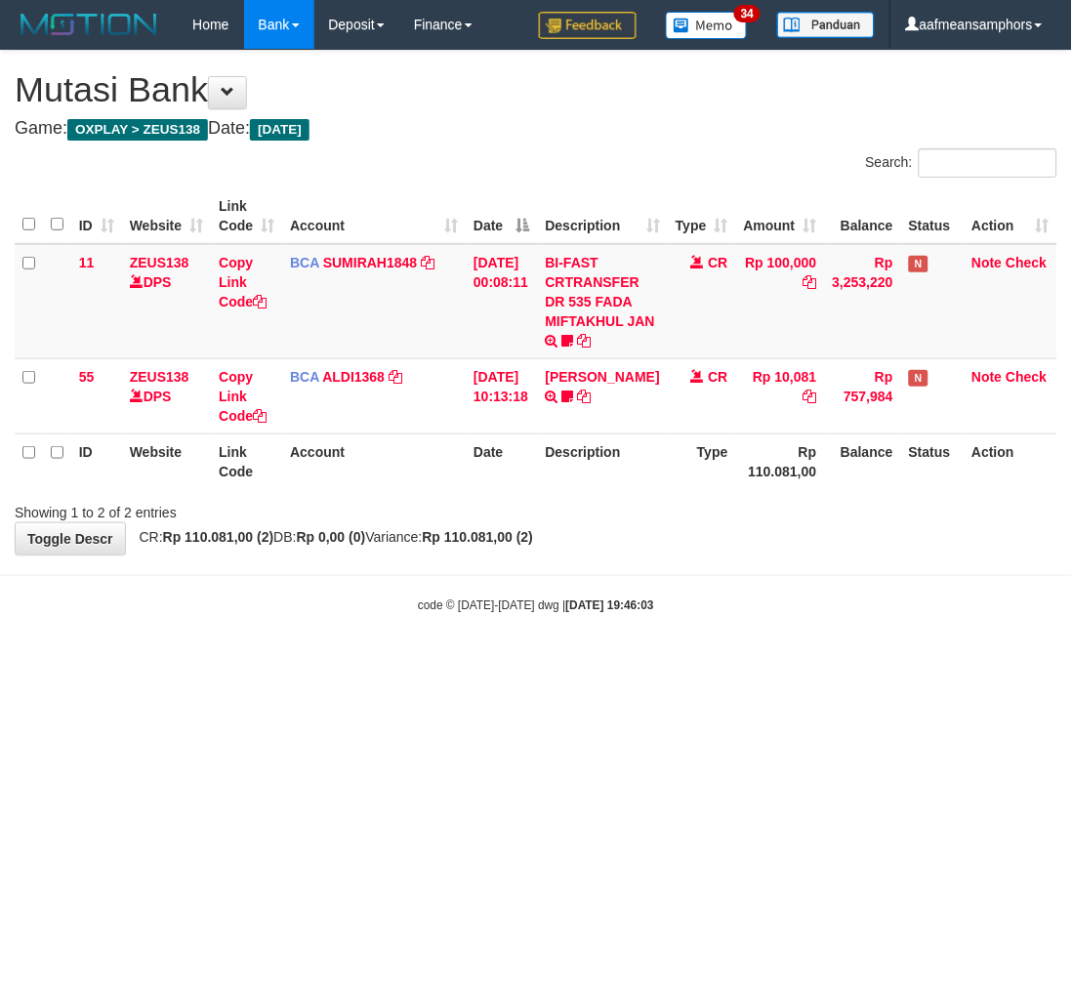
click at [669, 664] on html "Toggle navigation Home Bank Account List Load By Website Group [OXPLAY] ZEUS138…" at bounding box center [536, 332] width 1072 height 664
click at [655, 664] on html "Toggle navigation Home Bank Account List Load By Website Group [OXPLAY] ZEUS138…" at bounding box center [536, 332] width 1072 height 664
drag, startPoint x: 657, startPoint y: 694, endPoint x: 642, endPoint y: 695, distance: 15.7
click at [647, 664] on html "Toggle navigation Home Bank Account List Load By Website Group [OXPLAY] ZEUS138…" at bounding box center [536, 332] width 1072 height 664
click at [620, 664] on html "Toggle navigation Home Bank Account List Load By Website Group [OXPLAY] ZEUS138…" at bounding box center [536, 332] width 1072 height 664
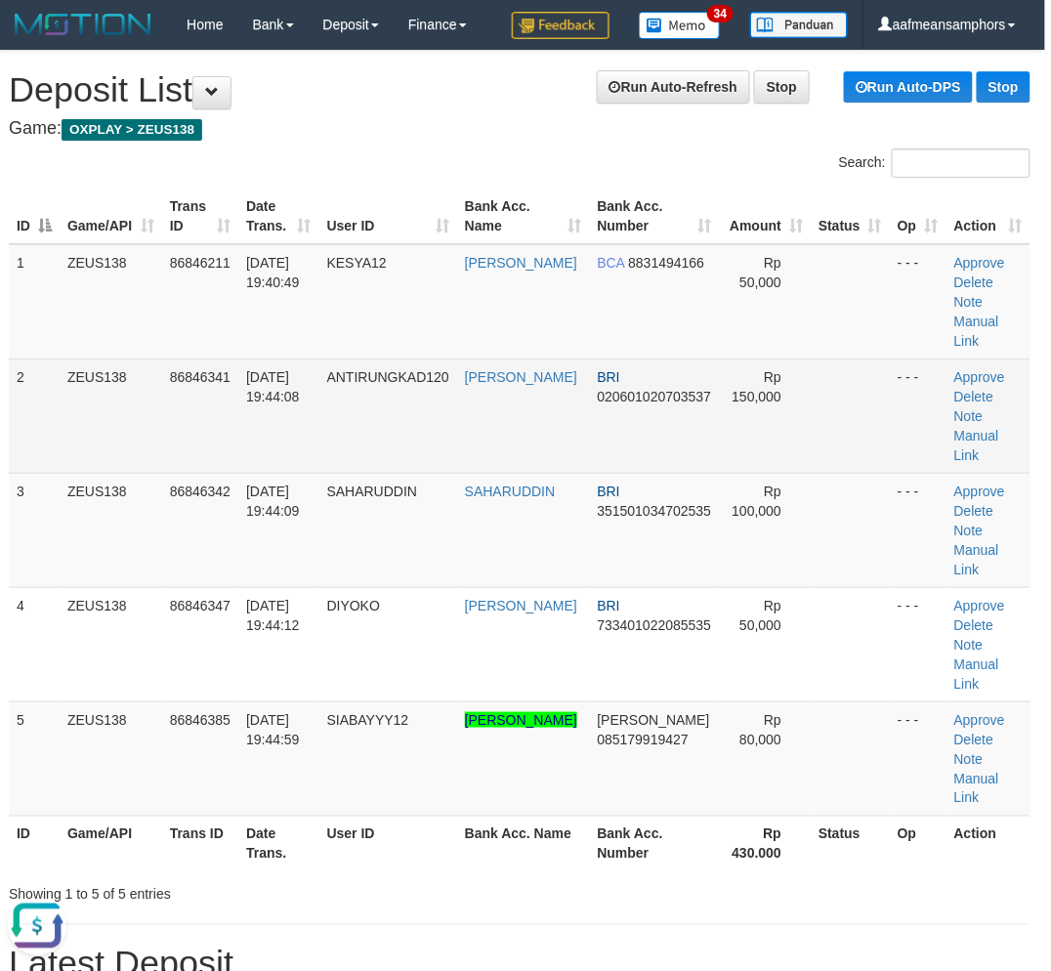
click at [378, 445] on td "ANTIRUNGKAD120" at bounding box center [388, 415] width 138 height 114
drag, startPoint x: 378, startPoint y: 445, endPoint x: 303, endPoint y: 463, distance: 77.2
click at [382, 445] on td "ANTIRUNGKAD120" at bounding box center [388, 415] width 138 height 114
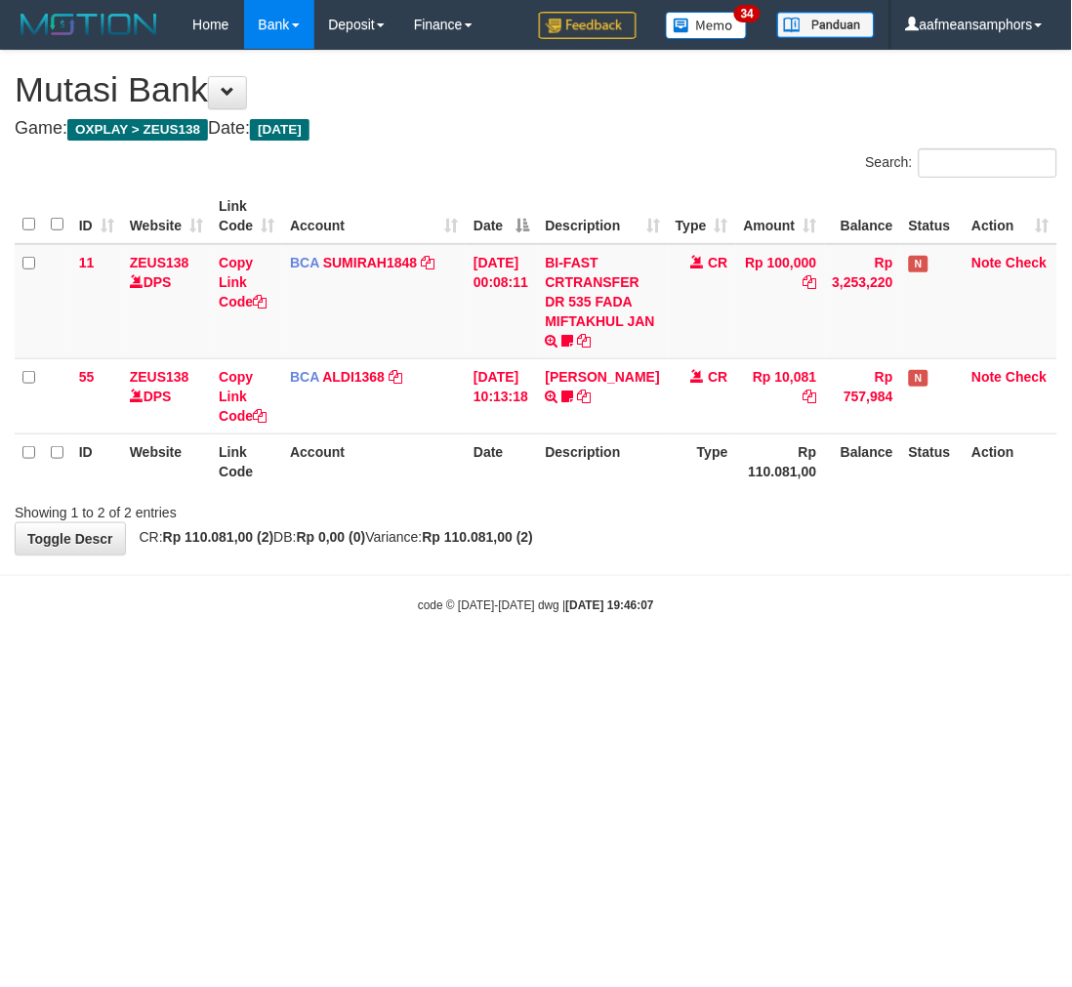
click at [564, 664] on html "Toggle navigation Home Bank Account List Load By Website Group [OXPLAY] ZEUS138…" at bounding box center [536, 332] width 1072 height 664
drag, startPoint x: 562, startPoint y: 747, endPoint x: 1022, endPoint y: 951, distance: 504.1
click at [570, 664] on html "Toggle navigation Home Bank Account List Load By Website Group [OXPLAY] ZEUS138…" at bounding box center [536, 332] width 1072 height 664
click at [511, 664] on html "Toggle navigation Home Bank Account List Load By Website Group [OXPLAY] ZEUS138…" at bounding box center [536, 332] width 1072 height 664
click at [483, 664] on html "Toggle navigation Home Bank Account List Load By Website Group [OXPLAY] ZEUS138…" at bounding box center [536, 332] width 1072 height 664
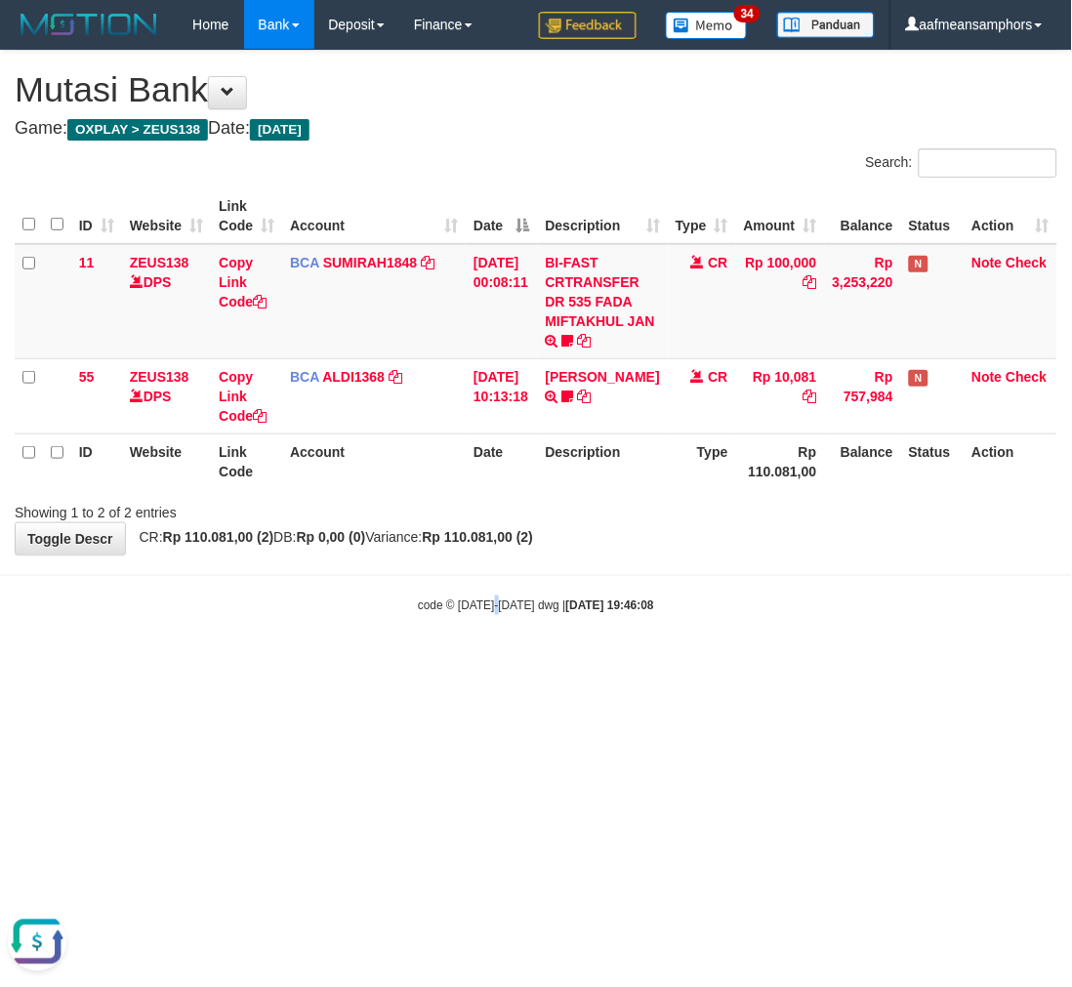
click at [491, 664] on html "Toggle navigation Home Bank Account List Load By Website Group [OXPLAY] ZEUS138…" at bounding box center [536, 332] width 1072 height 664
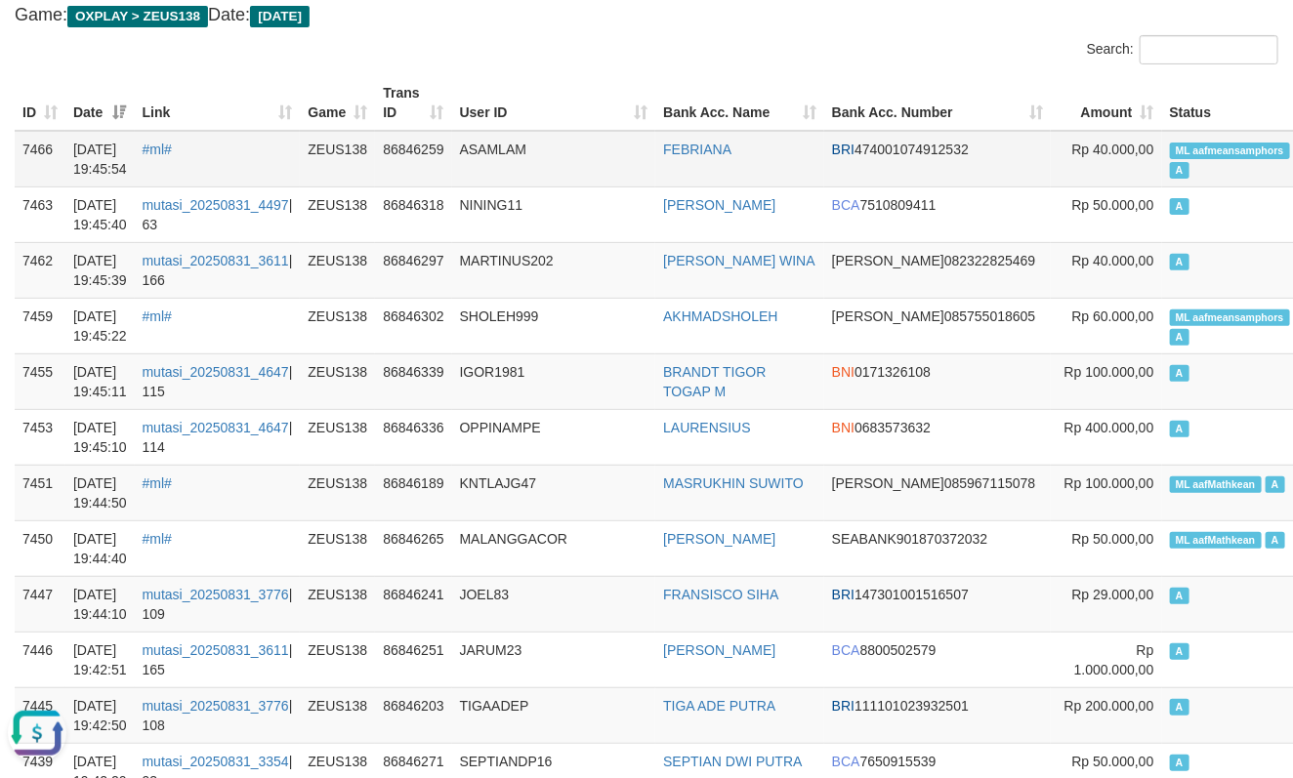
scroll to position [108, 0]
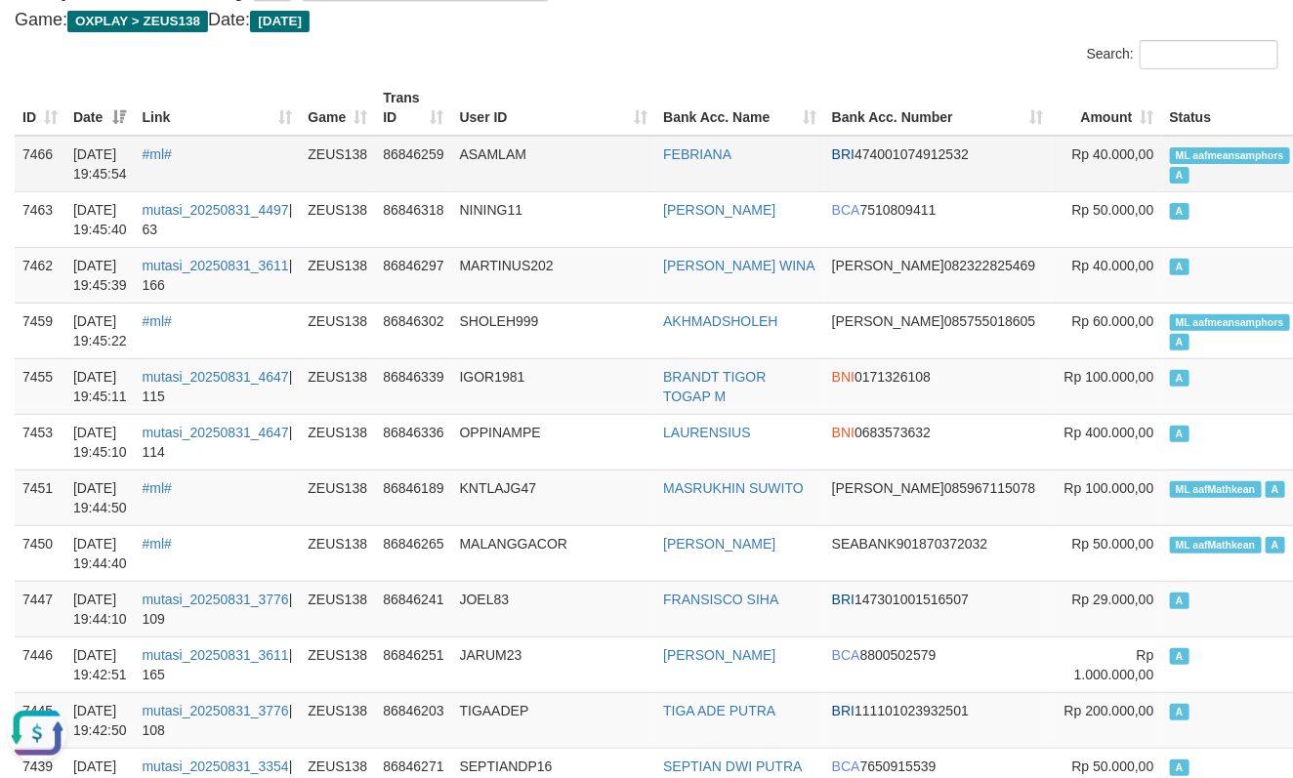
click at [498, 171] on td "ASAMLAM" at bounding box center [554, 164] width 204 height 57
click at [498, 170] on td "ASAMLAM" at bounding box center [554, 164] width 204 height 57
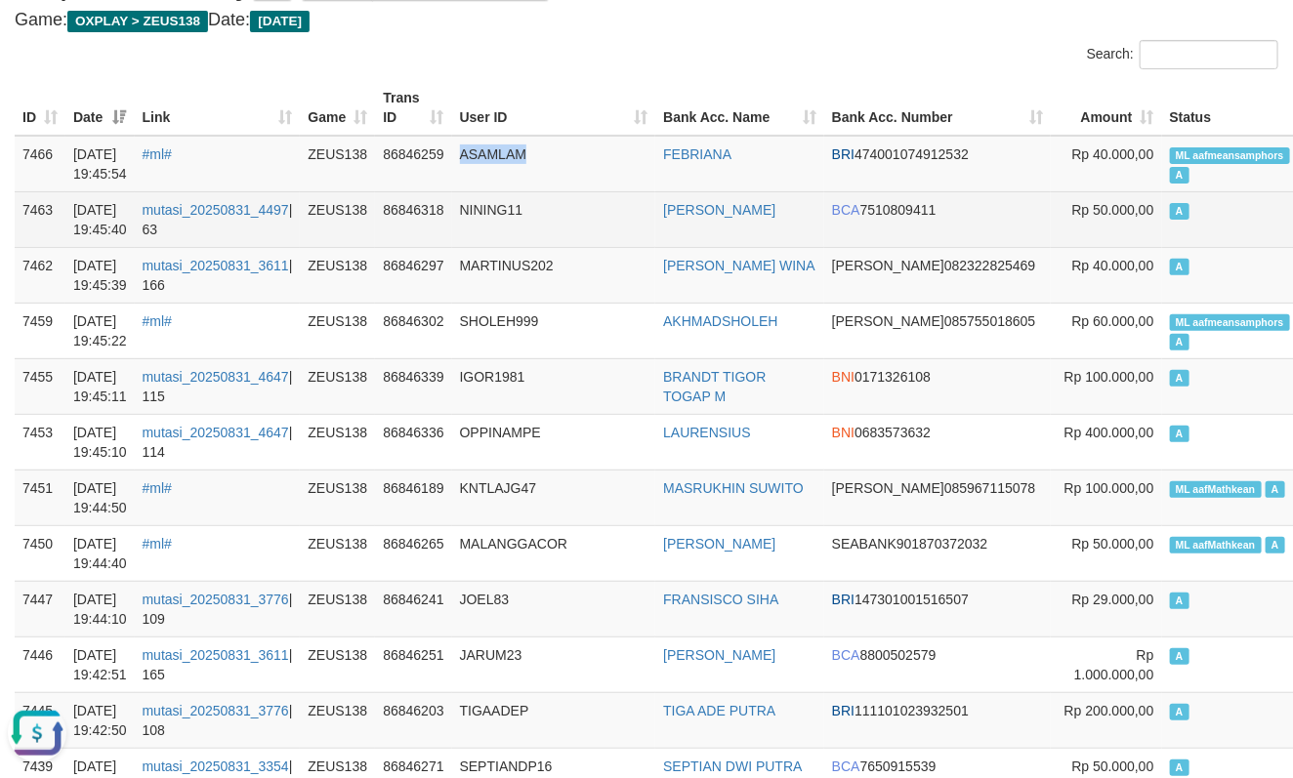
copy td "ASAMLAM"
click at [678, 235] on td "EKO YULIANTO" at bounding box center [739, 219] width 169 height 56
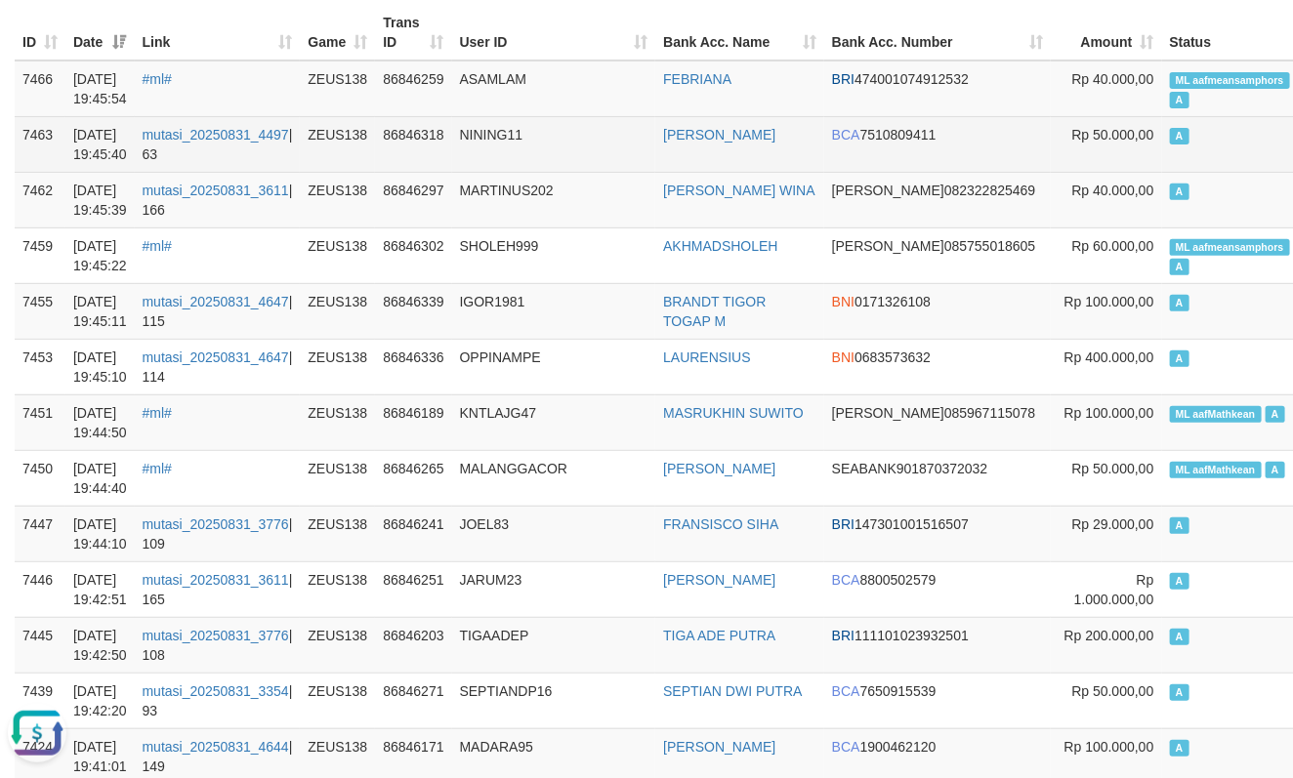
scroll to position [217, 0]
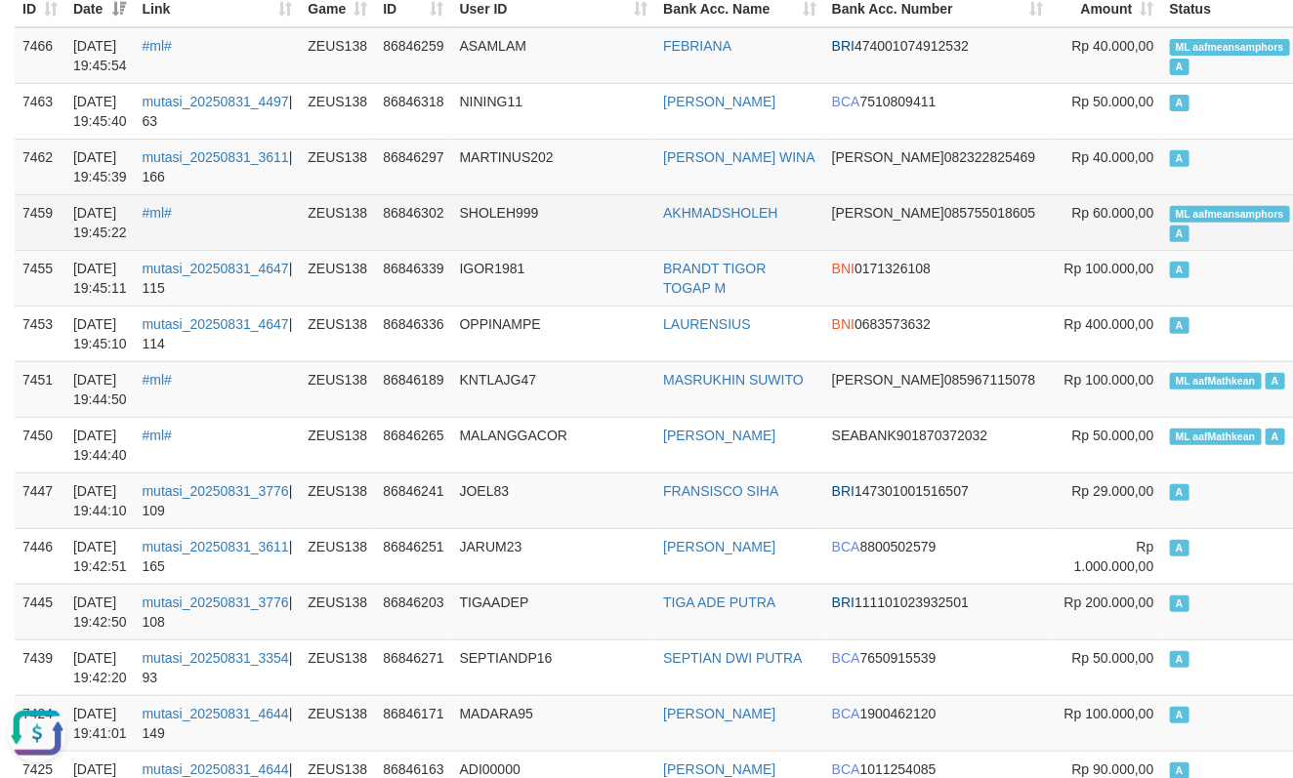
click at [496, 207] on td "SHOLEH999" at bounding box center [554, 222] width 204 height 56
copy td "SHOLEH999"
click at [610, 194] on td "SHOLEH999" at bounding box center [554, 222] width 204 height 56
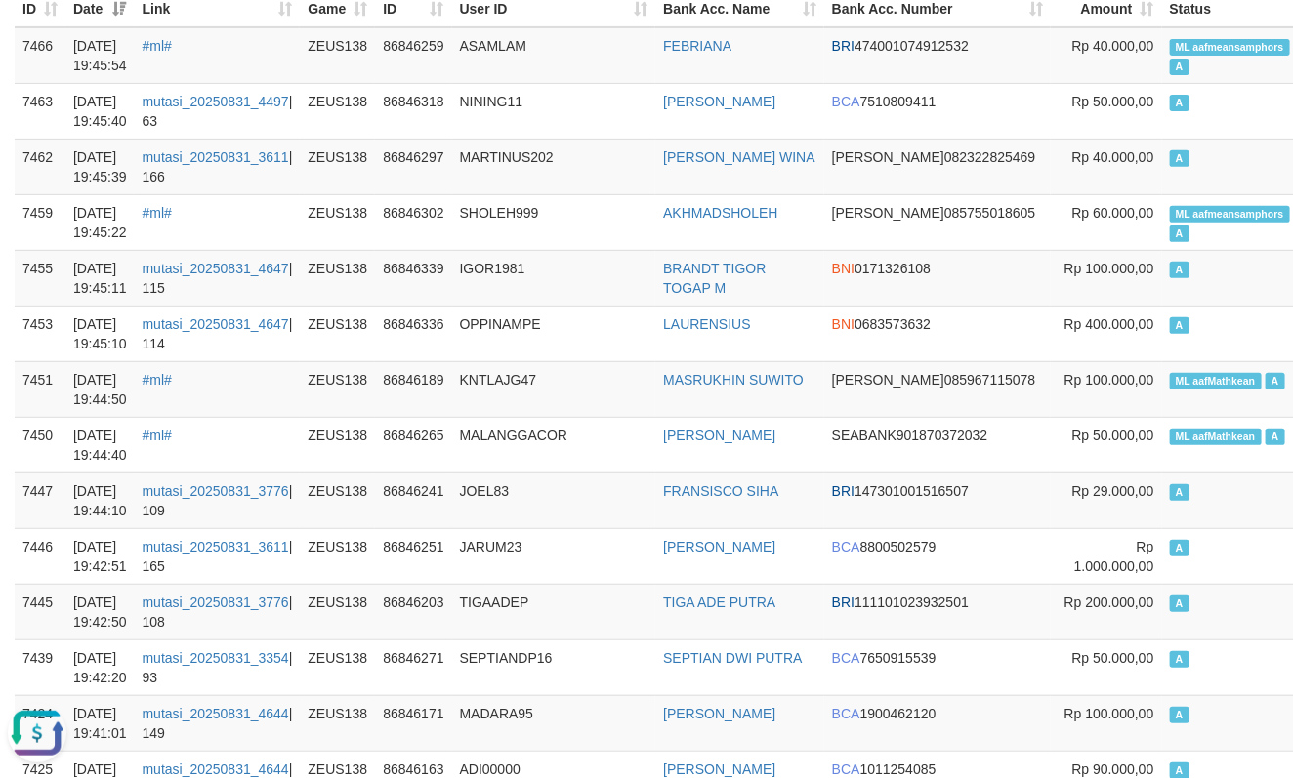
drag, startPoint x: 610, startPoint y: 193, endPoint x: 1, endPoint y: 78, distance: 620.2
click at [607, 194] on td "SHOLEH999" at bounding box center [554, 222] width 204 height 56
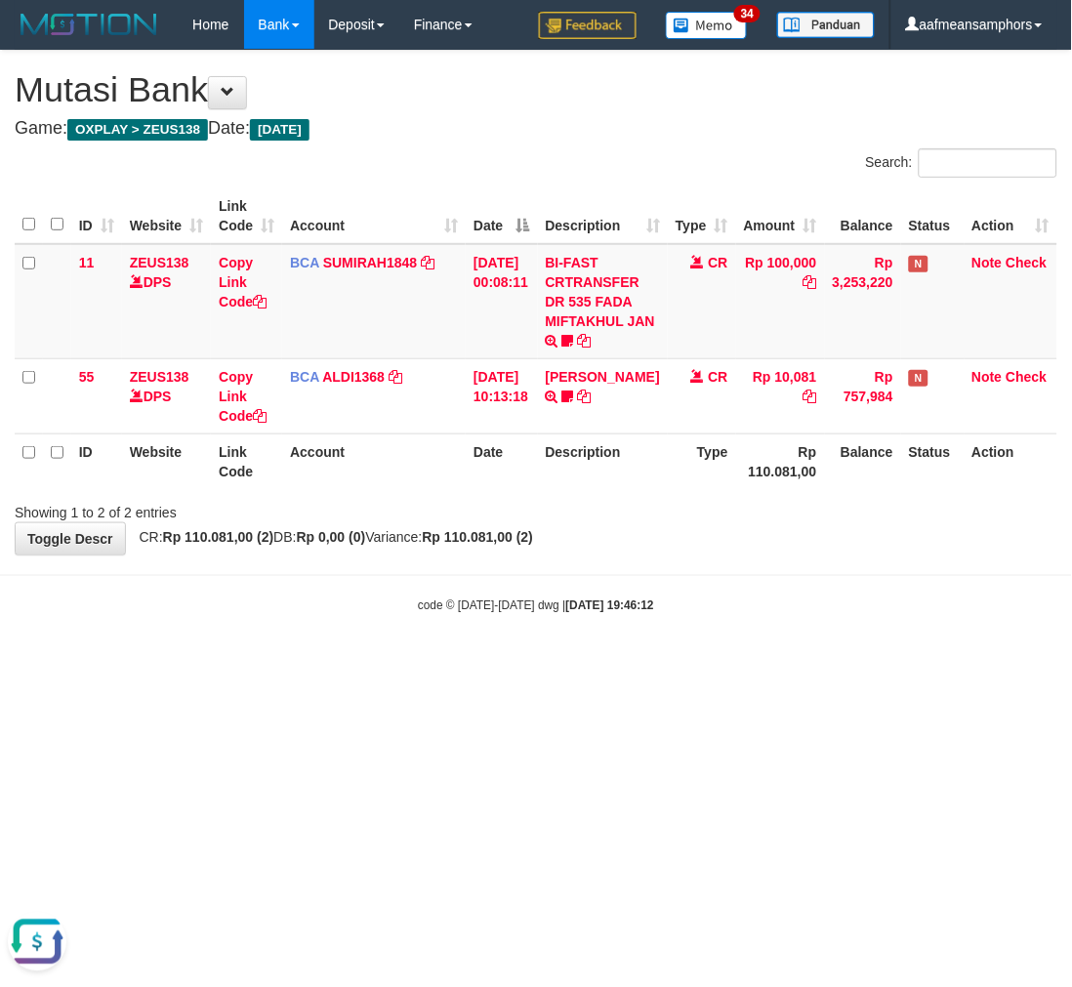
click at [629, 664] on html "Toggle navigation Home Bank Account List Load By Website Group [OXPLAY] ZEUS138…" at bounding box center [536, 332] width 1072 height 664
click at [619, 664] on html "Toggle navigation Home Bank Account List Load By Website Group [OXPLAY] ZEUS138…" at bounding box center [536, 332] width 1072 height 664
click at [616, 664] on html "Toggle navigation Home Bank Account List Load By Website Group [OXPLAY] ZEUS138…" at bounding box center [536, 332] width 1072 height 664
click at [613, 664] on html "Toggle navigation Home Bank Account List Load By Website Group [OXPLAY] ZEUS138…" at bounding box center [536, 332] width 1072 height 664
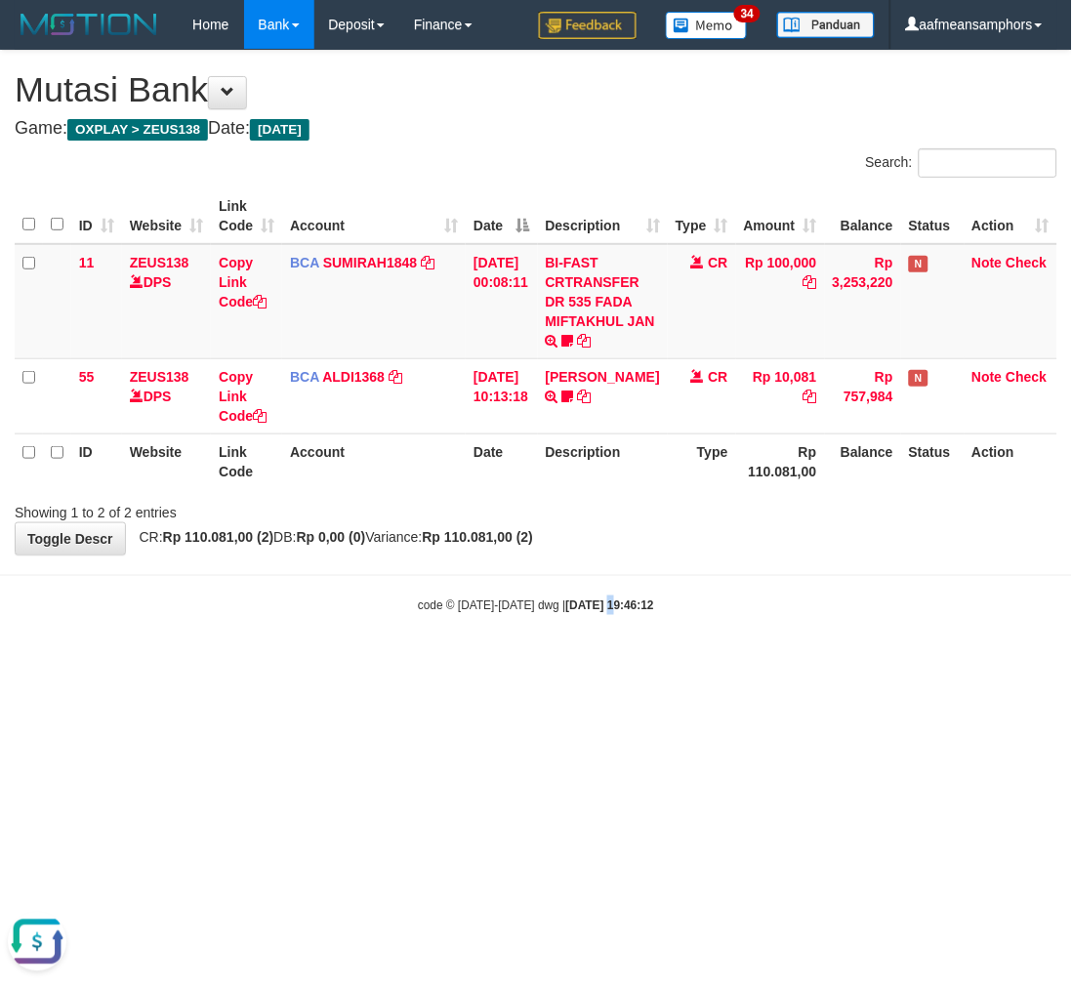
click at [588, 664] on html "Toggle navigation Home Bank Account List Load By Website Group [OXPLAY] ZEUS138…" at bounding box center [536, 332] width 1072 height 664
click at [786, 591] on body "Toggle navigation Home Bank Account List Load By Website Group [OXPLAY] ZEUS138…" at bounding box center [536, 332] width 1072 height 664
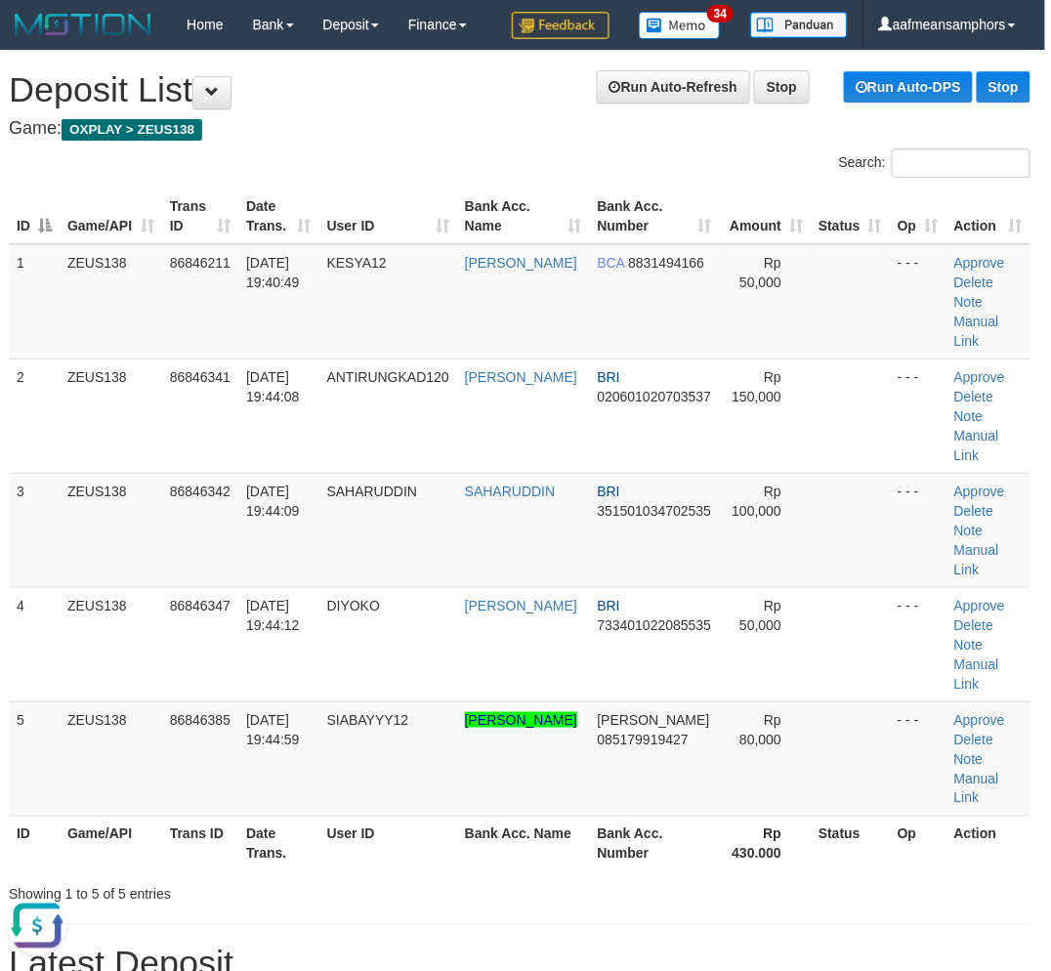
click at [337, 950] on h1 "Latest Deposit" at bounding box center [519, 963] width 1021 height 39
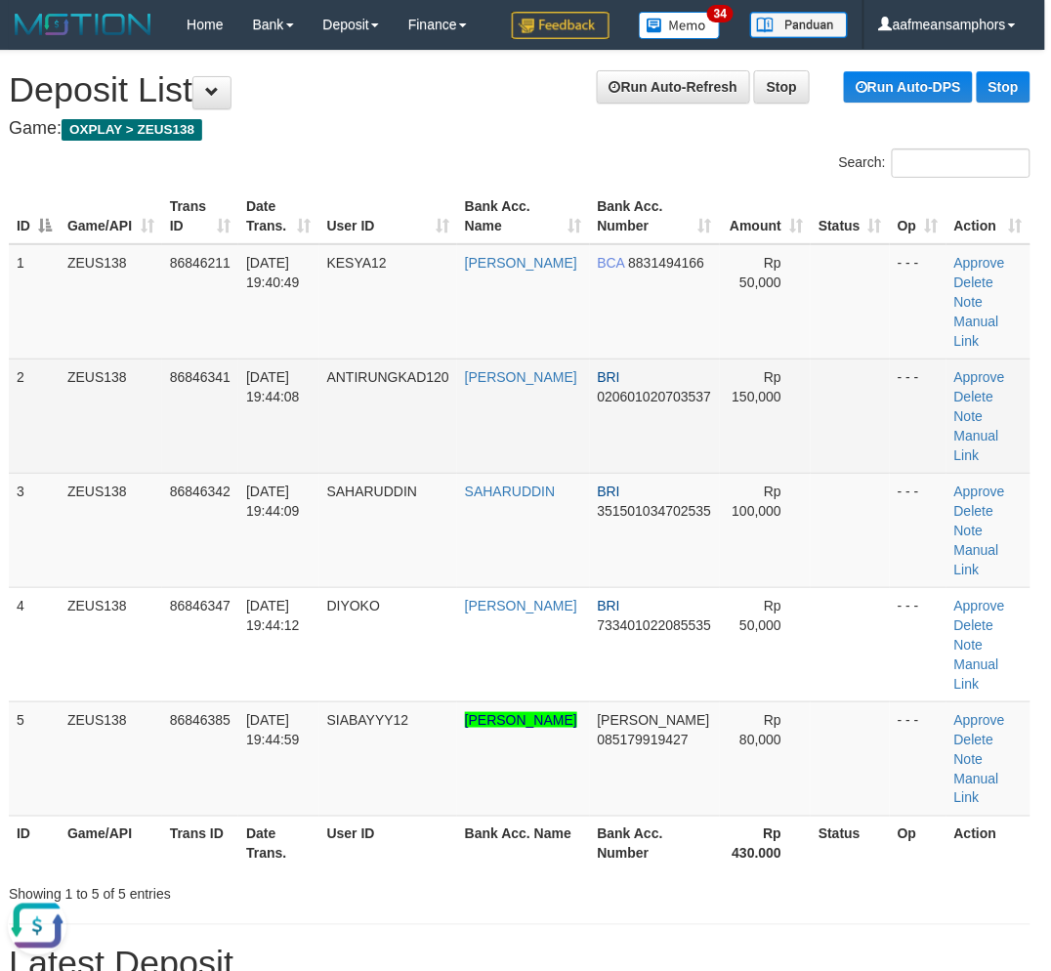
click at [327, 446] on td "ANTIRUNGKAD120" at bounding box center [388, 415] width 138 height 114
click at [328, 446] on td "ANTIRUNGKAD120" at bounding box center [388, 415] width 138 height 114
click at [328, 445] on td "ANTIRUNGKAD120" at bounding box center [388, 415] width 138 height 114
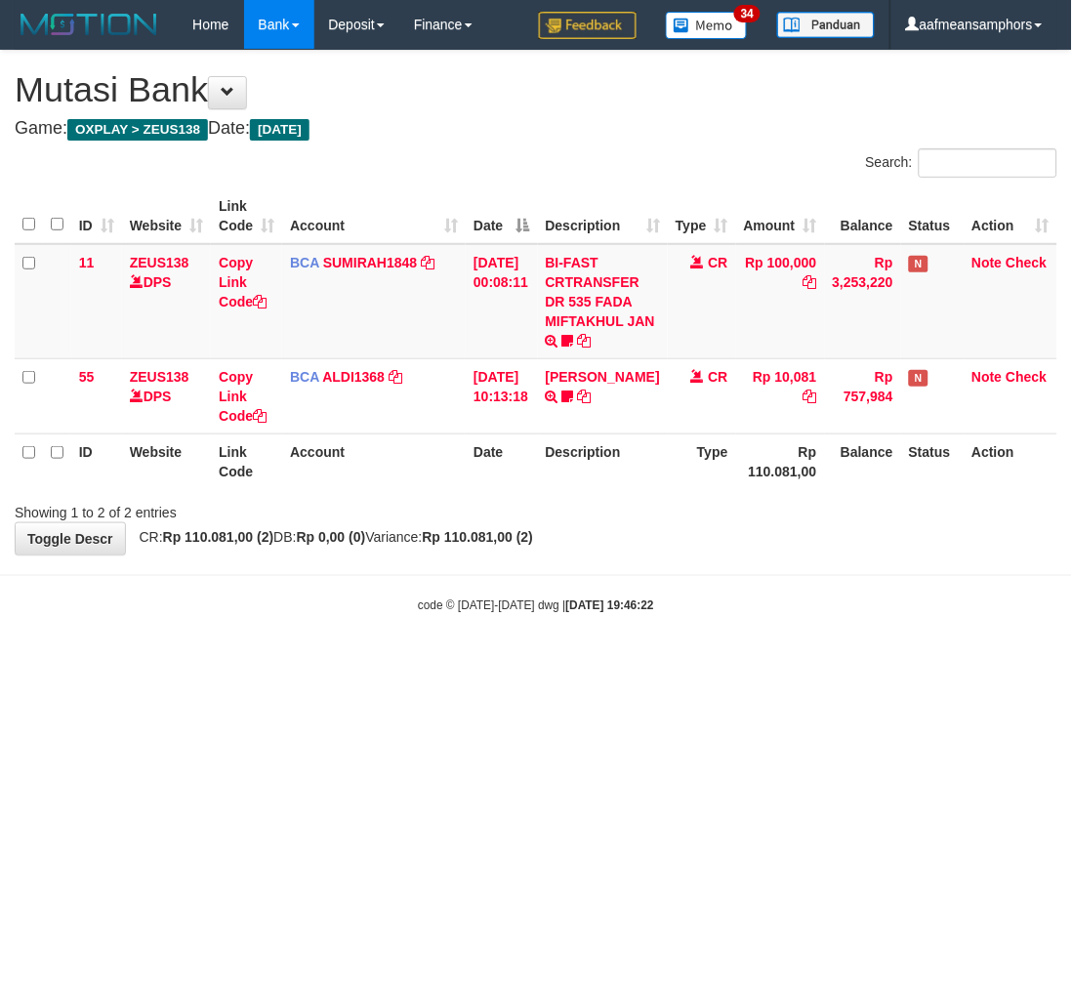
click at [713, 664] on html "Toggle navigation Home Bank Account List Load By Website Group [OXPLAY] ZEUS138…" at bounding box center [536, 332] width 1072 height 664
drag, startPoint x: 709, startPoint y: 785, endPoint x: 740, endPoint y: 767, distance: 36.3
click at [701, 664] on html "Toggle navigation Home Bank Account List Load By Website Group [OXPLAY] ZEUS138…" at bounding box center [536, 332] width 1072 height 664
click at [728, 664] on html "Toggle navigation Home Bank Account List Load By Website Group [OXPLAY] ZEUS138…" at bounding box center [536, 332] width 1072 height 664
click at [747, 664] on html "Toggle navigation Home Bank Account List Load By Website Group [OXPLAY] ZEUS138…" at bounding box center [536, 332] width 1072 height 664
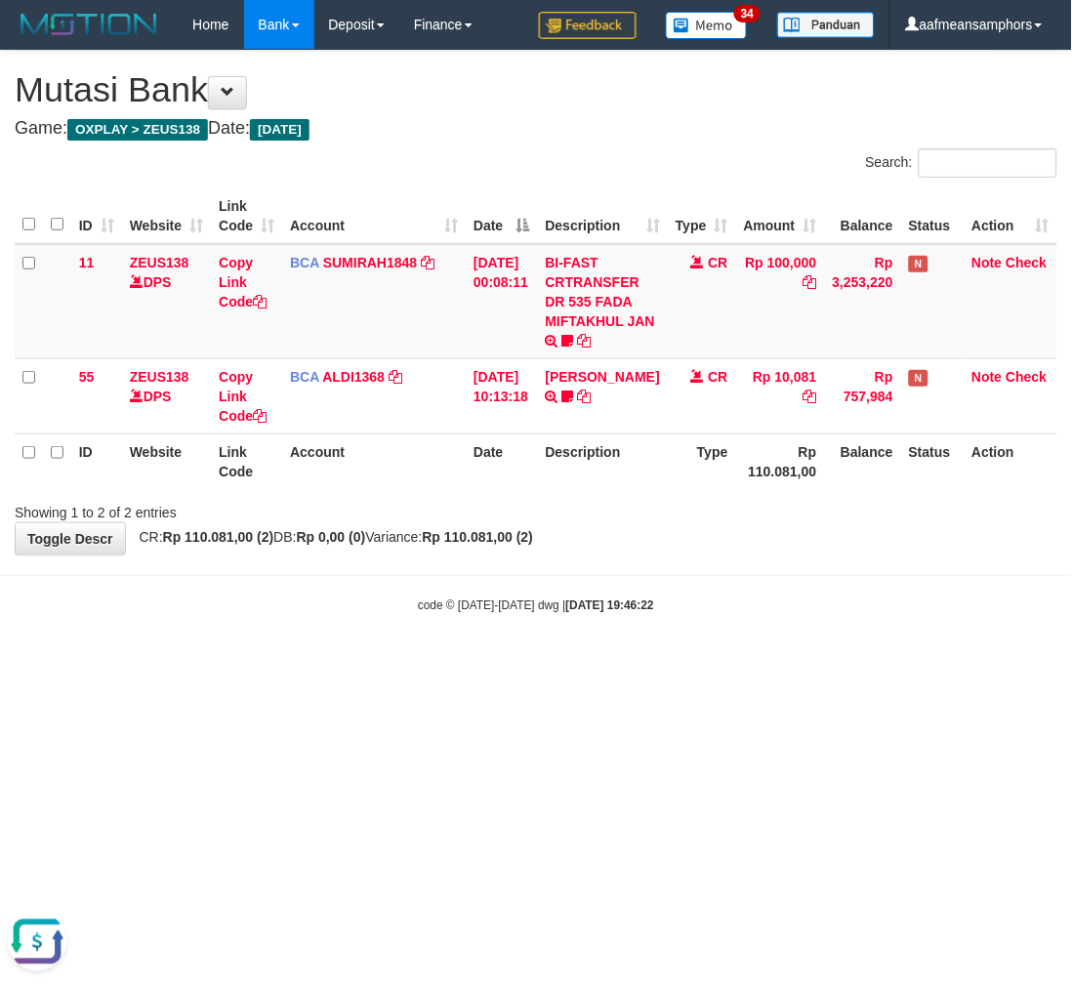
drag, startPoint x: 750, startPoint y: 750, endPoint x: 1070, endPoint y: 909, distance: 357.7
click at [748, 664] on html "Toggle navigation Home Bank Account List Load By Website Group [OXPLAY] ZEUS138…" at bounding box center [536, 332] width 1072 height 664
click at [391, 664] on html "Toggle navigation Home Bank Account List Load By Website Group [OXPLAY] ZEUS138…" at bounding box center [536, 332] width 1072 height 664
click at [423, 664] on html "Toggle navigation Home Bank Account List Load By Website Group [OXPLAY] ZEUS138…" at bounding box center [536, 332] width 1072 height 664
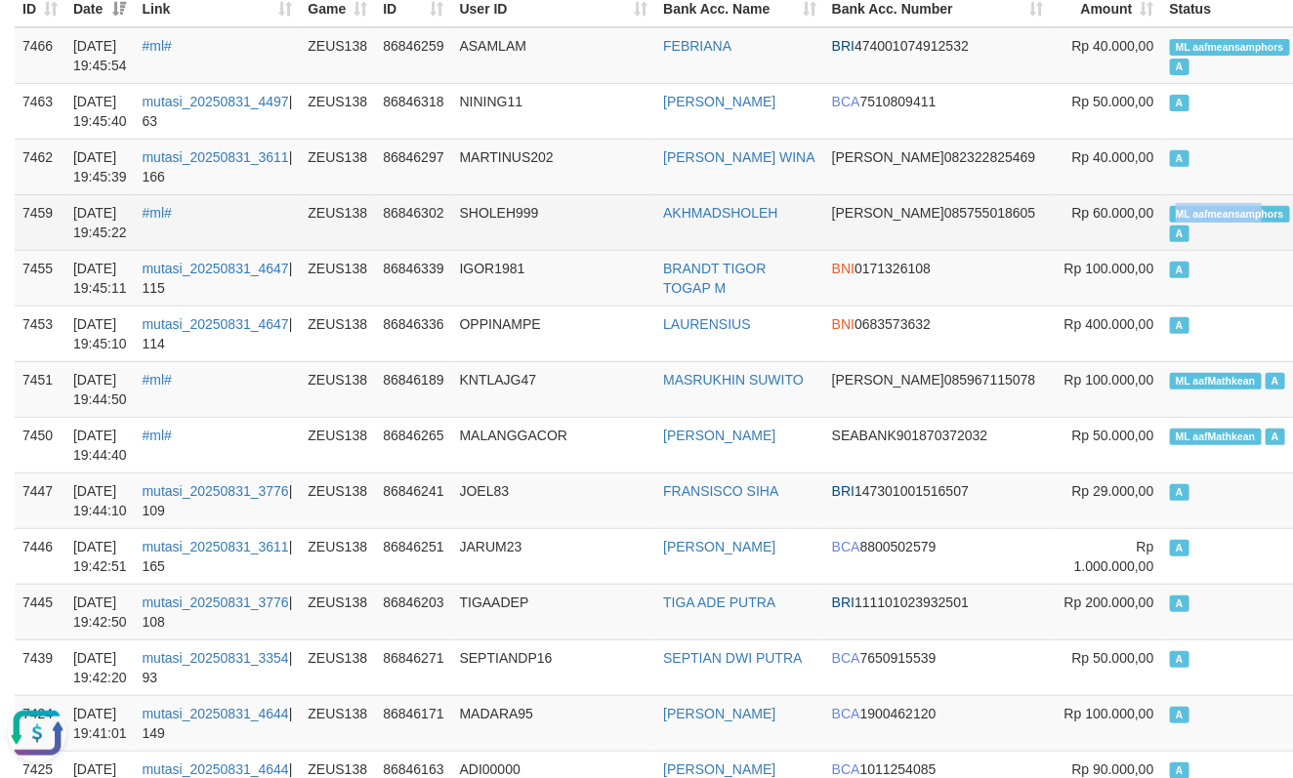
copy span "ML aafmeansamp"
drag, startPoint x: 1062, startPoint y: 208, endPoint x: 1165, endPoint y: 218, distance: 104.0
click at [1165, 218] on td "ML aafmeansamphors A" at bounding box center [1230, 222] width 136 height 56
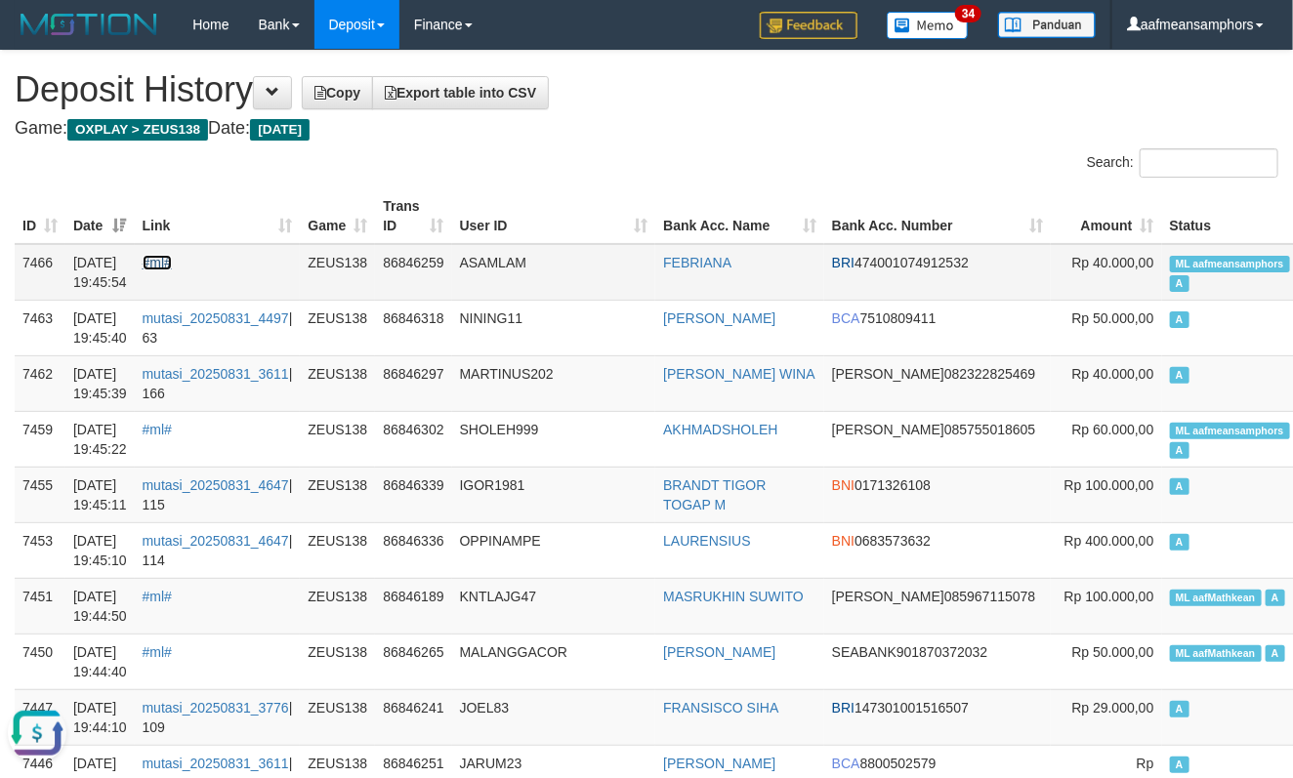
click at [172, 264] on link "#ml#" at bounding box center [157, 263] width 29 height 16
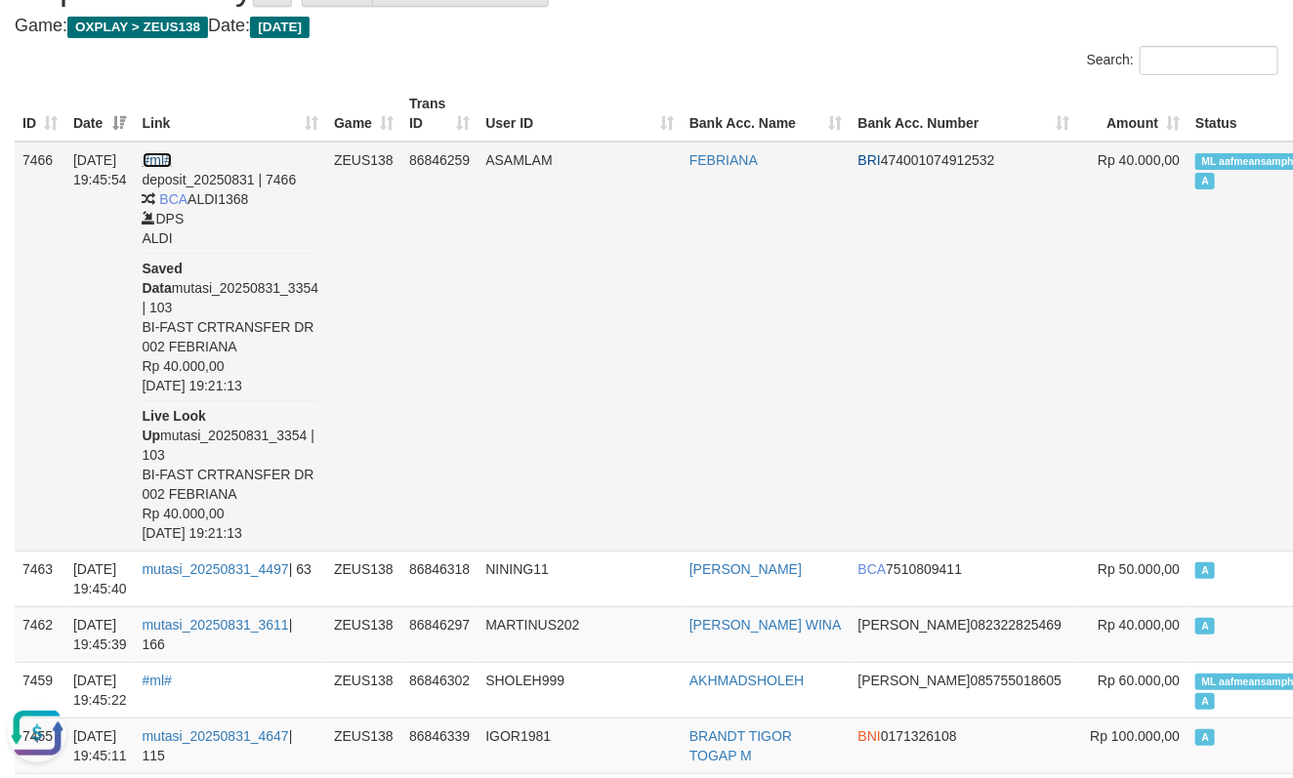
scroll to position [217, 0]
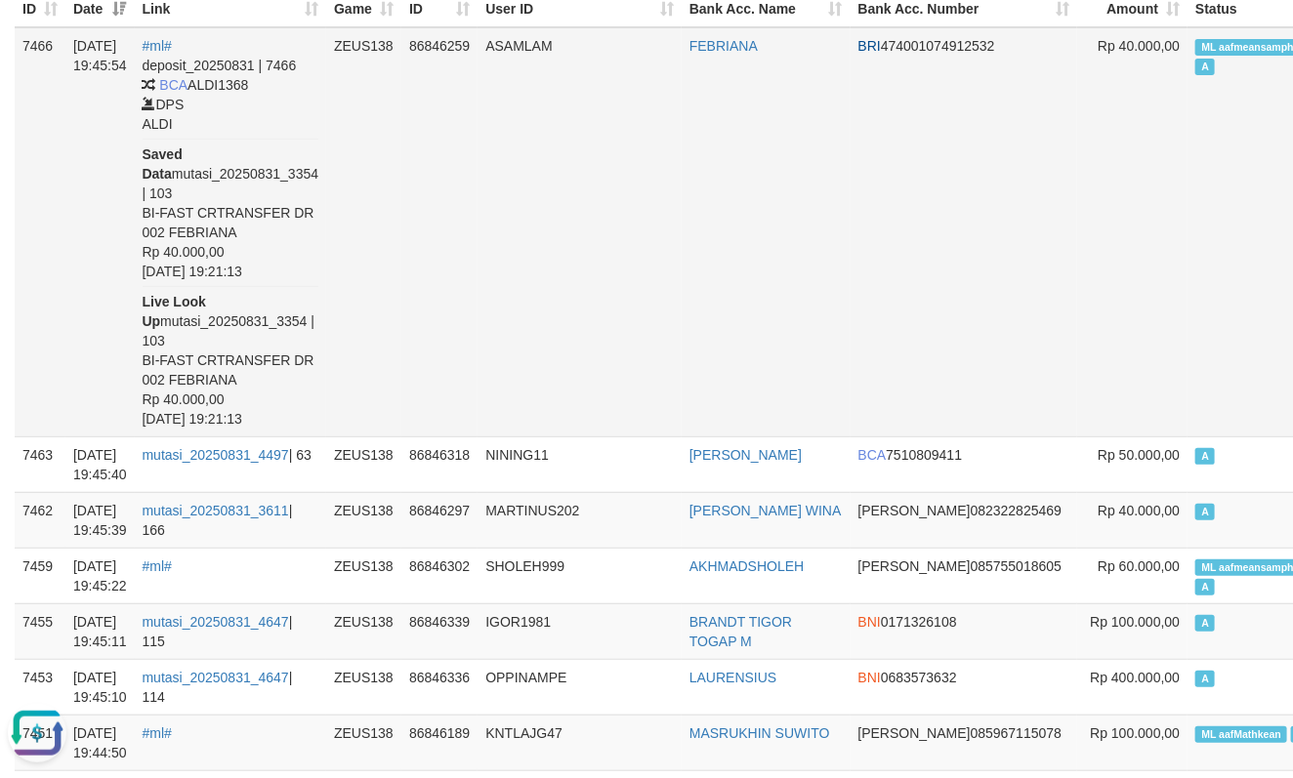
click at [687, 62] on td "FEBRIANA" at bounding box center [766, 232] width 169 height 410
copy link "FEBRIANA"
click at [540, 193] on td "ASAMLAM" at bounding box center [580, 232] width 204 height 410
copy span "ML aafmeansamphor"
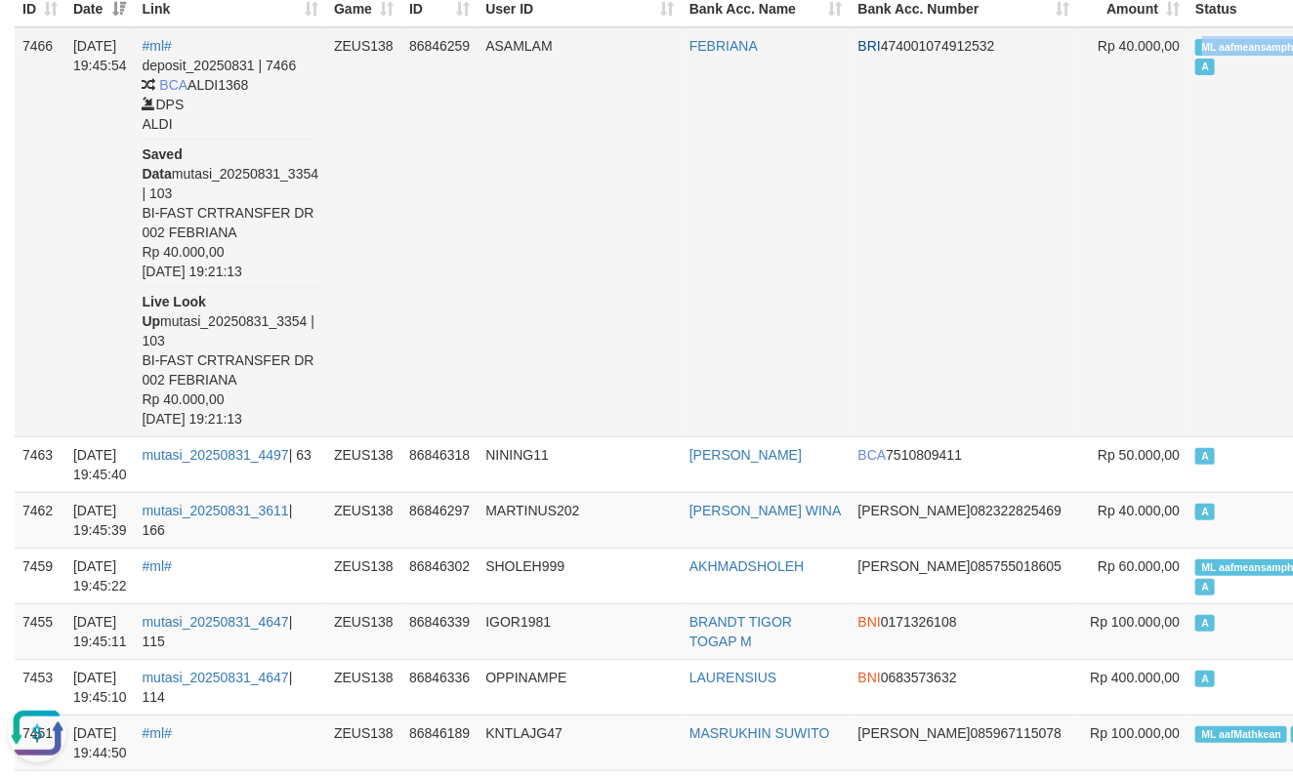
drag, startPoint x: 1068, startPoint y: 34, endPoint x: 1179, endPoint y: 50, distance: 111.5
click at [1187, 50] on td "ML aafmeansamphors A" at bounding box center [1255, 232] width 136 height 410
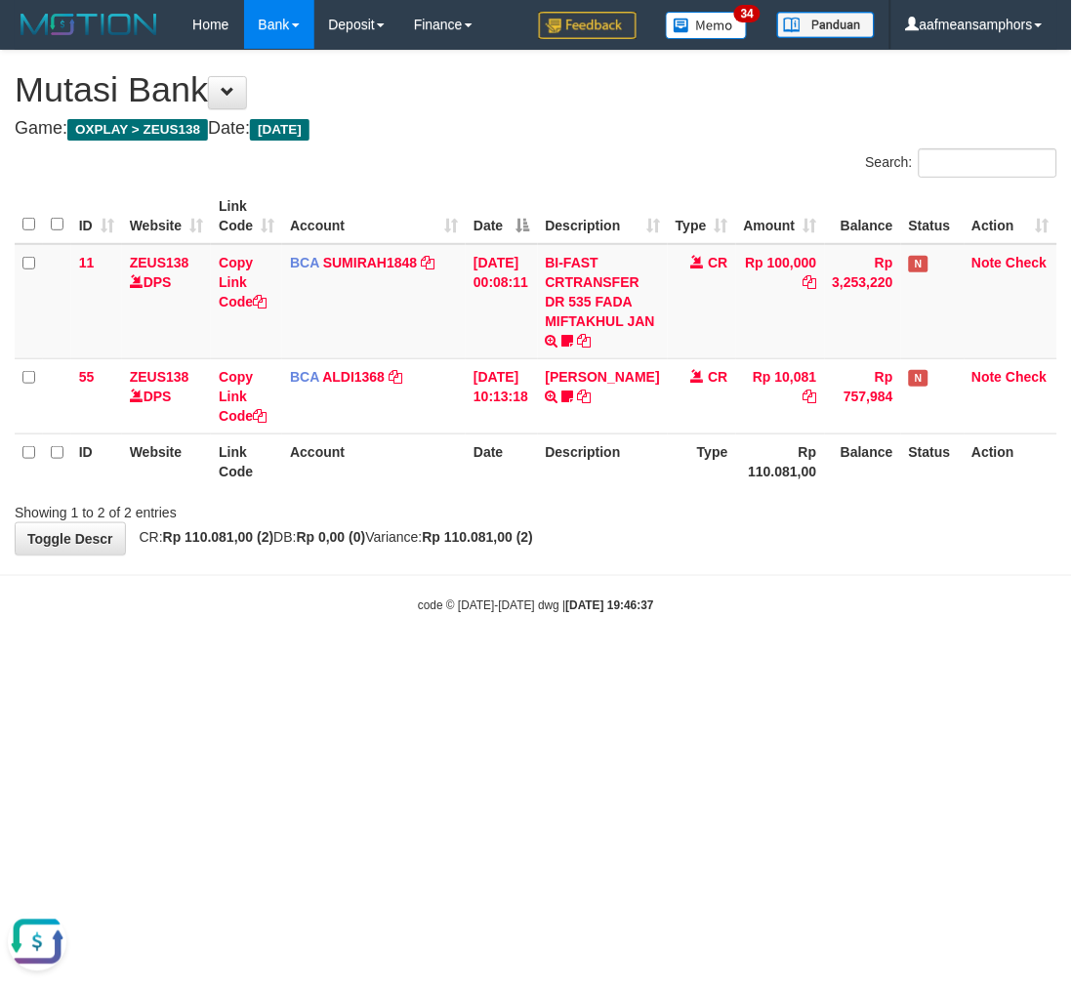
click at [395, 664] on html "Toggle navigation Home Bank Account List Load By Website Group [OXPLAY] ZEUS138…" at bounding box center [536, 332] width 1072 height 664
click at [389, 664] on html "Toggle navigation Home Bank Account List Load By Website Group [OXPLAY] ZEUS138…" at bounding box center [536, 332] width 1072 height 664
click at [391, 664] on html "Toggle navigation Home Bank Account List Load By Website Group [OXPLAY] ZEUS138…" at bounding box center [536, 332] width 1072 height 664
click at [611, 664] on html "Toggle navigation Home Bank Account List Load By Website Group [OXPLAY] ZEUS138…" at bounding box center [536, 332] width 1072 height 664
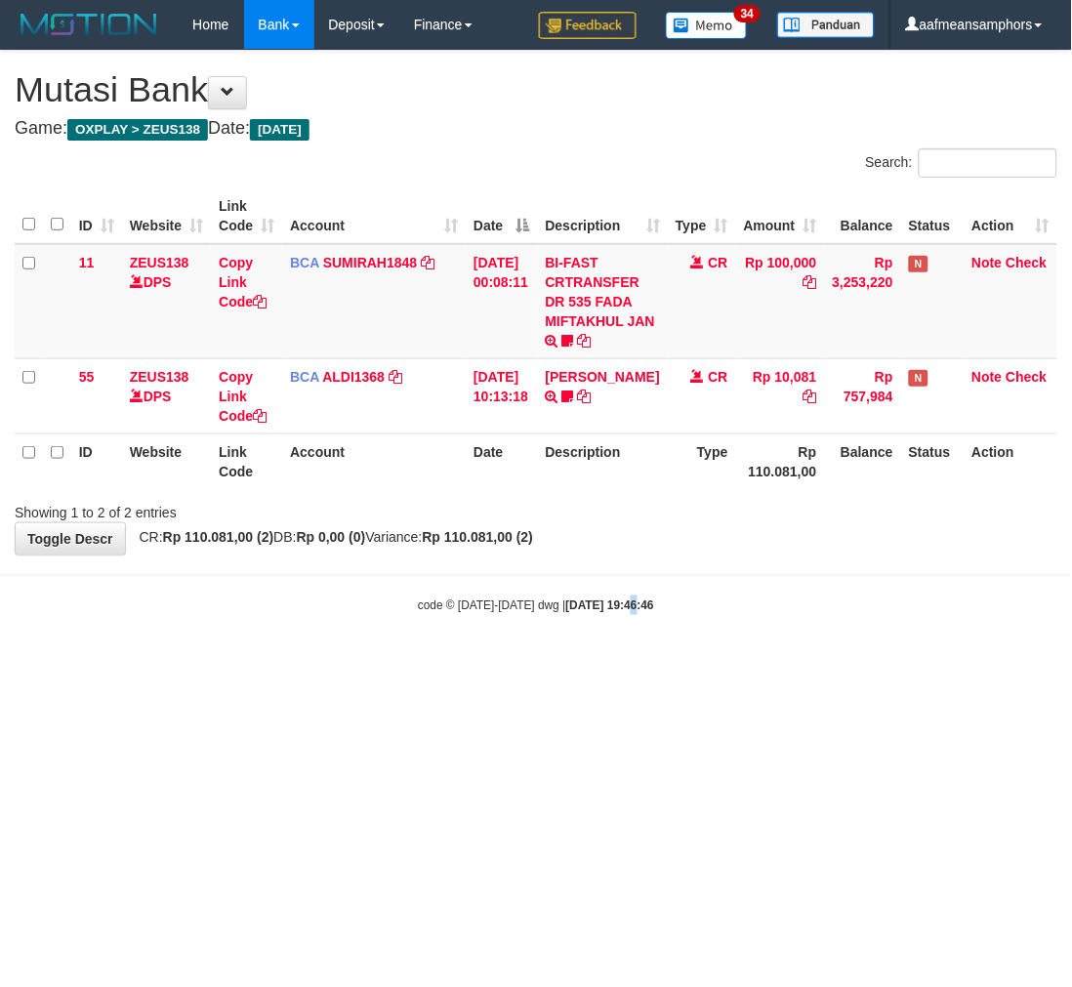
click at [630, 656] on body "Toggle navigation Home Bank Account List Load By Website Group [OXPLAY] ZEUS138…" at bounding box center [536, 332] width 1072 height 664
click at [825, 664] on html "Toggle navigation Home Bank Account List Load By Website Group [OXPLAY] ZEUS138…" at bounding box center [536, 332] width 1072 height 664
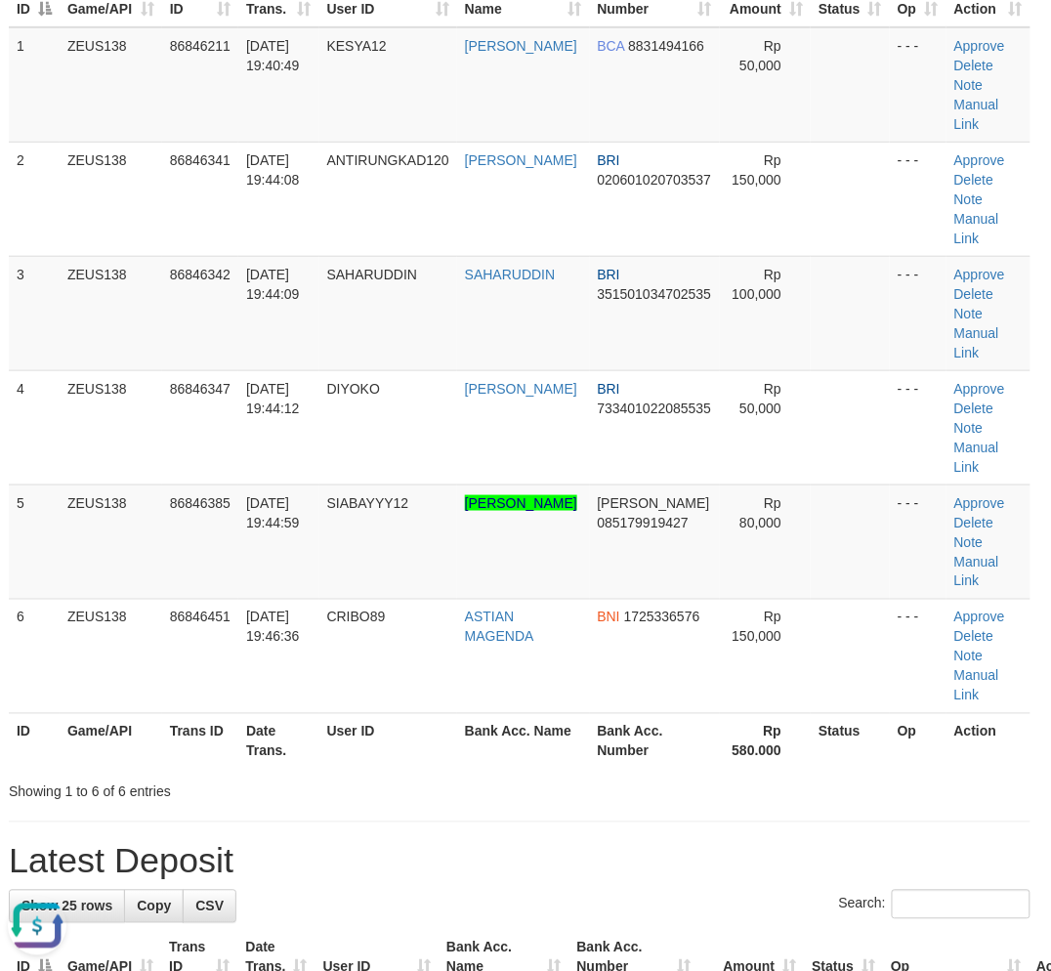
drag, startPoint x: 386, startPoint y: 770, endPoint x: 403, endPoint y: 776, distance: 18.9
click at [403, 776] on div "Search: ID Game/API Trans ID Date Trans. User ID Bank Acc. Name Bank Acc. Numbe…" at bounding box center [519, 367] width 1021 height 870
click at [366, 782] on div "Showing 1 to 6 of 6 entries" at bounding box center [213, 787] width 408 height 27
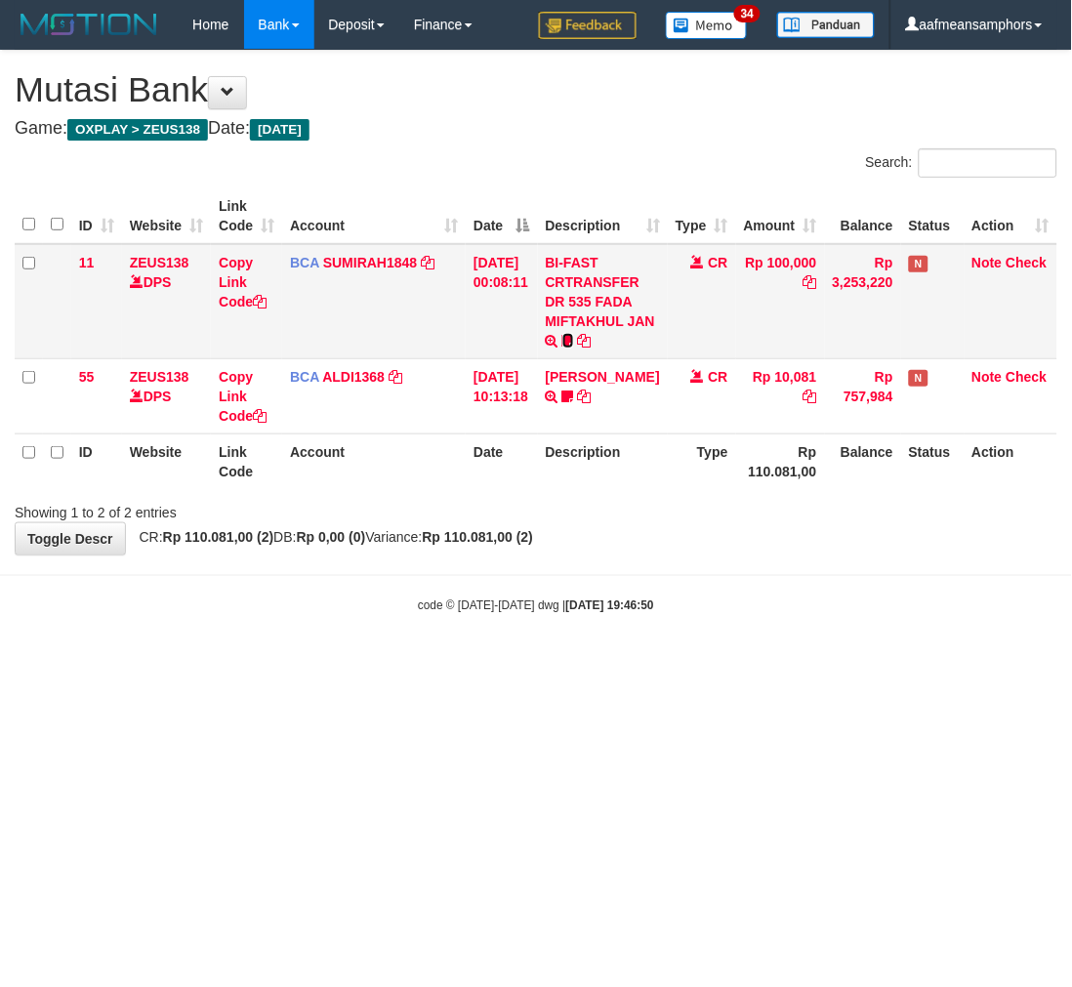
click at [574, 335] on icon at bounding box center [568, 341] width 12 height 14
click at [595, 351] on span "Adlian11" at bounding box center [622, 342] width 55 height 17
copy span "Adlian11"
click at [657, 664] on html "Toggle navigation Home Bank Account List Load By Website Group [OXPLAY] ZEUS138…" at bounding box center [536, 332] width 1072 height 664
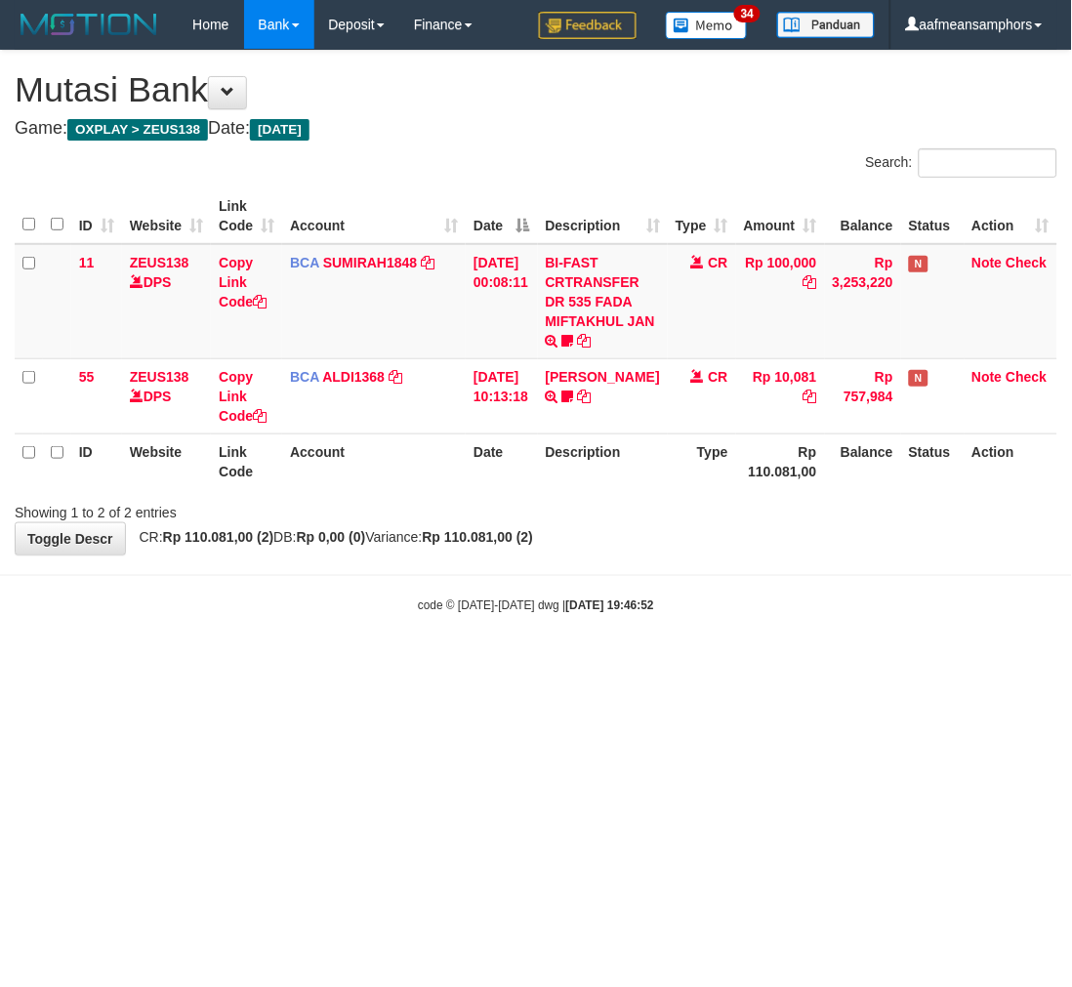
click at [660, 664] on html "Toggle navigation Home Bank Account List Load By Website Group [OXPLAY] ZEUS138…" at bounding box center [536, 332] width 1072 height 664
click at [659, 664] on html "Toggle navigation Home Bank Account List Load By Website Group [OXPLAY] ZEUS138…" at bounding box center [536, 332] width 1072 height 664
click at [700, 664] on html "Toggle navigation Home Bank Account List Load By Website Group [OXPLAY] ZEUS138…" at bounding box center [536, 332] width 1072 height 664
click at [709, 664] on html "Toggle navigation Home Bank Account List Load By Website Group [OXPLAY] ZEUS138…" at bounding box center [536, 332] width 1072 height 664
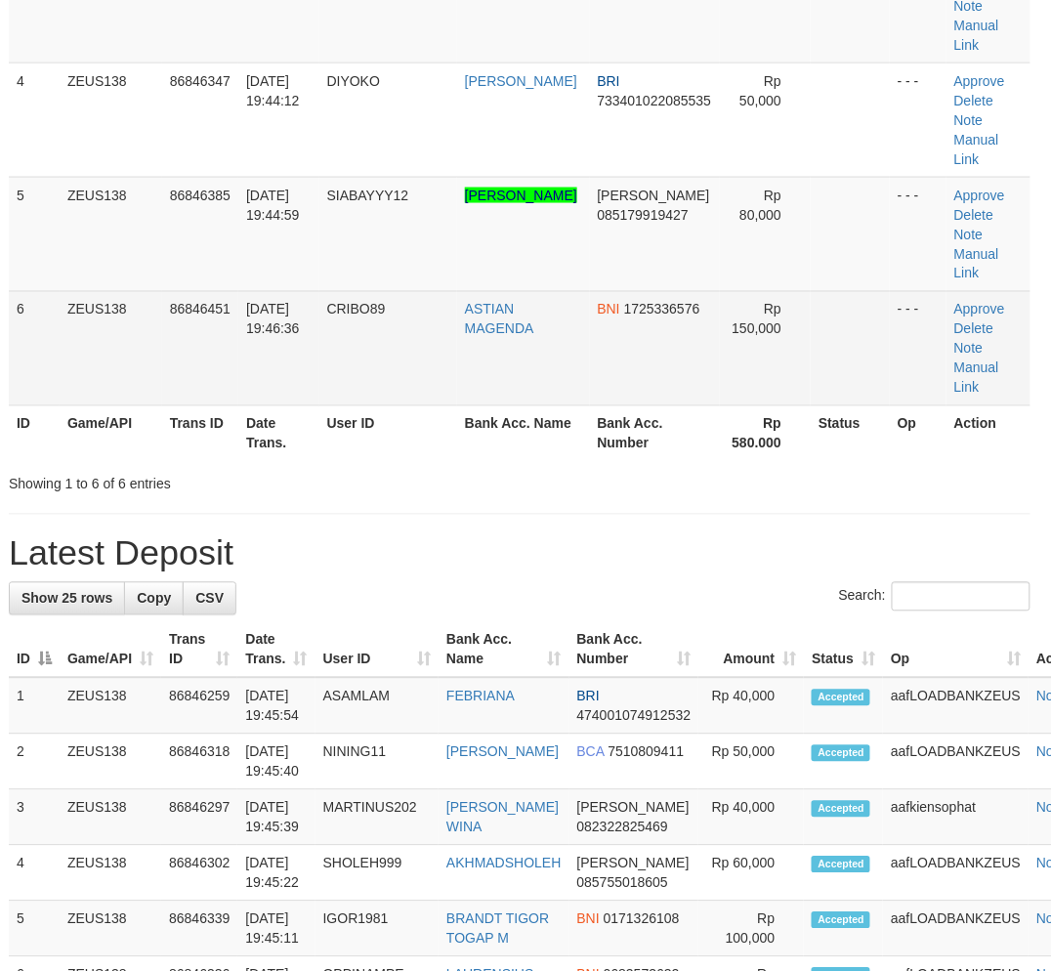
scroll to position [217, 6]
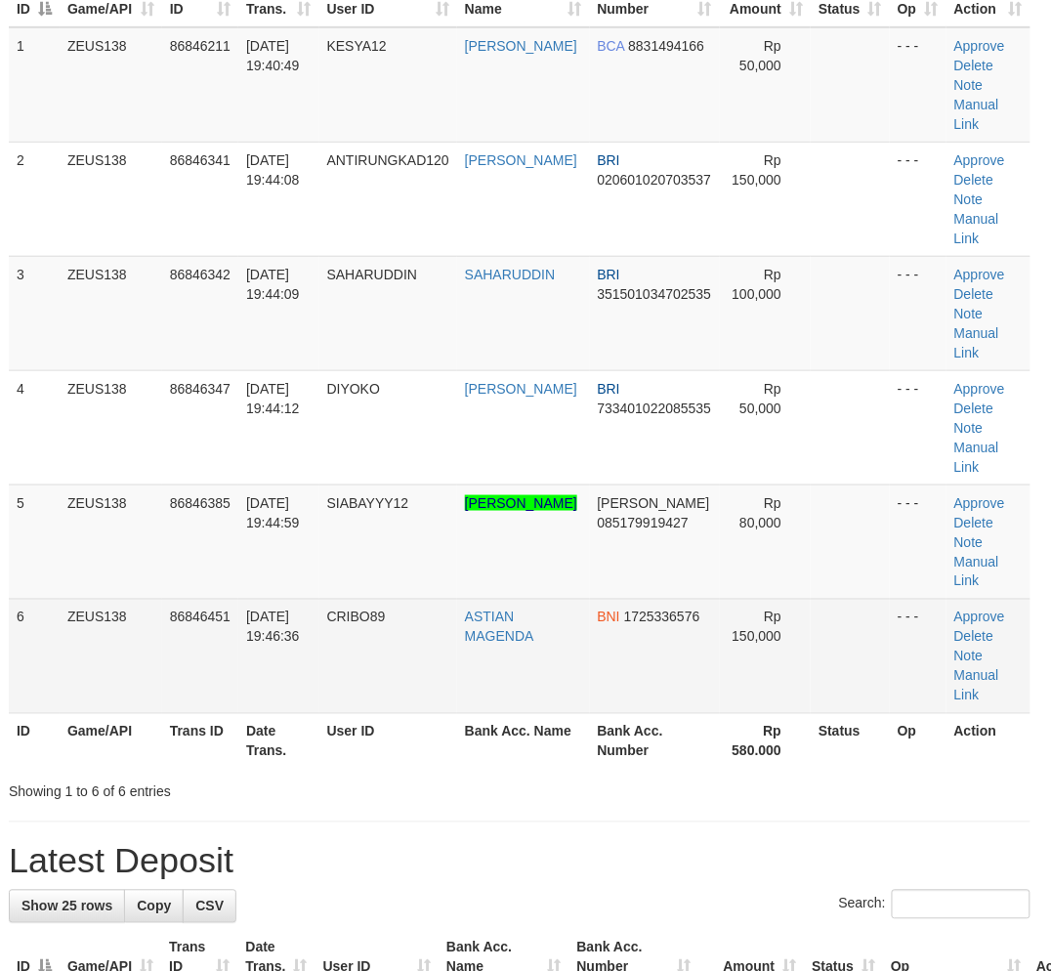
drag, startPoint x: 527, startPoint y: 608, endPoint x: 255, endPoint y: 600, distance: 272.6
click at [524, 606] on td "ASTIAN MAGENDA" at bounding box center [523, 656] width 133 height 114
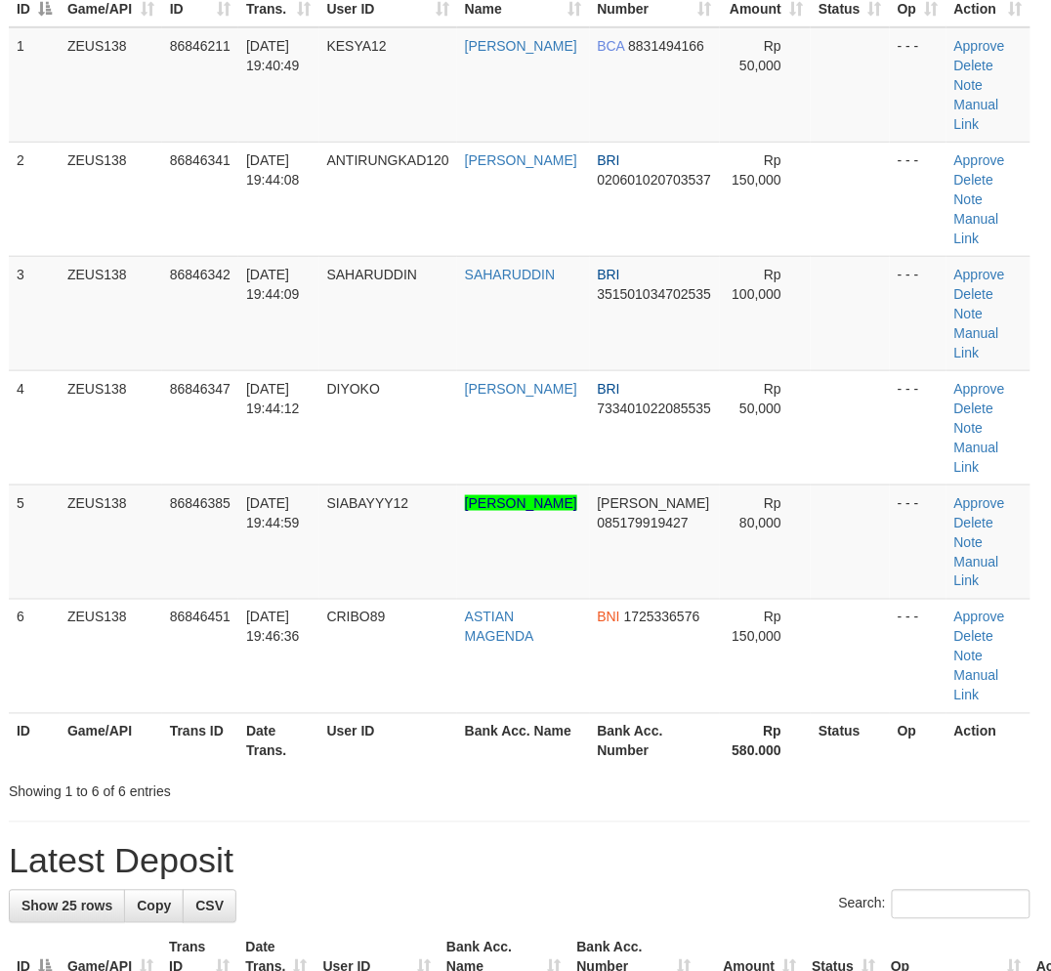
click at [416, 754] on th "User ID" at bounding box center [388, 741] width 138 height 56
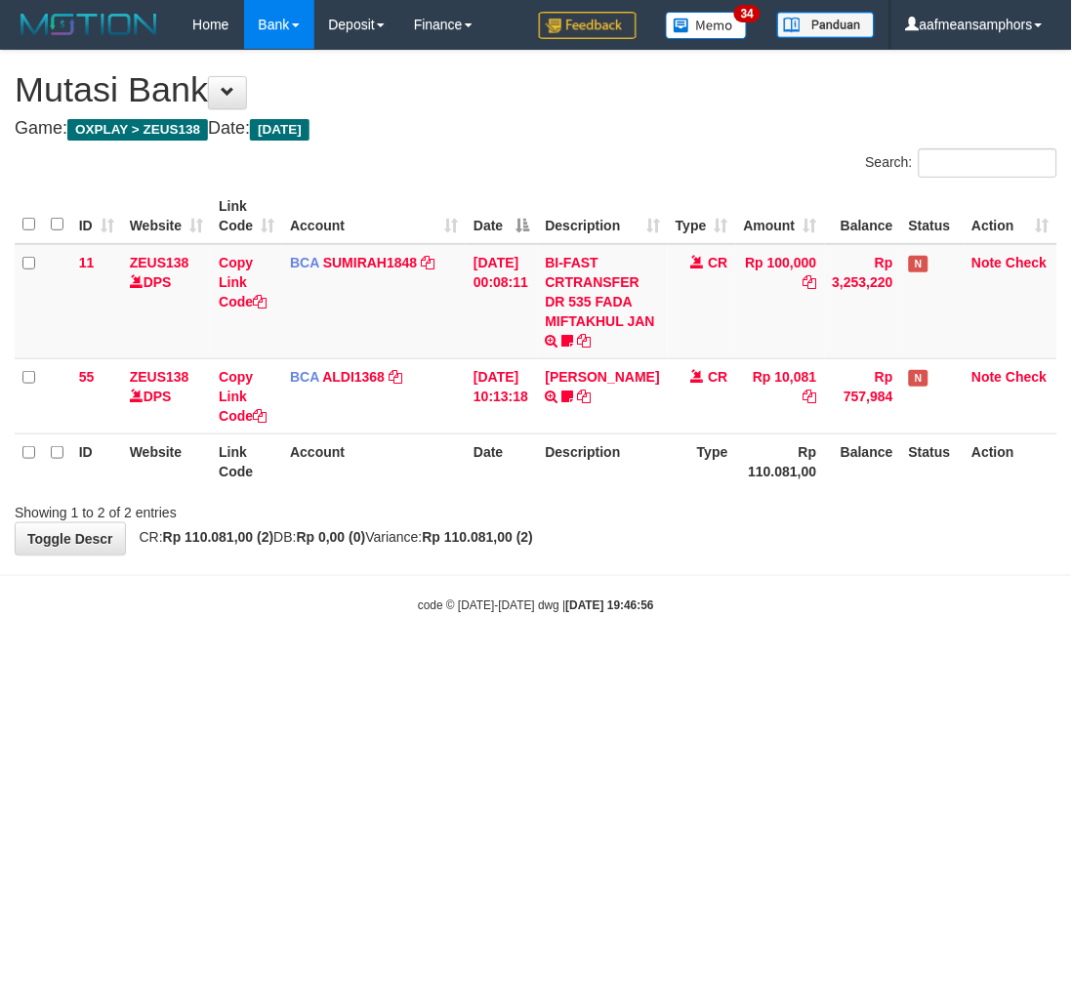
click at [733, 664] on html "Toggle navigation Home Bank Account List Load By Website Group [OXPLAY] ZEUS138…" at bounding box center [536, 332] width 1072 height 664
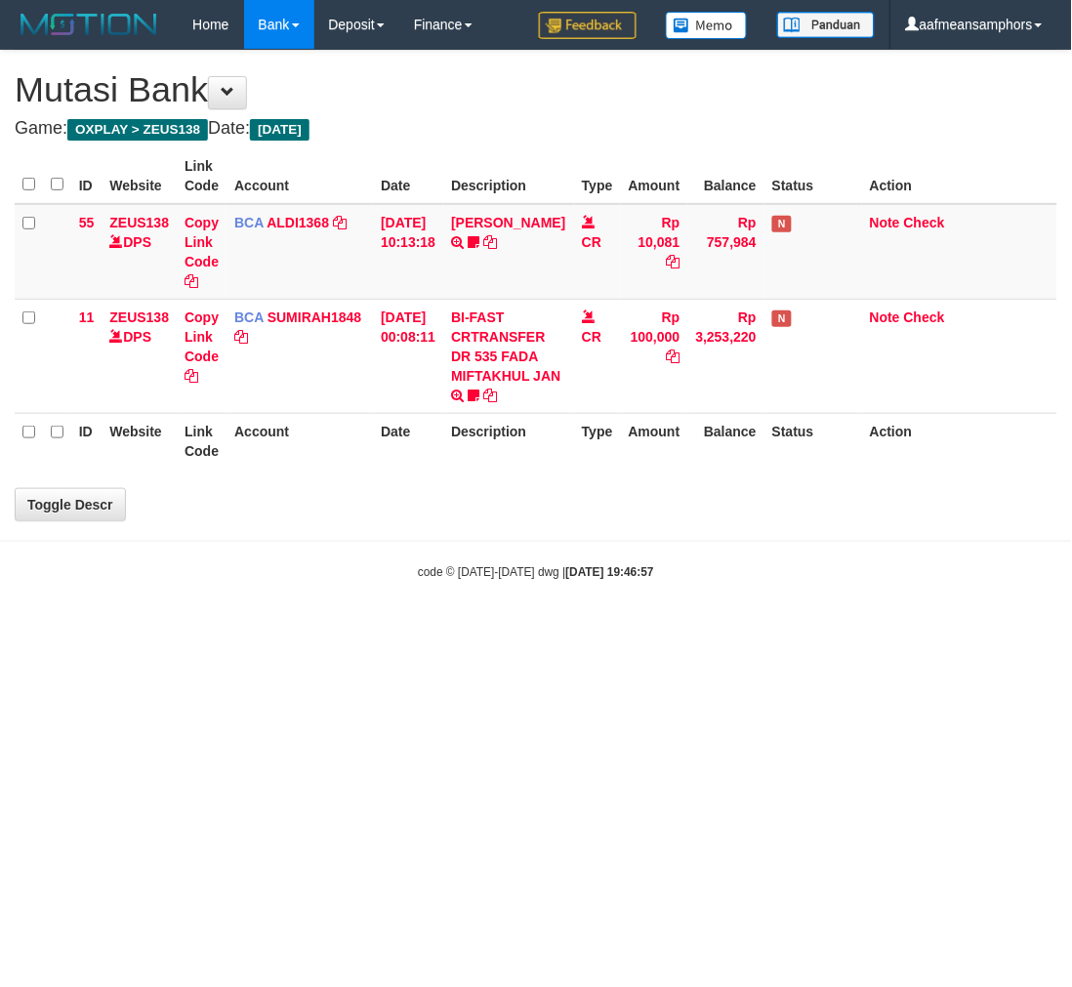
drag, startPoint x: 707, startPoint y: 682, endPoint x: 700, endPoint y: 690, distance: 11.1
click at [700, 630] on html "Toggle navigation Home Bank Account List Load By Website Group [OXPLAY] ZEUS138…" at bounding box center [536, 315] width 1072 height 630
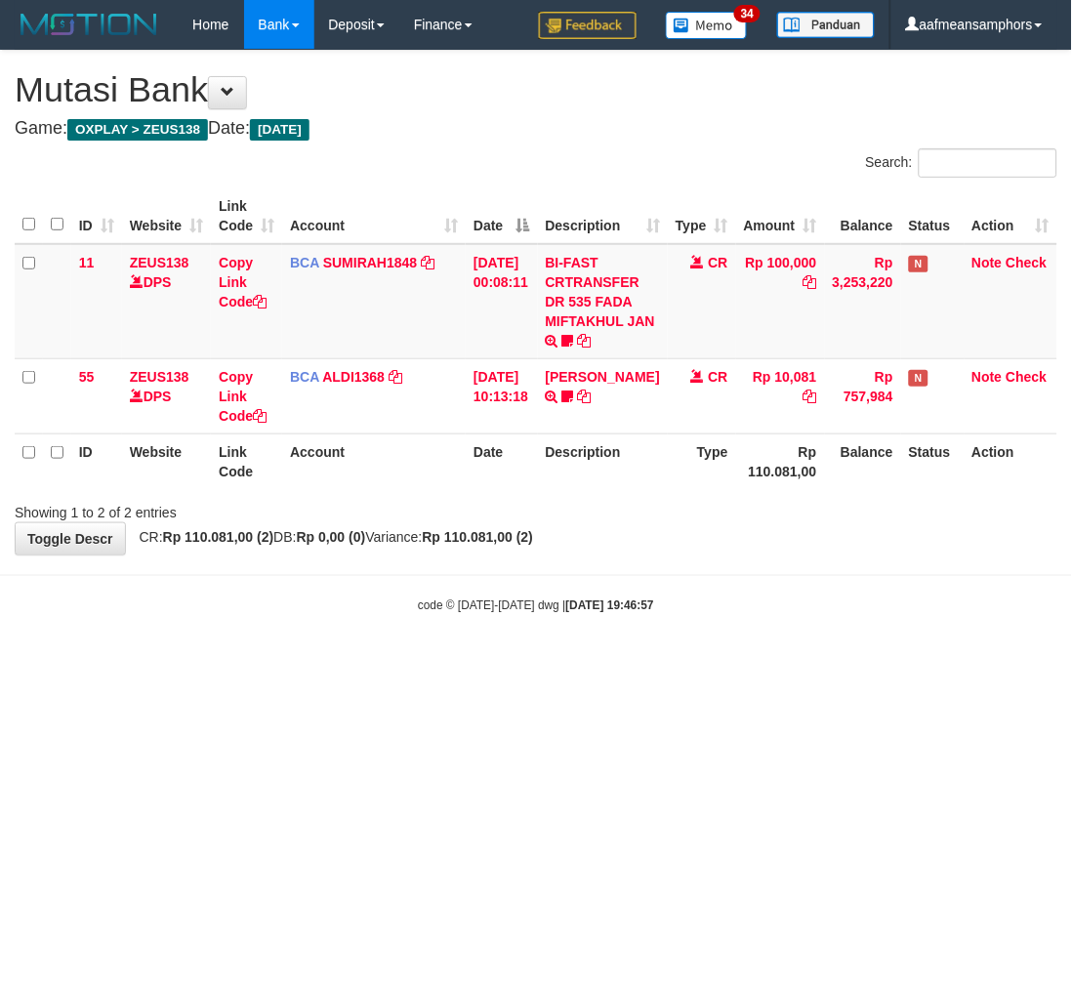
click at [705, 664] on html "Toggle navigation Home Bank Account List Load By Website Group [OXPLAY] ZEUS138…" at bounding box center [536, 332] width 1072 height 664
drag, startPoint x: 704, startPoint y: 691, endPoint x: 715, endPoint y: 687, distance: 11.8
click at [709, 664] on html "Toggle navigation Home Bank Account List Load By Website Group [OXPLAY] ZEUS138…" at bounding box center [536, 332] width 1072 height 664
drag, startPoint x: 701, startPoint y: 687, endPoint x: 689, endPoint y: 687, distance: 11.7
click at [689, 664] on html "Toggle navigation Home Bank Account List Load By Website Group [OXPLAY] ZEUS138…" at bounding box center [536, 332] width 1072 height 664
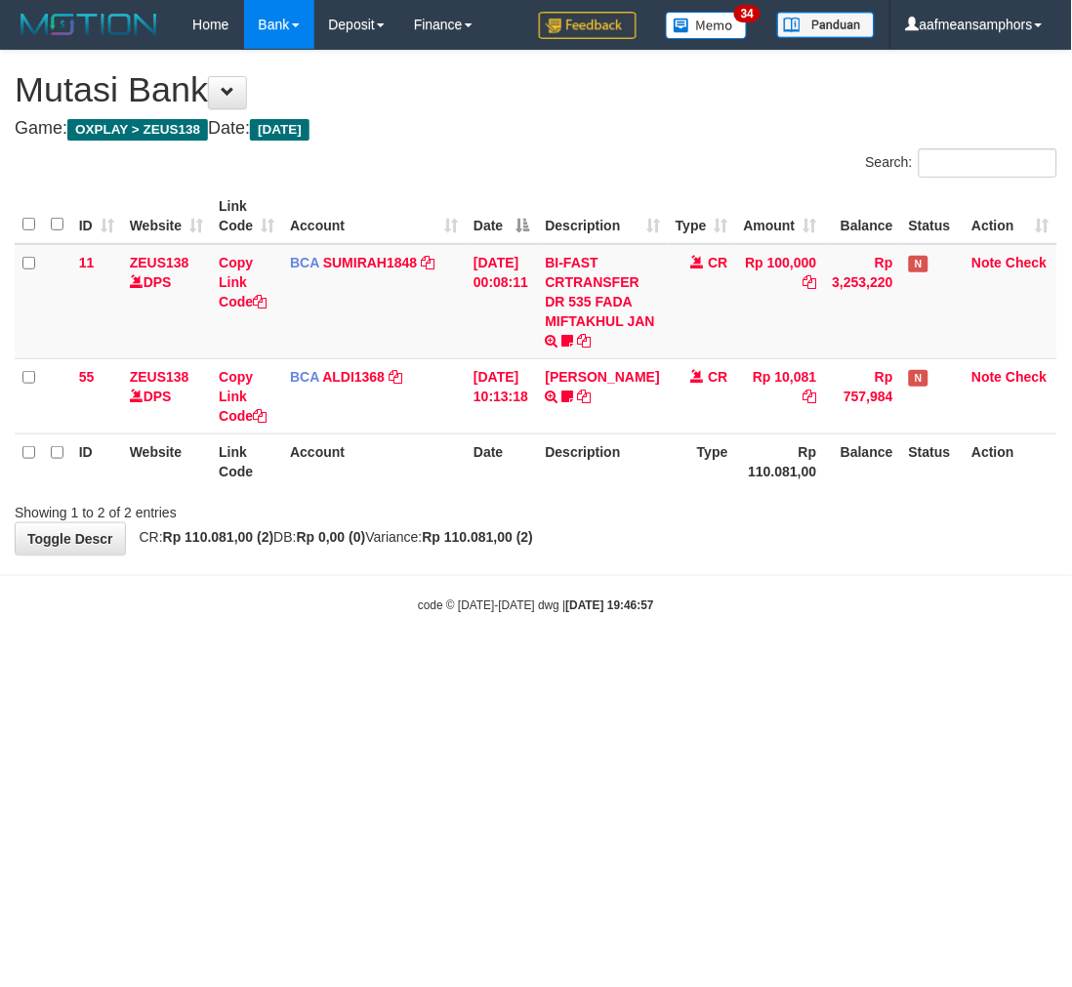
click at [687, 664] on html "Toggle navigation Home Bank Account List Load By Website Group [OXPLAY] ZEUS138…" at bounding box center [536, 332] width 1072 height 664
click at [623, 664] on html "Toggle navigation Home Bank Account List Load By Website Group [OXPLAY] ZEUS138…" at bounding box center [536, 332] width 1072 height 664
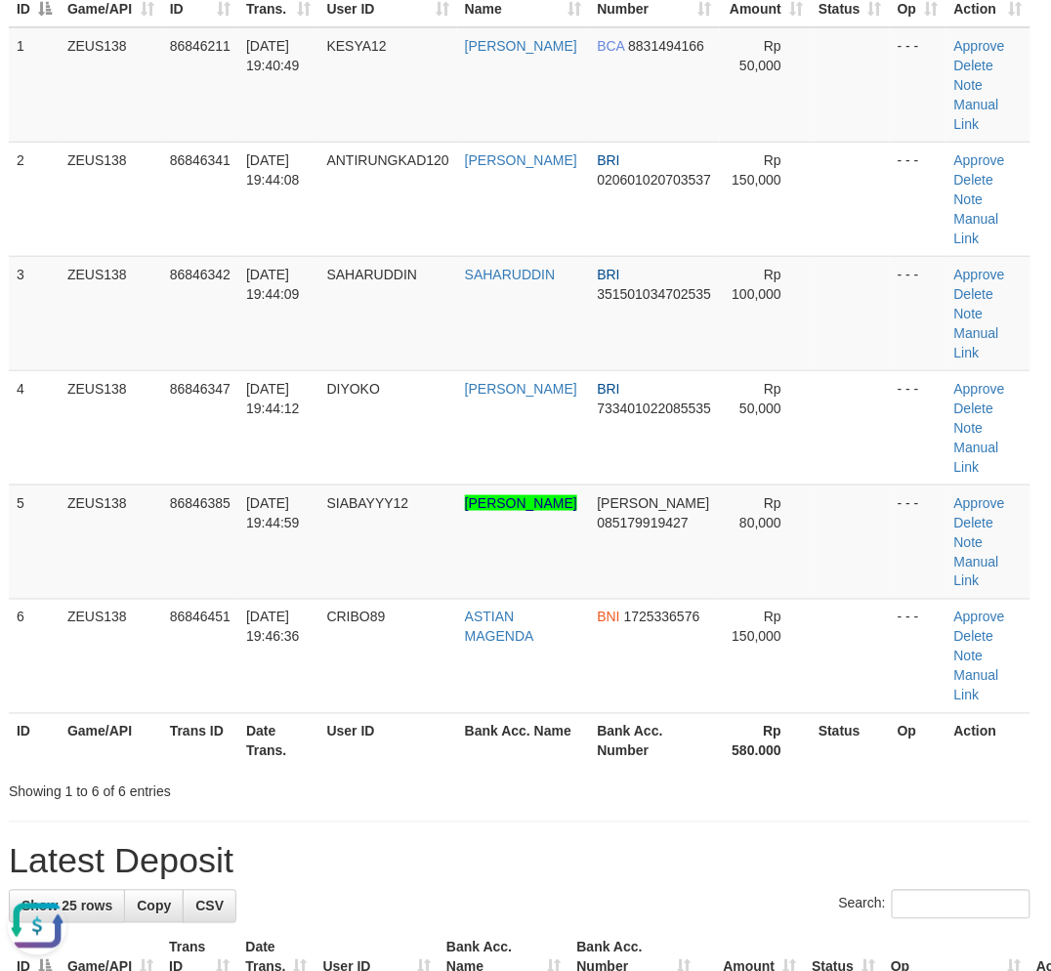
click at [499, 789] on div "Showing 1 to 6 of 6 entries" at bounding box center [519, 787] width 1051 height 27
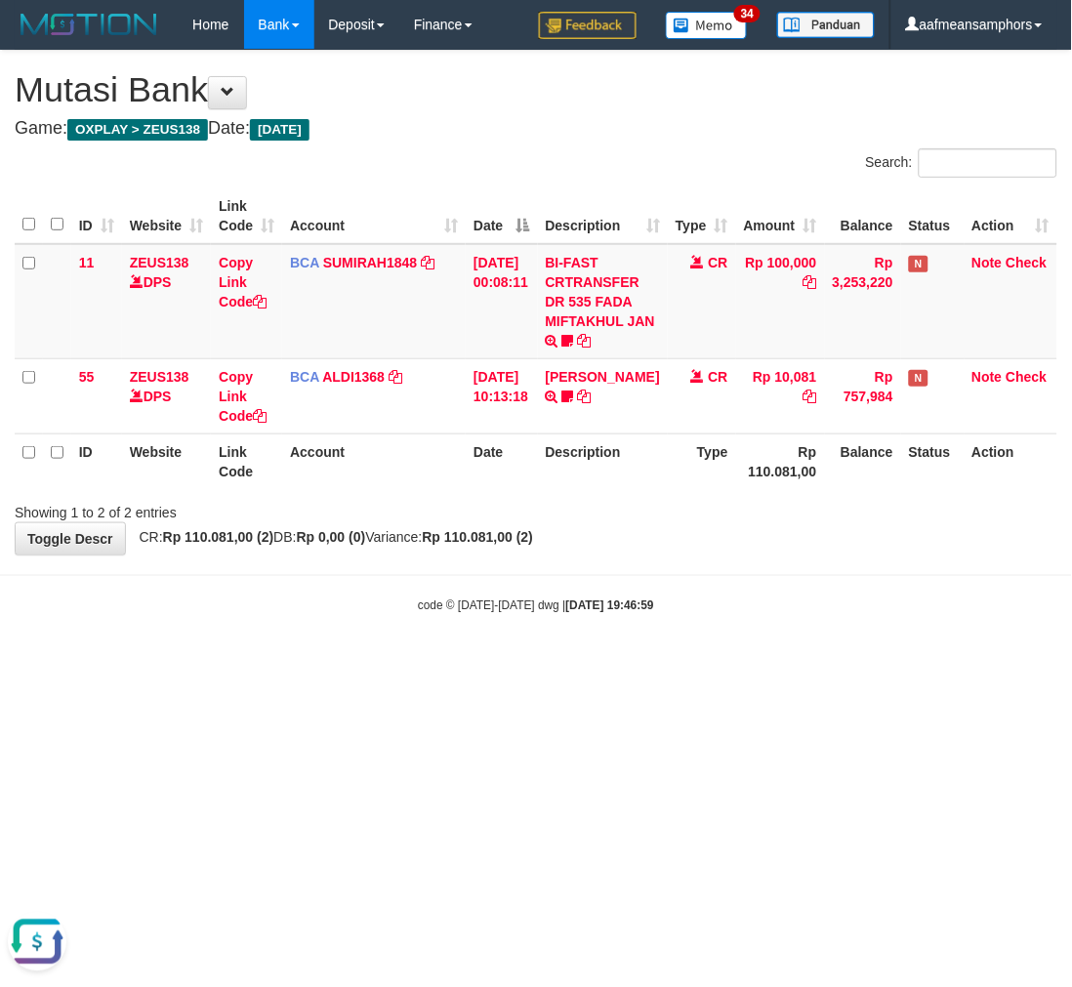
click at [767, 580] on body "Toggle navigation Home Bank Account List Load By Website Group [OXPLAY] ZEUS138…" at bounding box center [536, 332] width 1072 height 664
click at [762, 581] on body "Toggle navigation Home Bank Account List Load By Website Group [OXPLAY] ZEUS138…" at bounding box center [536, 332] width 1072 height 664
click at [820, 575] on hr at bounding box center [536, 575] width 1072 height 1
click at [726, 664] on html "Toggle navigation Home Bank Account List Load By Website Group [OXPLAY] ZEUS138…" at bounding box center [536, 332] width 1072 height 664
click at [719, 664] on html "Toggle navigation Home Bank Account List Load By Website Group [OXPLAY] ZEUS138…" at bounding box center [536, 332] width 1072 height 664
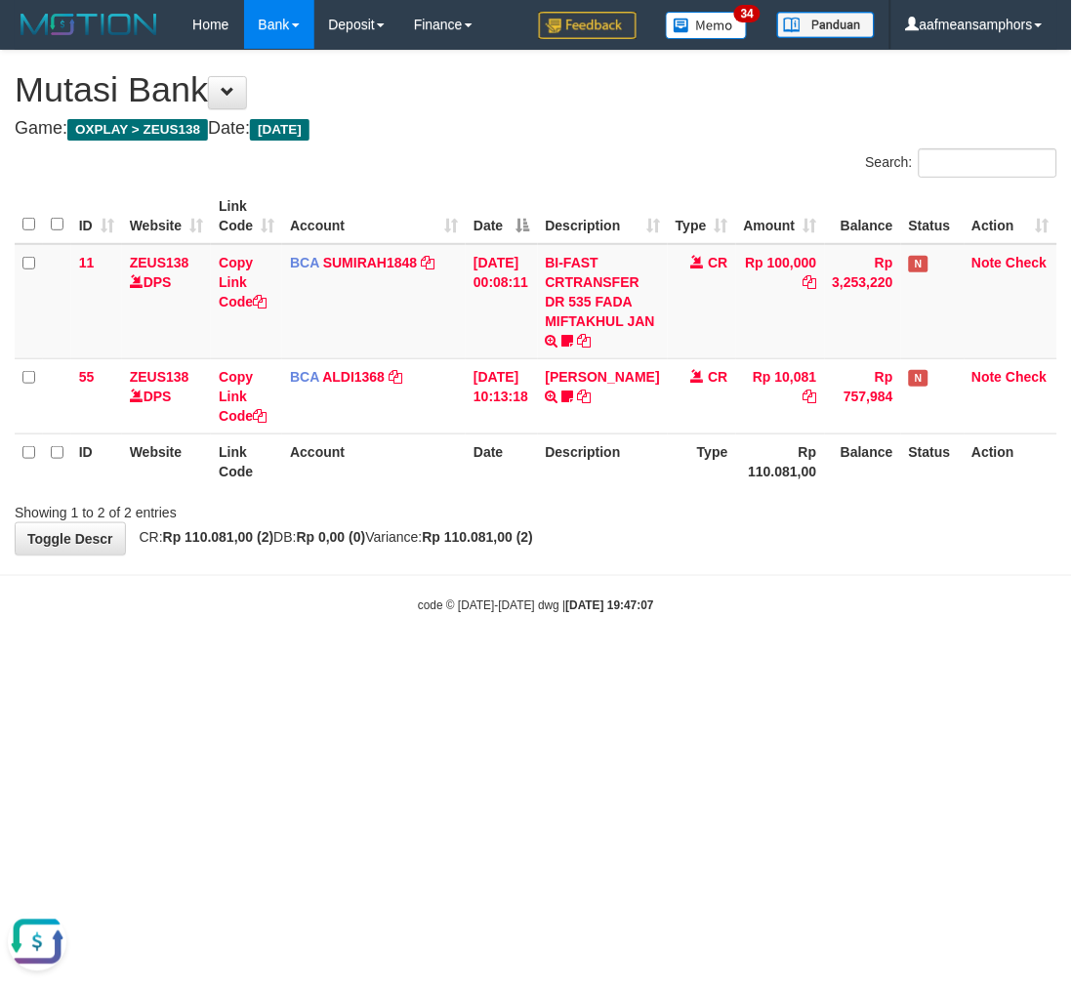
click at [744, 664] on html "Toggle navigation Home Bank Account List Load By Website Group [OXPLAY] ZEUS138…" at bounding box center [536, 332] width 1072 height 664
click at [742, 664] on html "Toggle navigation Home Bank Account List Load By Website Group [OXPLAY] ZEUS138…" at bounding box center [536, 332] width 1072 height 664
drag, startPoint x: 735, startPoint y: 668, endPoint x: 725, endPoint y: 669, distance: 10.8
click at [726, 664] on html "Toggle navigation Home Bank Account List Load By Website Group [OXPLAY] ZEUS138…" at bounding box center [536, 332] width 1072 height 664
click at [715, 664] on html "Toggle navigation Home Bank Account List Load By Website Group [OXPLAY] ZEUS138…" at bounding box center [536, 332] width 1072 height 664
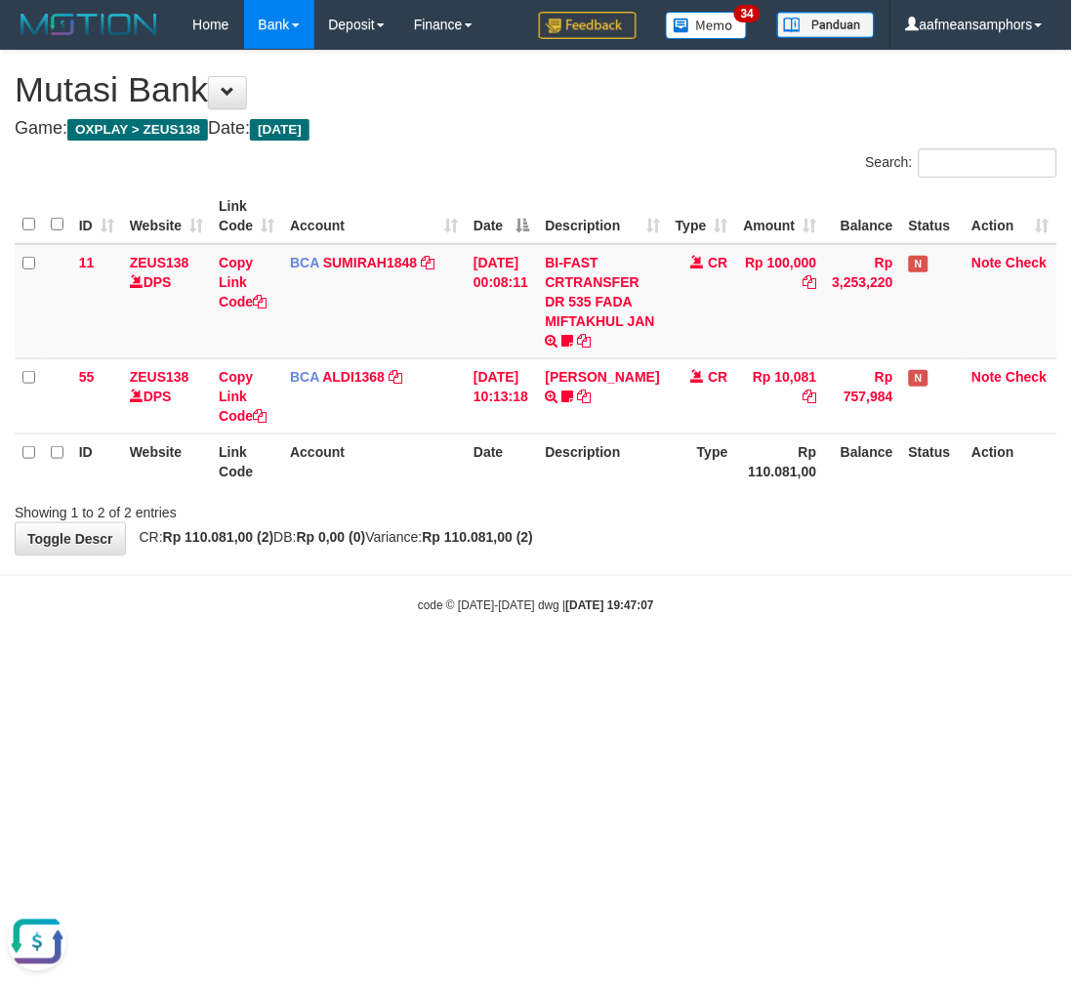
click at [708, 664] on html "Toggle navigation Home Bank Account List Load By Website Group [OXPLAY] ZEUS138…" at bounding box center [536, 332] width 1072 height 664
click at [710, 658] on body "Toggle navigation Home Bank Account List Load By Website Group [OXPLAY] ZEUS138…" at bounding box center [536, 332] width 1072 height 664
click at [705, 647] on body "Toggle navigation Home Bank Account List Load By Website Group [OXPLAY] ZEUS138…" at bounding box center [536, 332] width 1072 height 664
click at [701, 648] on body "Toggle navigation Home Bank Account List Load By Website Group [OXPLAY] ZEUS138…" at bounding box center [536, 332] width 1072 height 664
click at [685, 643] on body "Toggle navigation Home Bank Account List Load By Website Group [OXPLAY] ZEUS138…" at bounding box center [536, 332] width 1072 height 664
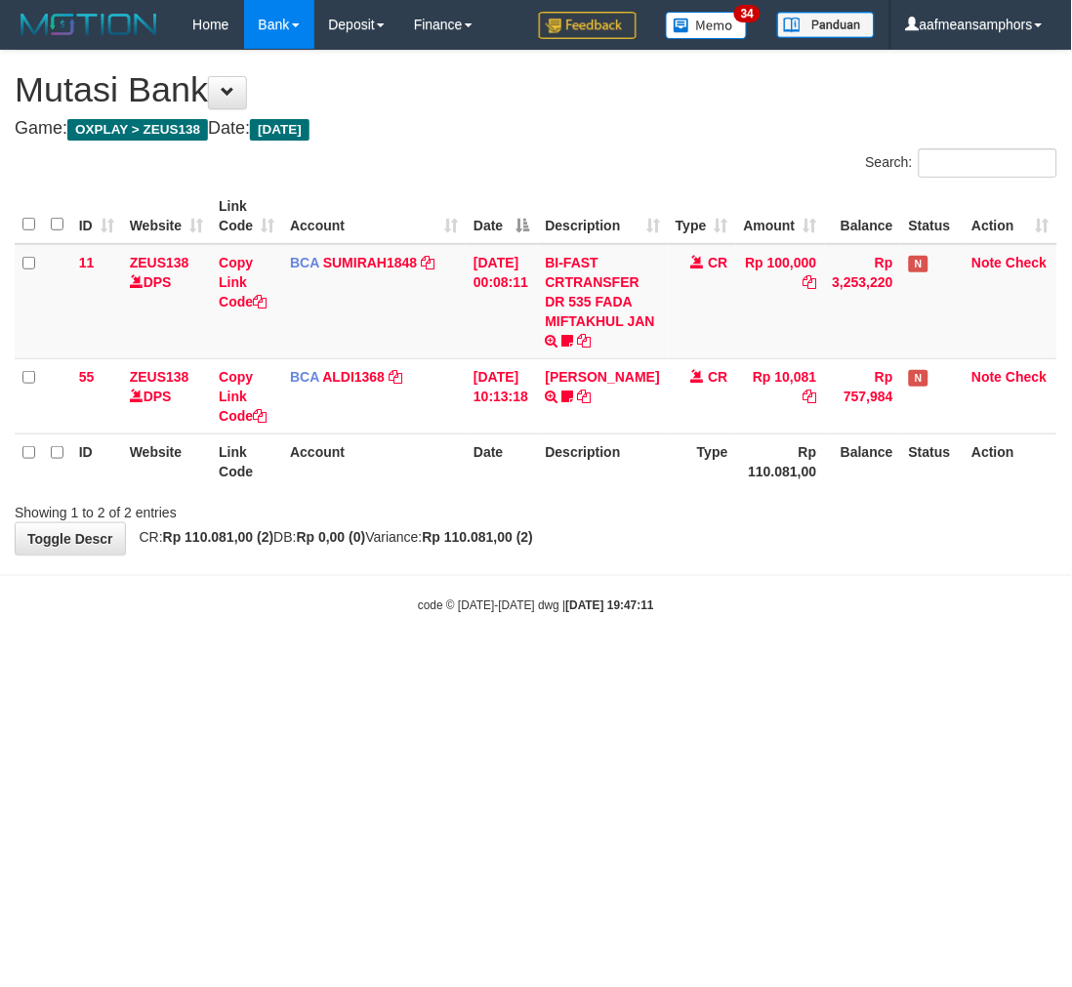
click at [681, 640] on body "Toggle navigation Home Bank Account List Load By Website Group [OXPLAY] ZEUS138…" at bounding box center [536, 332] width 1072 height 664
click at [735, 664] on html "Toggle navigation Home Bank Account List Load By Website Group [OXPLAY] ZEUS138…" at bounding box center [536, 332] width 1072 height 664
click at [687, 650] on body "Toggle navigation Home Bank Account List Load By Website Group [OXPLAY] ZEUS138…" at bounding box center [536, 332] width 1072 height 664
drag, startPoint x: 716, startPoint y: 638, endPoint x: 1067, endPoint y: 838, distance: 404.6
click at [714, 659] on body "Toggle navigation Home Bank Account List Load By Website Group [OXPLAY] ZEUS138…" at bounding box center [536, 332] width 1072 height 664
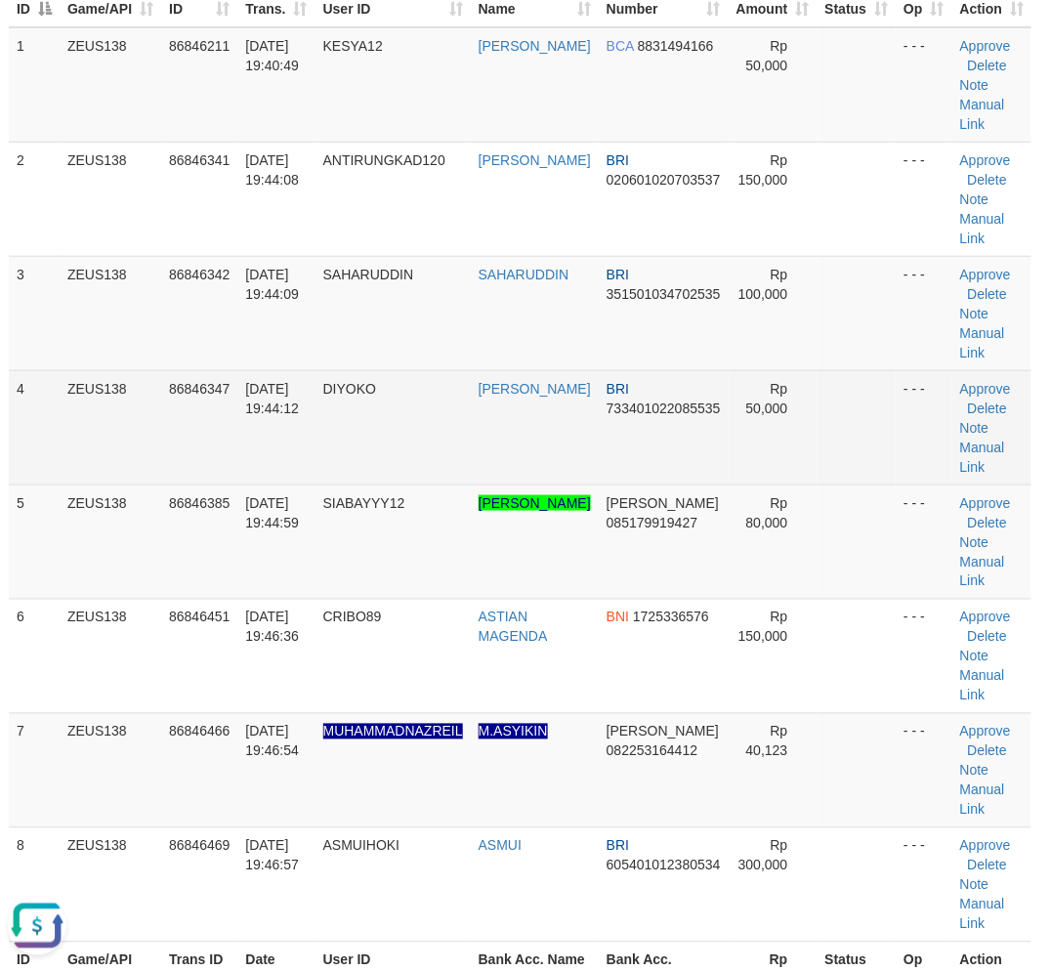
click at [367, 475] on td "DIYOKO" at bounding box center [392, 427] width 155 height 114
click at [375, 471] on td "DIYOKO" at bounding box center [392, 427] width 155 height 114
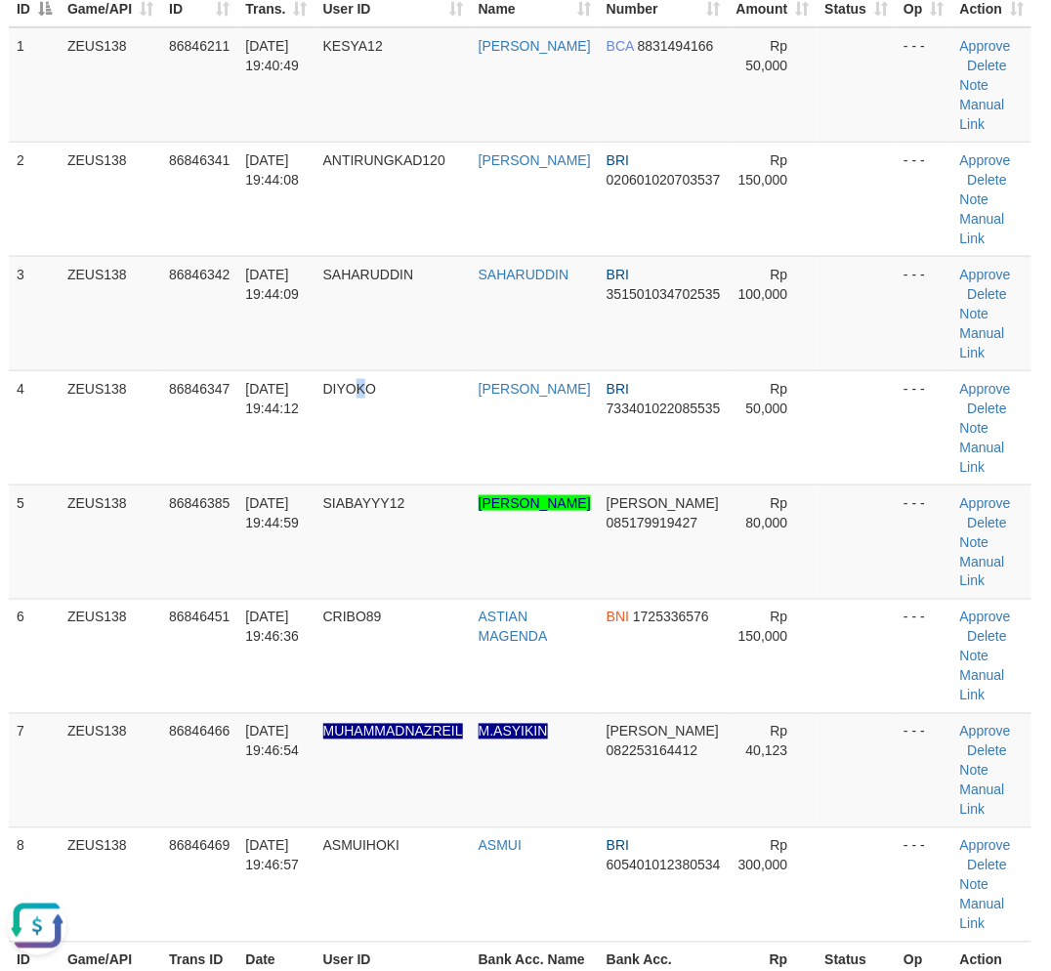
drag, startPoint x: 364, startPoint y: 474, endPoint x: 0, endPoint y: 541, distance: 370.4
click at [366, 473] on td "DIYOKO" at bounding box center [392, 427] width 155 height 114
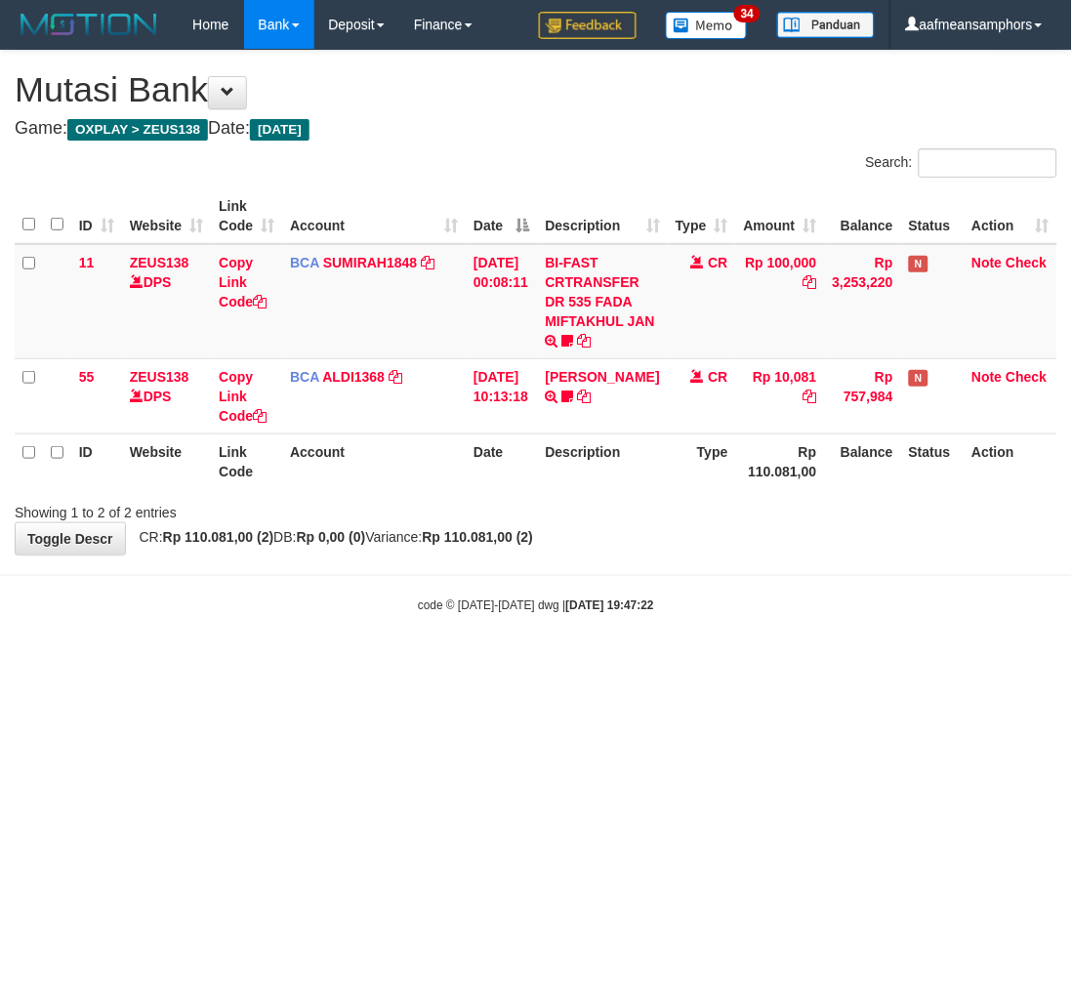
click at [404, 664] on html "Toggle navigation Home Bank Account List Load By Website Group [OXPLAY] ZEUS138…" at bounding box center [536, 332] width 1072 height 664
click at [406, 664] on html "Toggle navigation Home Bank Account List Load By Website Group [OXPLAY] ZEUS138…" at bounding box center [536, 332] width 1072 height 664
drag, startPoint x: 599, startPoint y: 649, endPoint x: 596, endPoint y: 668, distance: 18.8
click at [604, 651] on body "Toggle navigation Home Bank Account List Load By Website Group [OXPLAY] ZEUS138…" at bounding box center [536, 332] width 1072 height 664
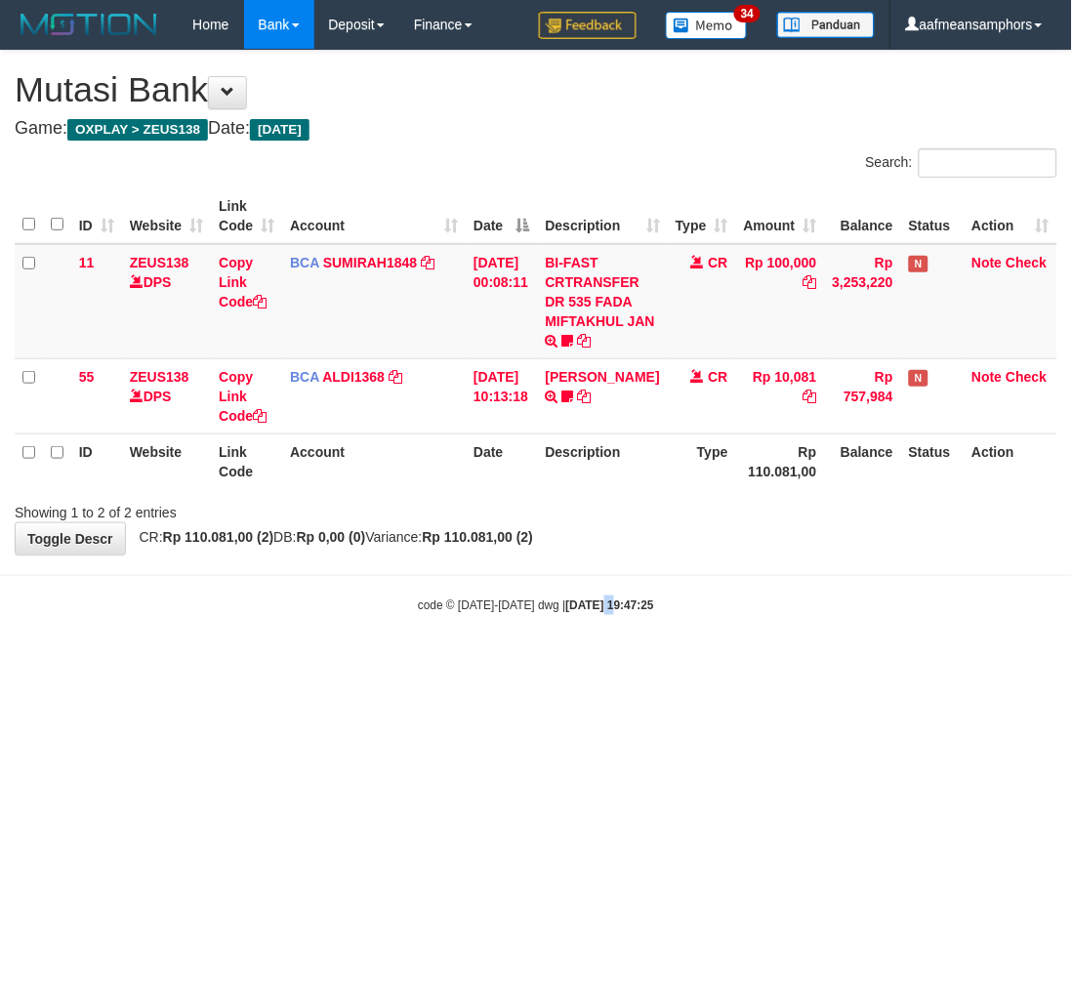
drag, startPoint x: 592, startPoint y: 668, endPoint x: 588, endPoint y: 652, distance: 16.1
click at [583, 664] on html "Toggle navigation Home Bank Account List Load By Website Group [OXPLAY] ZEUS138…" at bounding box center [536, 332] width 1072 height 664
click at [628, 649] on body "Toggle navigation Home Bank Account List Load By Website Group [OXPLAY] ZEUS138…" at bounding box center [536, 332] width 1072 height 664
click at [627, 647] on body "Toggle navigation Home Bank Account List Load By Website Group [OXPLAY] ZEUS138…" at bounding box center [536, 332] width 1072 height 664
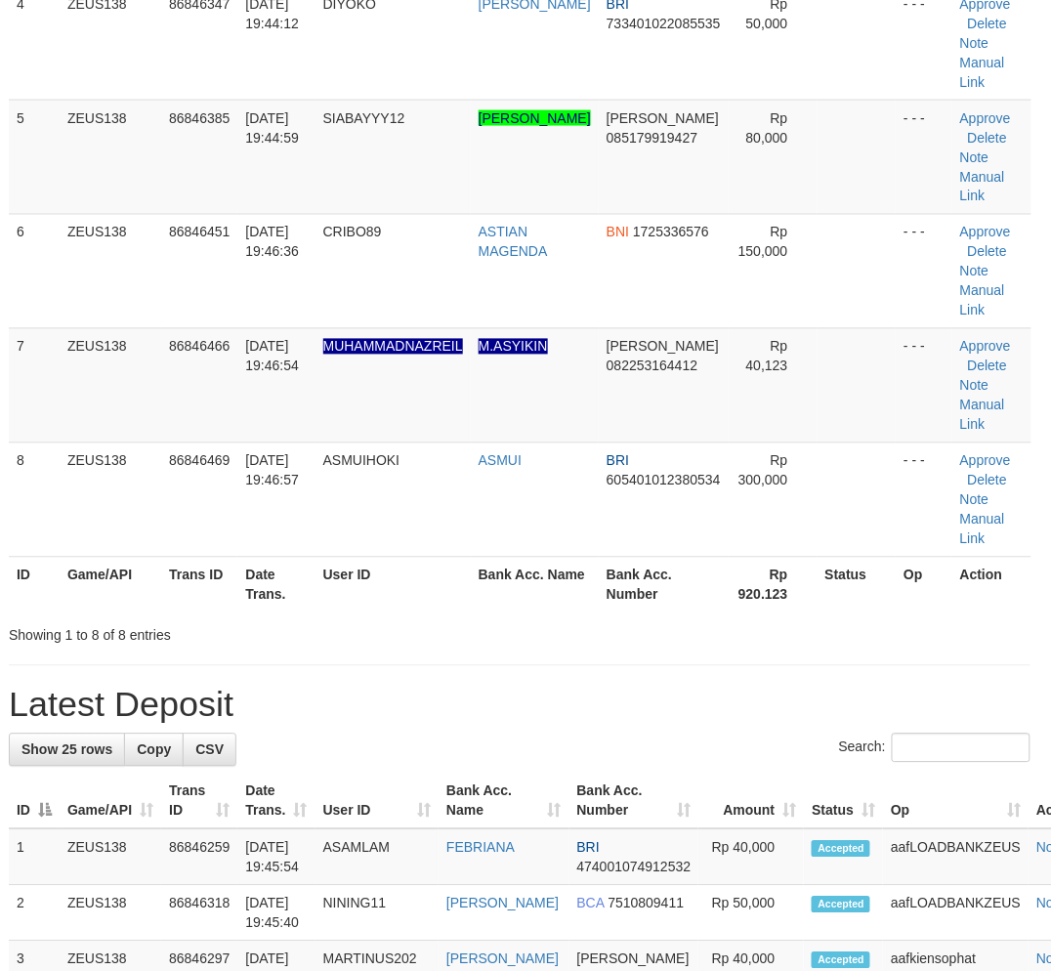
click at [250, 574] on th "Date Trans." at bounding box center [275, 585] width 77 height 56
click at [259, 574] on th "Date Trans." at bounding box center [275, 585] width 77 height 56
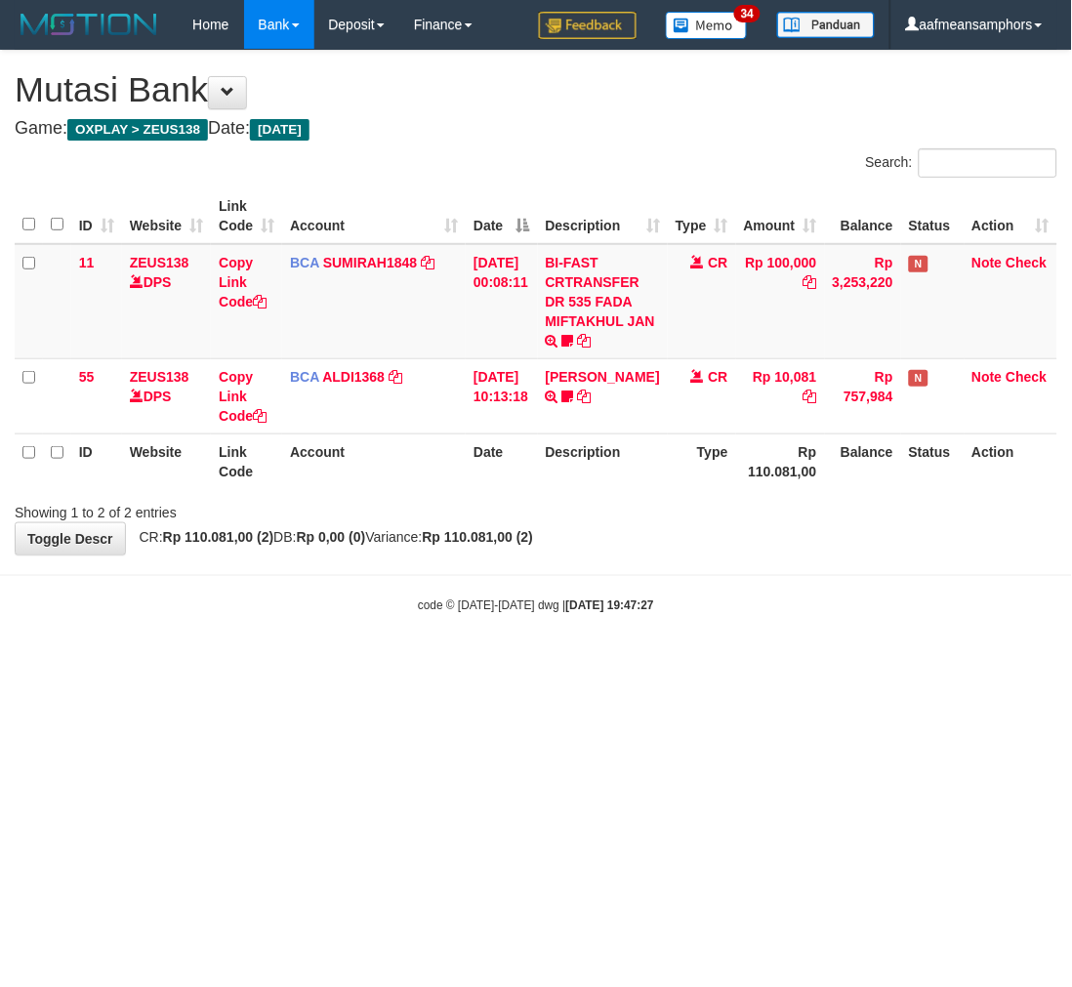
drag, startPoint x: 783, startPoint y: 605, endPoint x: 749, endPoint y: 605, distance: 34.2
click at [749, 605] on div "code © [DATE]-[DATE] dwg | [DATE] 19:47:27" at bounding box center [536, 606] width 1072 height 20
click at [734, 599] on div "code © [DATE]-[DATE] dwg | [DATE] 19:47:27" at bounding box center [536, 606] width 1072 height 20
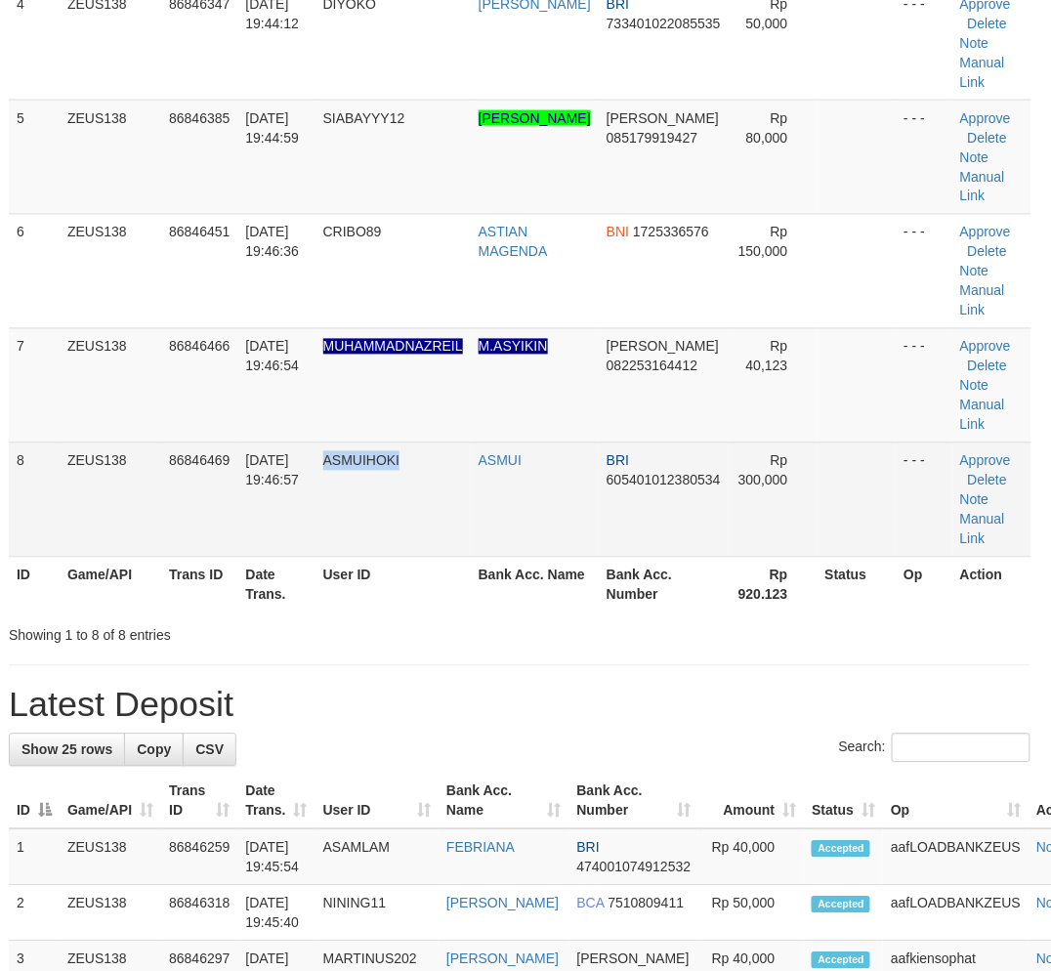
drag, startPoint x: 0, startPoint y: 0, endPoint x: 335, endPoint y: 549, distance: 643.0
click at [326, 547] on td "ASMUIHOKI" at bounding box center [392, 499] width 155 height 114
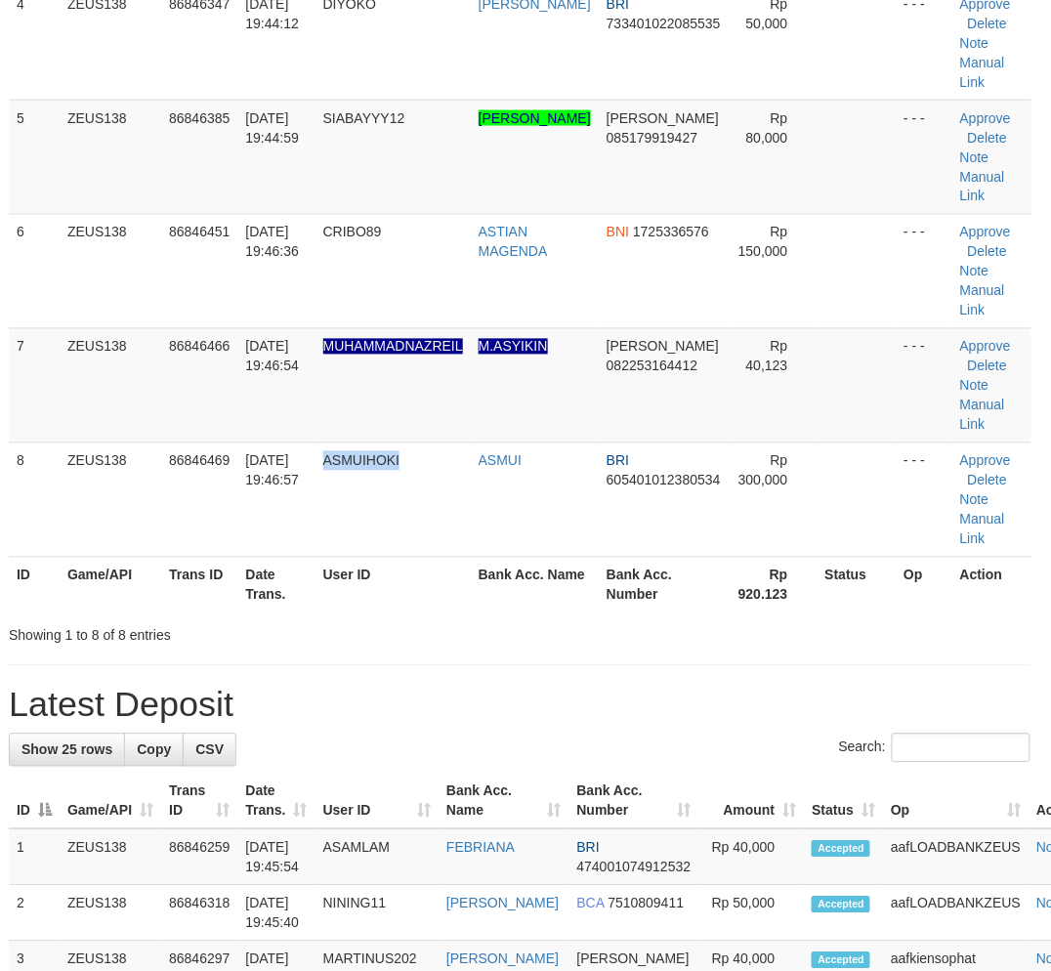
scroll to position [217, 6]
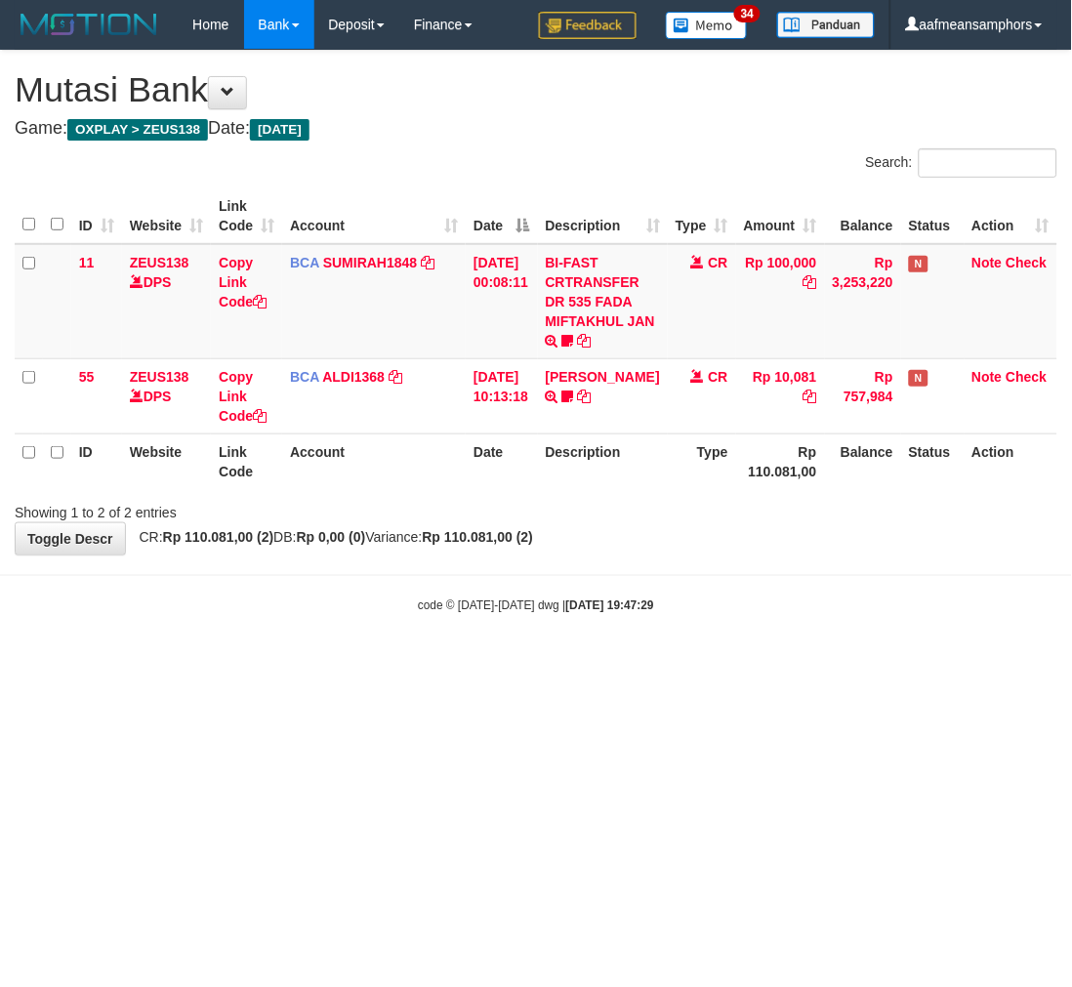
click at [688, 622] on body "Toggle navigation Home Bank Account List Load By Website Group [OXPLAY] ZEUS138…" at bounding box center [536, 332] width 1072 height 664
drag, startPoint x: 675, startPoint y: 619, endPoint x: 723, endPoint y: 606, distance: 49.5
click at [669, 620] on body "Toggle navigation Home Bank Account List Load By Website Group [OXPLAY] ZEUS138…" at bounding box center [536, 332] width 1072 height 664
drag, startPoint x: 742, startPoint y: 625, endPoint x: 760, endPoint y: 628, distance: 17.8
click at [738, 627] on body "Toggle navigation Home Bank Account List Load By Website Group [OXPLAY] ZEUS138…" at bounding box center [536, 332] width 1072 height 664
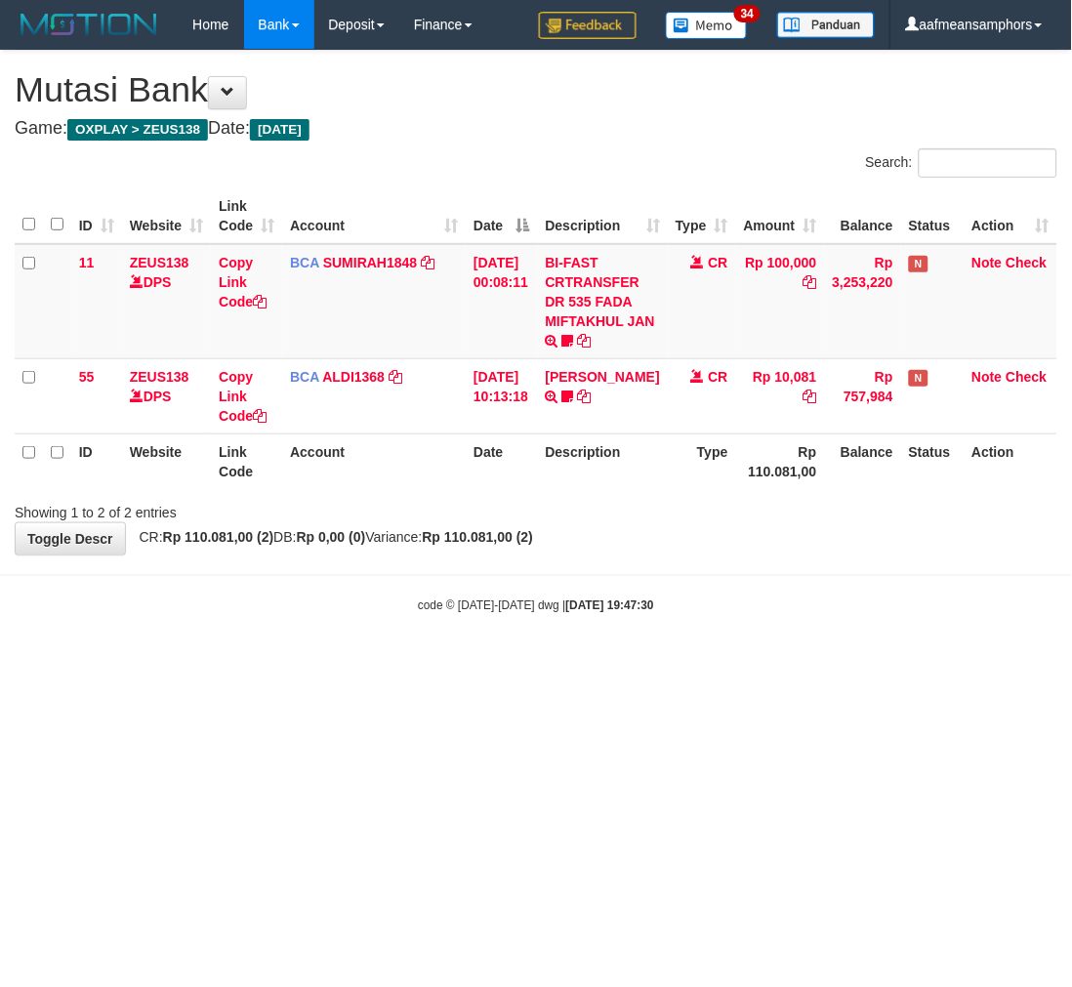
click at [744, 632] on body "Toggle navigation Home Bank Account List Load By Website Group [OXPLAY] ZEUS138…" at bounding box center [536, 332] width 1072 height 664
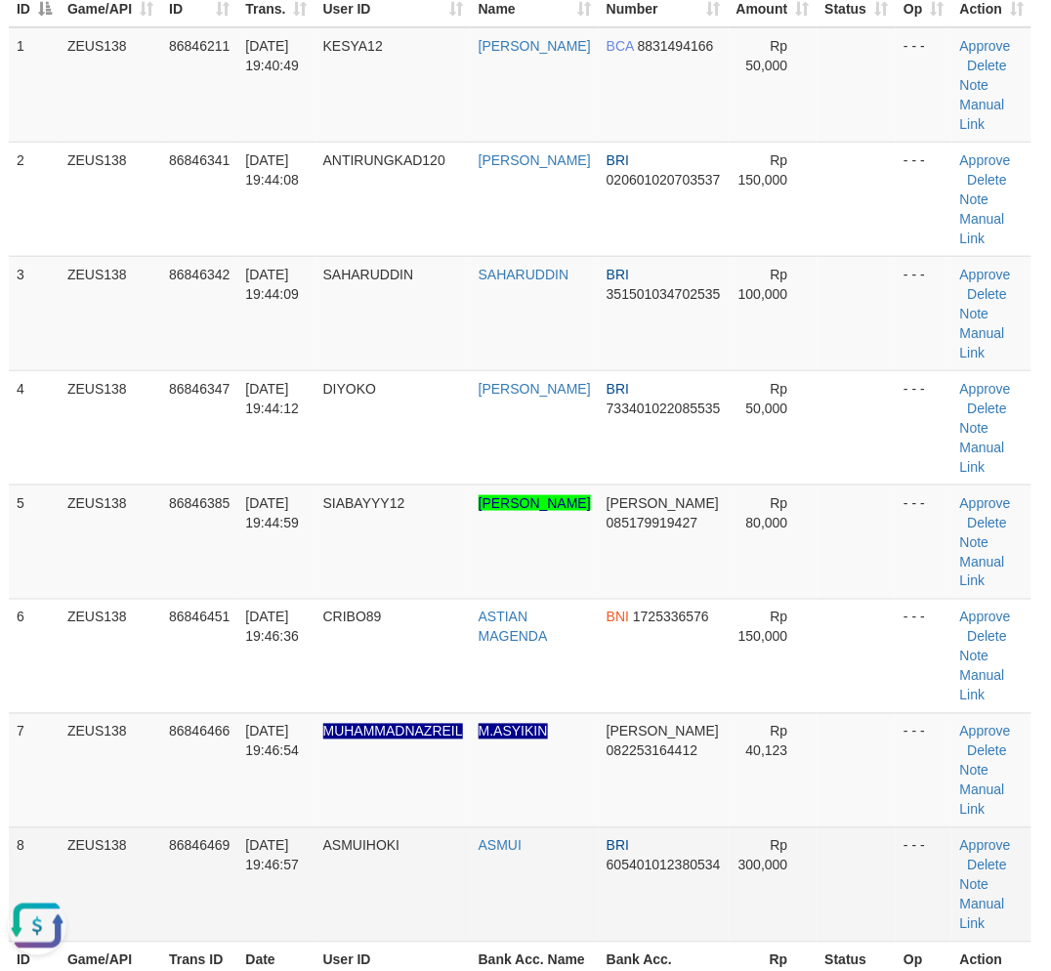
click at [152, 845] on td "ZEUS138" at bounding box center [111, 884] width 102 height 114
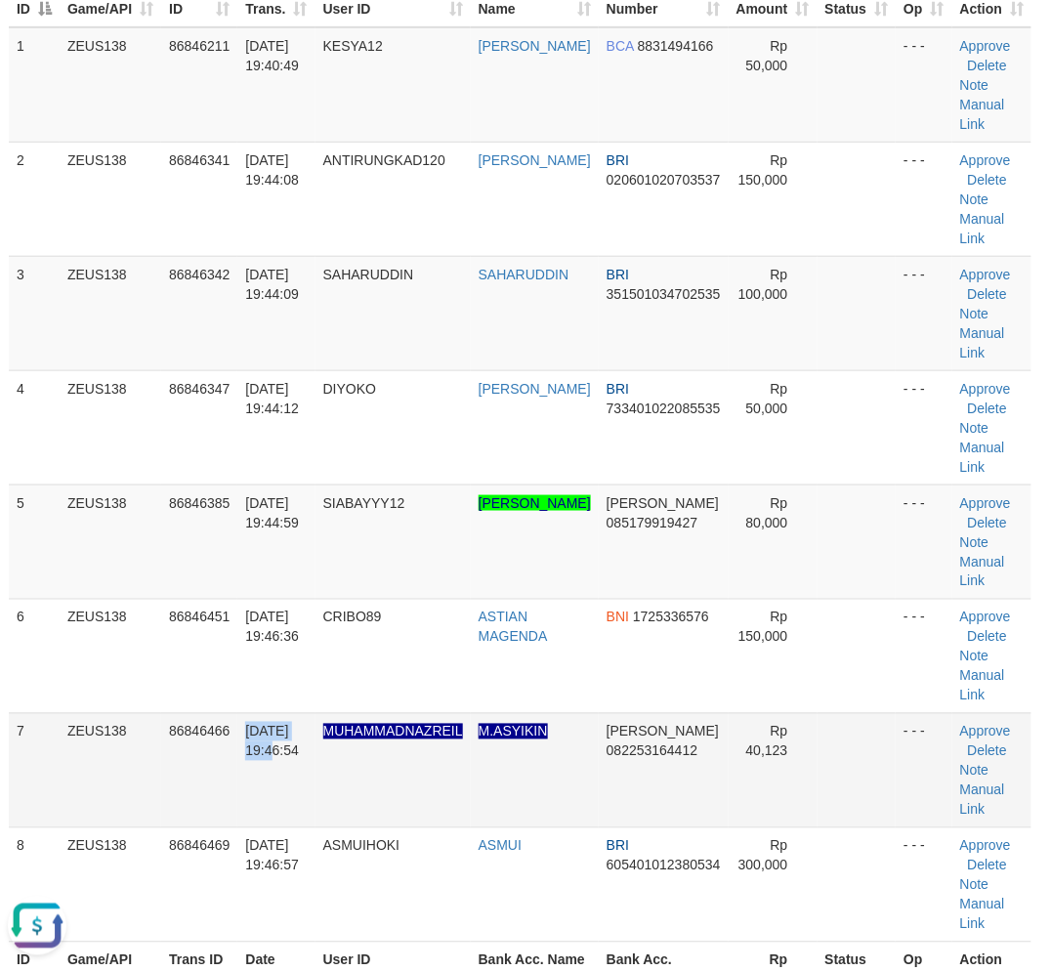
click at [242, 812] on tr "7 ZEUS138 86846466 31/08/2025 19:46:54 MUHAMMADNAZREIL M.ASYIKIN DANA 082253164…" at bounding box center [520, 770] width 1022 height 114
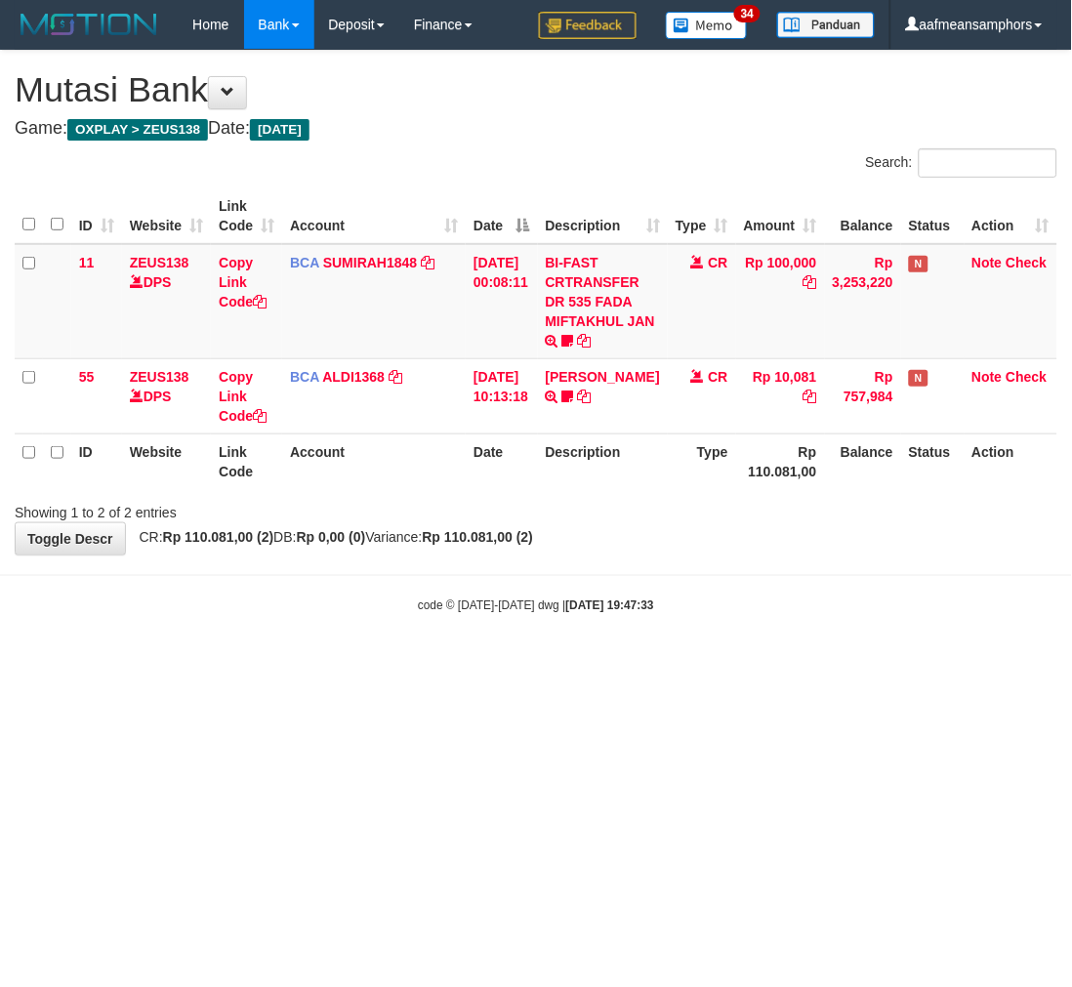
click at [729, 573] on body "Toggle navigation Home Bank Account List Load By Website Group [OXPLAY] ZEUS138…" at bounding box center [536, 332] width 1072 height 664
click at [721, 572] on body "Toggle navigation Home Bank Account List Load By Website Group [OXPLAY] ZEUS138…" at bounding box center [536, 332] width 1072 height 664
click at [720, 566] on body "Toggle navigation Home Bank Account List Load By Website Group [OXPLAY] ZEUS138…" at bounding box center [536, 332] width 1072 height 664
click at [724, 551] on body "Toggle navigation Home Bank Account List Load By Website Group [OXPLAY] ZEUS138…" at bounding box center [536, 332] width 1072 height 664
click at [703, 540] on div "**********" at bounding box center [536, 303] width 1072 height 504
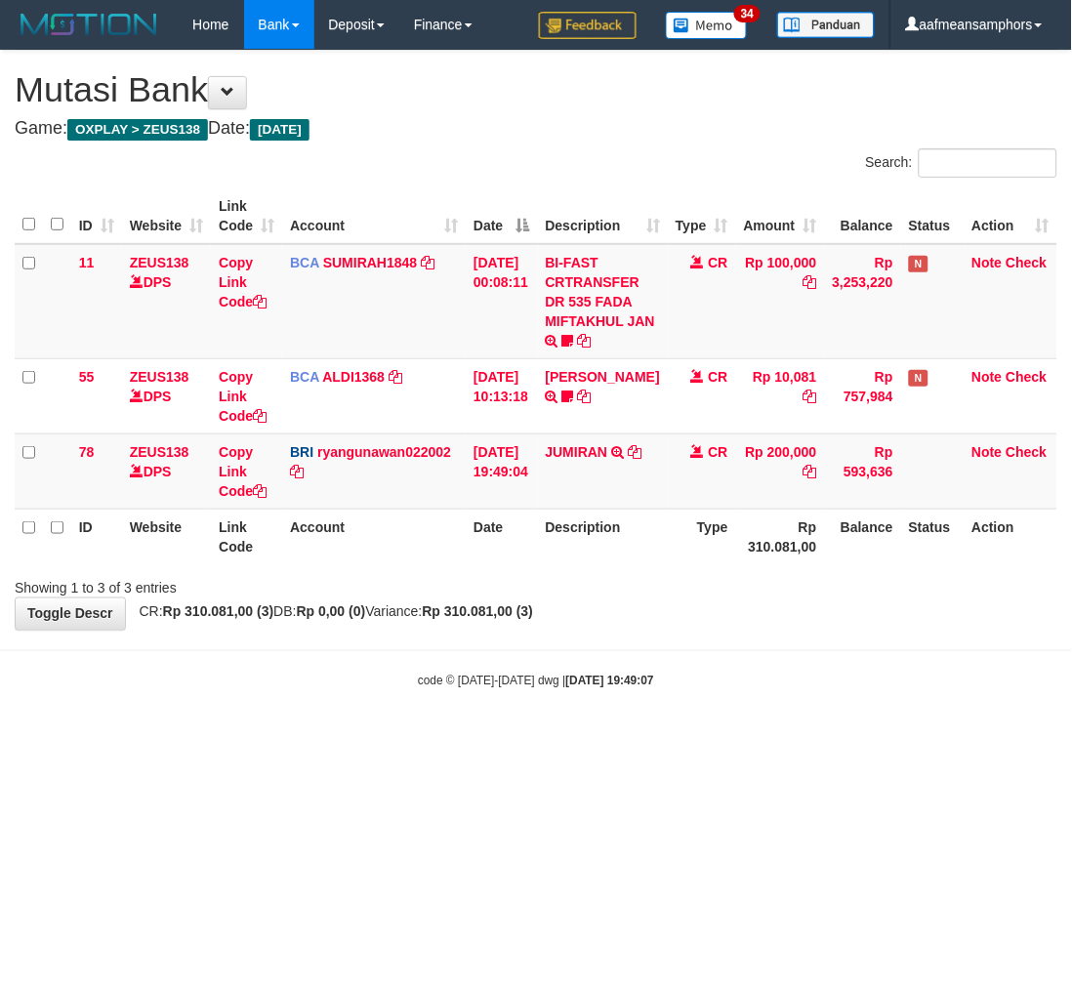
drag, startPoint x: 781, startPoint y: 685, endPoint x: 760, endPoint y: 698, distance: 25.5
click at [766, 696] on body "Toggle navigation Home Bank Account List Load By Website Group [OXPLAY] ZEUS138…" at bounding box center [536, 369] width 1072 height 739
click at [764, 698] on body "Toggle navigation Home Bank Account List Load By Website Group [OXPLAY] ZEUS138…" at bounding box center [536, 369] width 1072 height 739
